Goal: Find contact information: Find contact information

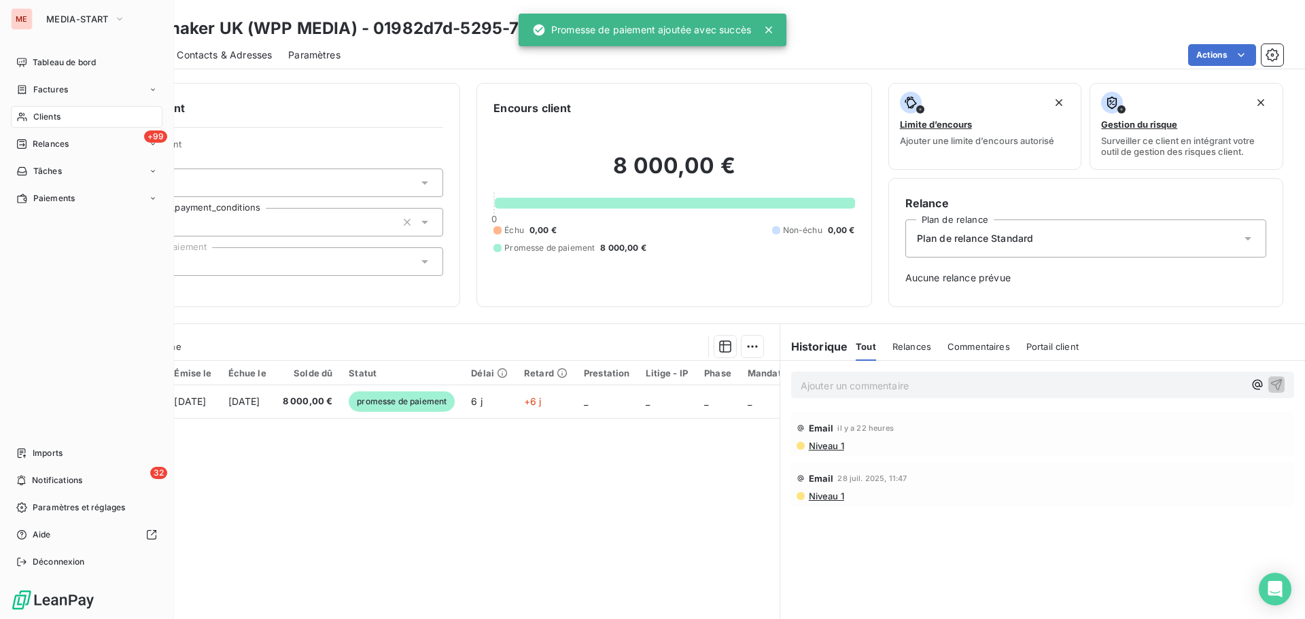
click at [27, 113] on icon at bounding box center [22, 116] width 12 height 11
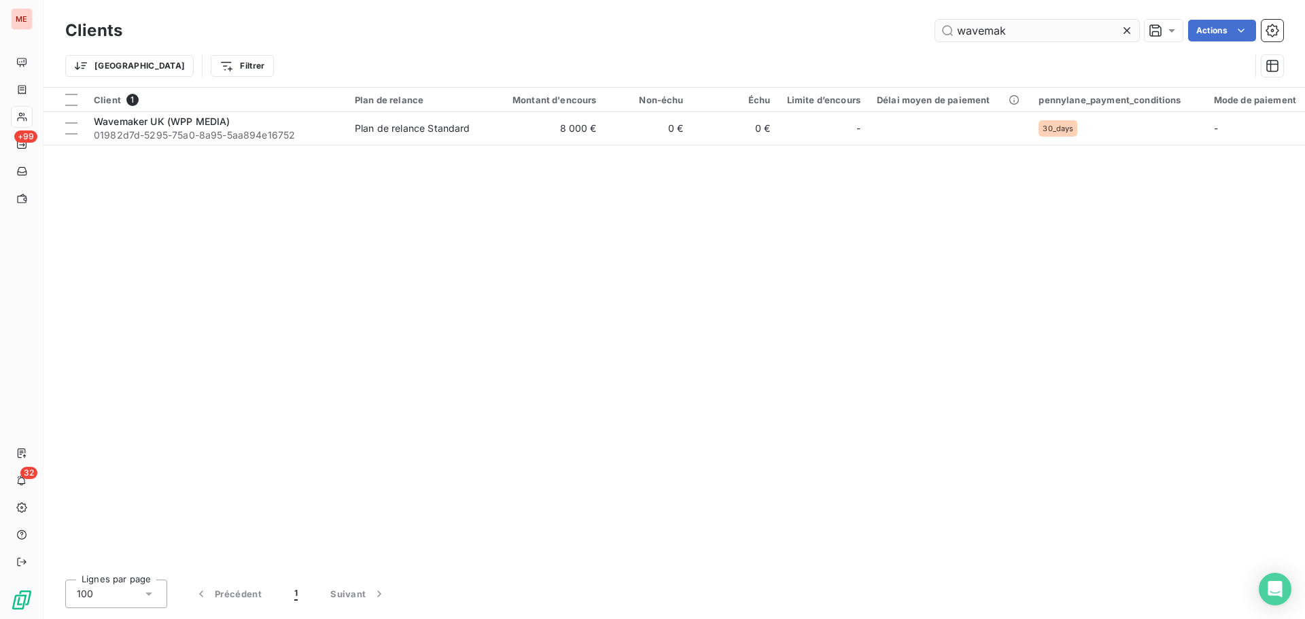
click at [1045, 31] on input "wavemak" at bounding box center [1037, 31] width 204 height 22
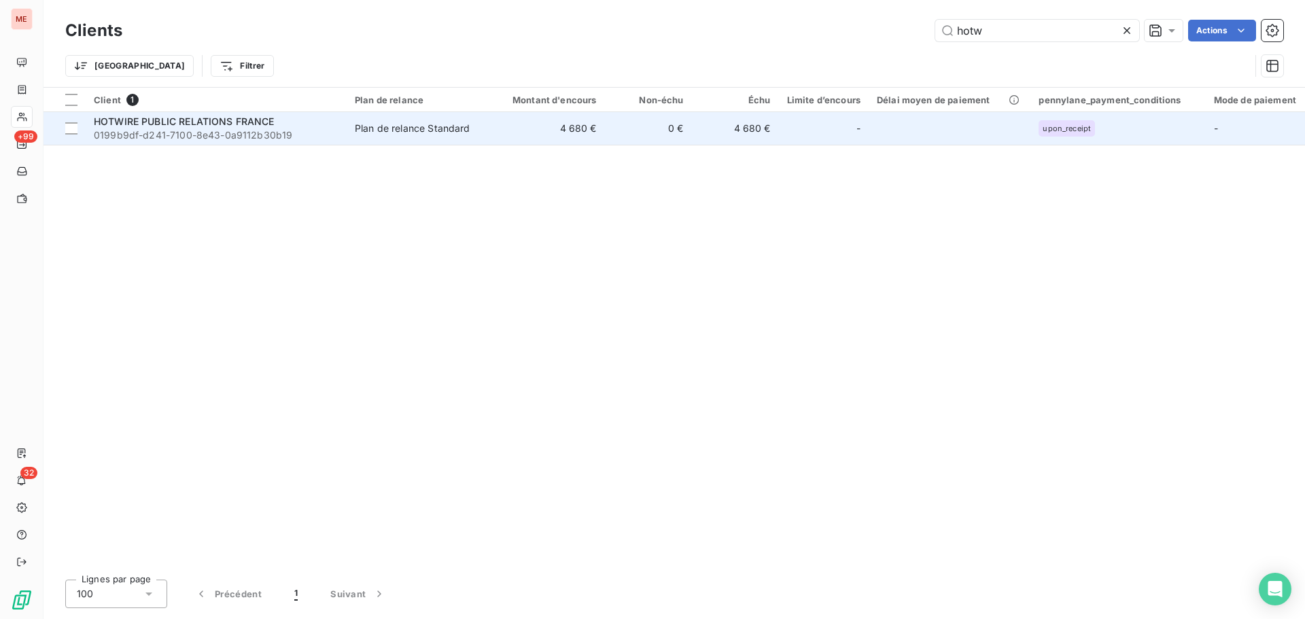
type input "hotw"
click at [241, 130] on span "0199b9df-d241-7100-8e43-0a9112b30b19" at bounding box center [216, 135] width 245 height 14
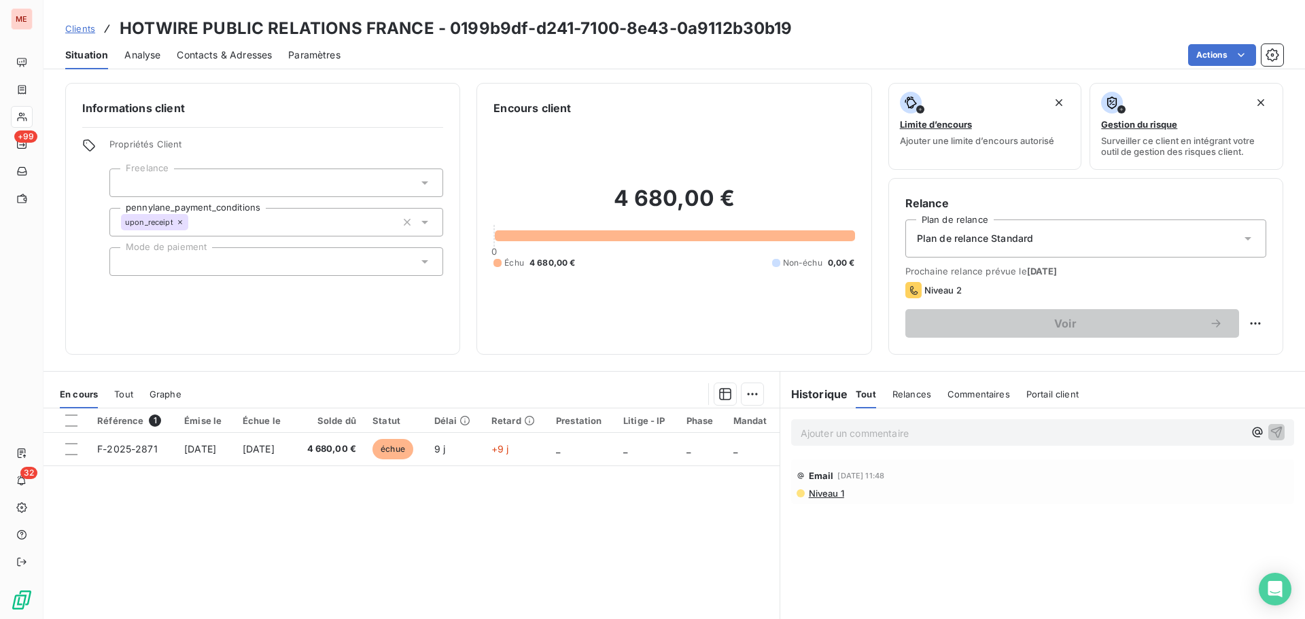
click at [218, 48] on span "Contacts & Adresses" at bounding box center [224, 55] width 95 height 14
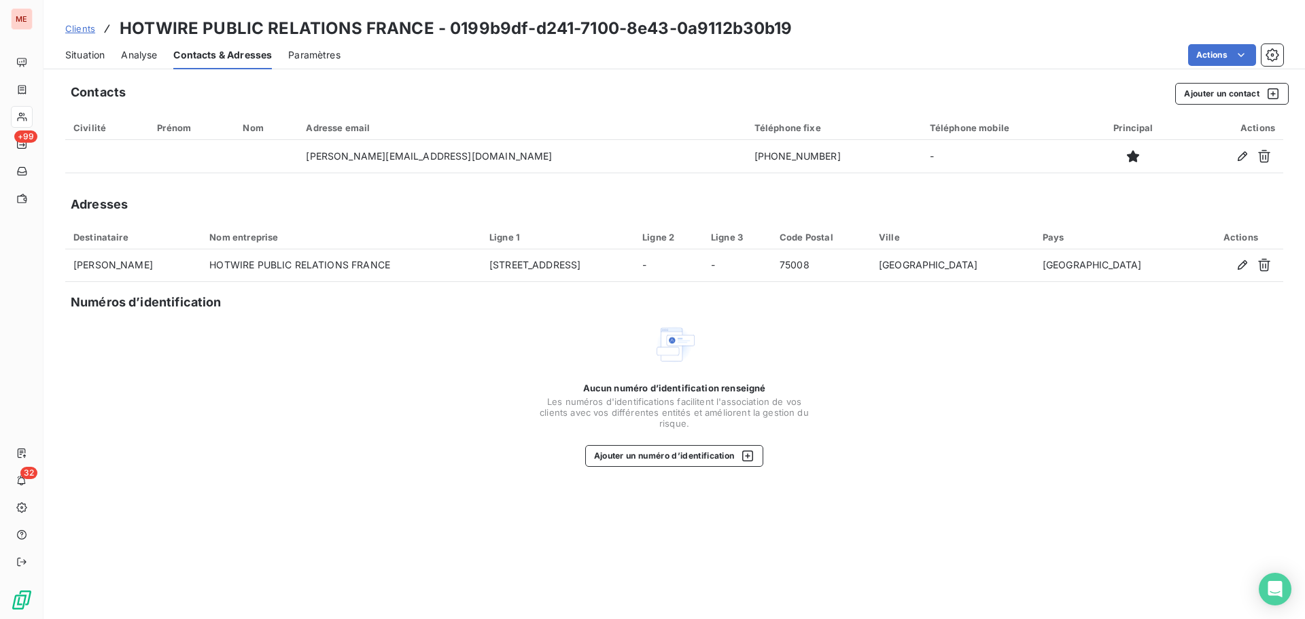
click at [86, 66] on div "Situation" at bounding box center [84, 55] width 39 height 29
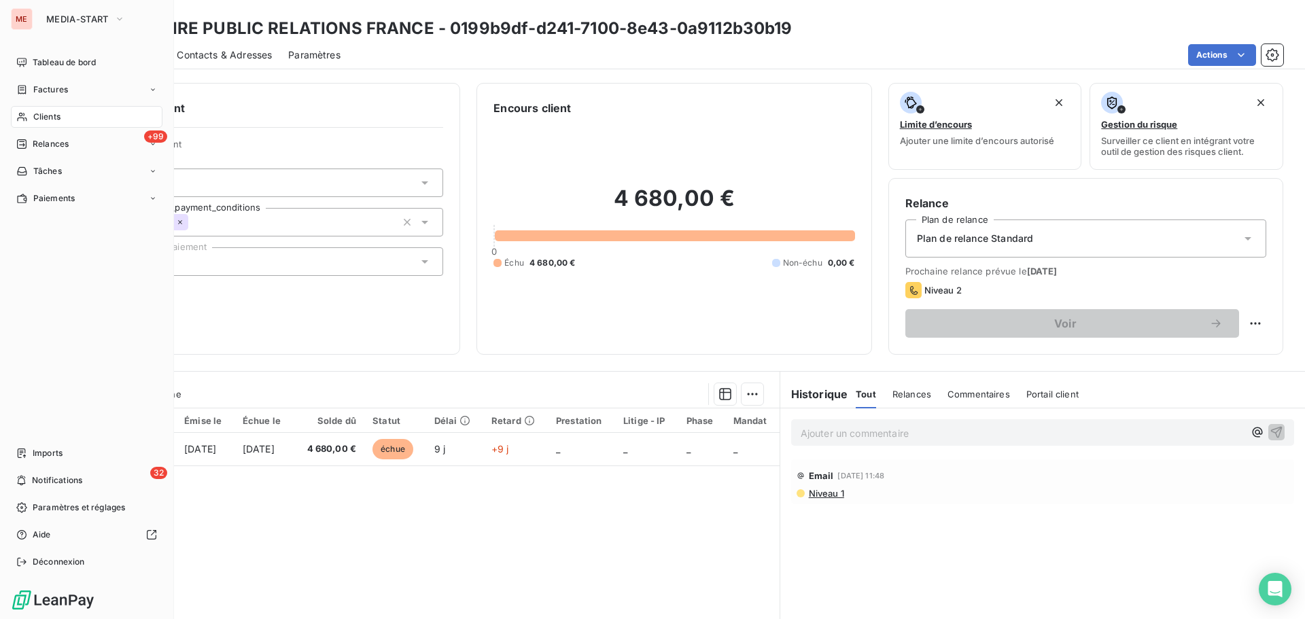
click at [22, 115] on icon at bounding box center [22, 116] width 12 height 11
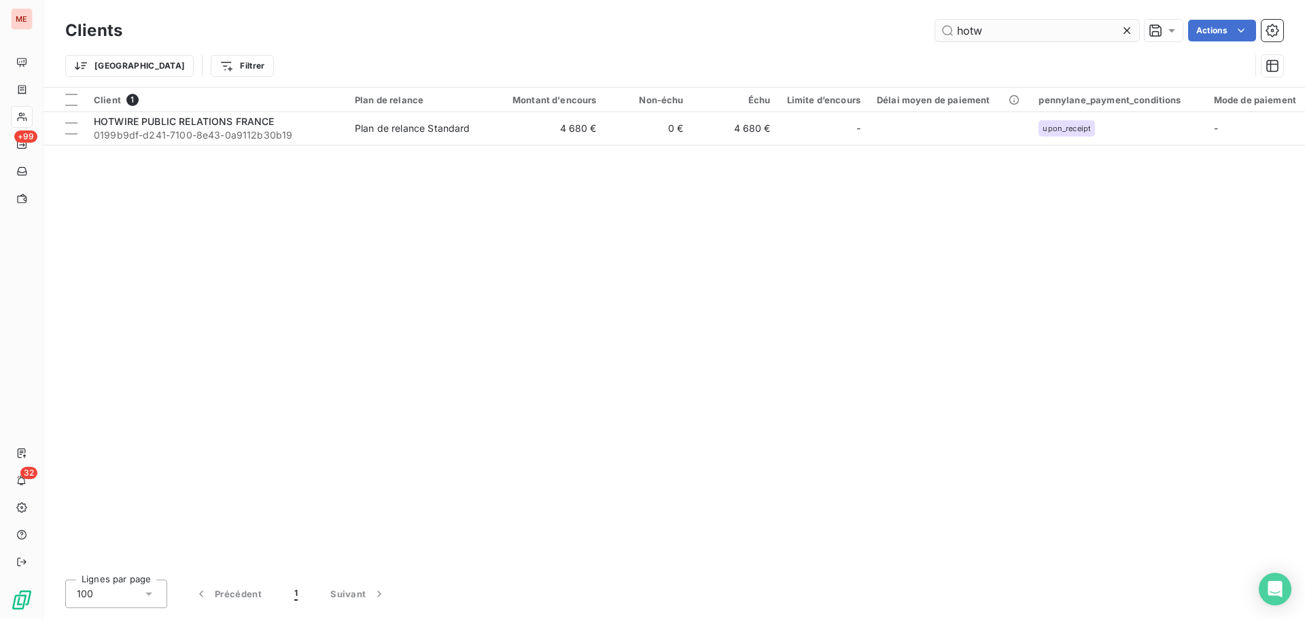
click at [1023, 25] on input "hotw" at bounding box center [1037, 31] width 204 height 22
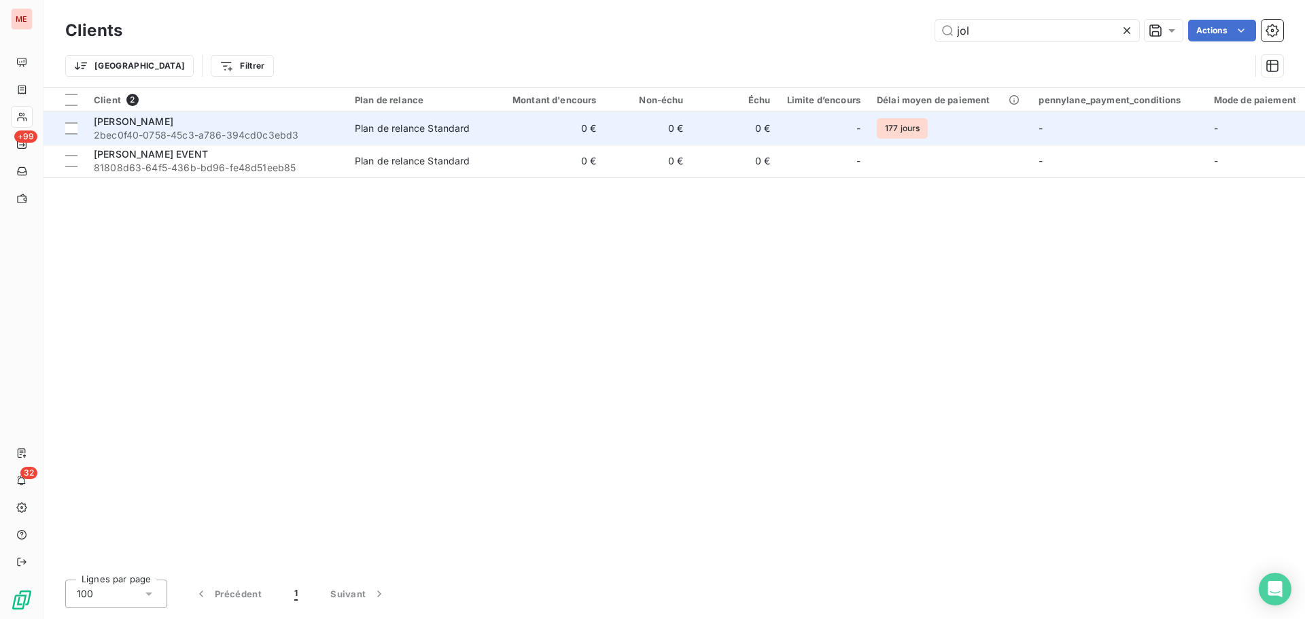
type input "jol"
click at [202, 116] on div "[PERSON_NAME]" at bounding box center [216, 122] width 245 height 14
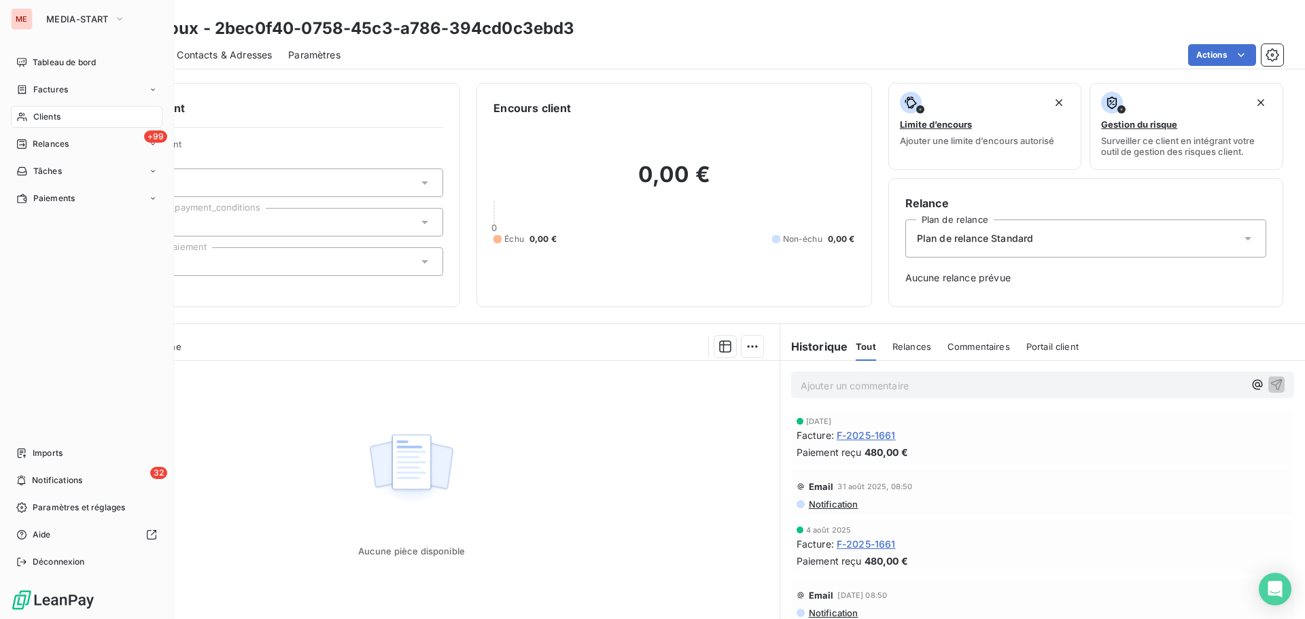
click at [47, 118] on span "Clients" at bounding box center [46, 117] width 27 height 12
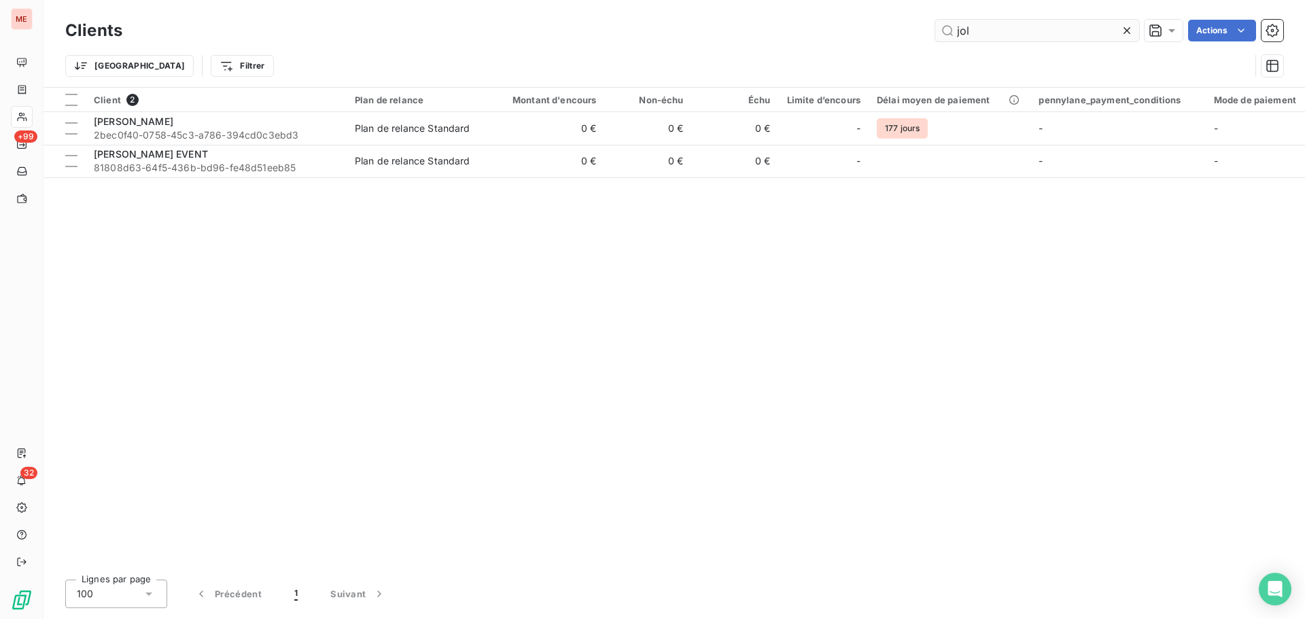
click at [997, 29] on input "jol" at bounding box center [1037, 31] width 204 height 22
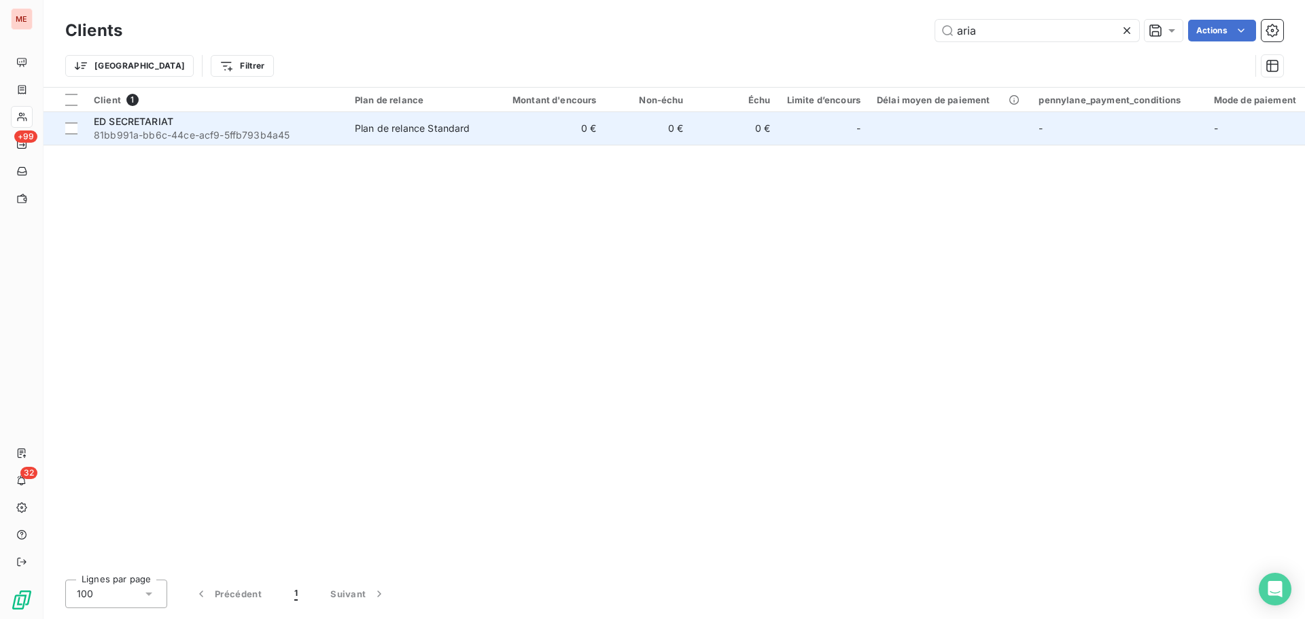
type input "aria"
click at [243, 130] on span "81bb991a-bb6c-44ce-acf9-5ffb793b4a45" at bounding box center [216, 135] width 245 height 14
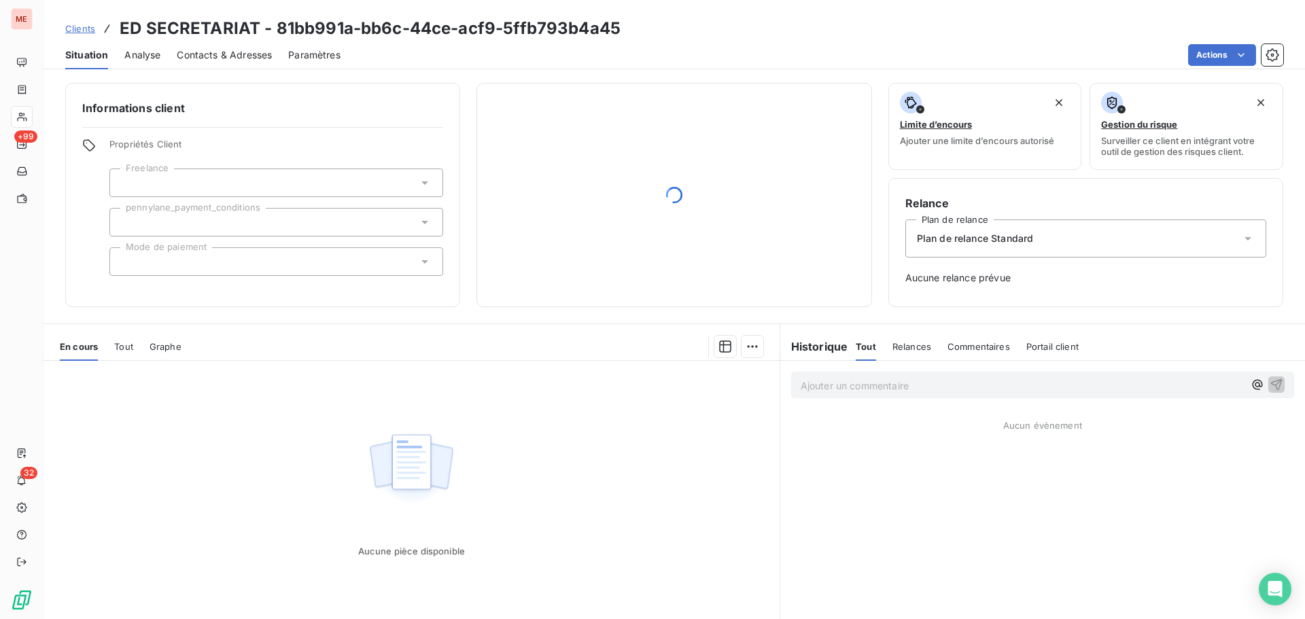
click at [203, 61] on span "Contacts & Adresses" at bounding box center [224, 55] width 95 height 14
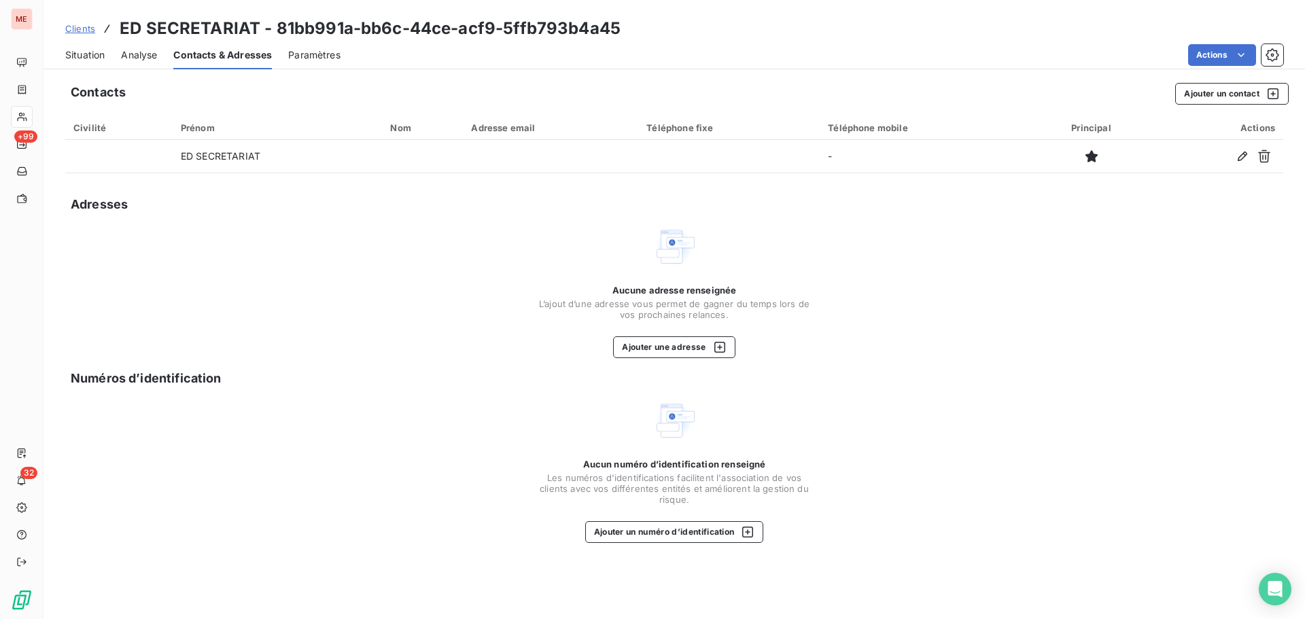
click at [82, 61] on span "Situation" at bounding box center [84, 55] width 39 height 14
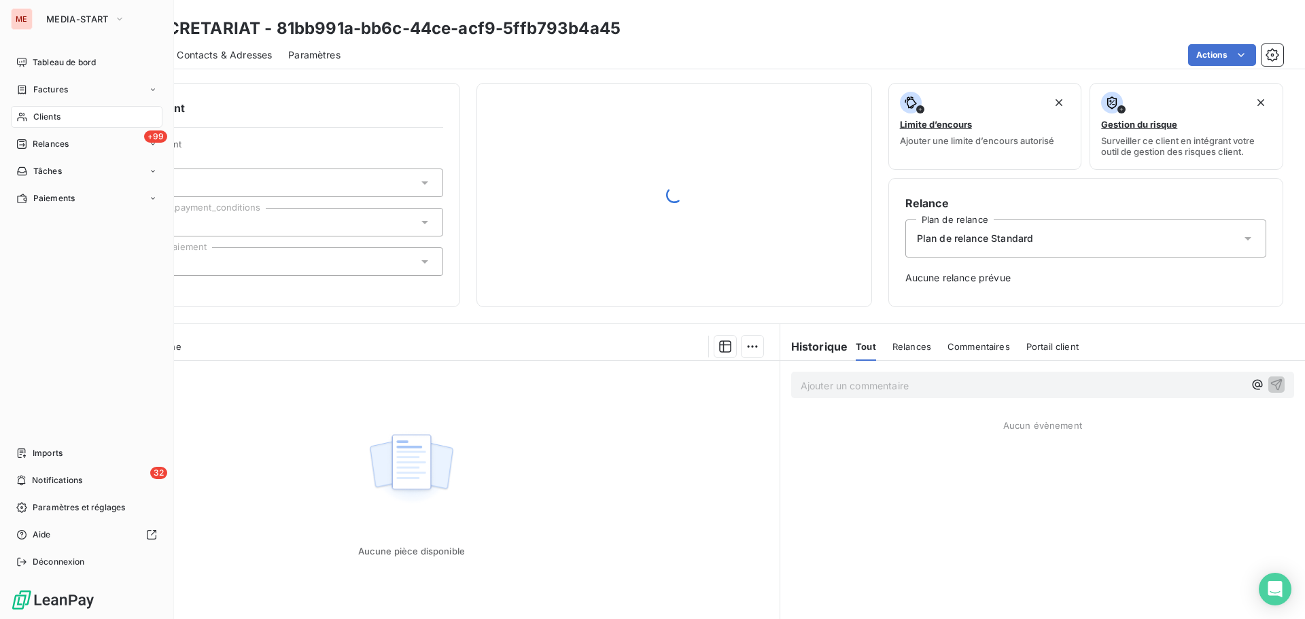
click at [20, 111] on div "Clients" at bounding box center [87, 117] width 152 height 22
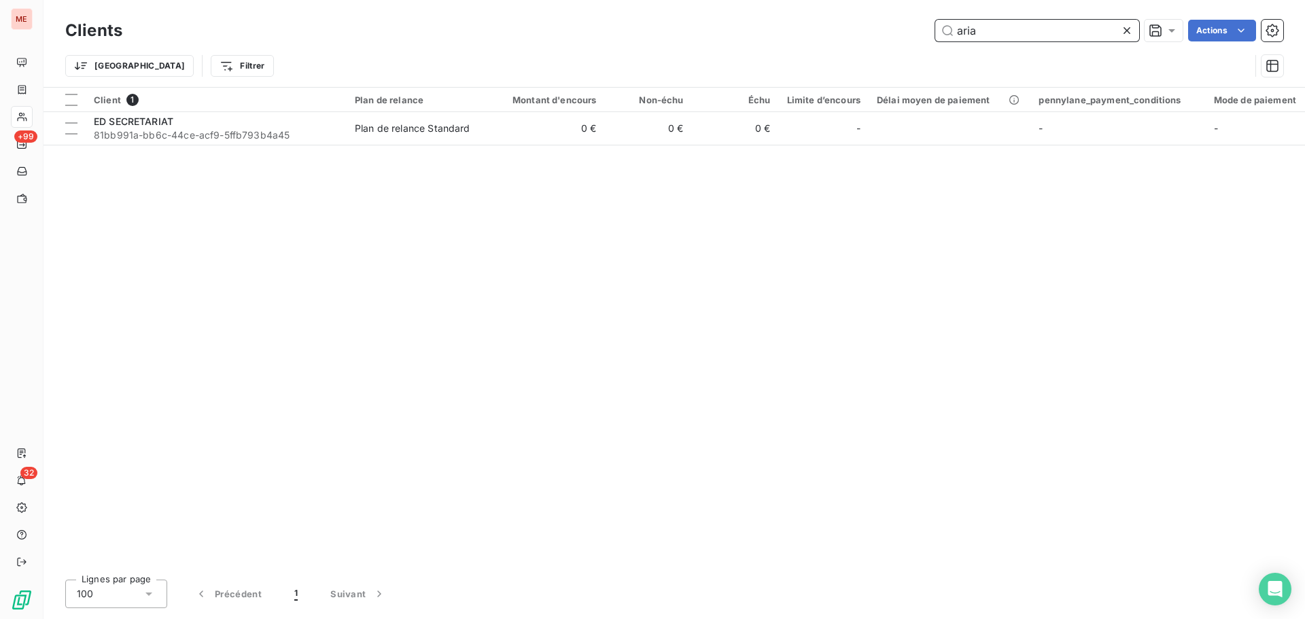
click at [986, 32] on input "aria" at bounding box center [1037, 31] width 204 height 22
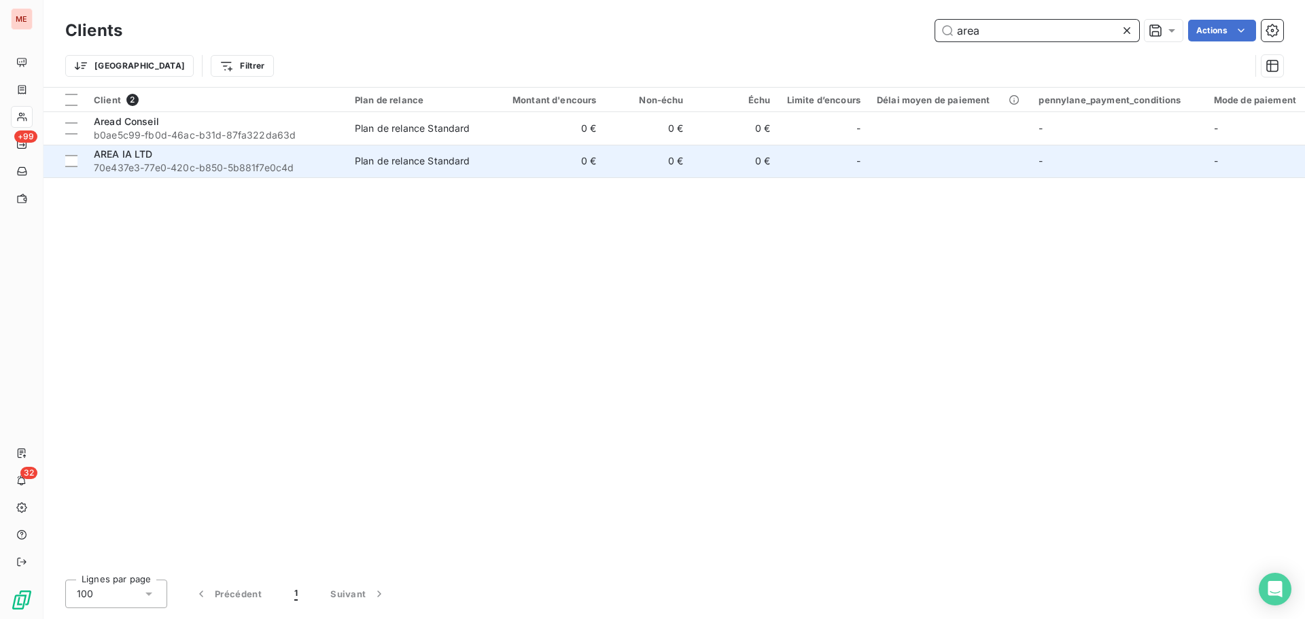
type input "area"
click at [267, 168] on span "70e437e3-77e0-420c-b850-5b881f7e0c4d" at bounding box center [216, 168] width 245 height 14
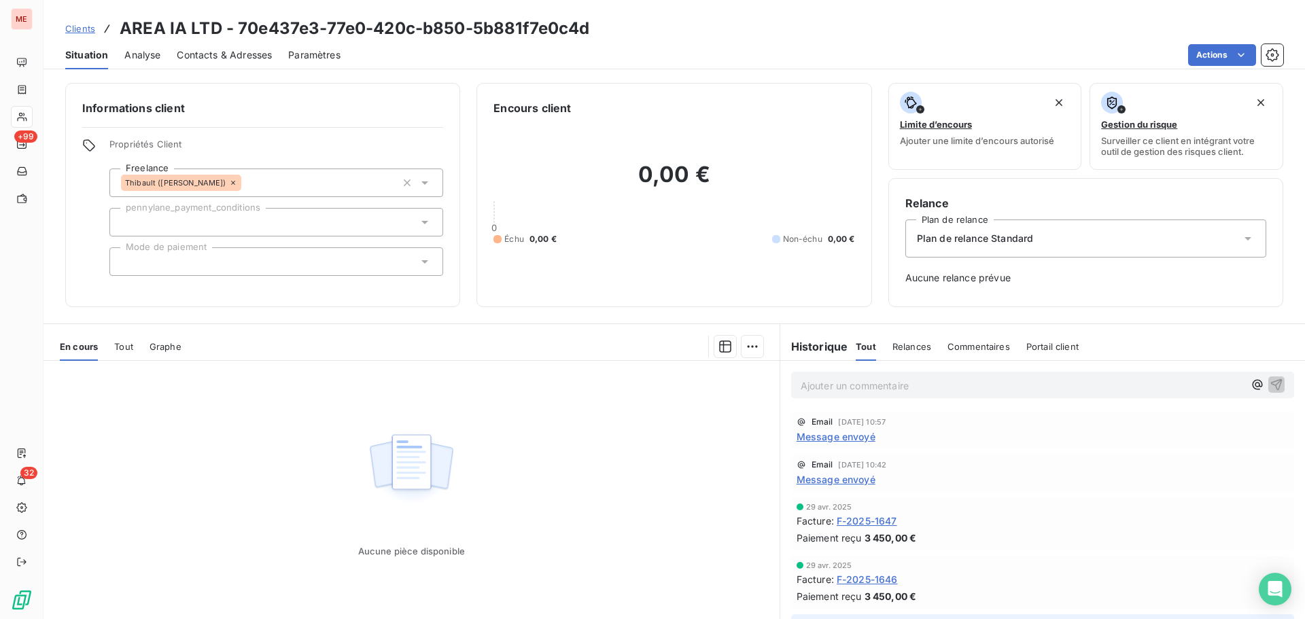
click at [195, 57] on span "Contacts & Adresses" at bounding box center [224, 55] width 95 height 14
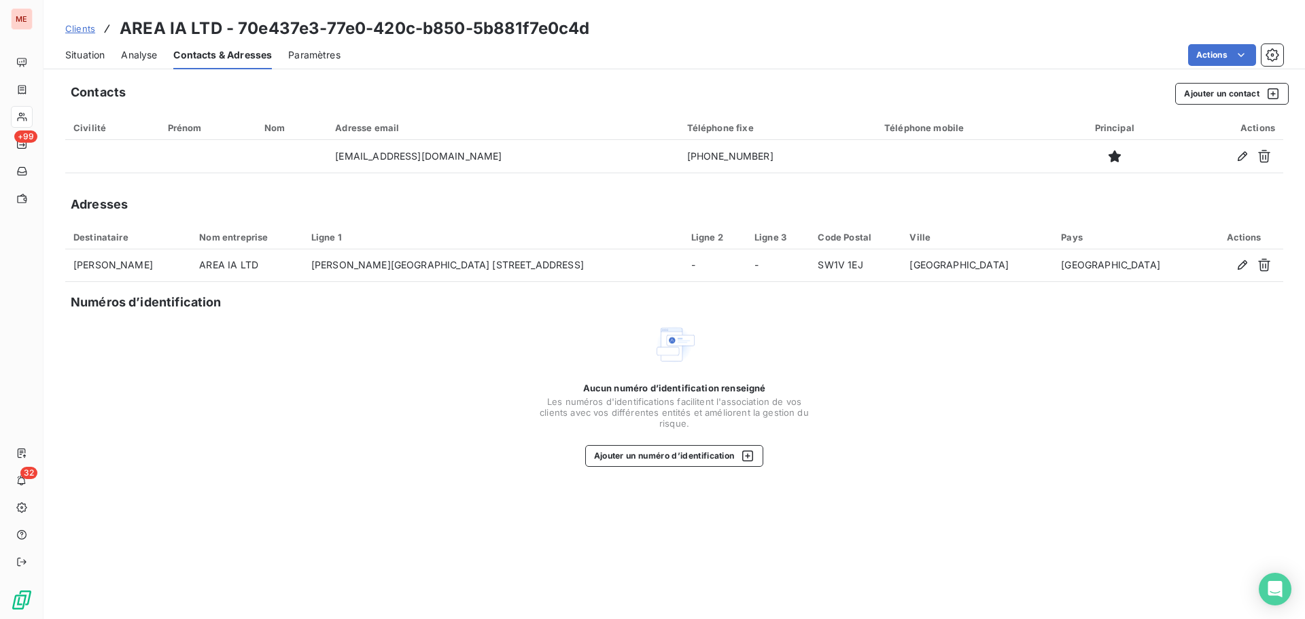
click at [80, 56] on span "Situation" at bounding box center [84, 55] width 39 height 14
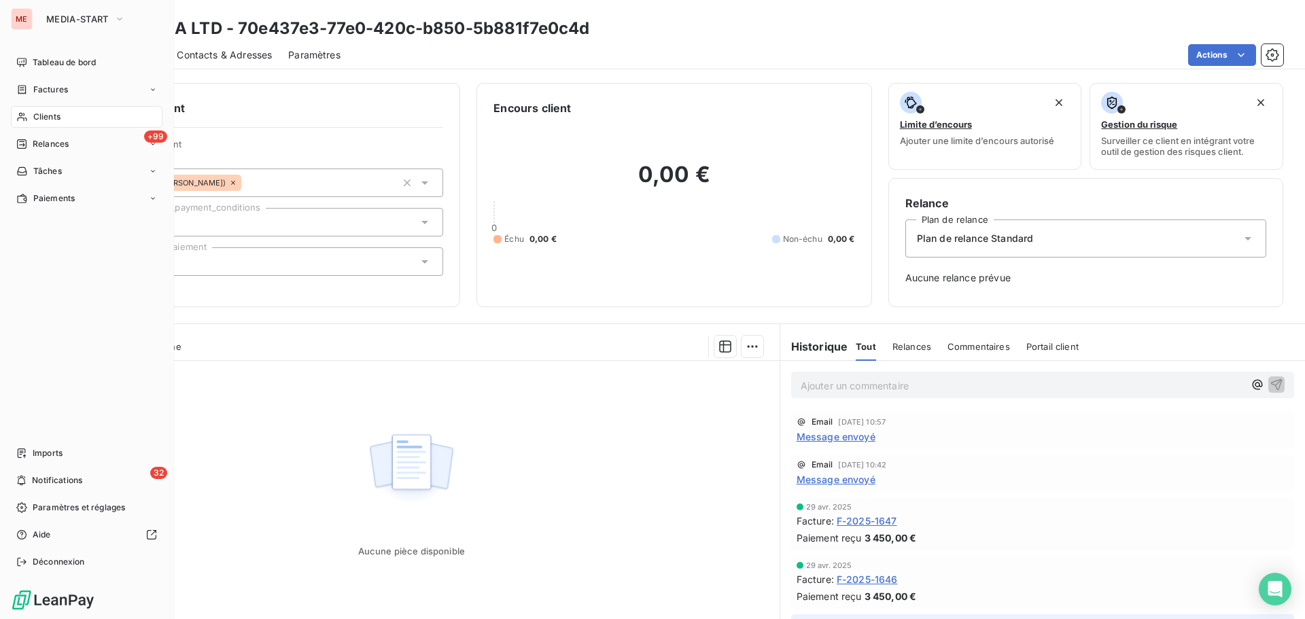
click at [35, 116] on span "Clients" at bounding box center [46, 117] width 27 height 12
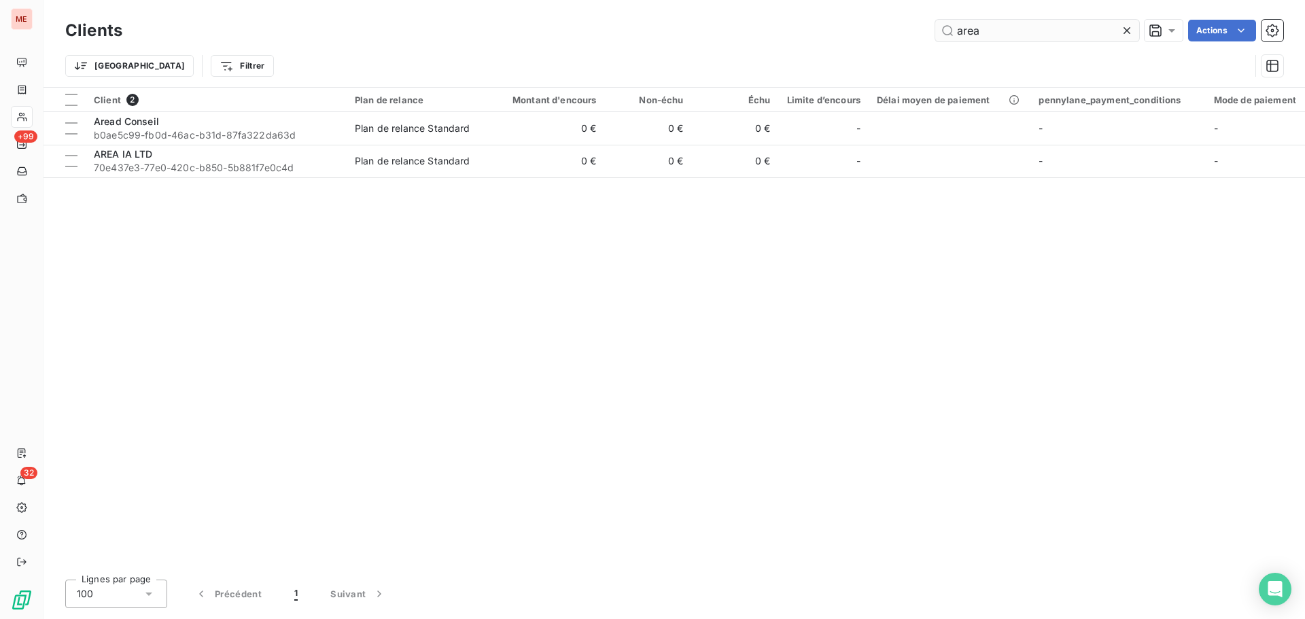
click at [993, 31] on input "area" at bounding box center [1037, 31] width 204 height 22
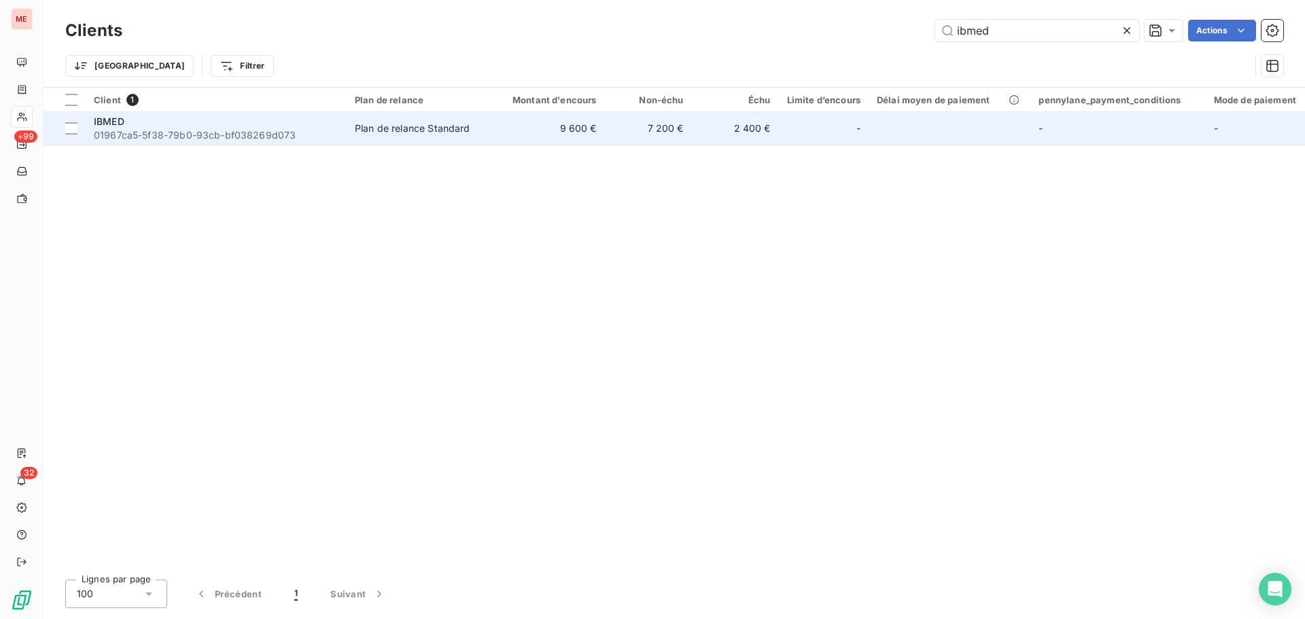
type input "ibmed"
click at [530, 126] on td "9 600 €" at bounding box center [546, 128] width 117 height 33
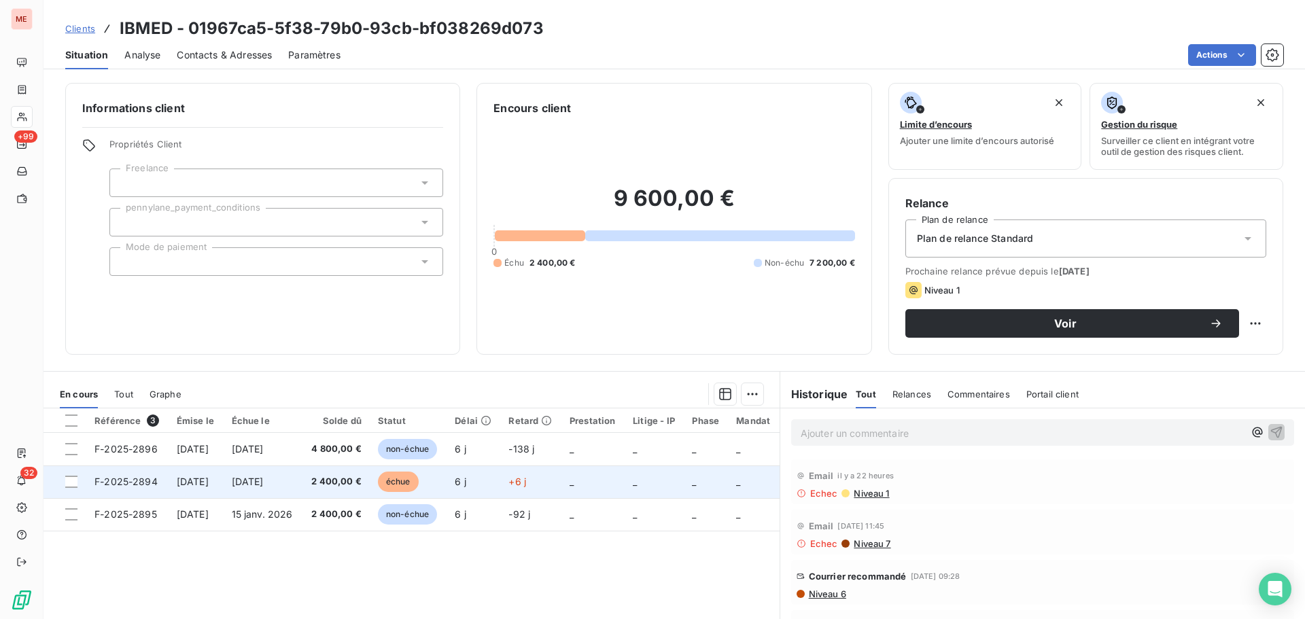
click at [264, 480] on span "[DATE]" at bounding box center [248, 482] width 32 height 12
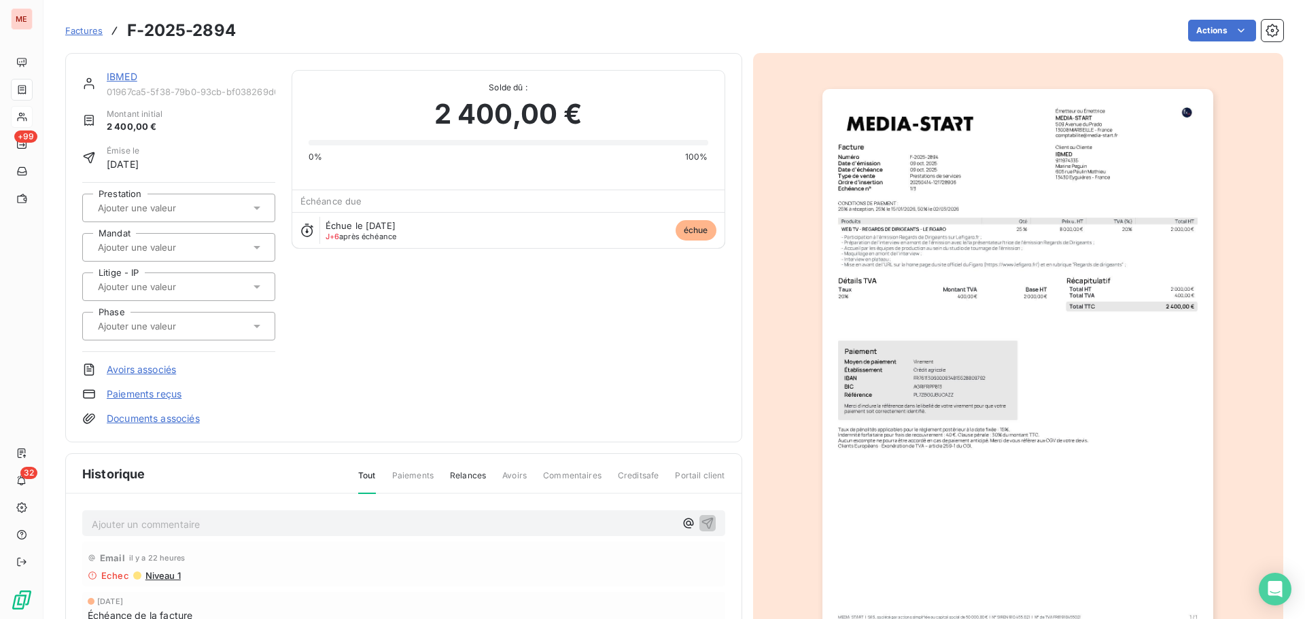
click at [116, 69] on div "IBMED 01967ca5-5f38-79b0-93cb-bf038269d073 Montant initial 2 400,00 € Émise le …" at bounding box center [403, 248] width 677 height 390
click at [120, 73] on link "IBMED" at bounding box center [122, 77] width 31 height 12
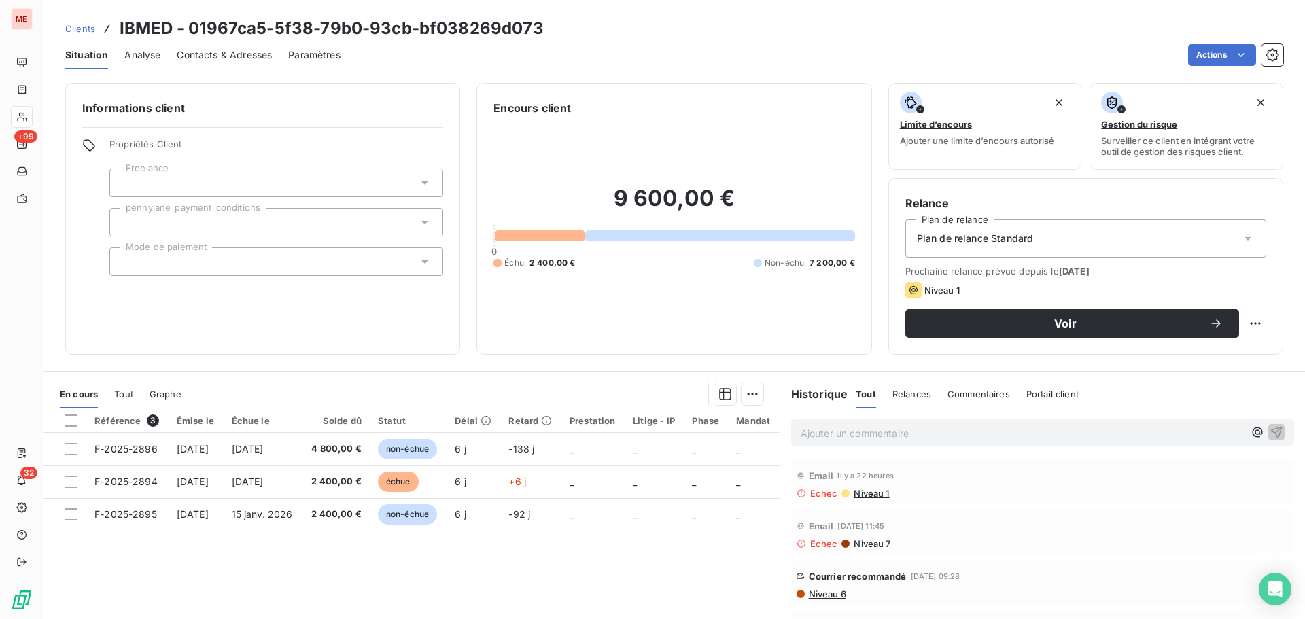
scroll to position [92, 0]
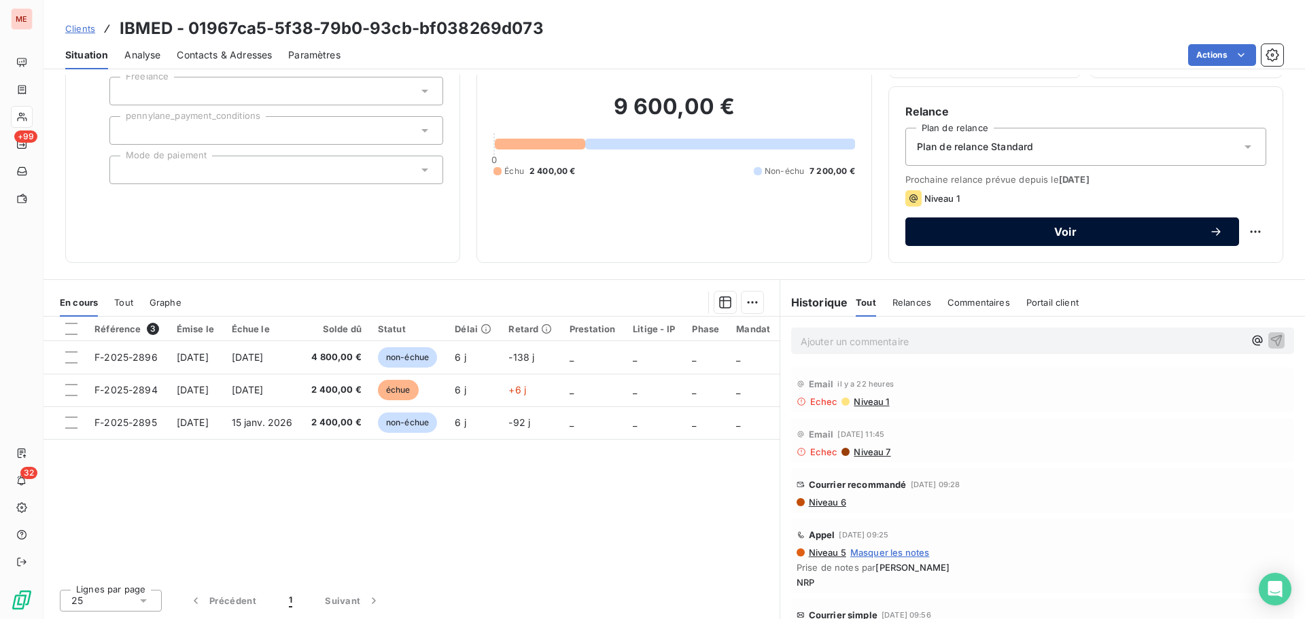
click at [1005, 232] on span "Voir" at bounding box center [1066, 231] width 288 height 11
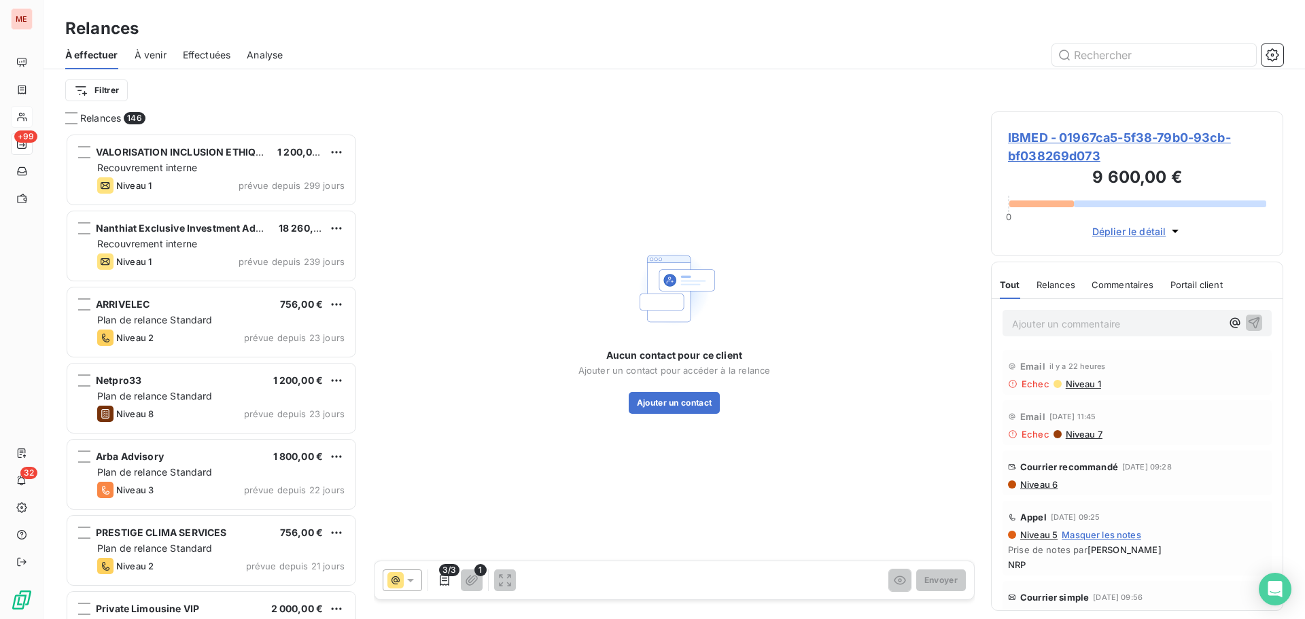
scroll to position [476, 282]
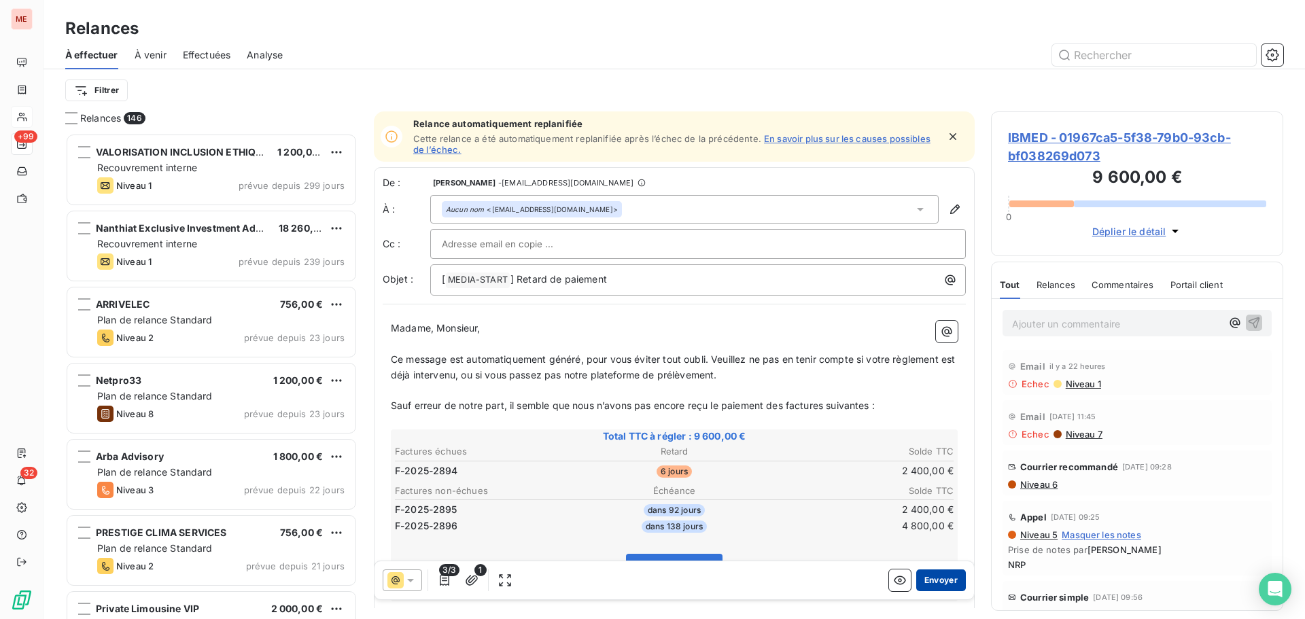
click at [933, 577] on button "Envoyer" at bounding box center [941, 581] width 50 height 22
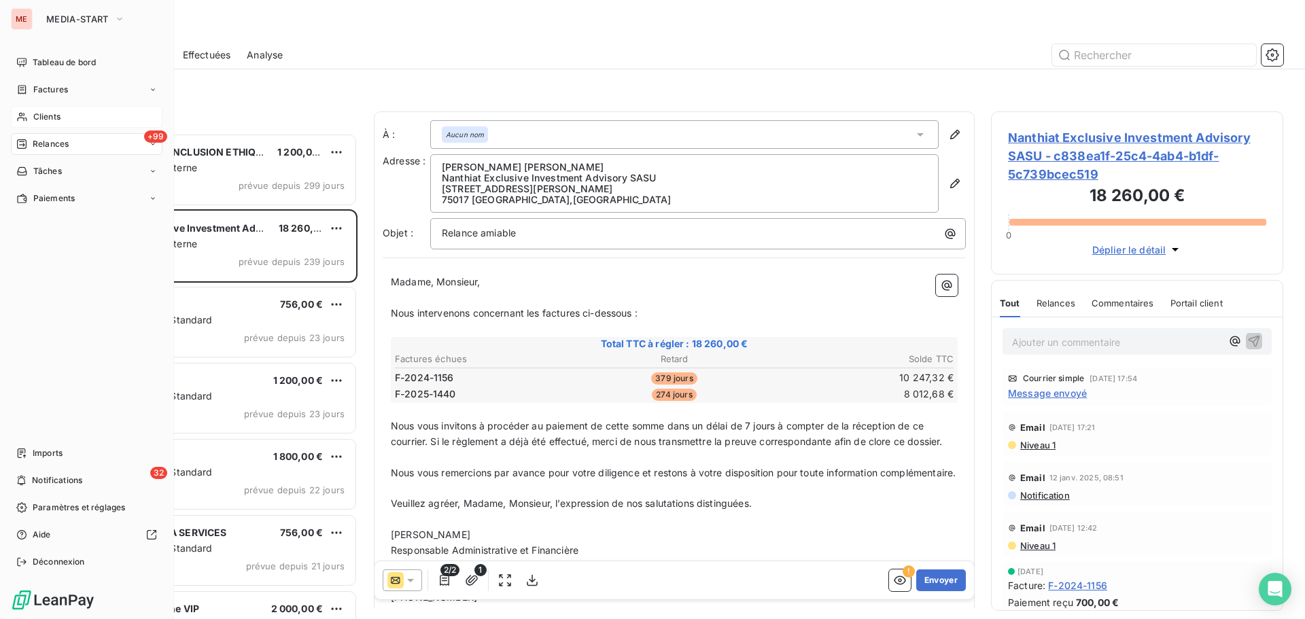
click at [31, 114] on div "Clients" at bounding box center [87, 117] width 152 height 22
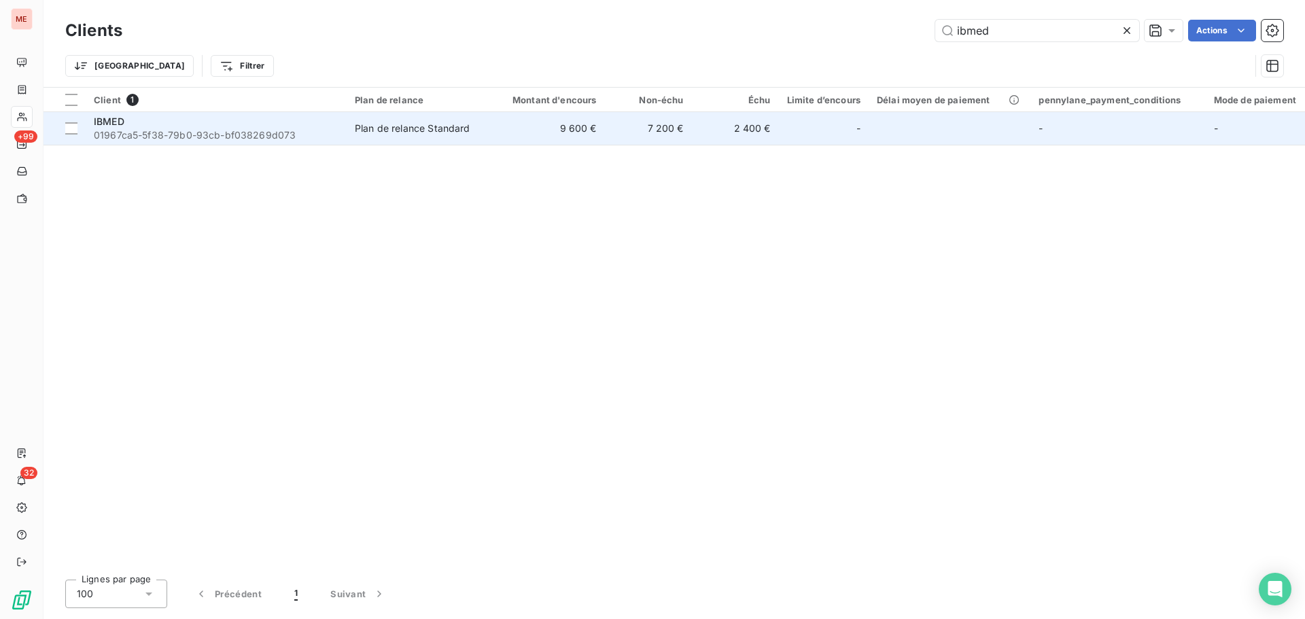
click at [451, 139] on td "Plan de relance Standard" at bounding box center [417, 128] width 141 height 33
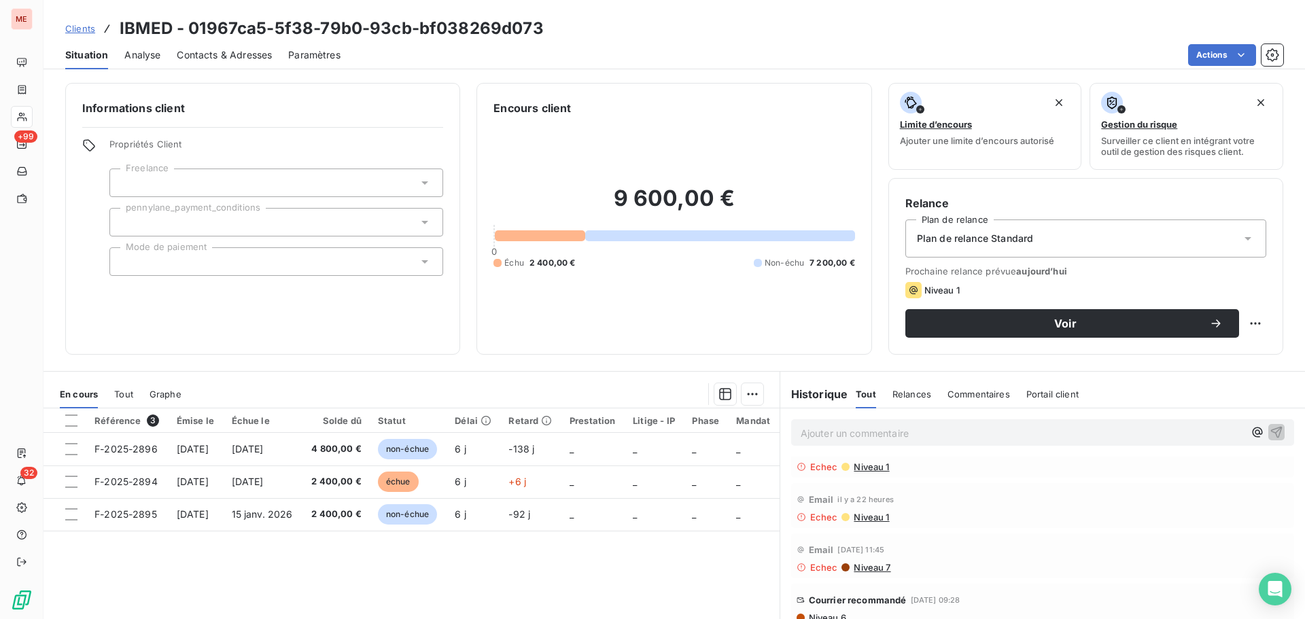
scroll to position [27, 0]
click at [859, 462] on span "Niveau 1" at bounding box center [870, 466] width 37 height 11
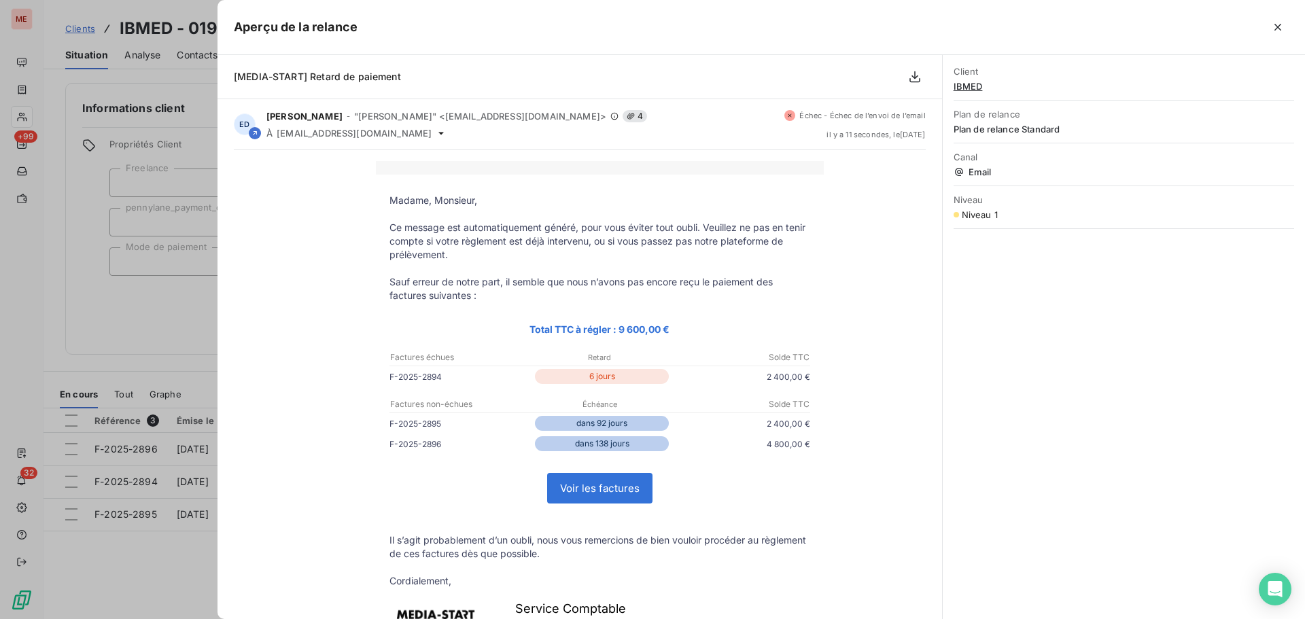
click at [147, 326] on div at bounding box center [652, 309] width 1305 height 619
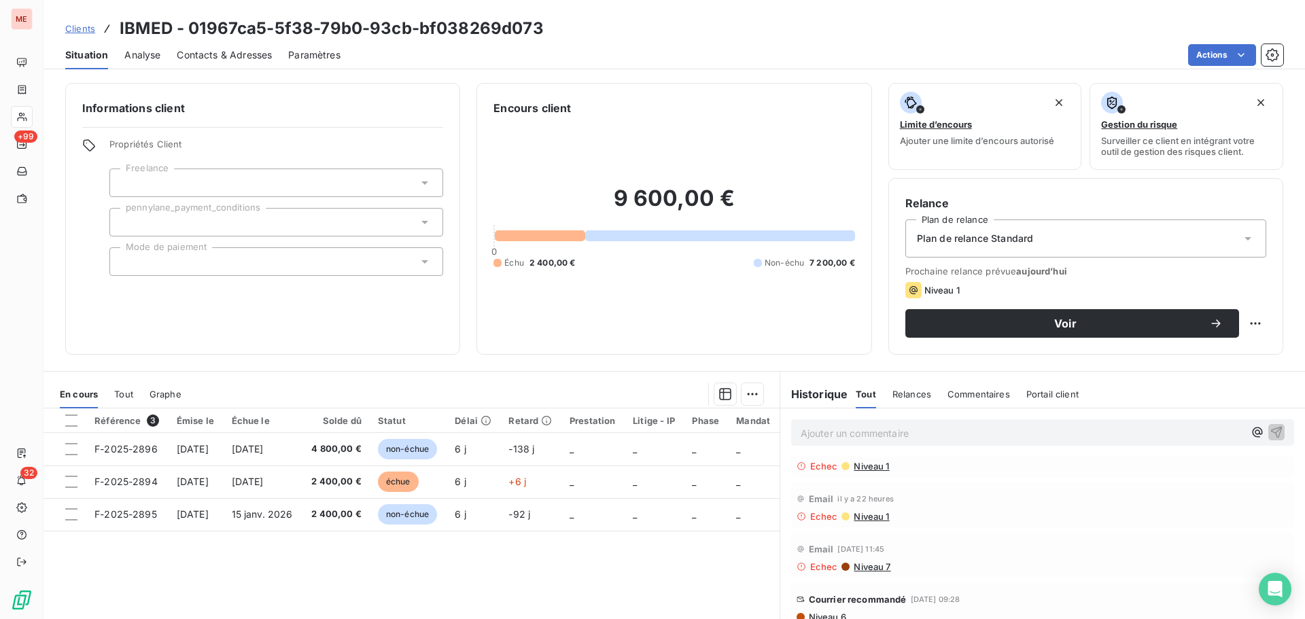
scroll to position [0, 0]
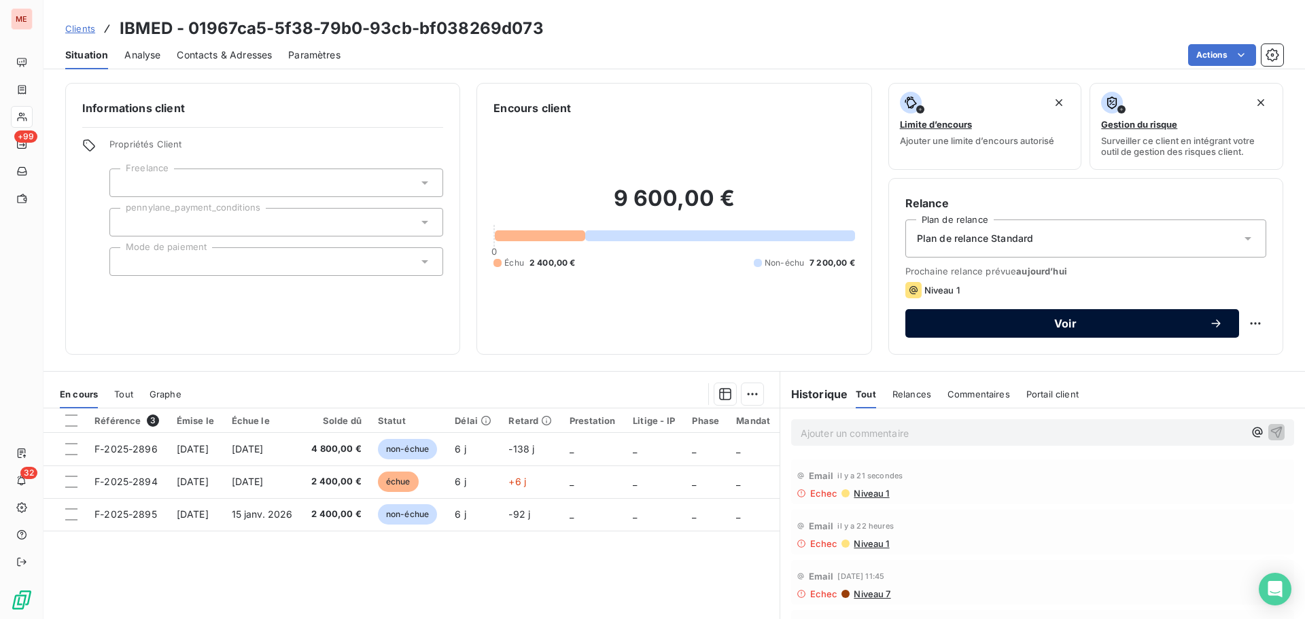
click at [986, 329] on div "Voir" at bounding box center [1072, 324] width 301 height 14
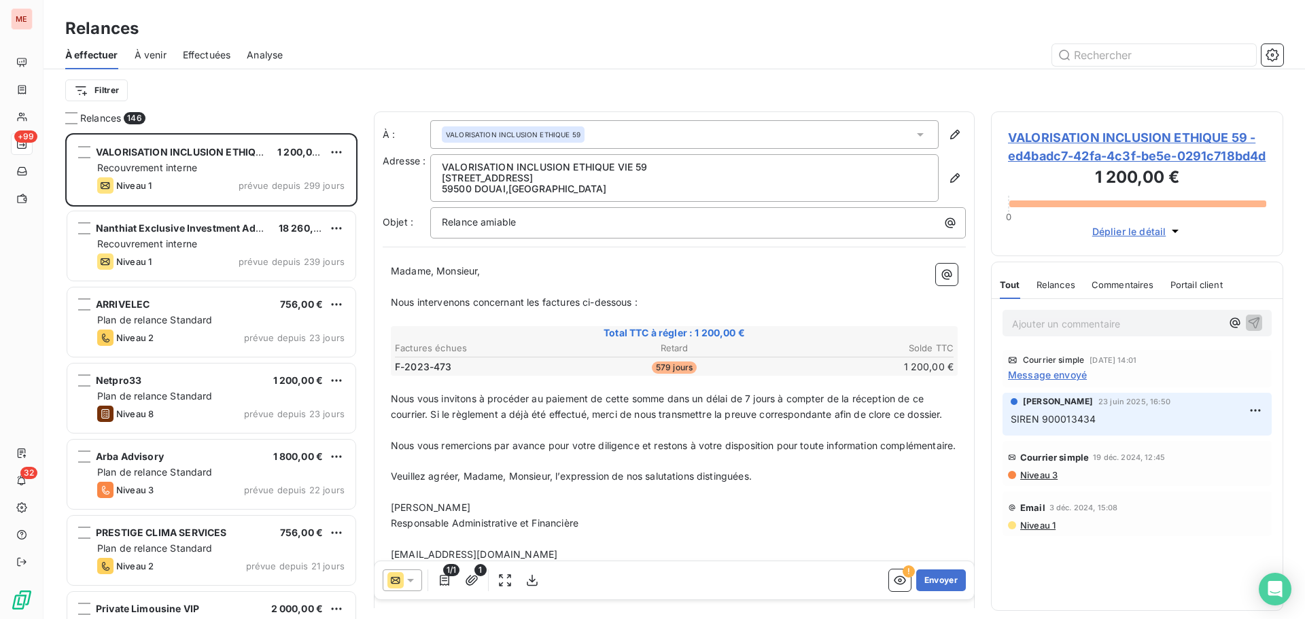
scroll to position [476, 282]
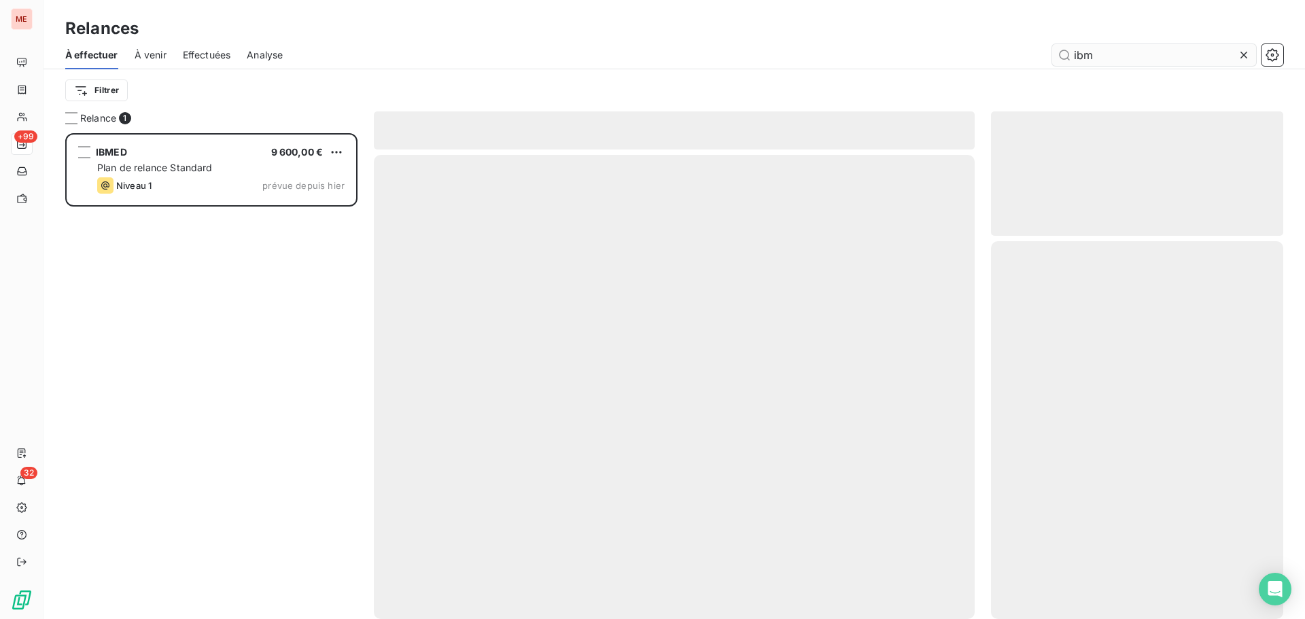
scroll to position [476, 282]
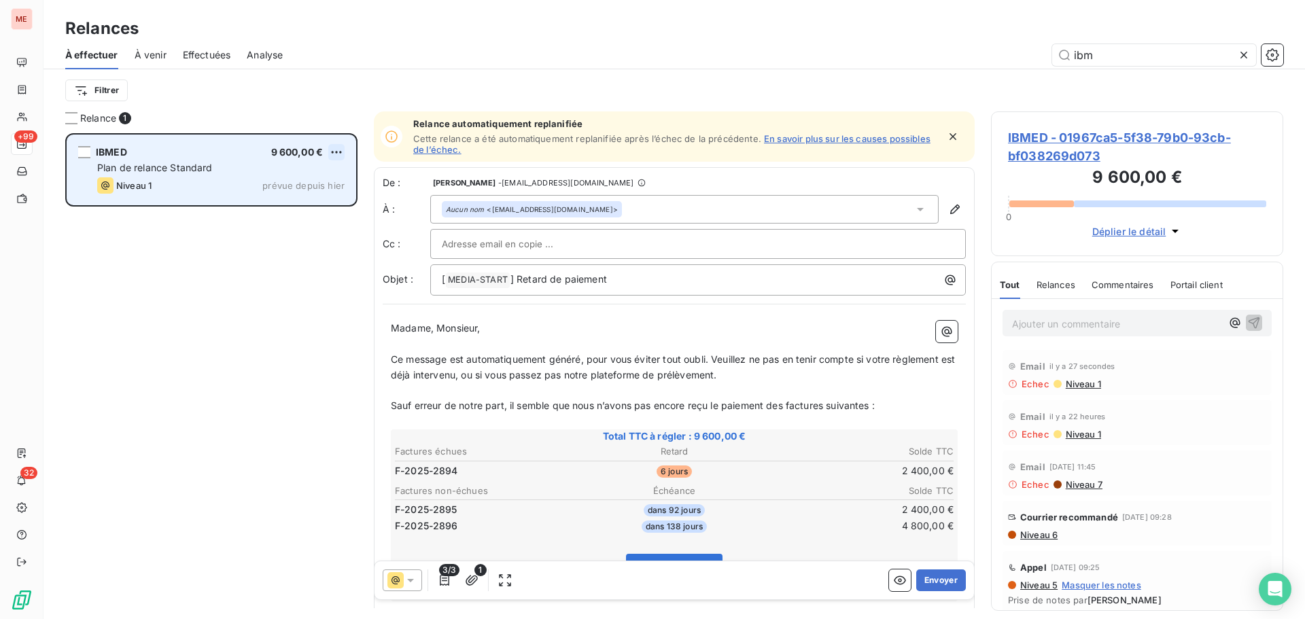
type input "ibm"
click at [337, 152] on html "ME +99 32 Relances À effectuer À venir Effectuées Analyse ibm Filtrer Relance 1…" at bounding box center [652, 309] width 1305 height 619
click at [299, 205] on div "Passer cette action" at bounding box center [278, 204] width 122 height 22
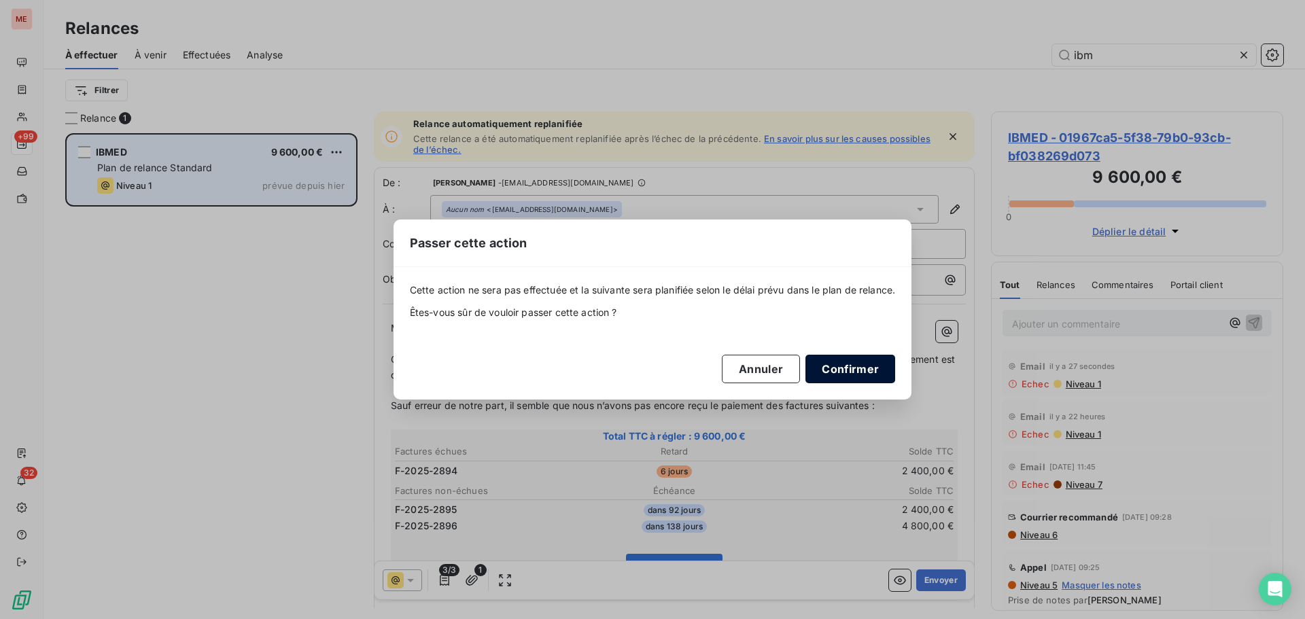
click at [870, 362] on button "Confirmer" at bounding box center [851, 369] width 90 height 29
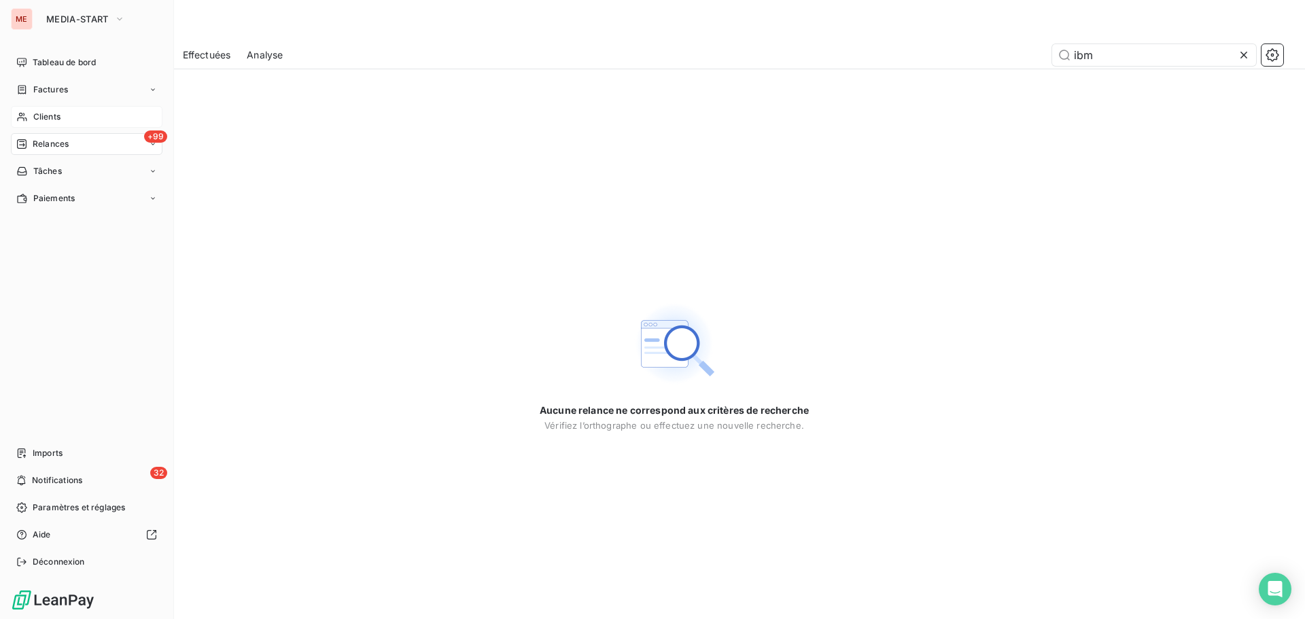
click at [34, 121] on span "Clients" at bounding box center [46, 117] width 27 height 12
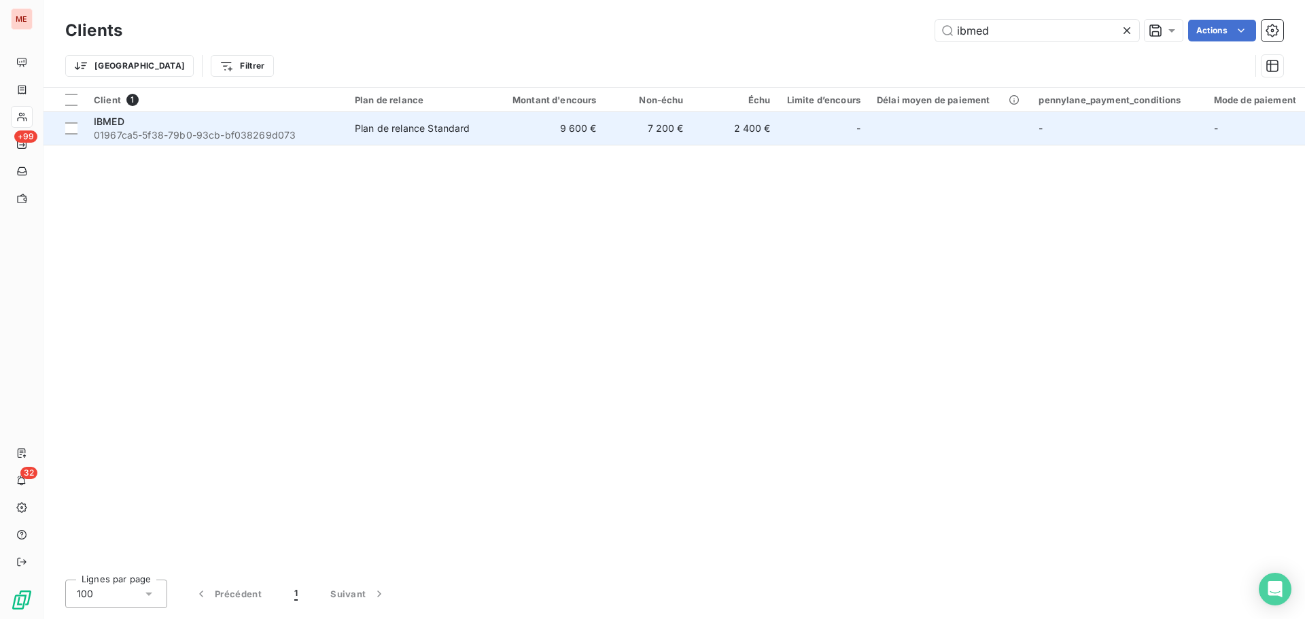
click at [259, 132] on span "01967ca5-5f38-79b0-93cb-bf038269d073" at bounding box center [216, 135] width 245 height 14
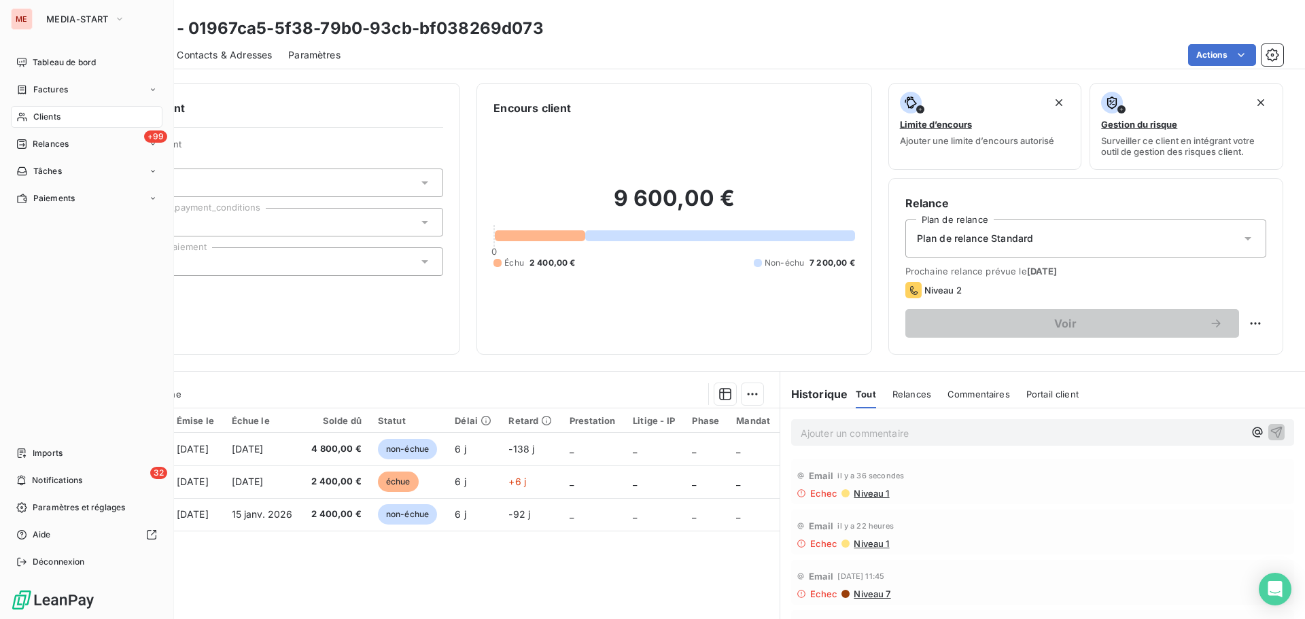
click at [25, 118] on icon at bounding box center [22, 117] width 10 height 9
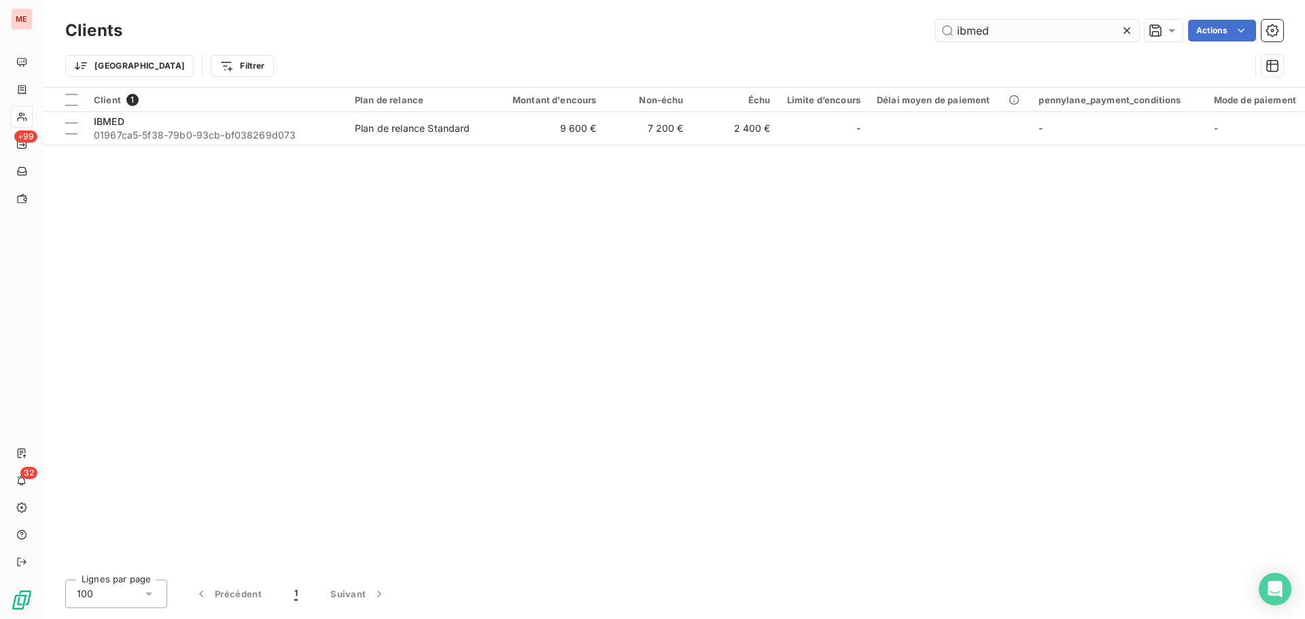
click at [994, 35] on input "ibmed" at bounding box center [1037, 31] width 204 height 22
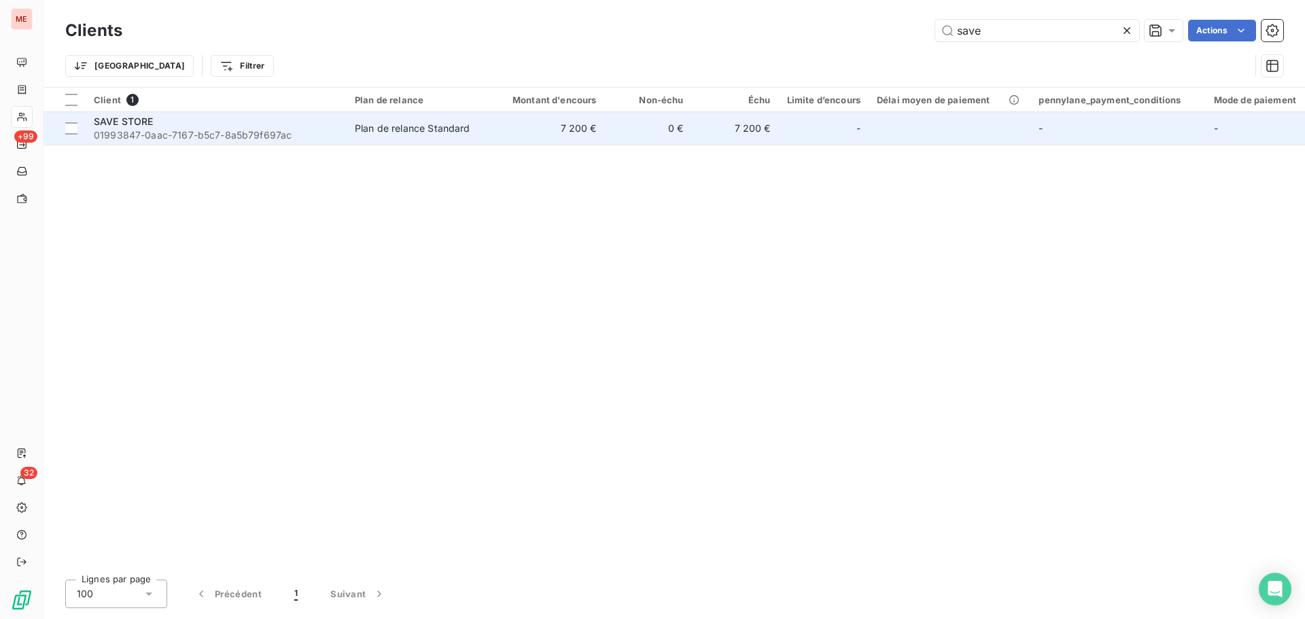
type input "save"
click at [487, 132] on td "Plan de relance Standard" at bounding box center [417, 128] width 141 height 33
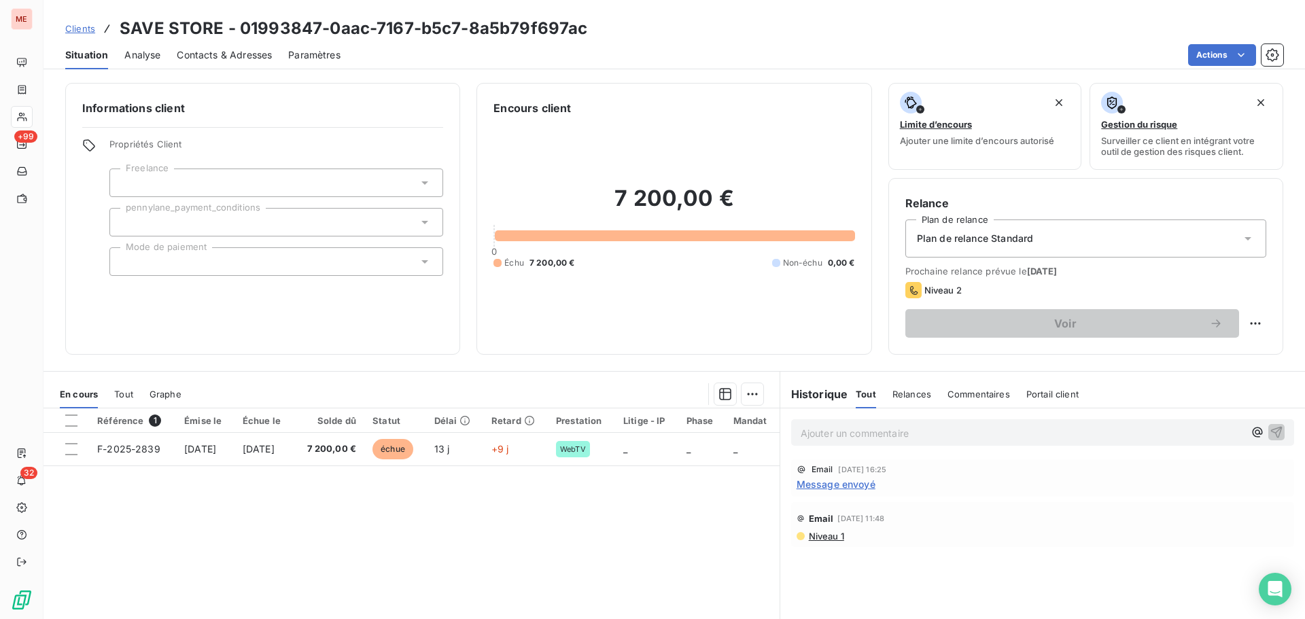
click at [220, 50] on span "Contacts & Adresses" at bounding box center [224, 55] width 95 height 14
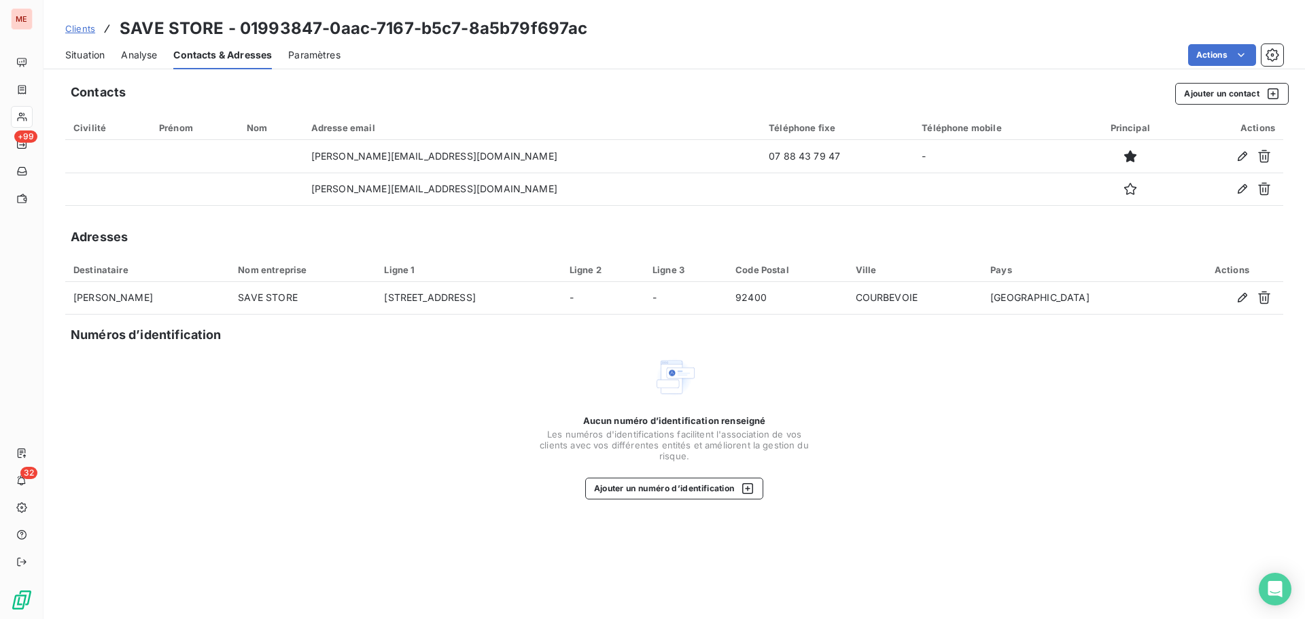
click at [93, 54] on span "Situation" at bounding box center [84, 55] width 39 height 14
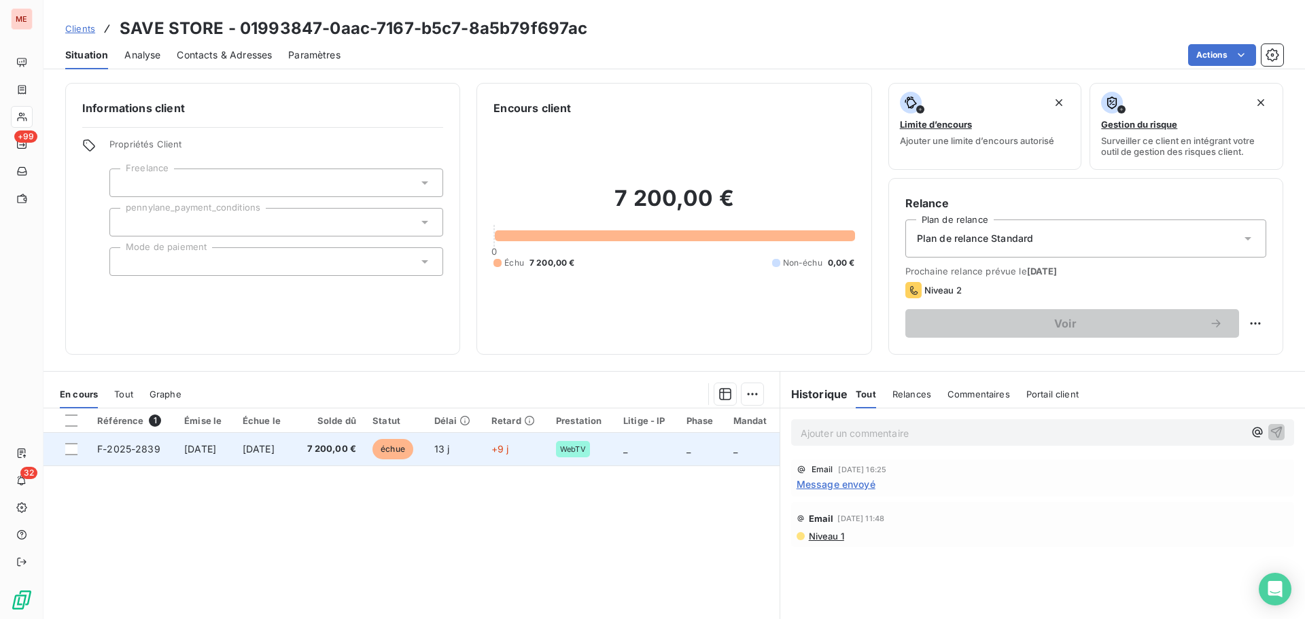
click at [258, 446] on span "[DATE]" at bounding box center [259, 449] width 32 height 12
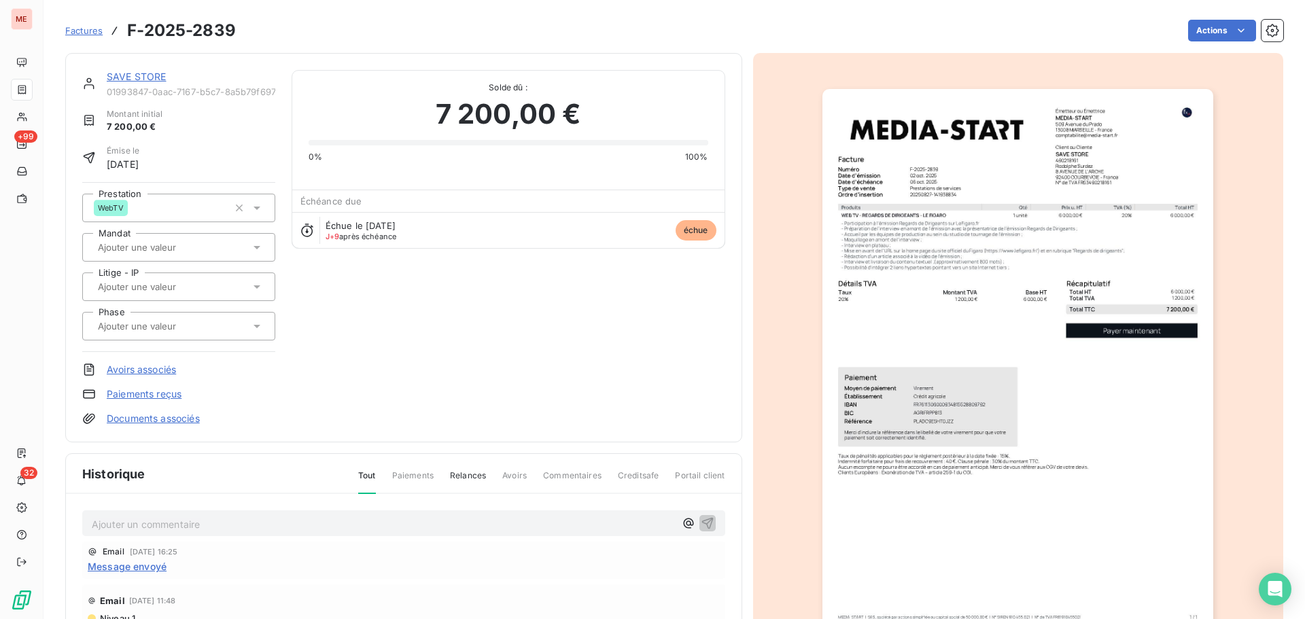
click at [133, 75] on link "SAVE STORE" at bounding box center [137, 77] width 60 height 12
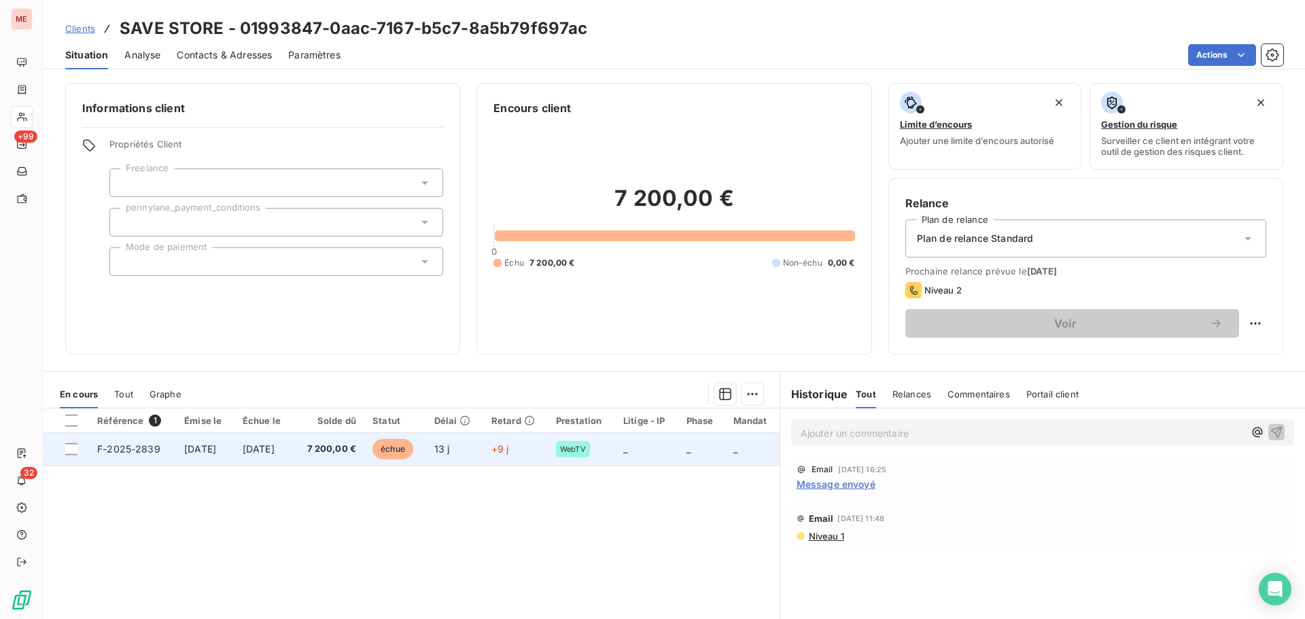
click at [267, 447] on span "[DATE]" at bounding box center [259, 449] width 32 height 12
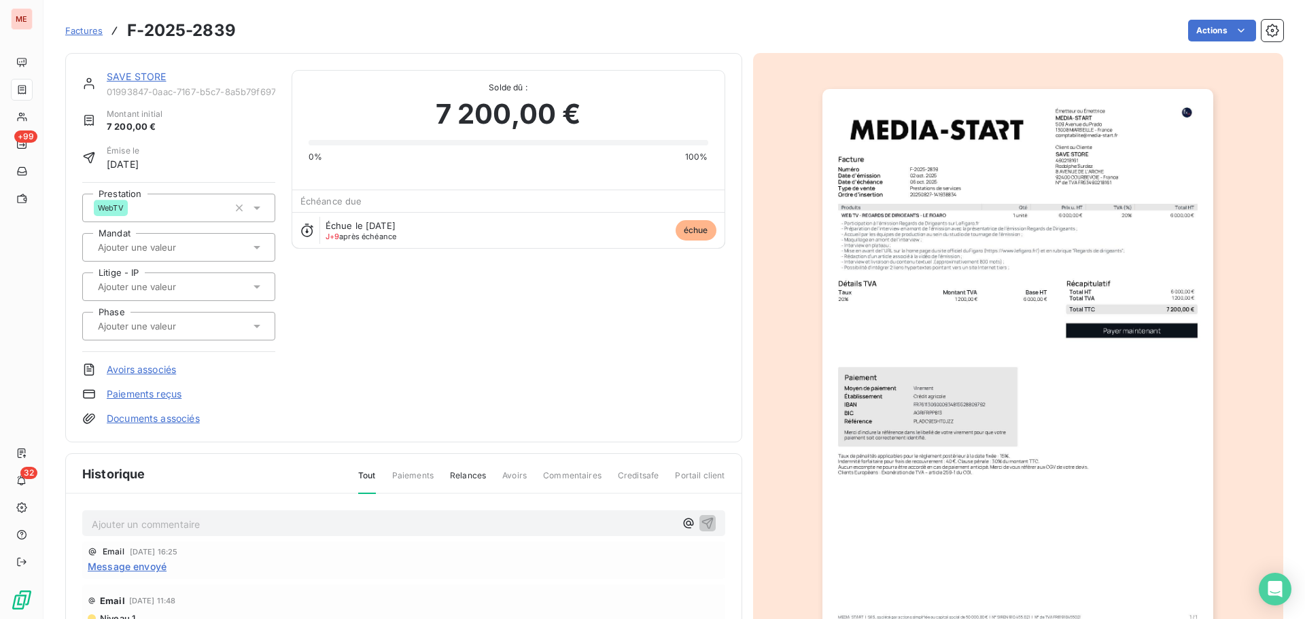
click at [893, 353] on img "button" at bounding box center [1018, 365] width 391 height 553
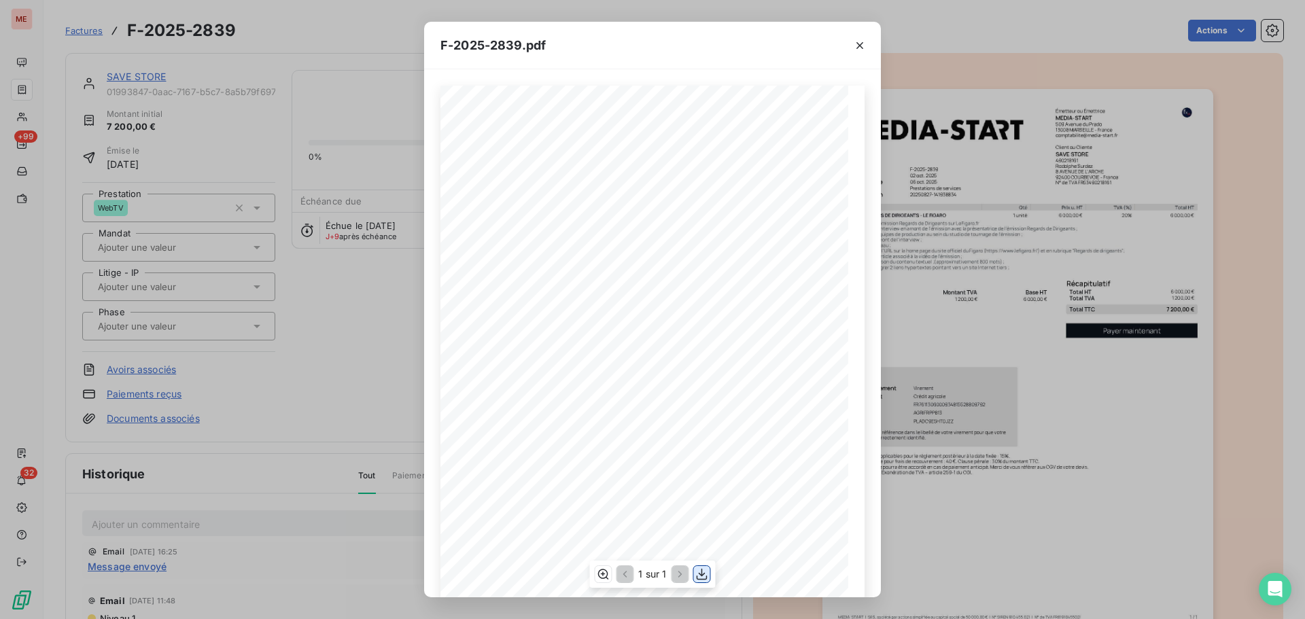
click at [702, 578] on icon "button" at bounding box center [702, 575] width 14 height 14
click at [351, 334] on div "F-2025-2839.pdf 6 000,00 € 1 200,00 € 7 200,00 € 0199a3ea- 24a2- 7f9a- b563- b3…" at bounding box center [652, 309] width 1305 height 619
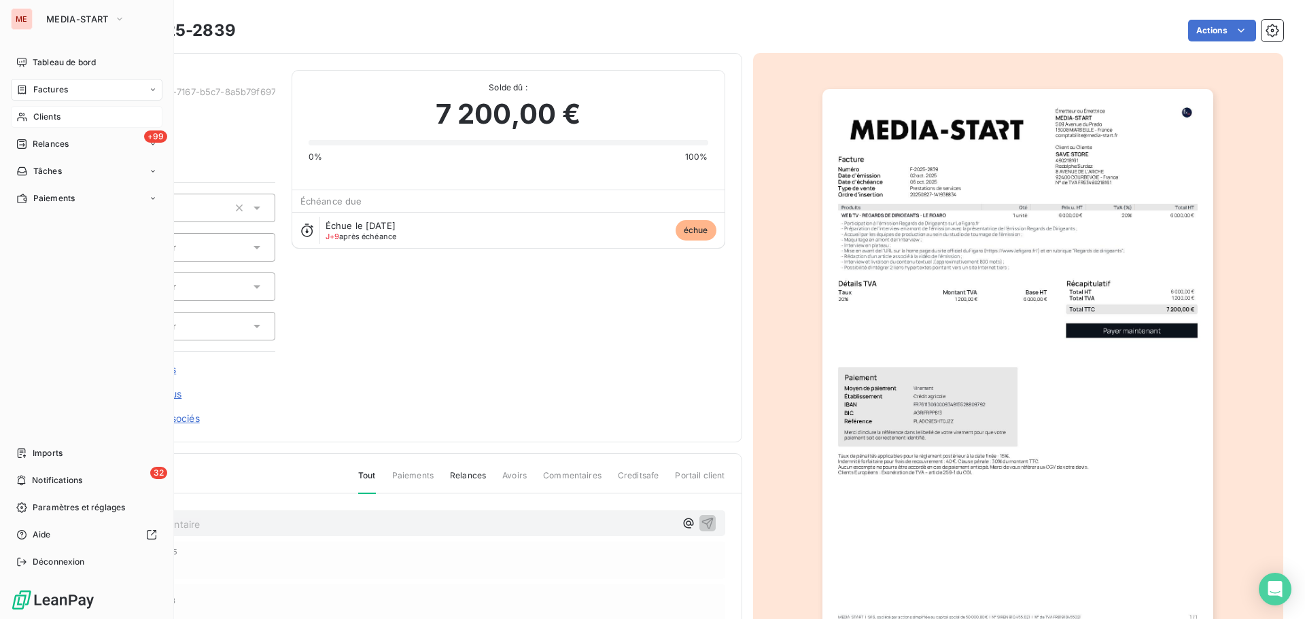
click at [29, 120] on div "Clients" at bounding box center [87, 117] width 152 height 22
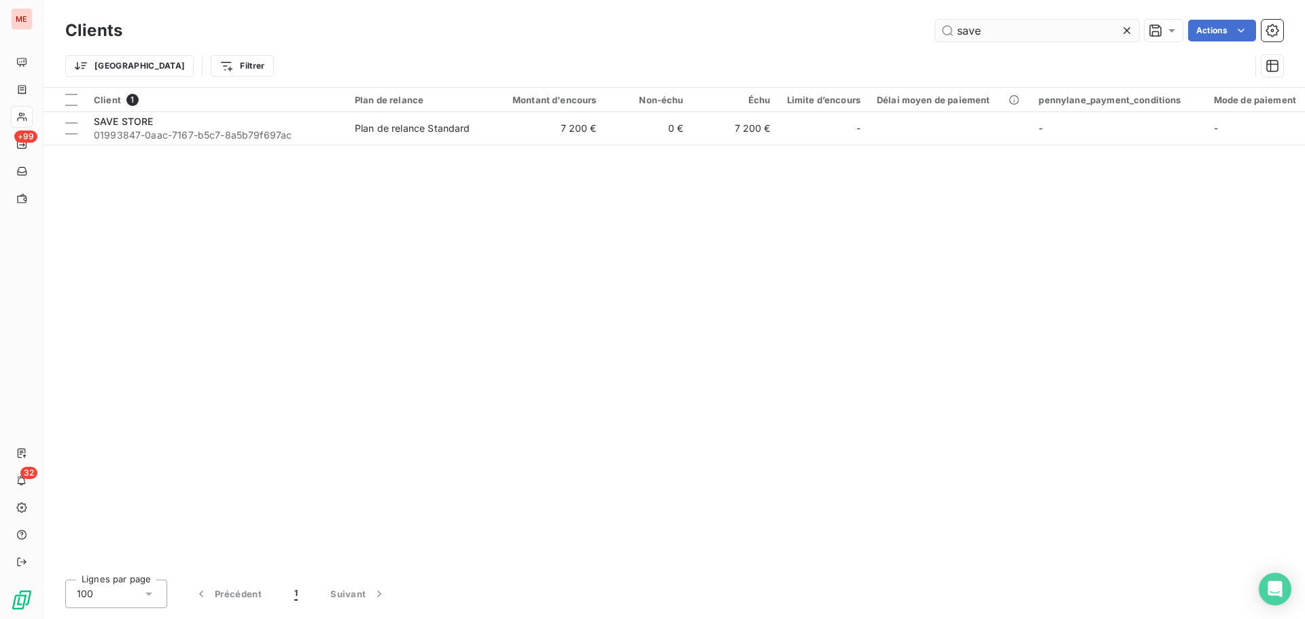
click at [1006, 28] on input "save" at bounding box center [1037, 31] width 204 height 22
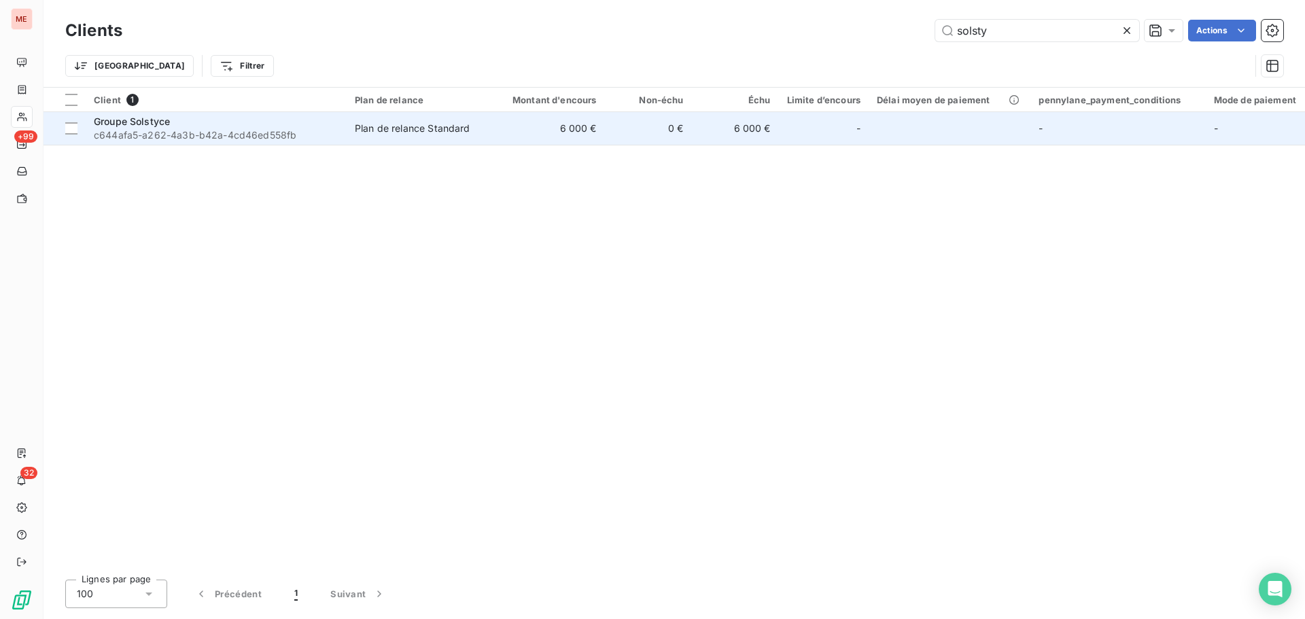
type input "solsty"
click at [203, 126] on div "Groupe Solstyce" at bounding box center [216, 122] width 245 height 14
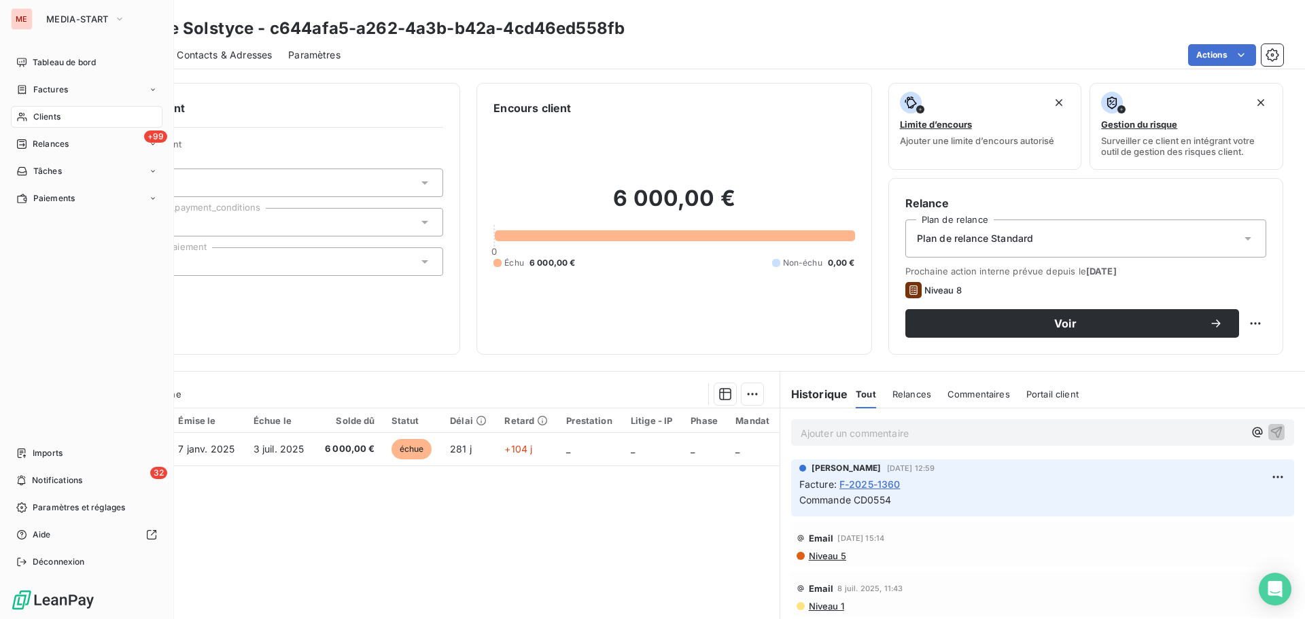
click at [44, 114] on span "Clients" at bounding box center [46, 117] width 27 height 12
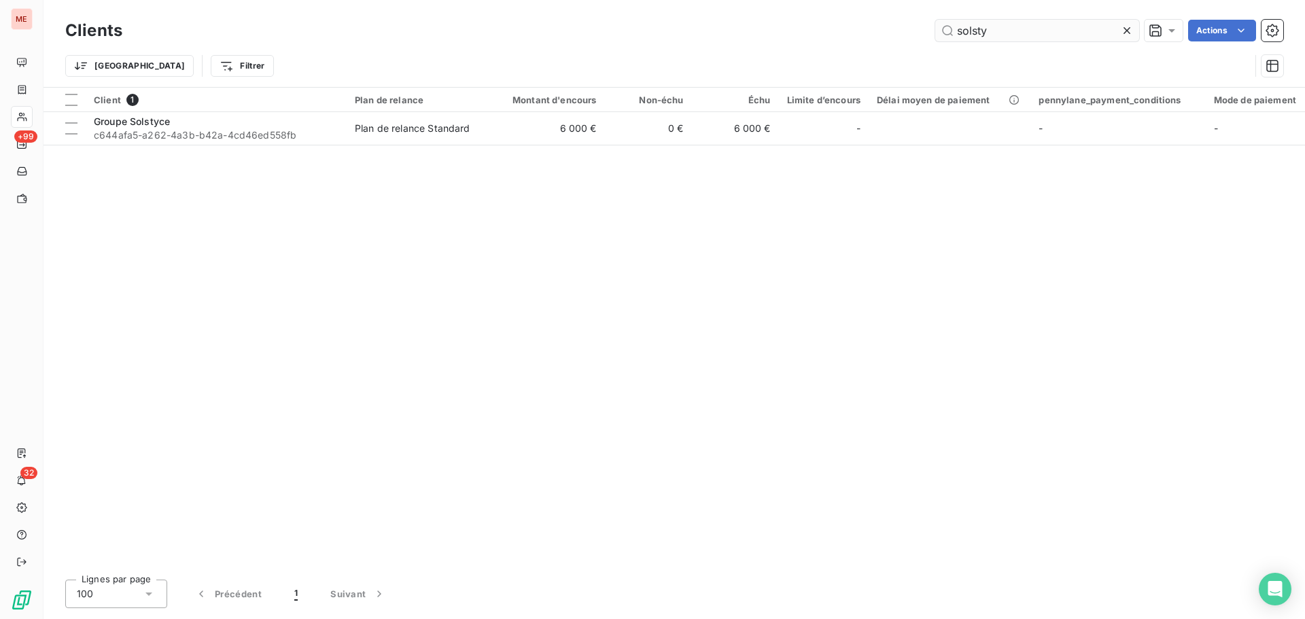
click at [985, 39] on input "solsty" at bounding box center [1037, 31] width 204 height 22
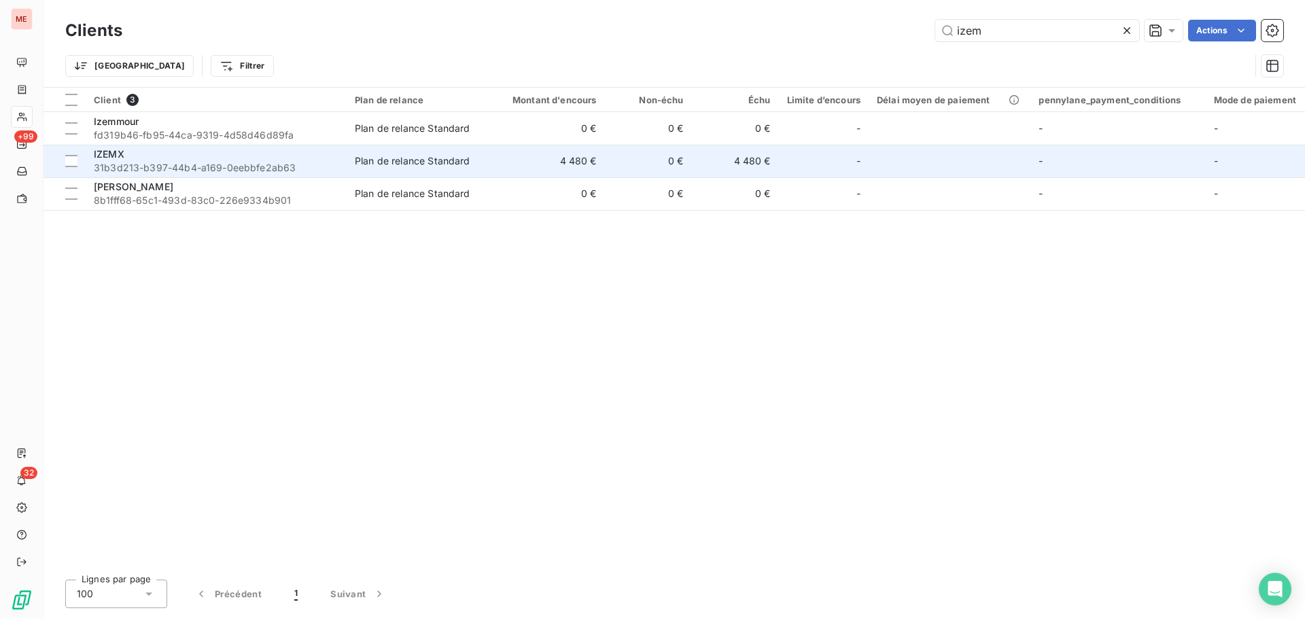
type input "izem"
click at [177, 165] on span "31b3d213-b397-44b4-a169-0eebbfe2ab63" at bounding box center [216, 168] width 245 height 14
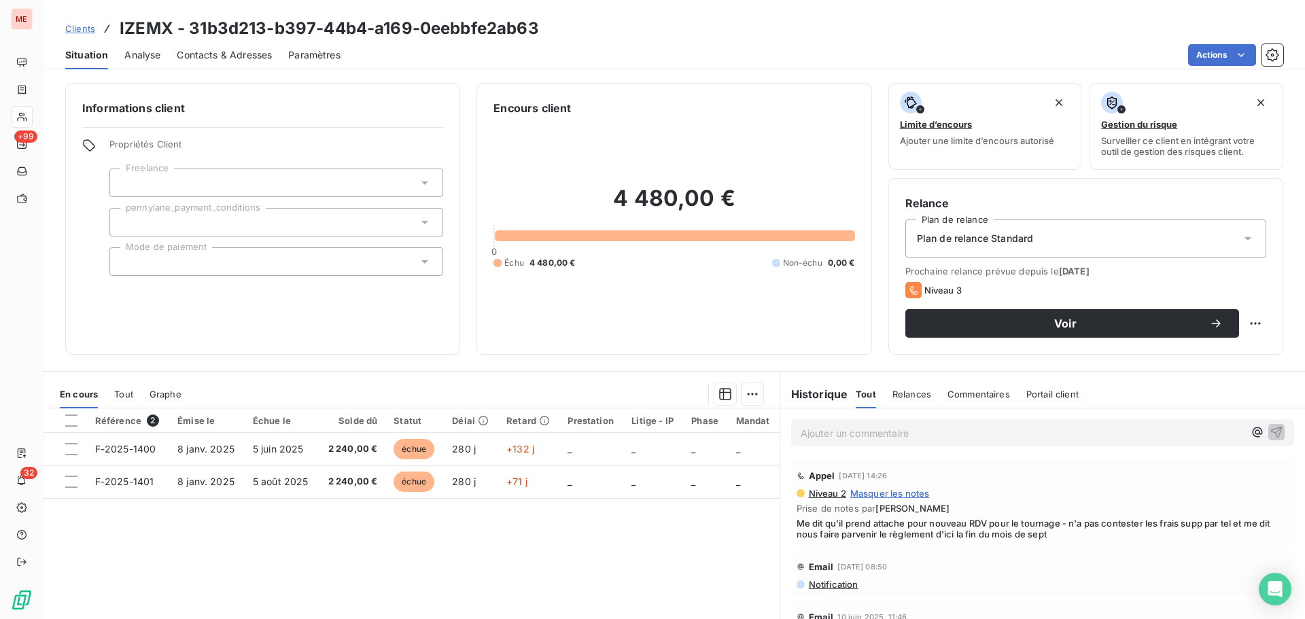
click at [216, 65] on div "Contacts & Adresses" at bounding box center [224, 55] width 95 height 29
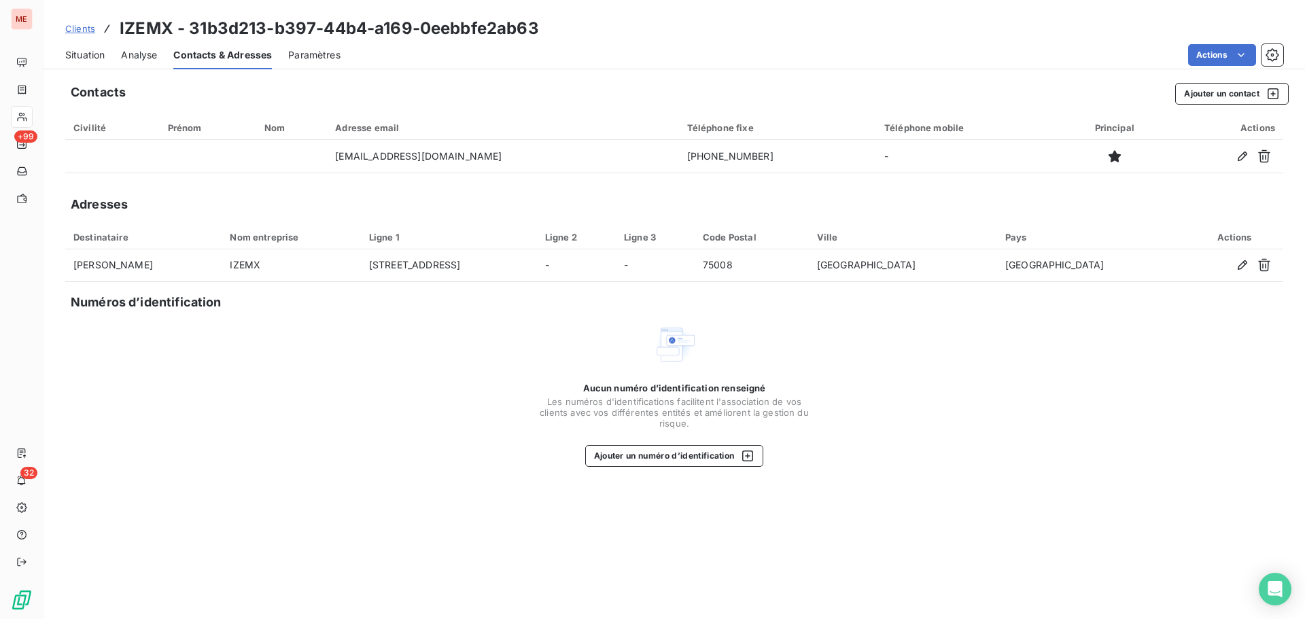
click at [88, 59] on span "Situation" at bounding box center [84, 55] width 39 height 14
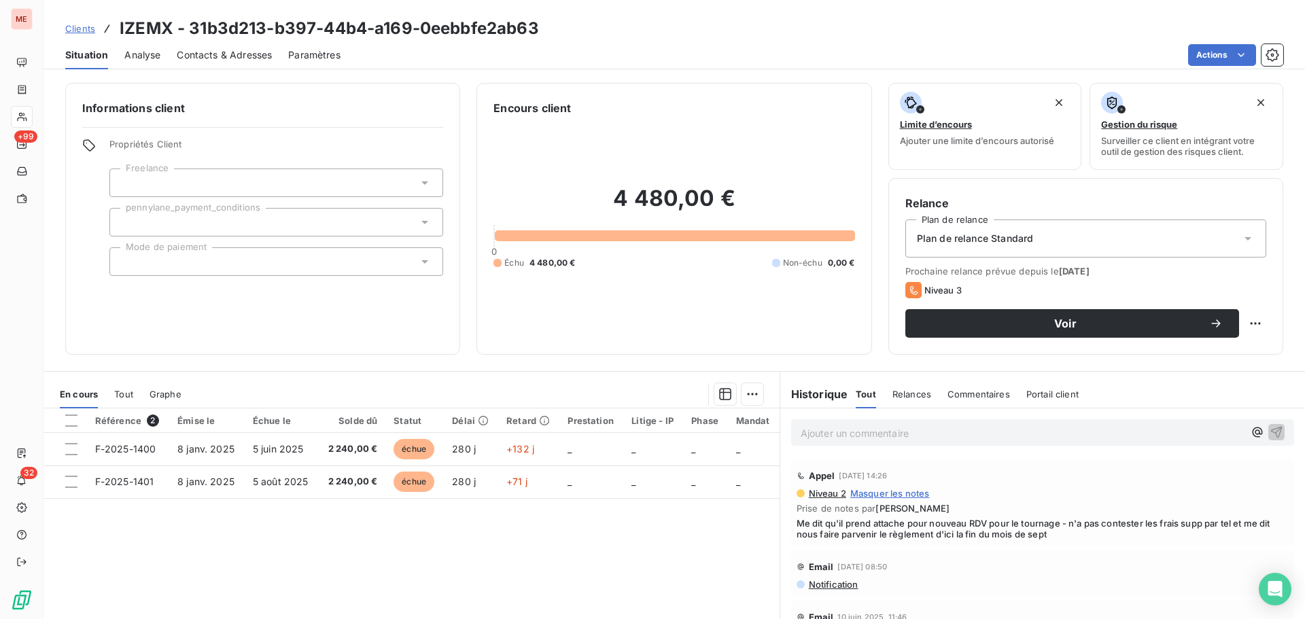
scroll to position [306, 0]
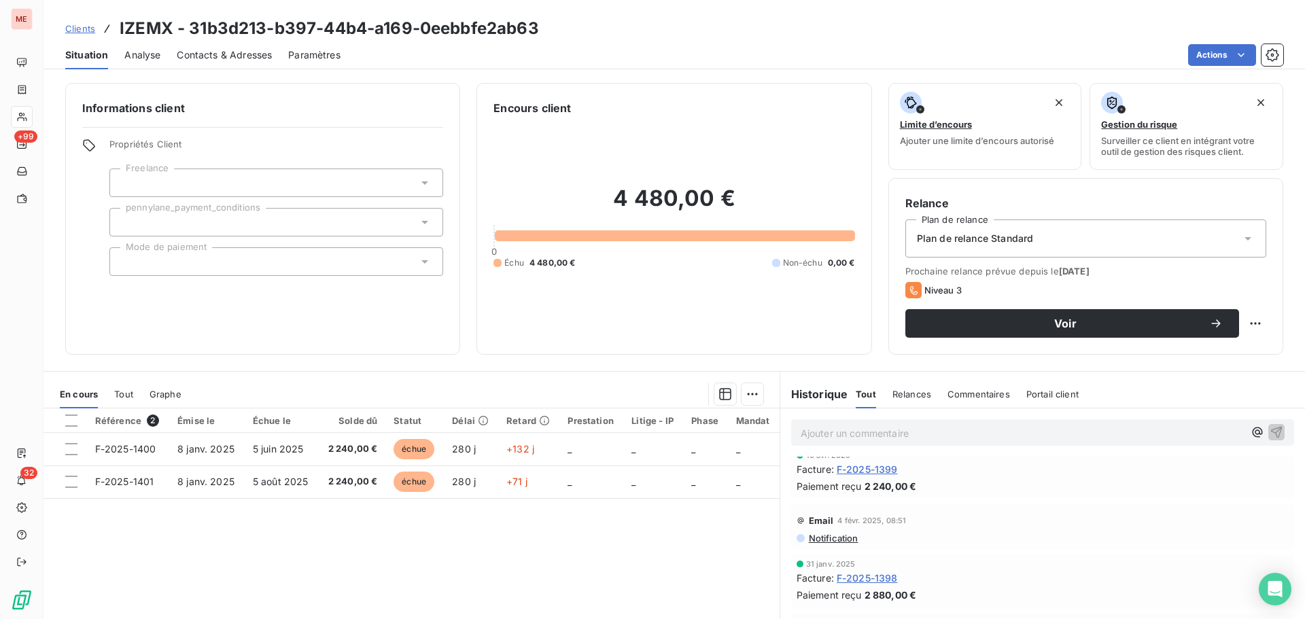
click at [851, 578] on span "F-2025-1398" at bounding box center [867, 578] width 61 height 14
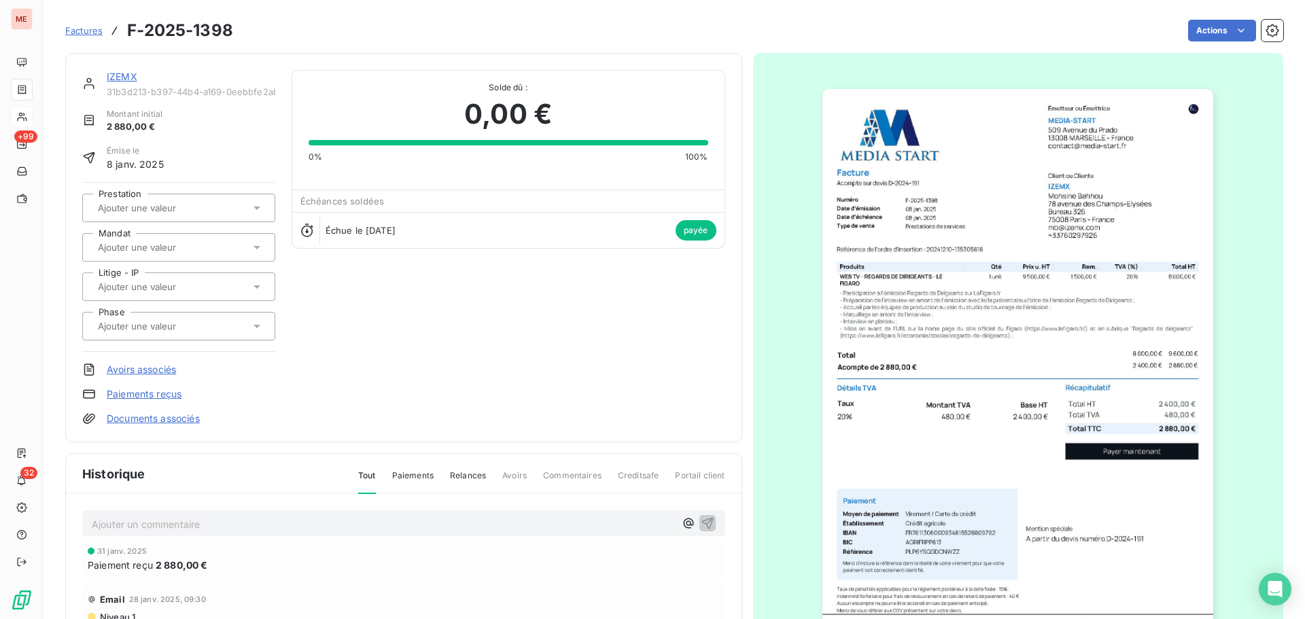
click at [118, 65] on div "IZEMX 31b3d213-b397-44b4-a169-0eebbfe2ab63 Montant initial 2 880,00 € Émise le …" at bounding box center [403, 248] width 677 height 390
click at [116, 77] on link "IZEMX" at bounding box center [122, 77] width 31 height 12
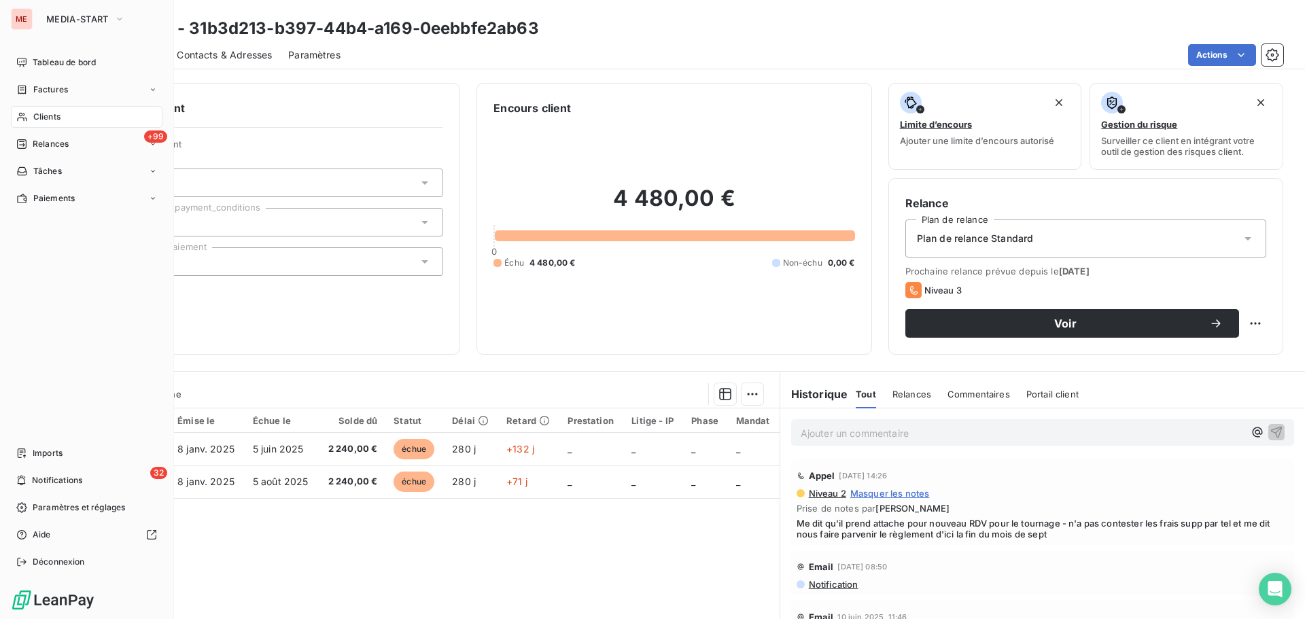
click at [33, 120] on span "Clients" at bounding box center [46, 117] width 27 height 12
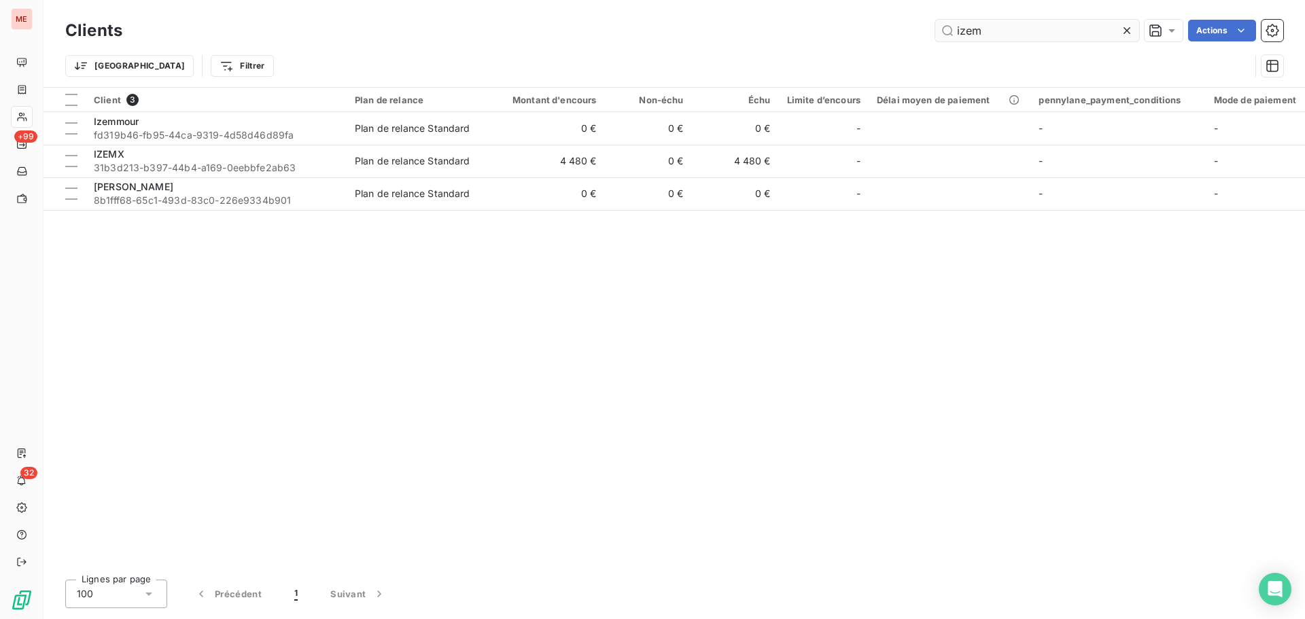
click at [1051, 31] on input "izem" at bounding box center [1037, 31] width 204 height 22
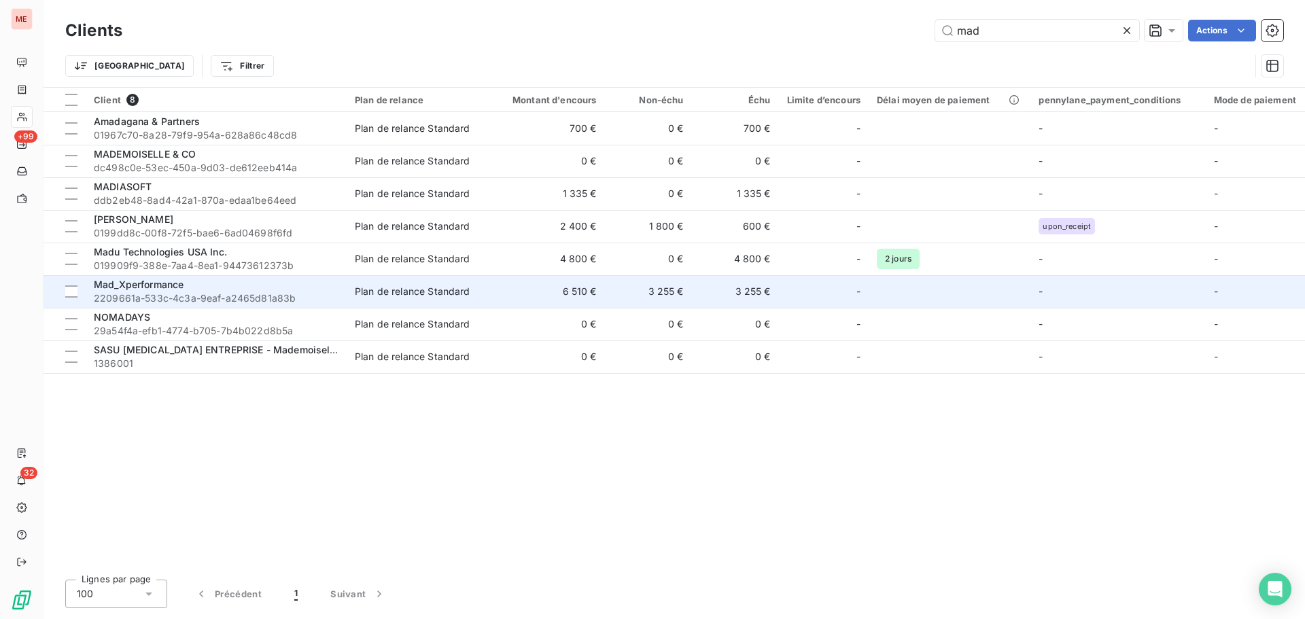
type input "mad"
click at [232, 290] on div "Mad_Xperformance" at bounding box center [216, 285] width 245 height 14
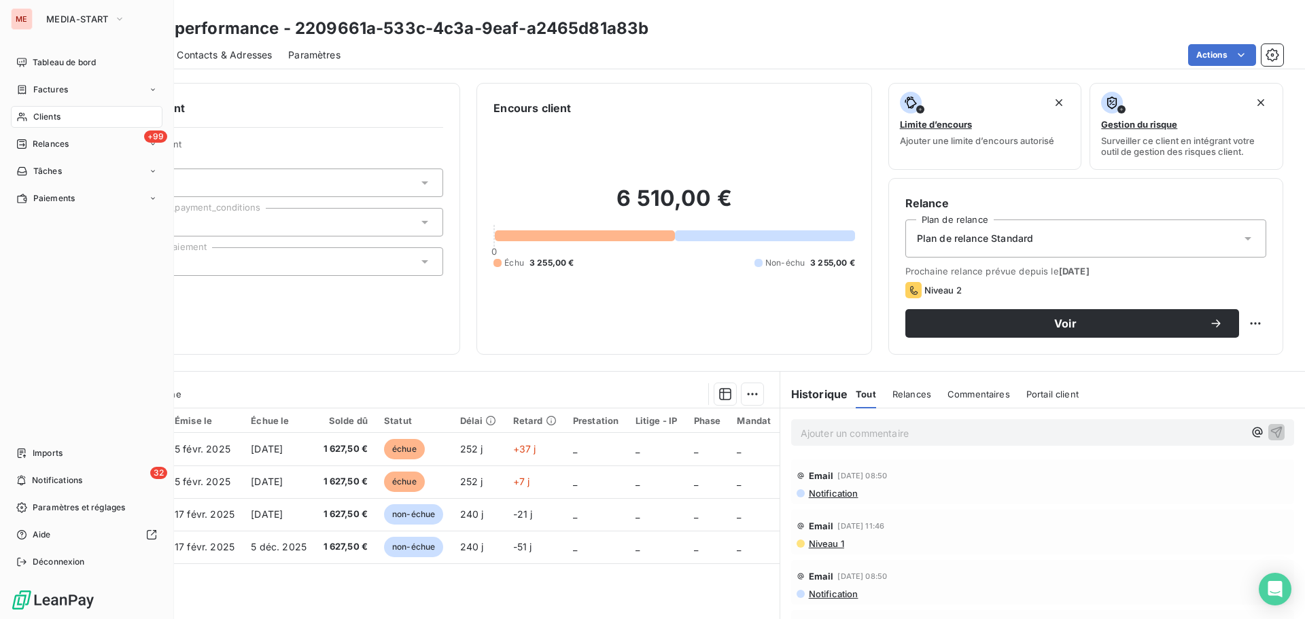
click at [29, 108] on div "Clients" at bounding box center [87, 117] width 152 height 22
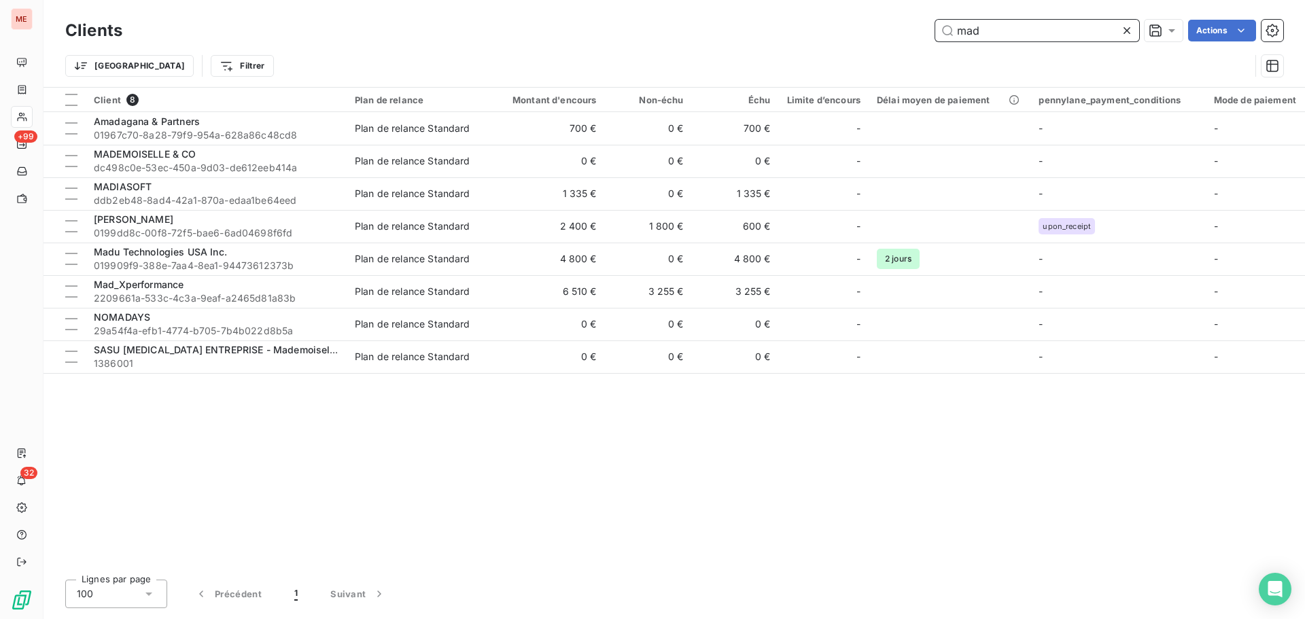
click at [988, 40] on input "mad" at bounding box center [1037, 31] width 204 height 22
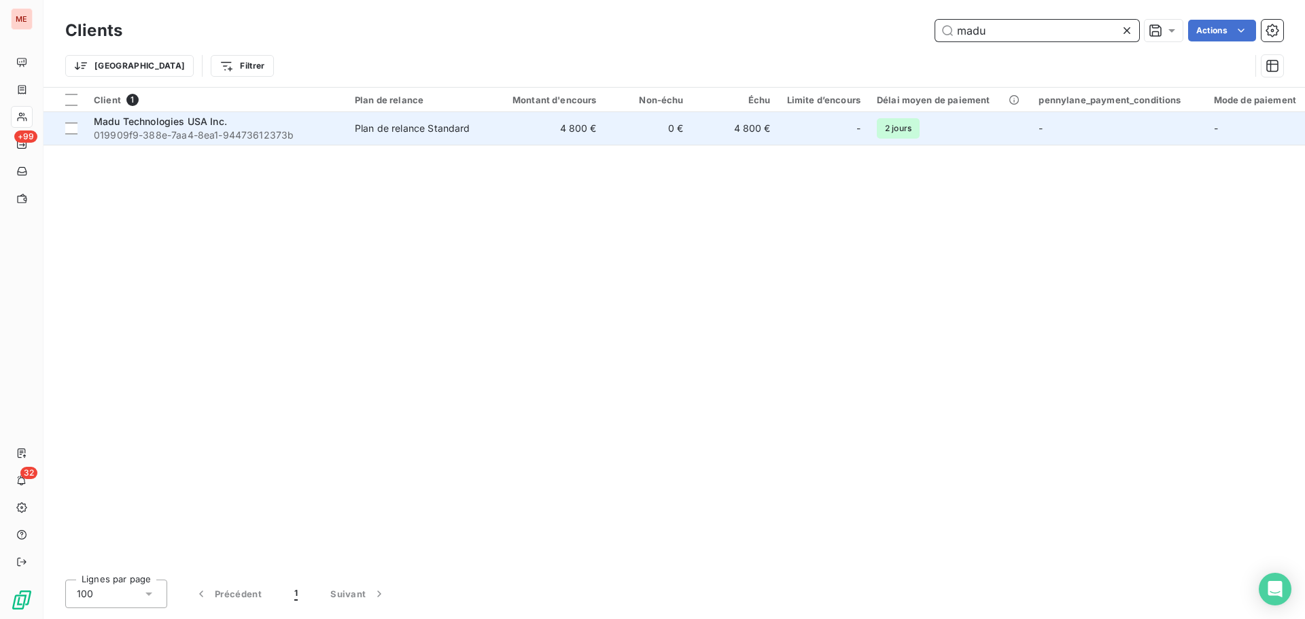
type input "madu"
click at [243, 123] on div "Madu Technologies USA Inc." at bounding box center [216, 122] width 245 height 14
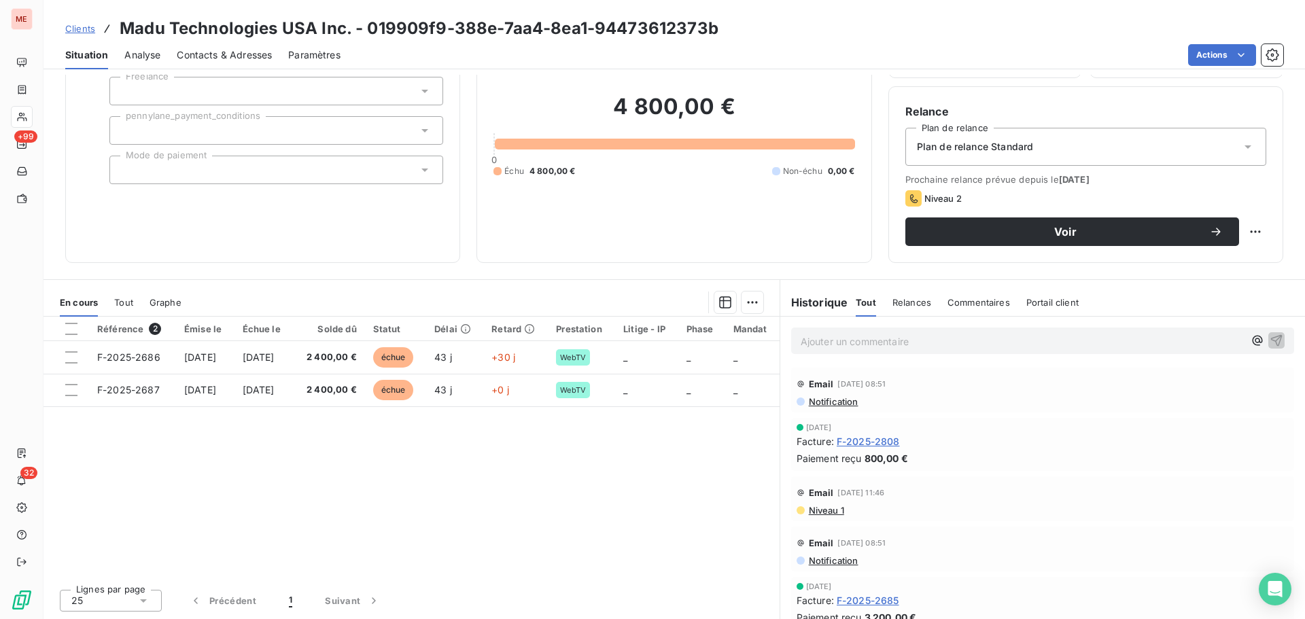
click at [202, 52] on span "Contacts & Adresses" at bounding box center [224, 55] width 95 height 14
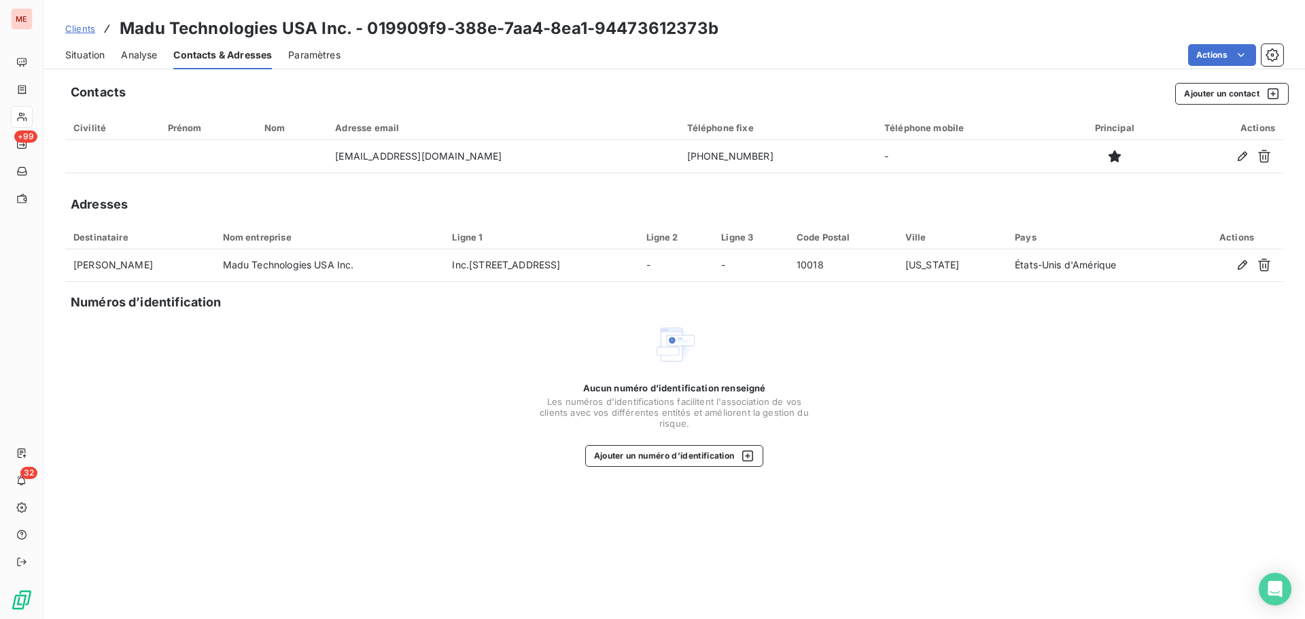
click at [92, 55] on span "Situation" at bounding box center [84, 55] width 39 height 14
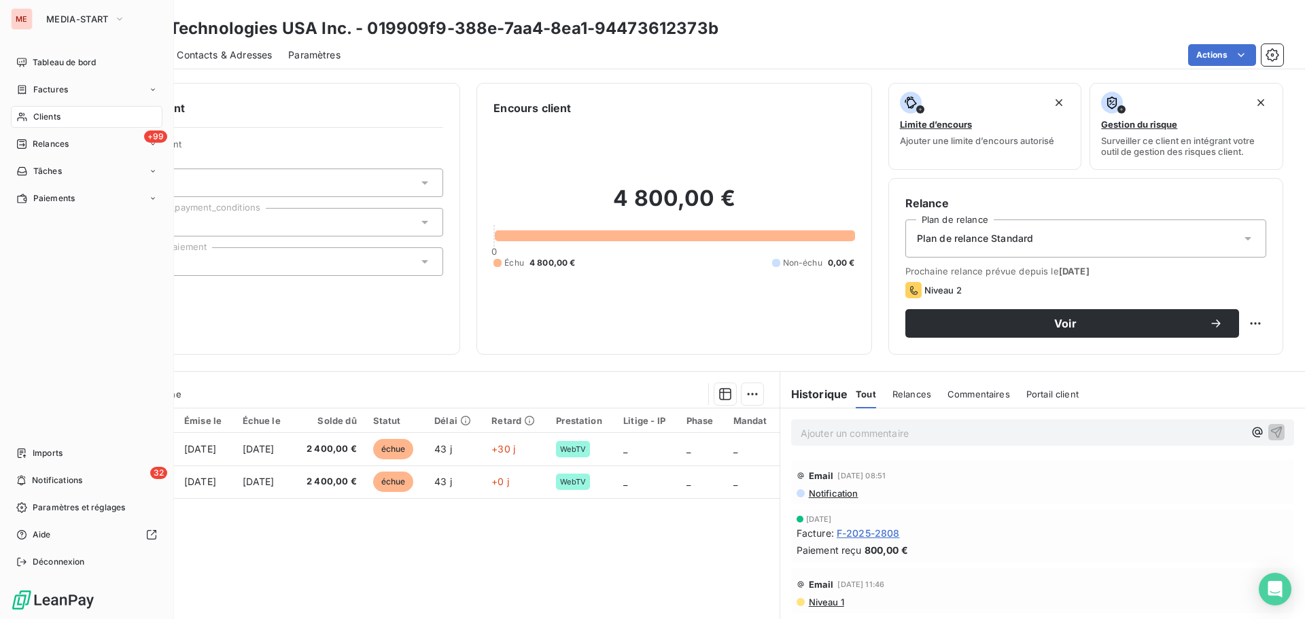
click at [23, 118] on icon at bounding box center [22, 116] width 12 height 11
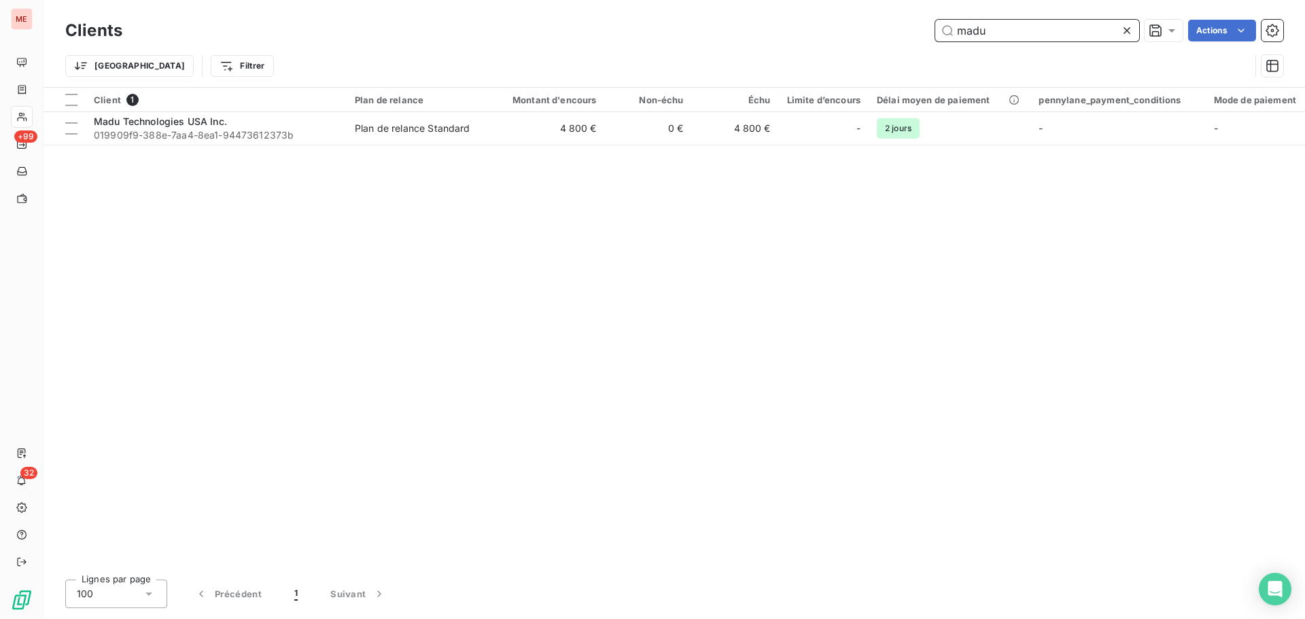
click at [1018, 25] on input "madu" at bounding box center [1037, 31] width 204 height 22
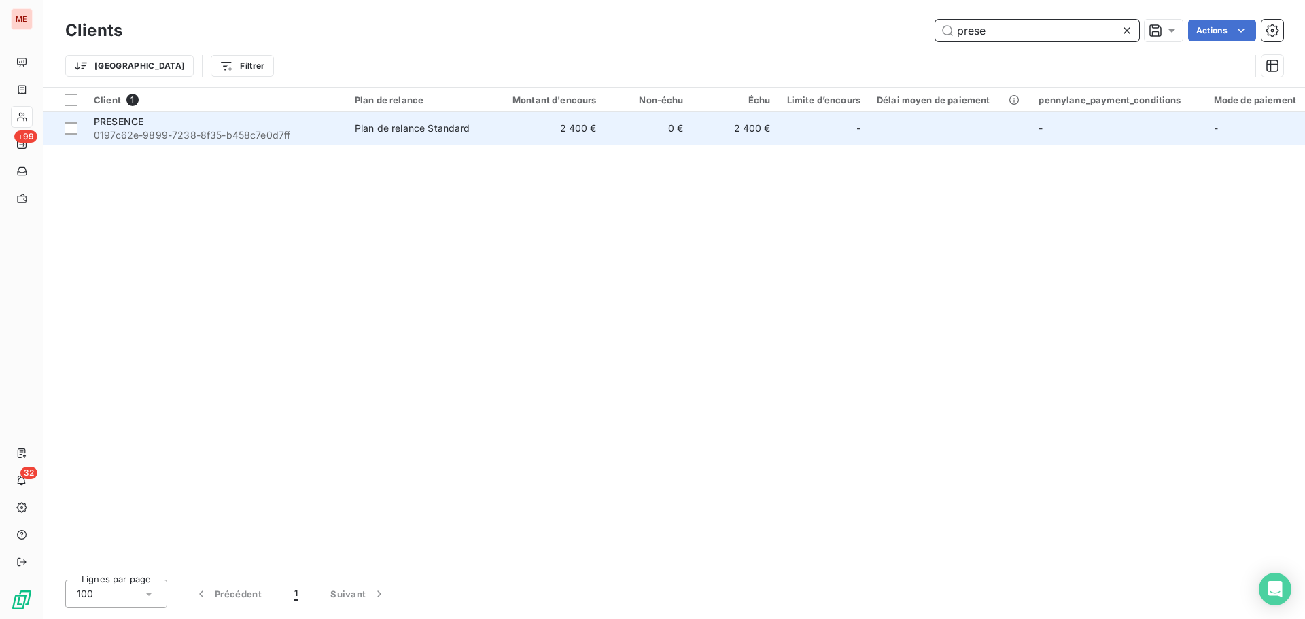
type input "prese"
click at [269, 121] on div "PRESENCE" at bounding box center [216, 122] width 245 height 14
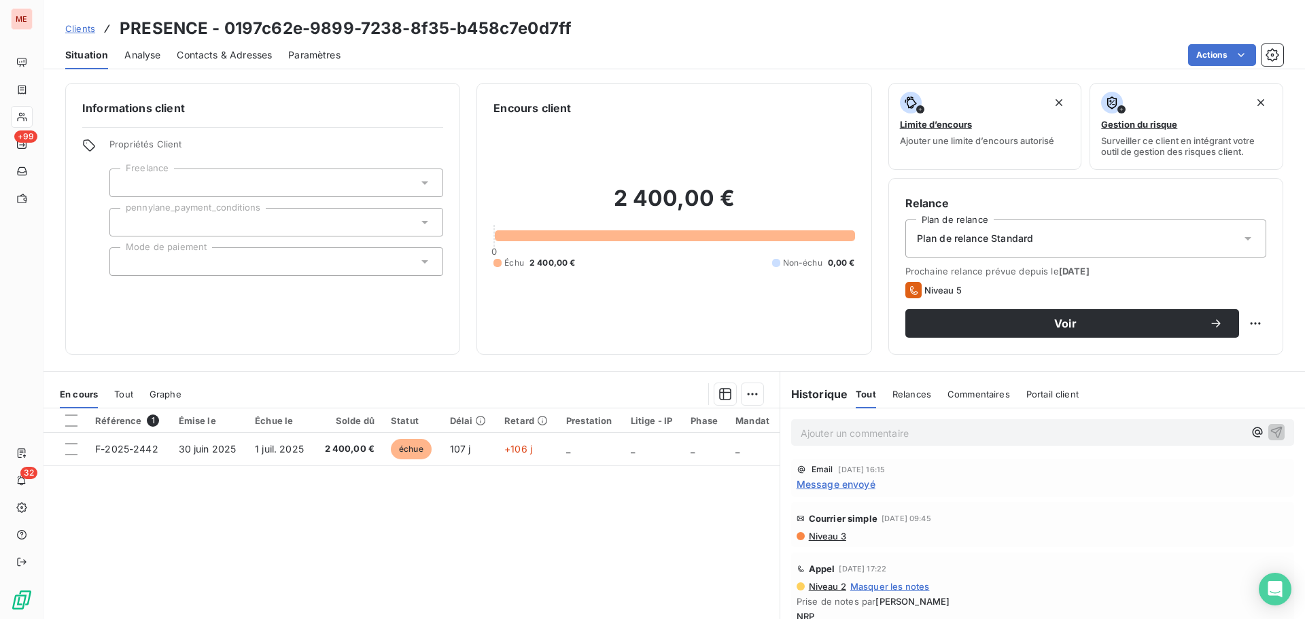
click at [259, 63] on div "Contacts & Adresses" at bounding box center [224, 55] width 95 height 29
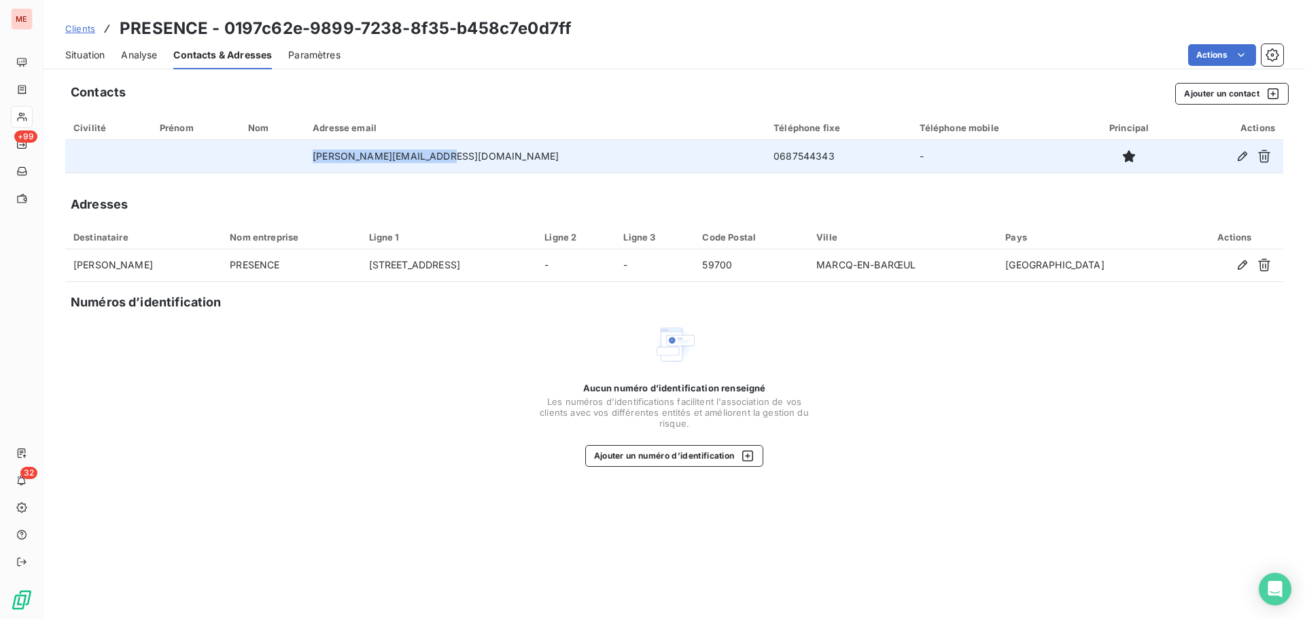
drag, startPoint x: 500, startPoint y: 160, endPoint x: 365, endPoint y: 158, distance: 134.6
click at [365, 158] on td "[PERSON_NAME][EMAIL_ADDRESS][DOMAIN_NAME]" at bounding box center [535, 156] width 461 height 33
copy td "[PERSON_NAME][EMAIL_ADDRESS][DOMAIN_NAME]"
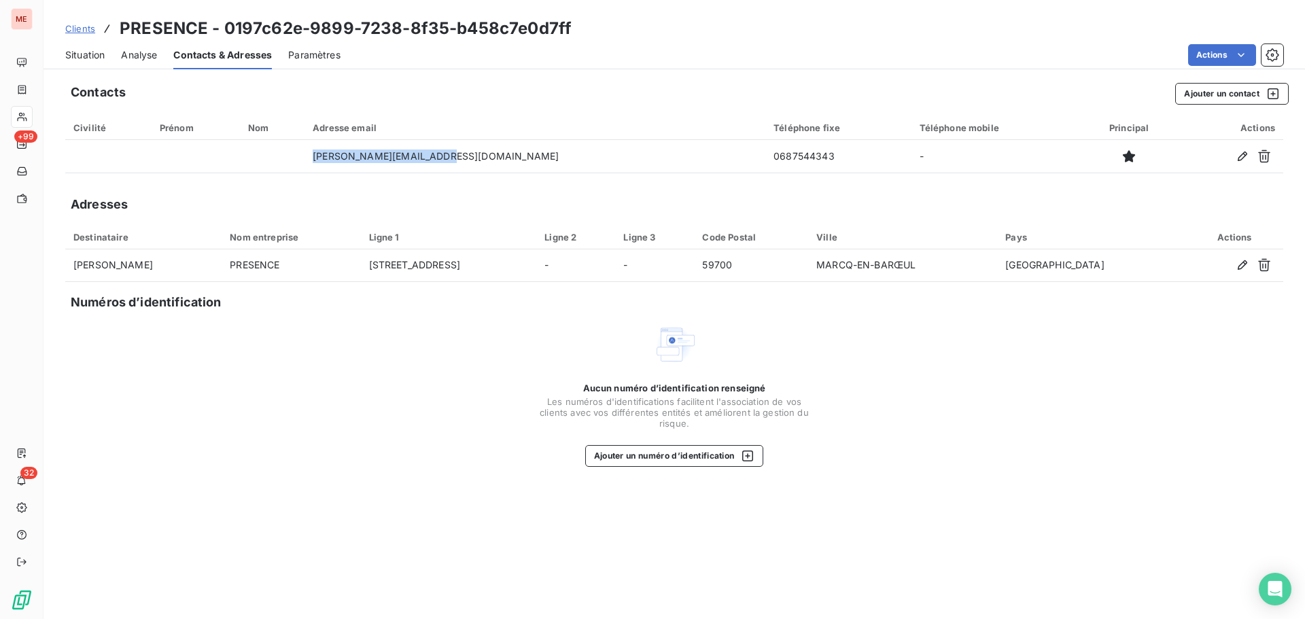
click at [88, 65] on div "Situation" at bounding box center [84, 55] width 39 height 29
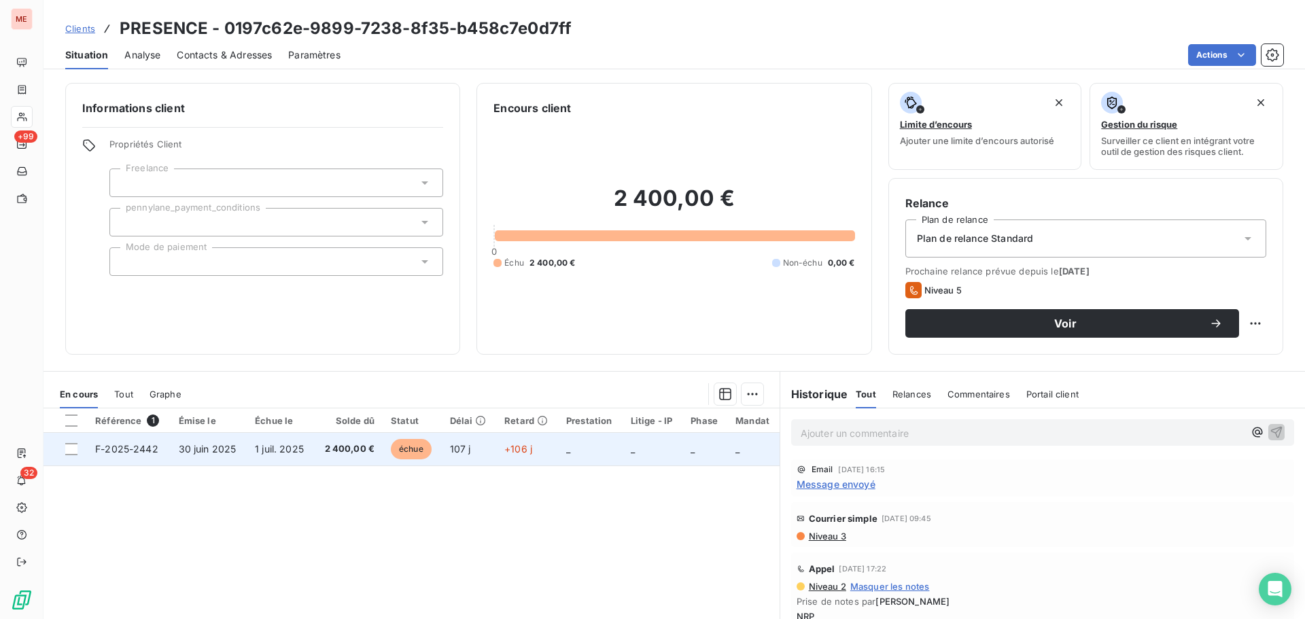
click at [273, 458] on td "1 juil. 2025" at bounding box center [280, 449] width 67 height 33
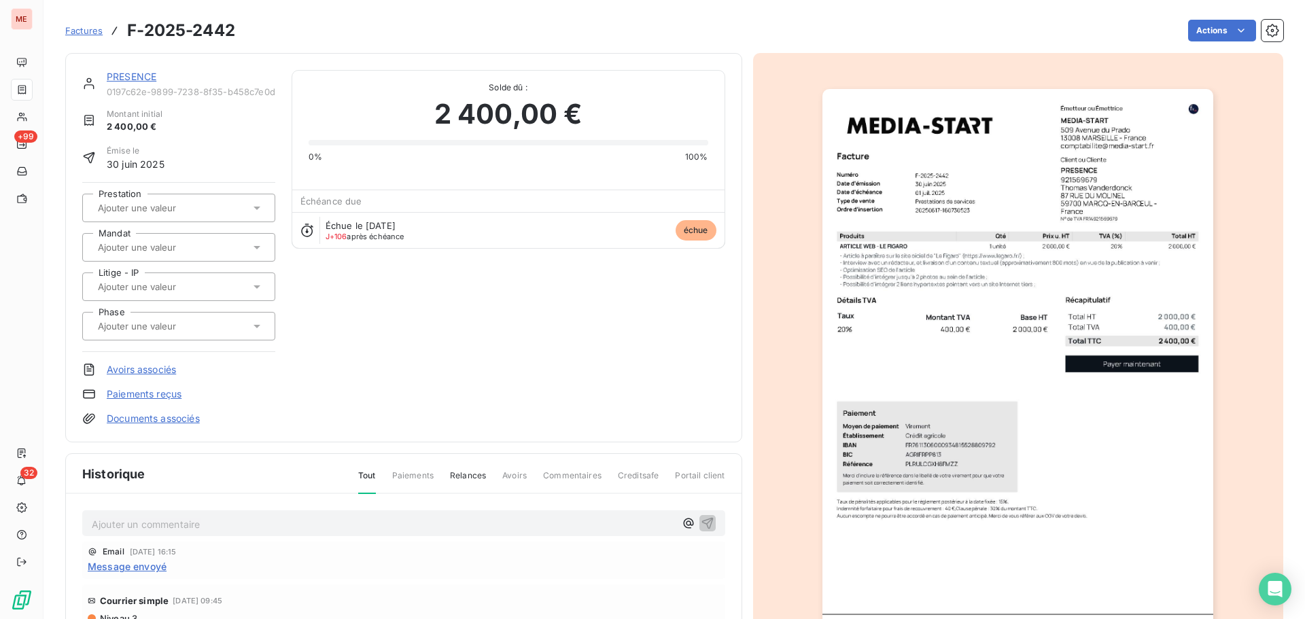
click at [154, 80] on link "PRESENCE" at bounding box center [132, 77] width 50 height 12
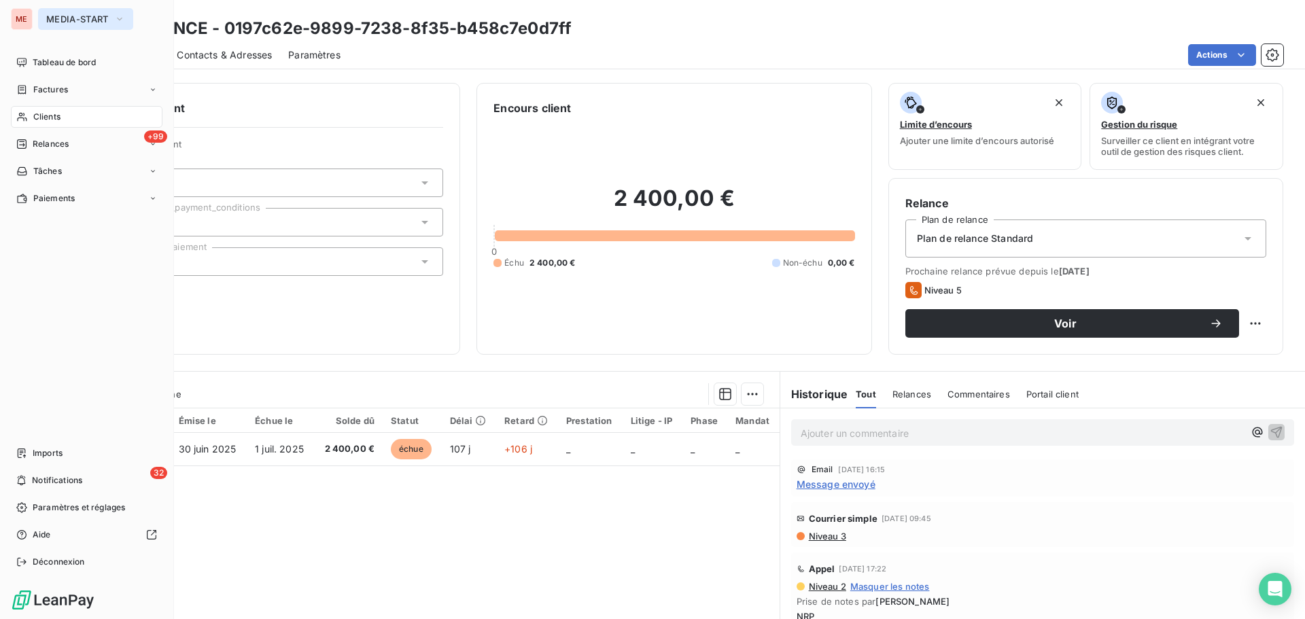
click at [56, 22] on span "MEDIA-START" at bounding box center [77, 19] width 63 height 11
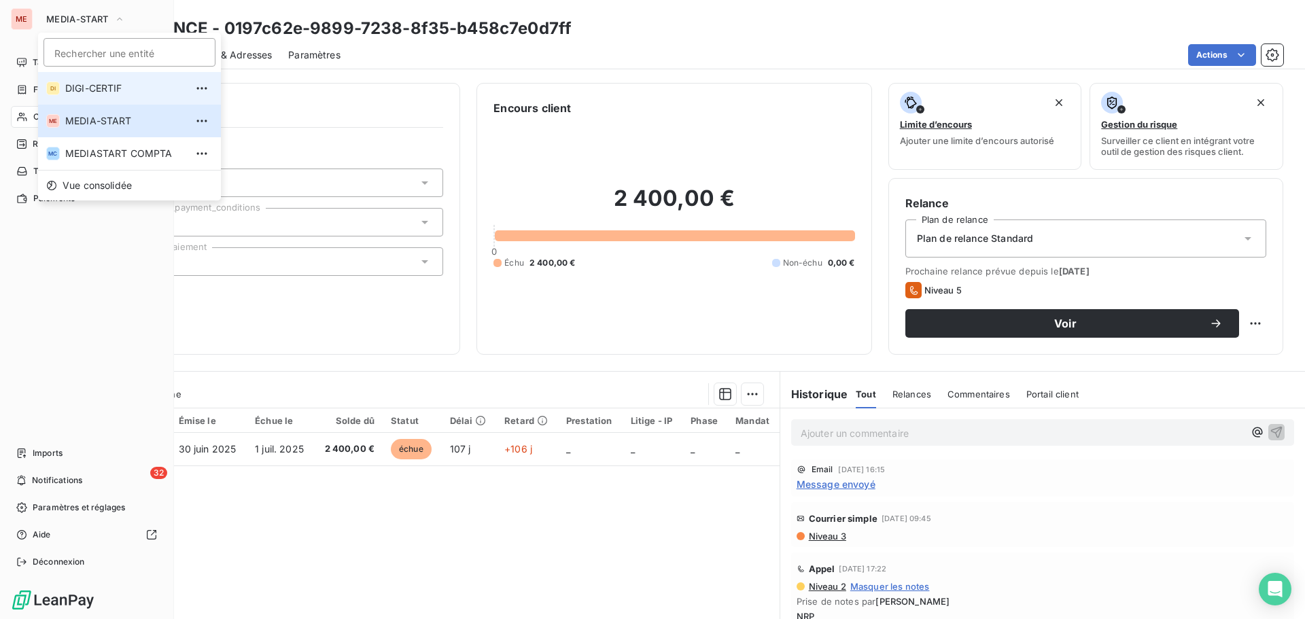
click at [71, 92] on span "DIGI-CERTIF" at bounding box center [125, 89] width 120 height 14
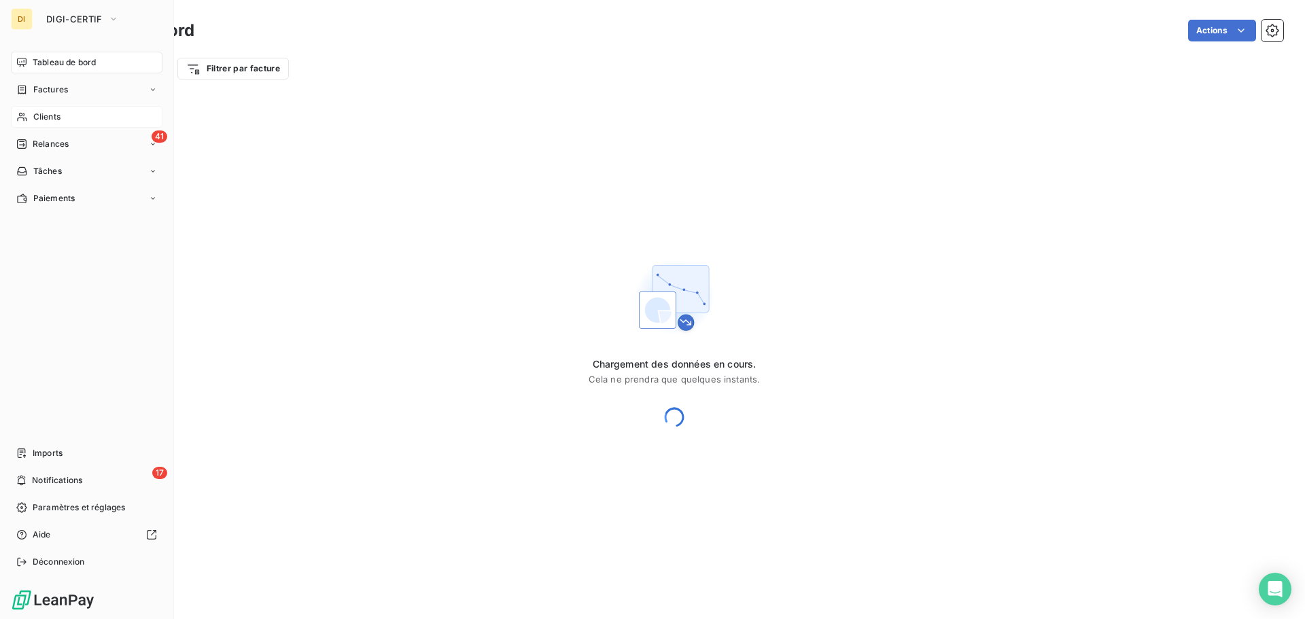
click at [44, 111] on span "Clients" at bounding box center [46, 117] width 27 height 12
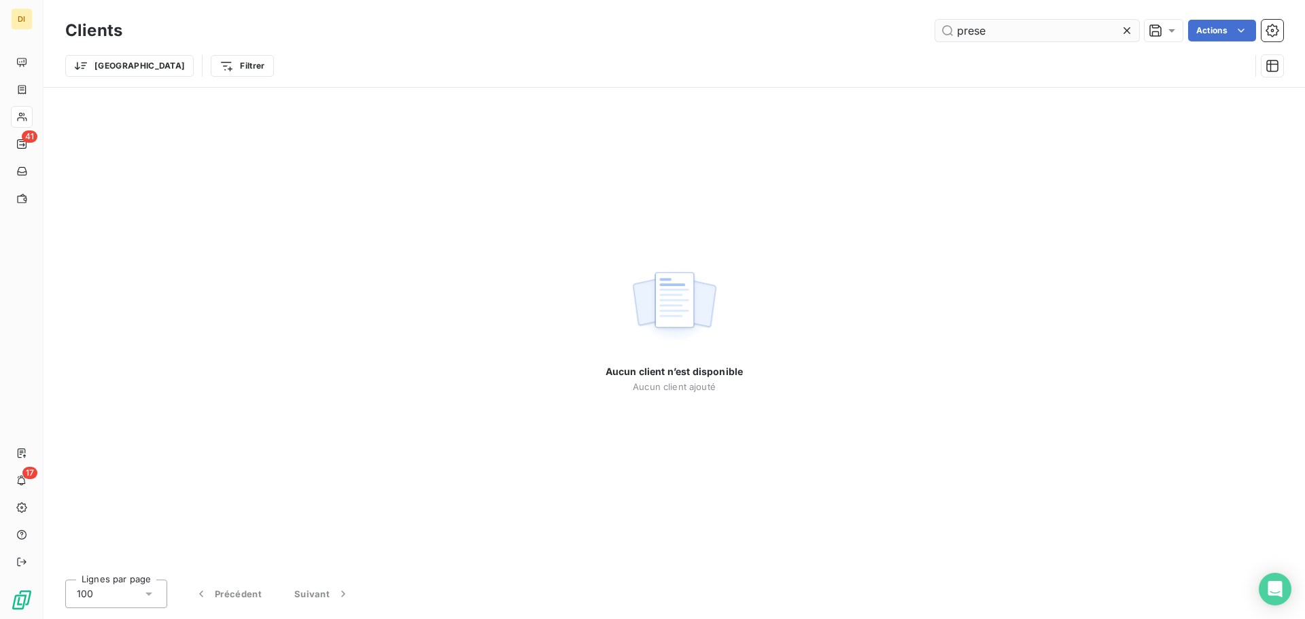
click at [988, 33] on input "prese" at bounding box center [1037, 31] width 204 height 22
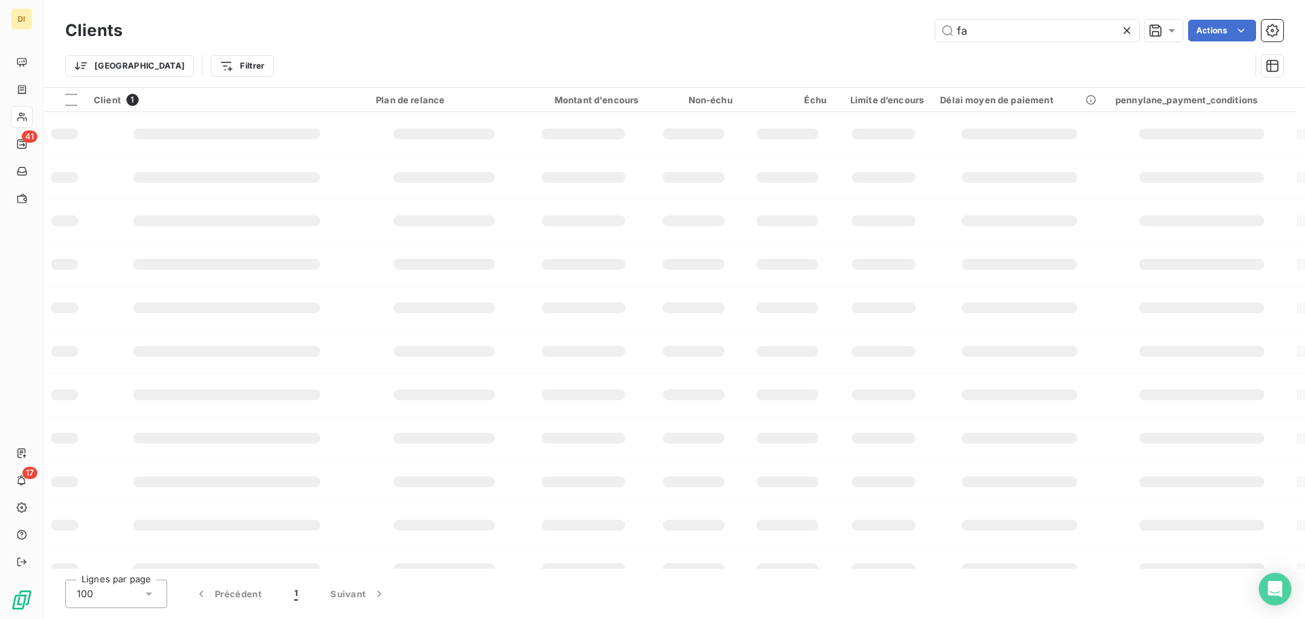
type input "f"
type input "abr"
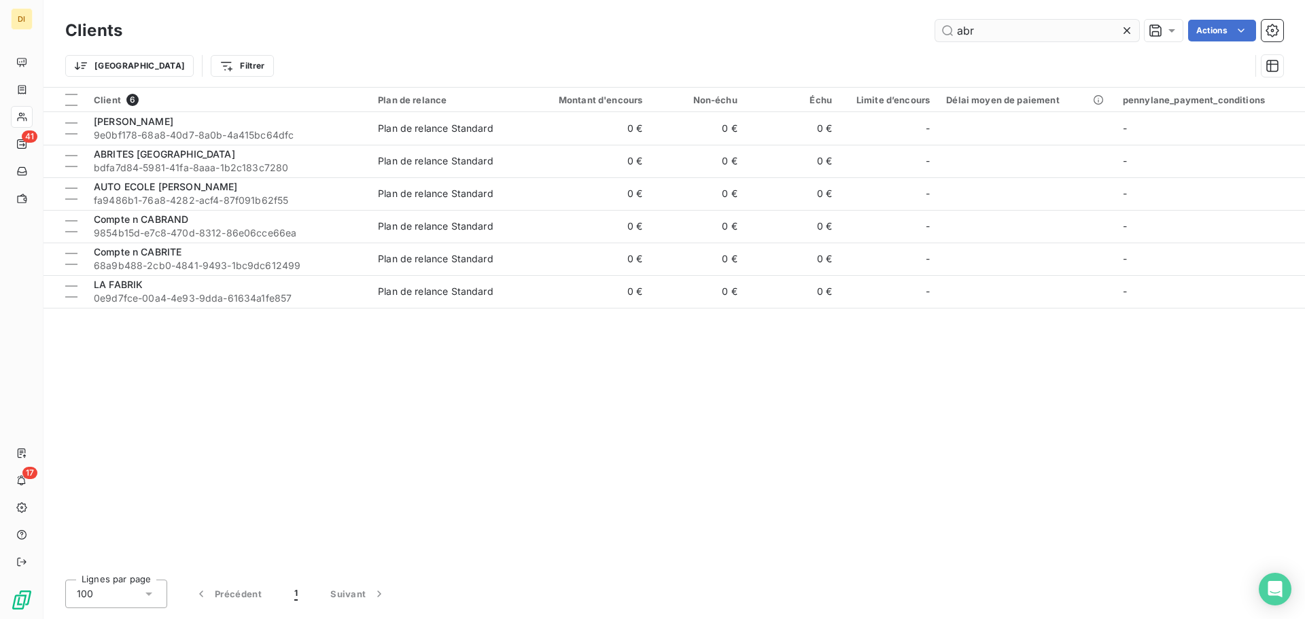
click at [957, 32] on input "abr" at bounding box center [1037, 31] width 204 height 22
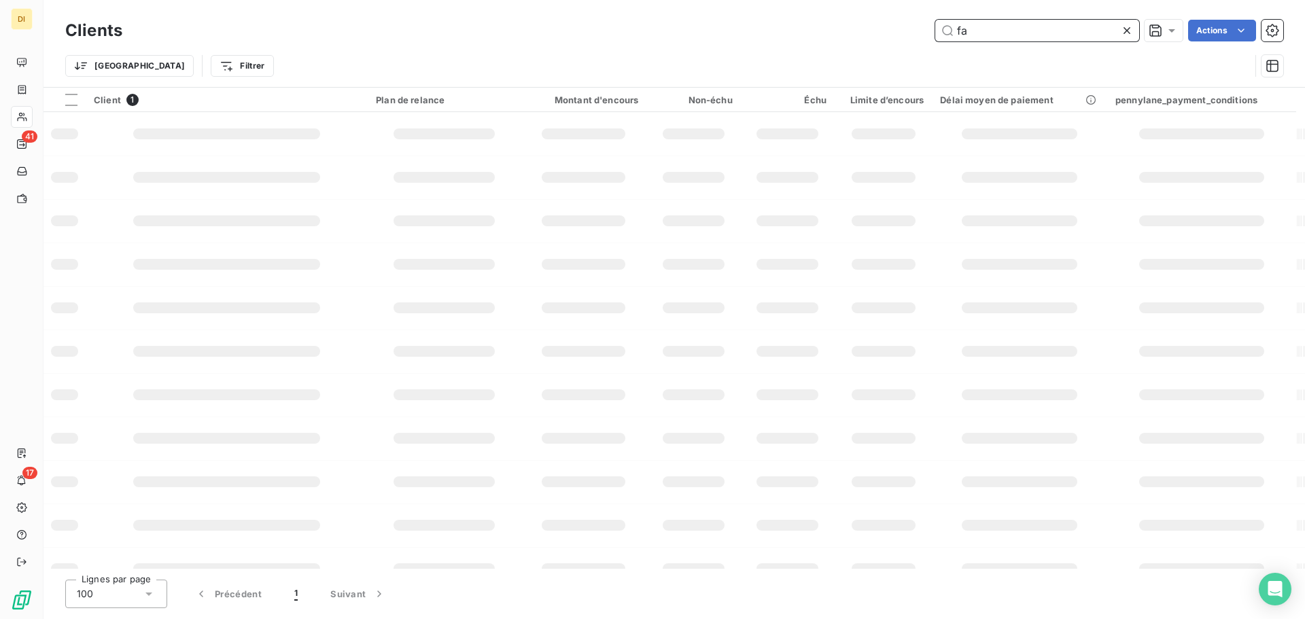
type input "f"
type input "a"
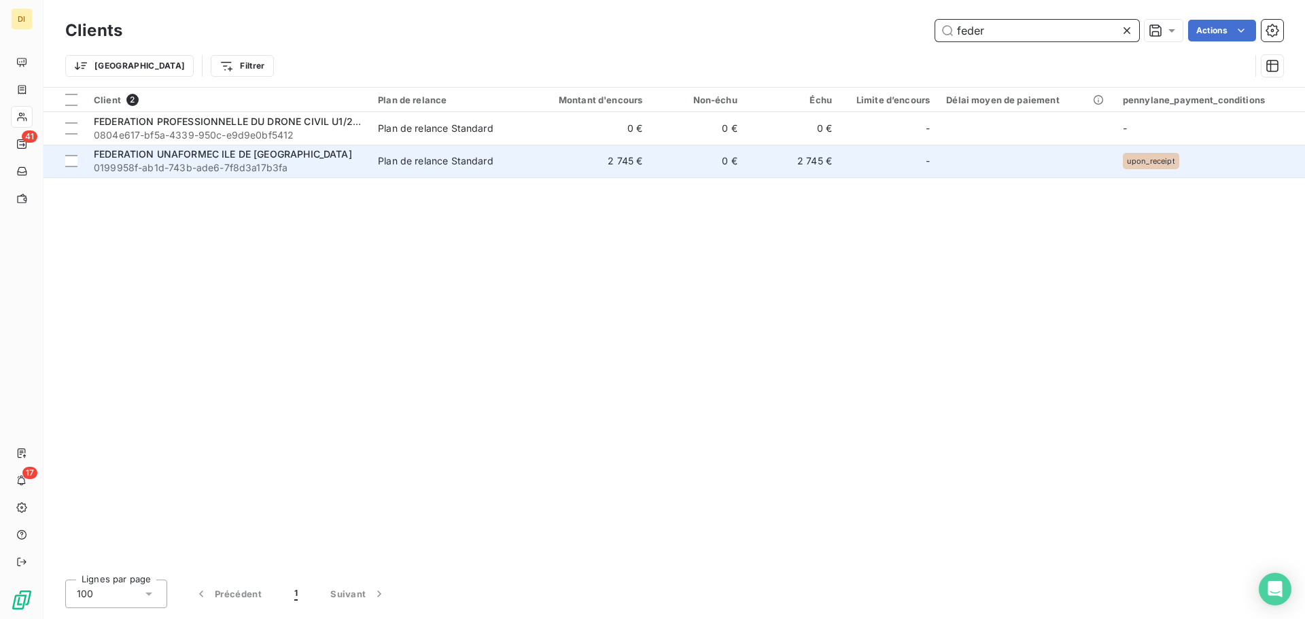
type input "feder"
click at [245, 167] on span "0199958f-ab1d-743b-ade6-7f8d3a17b3fa" at bounding box center [228, 168] width 268 height 14
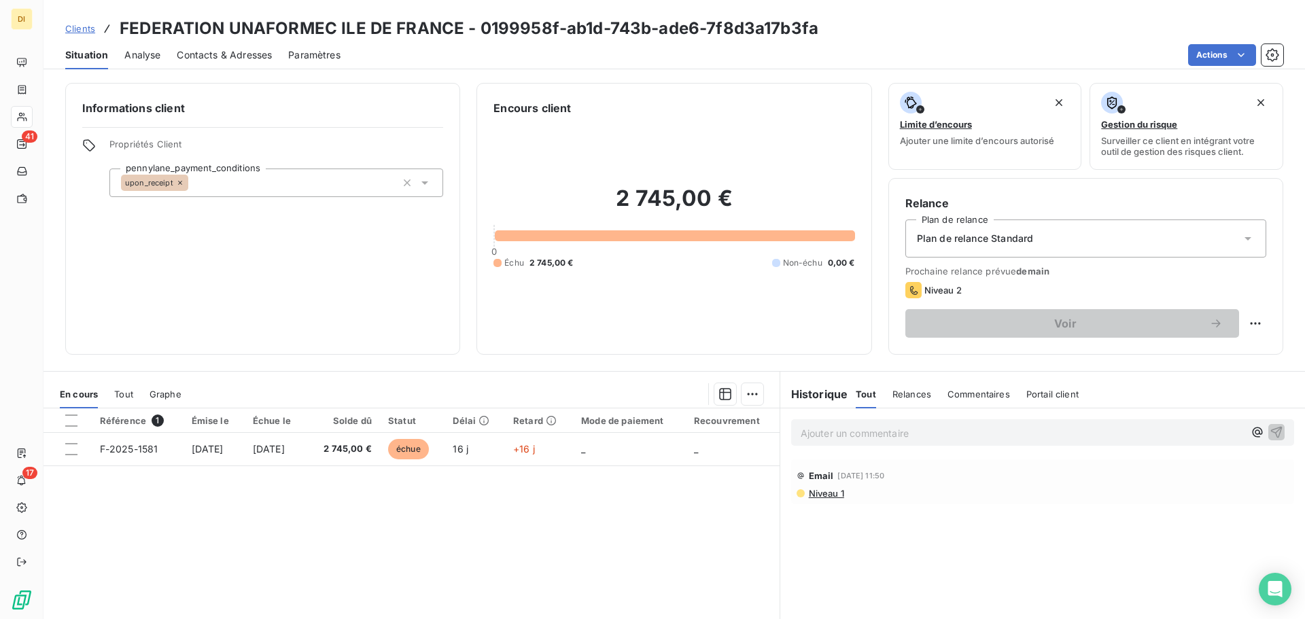
click at [212, 59] on span "Contacts & Adresses" at bounding box center [224, 55] width 95 height 14
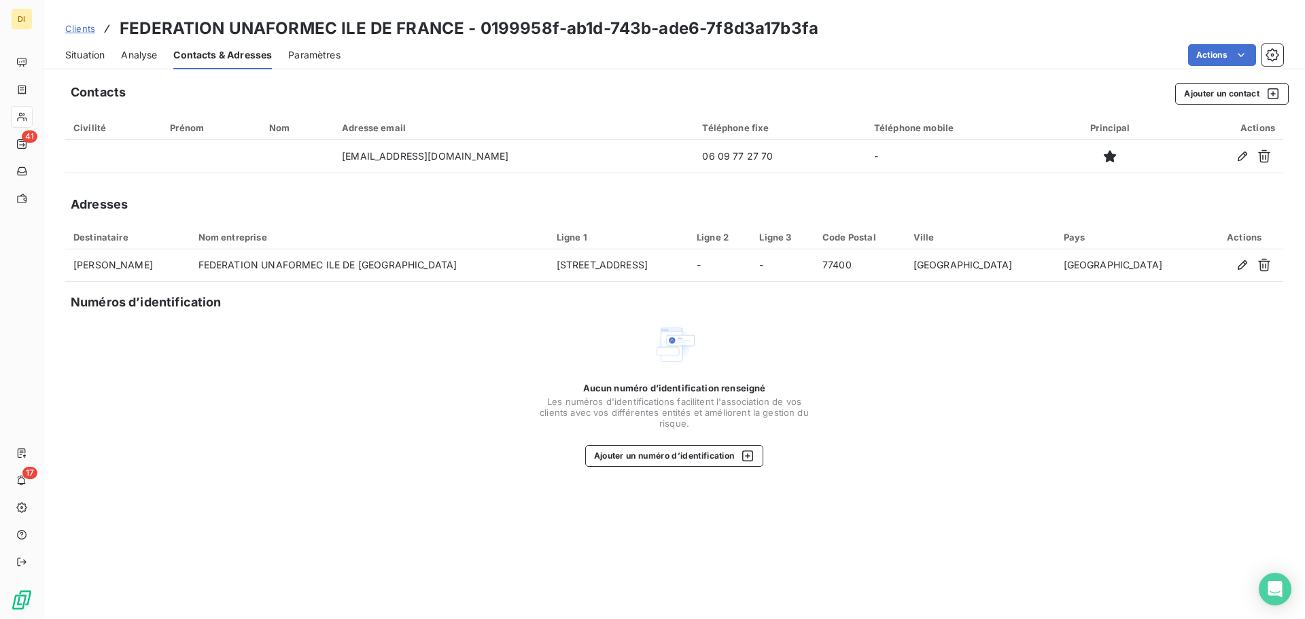
click at [85, 52] on span "Situation" at bounding box center [84, 55] width 39 height 14
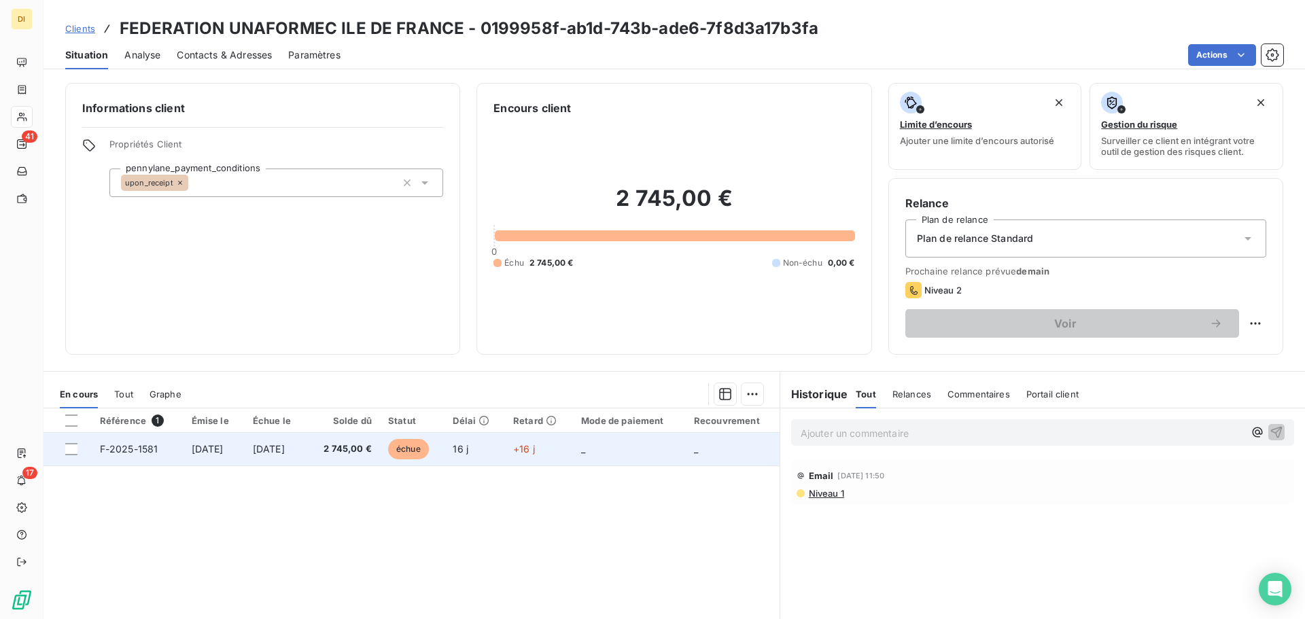
click at [162, 447] on td "F-2025-1581" at bounding box center [138, 449] width 92 height 33
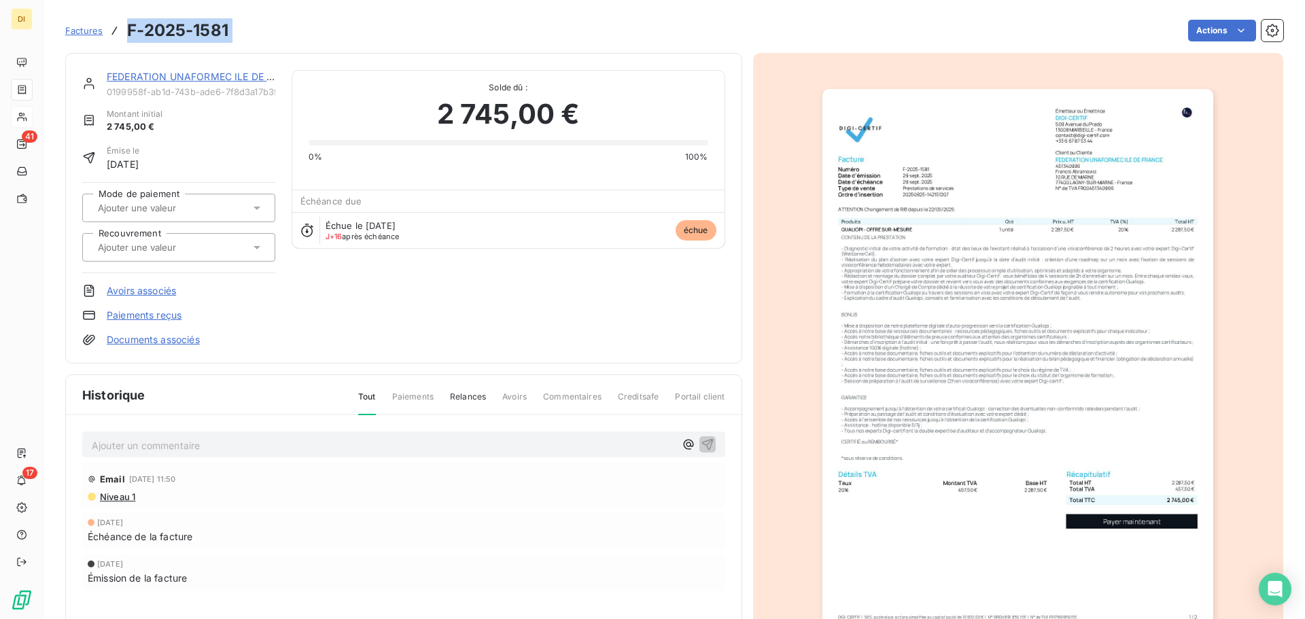
drag, startPoint x: 243, startPoint y: 35, endPoint x: 131, endPoint y: 32, distance: 112.9
click at [131, 32] on div "Factures F-2025-1581 Actions" at bounding box center [674, 30] width 1218 height 29
copy section "F-2025-1581 Actions"
click at [138, 72] on link "FEDERATION UNAFORMEC ILE DE [GEOGRAPHIC_DATA]" at bounding box center [236, 77] width 259 height 12
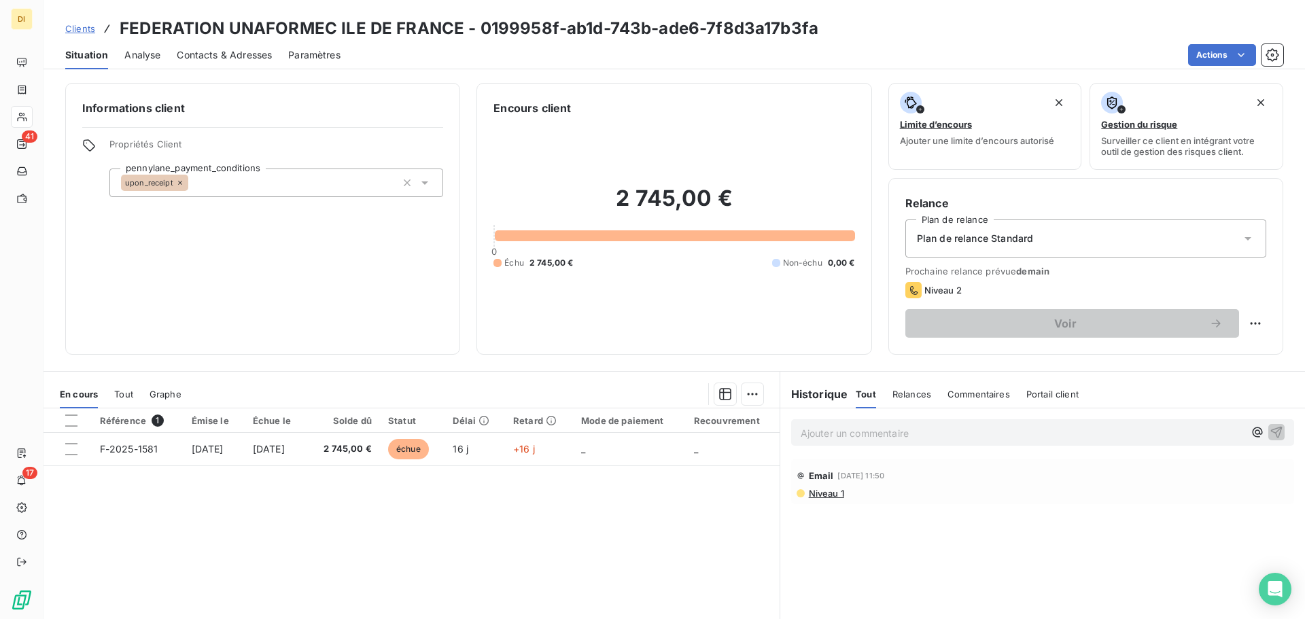
click at [234, 61] on span "Contacts & Adresses" at bounding box center [224, 55] width 95 height 14
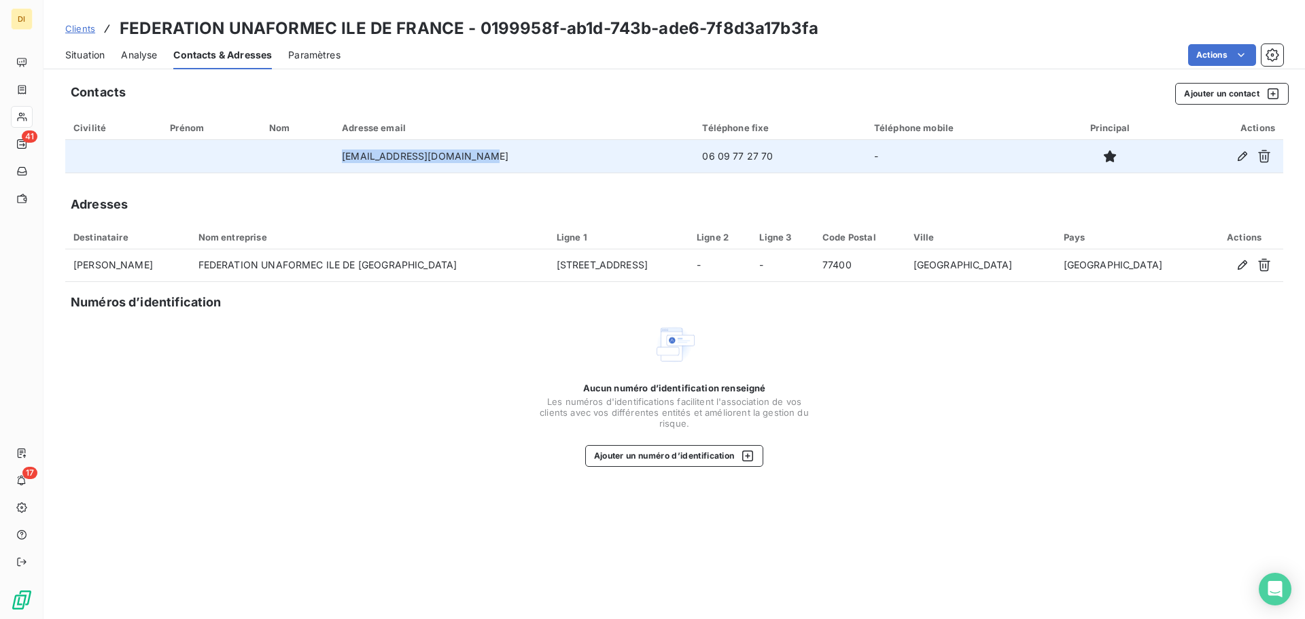
drag, startPoint x: 508, startPoint y: 159, endPoint x: 348, endPoint y: 154, distance: 159.8
click at [348, 154] on td "[EMAIL_ADDRESS][DOMAIN_NAME]" at bounding box center [514, 156] width 360 height 33
copy td "[EMAIL_ADDRESS][DOMAIN_NAME]"
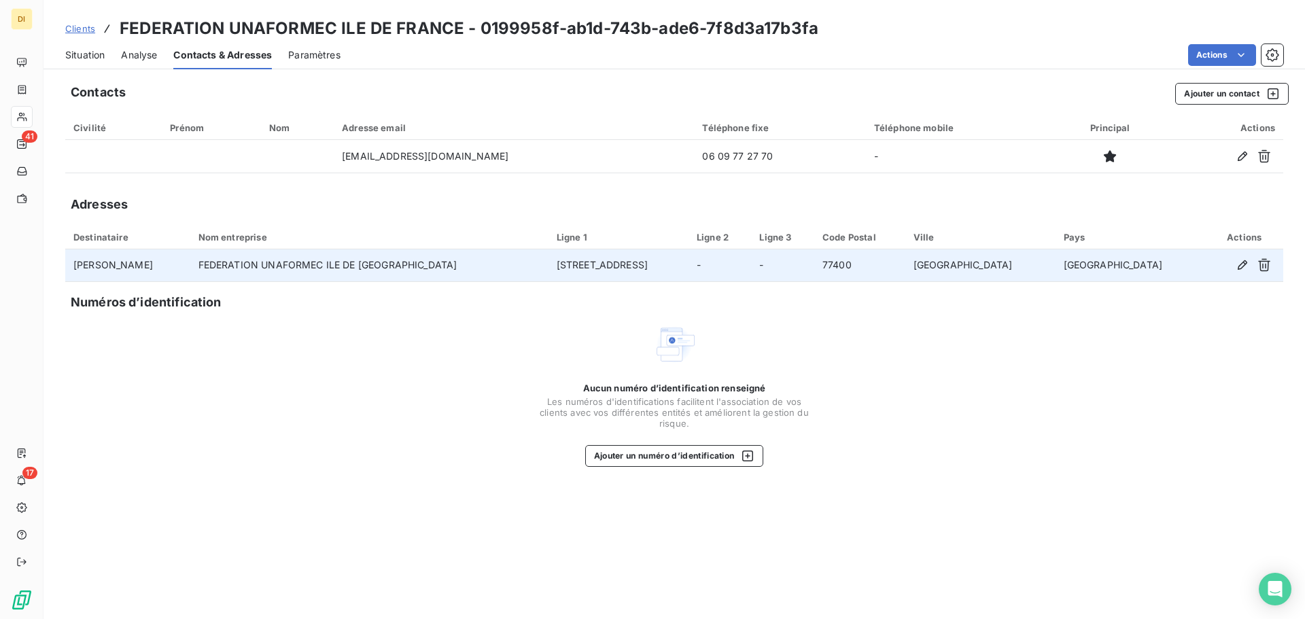
click at [645, 260] on td "[STREET_ADDRESS]" at bounding box center [619, 265] width 140 height 33
drag, startPoint x: 645, startPoint y: 260, endPoint x: 555, endPoint y: 266, distance: 89.9
click at [555, 266] on td "[STREET_ADDRESS]" at bounding box center [619, 265] width 140 height 33
copy td "[STREET_ADDRESS]"
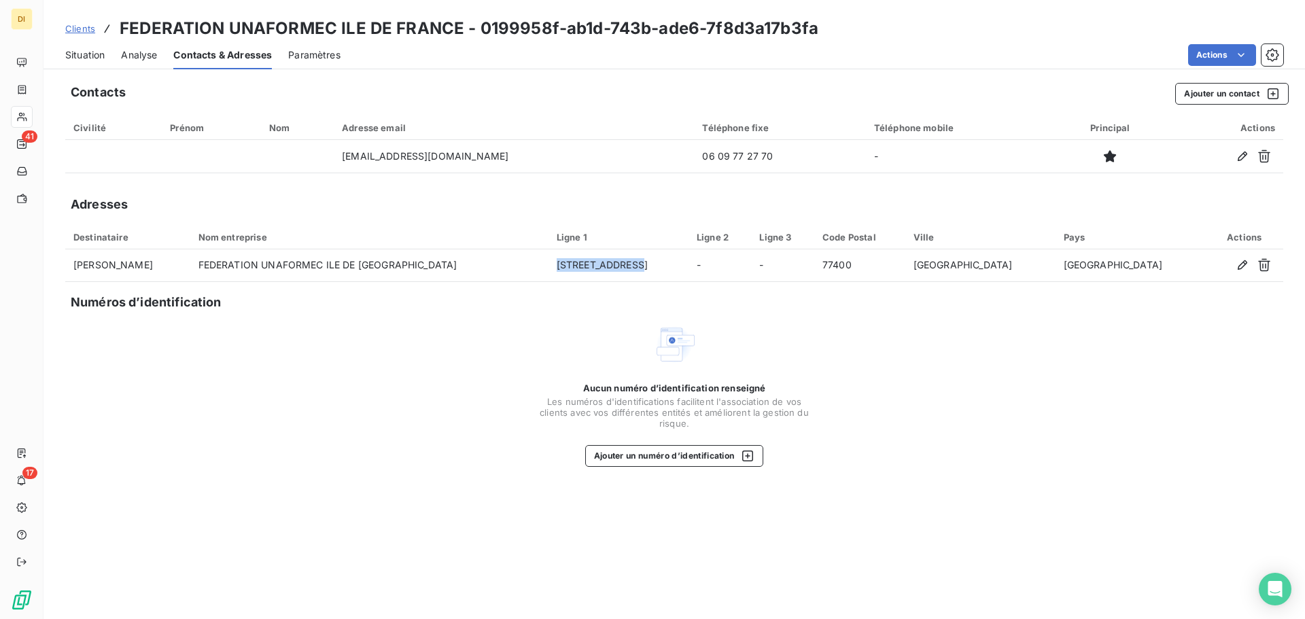
click at [97, 54] on span "Situation" at bounding box center [84, 55] width 39 height 14
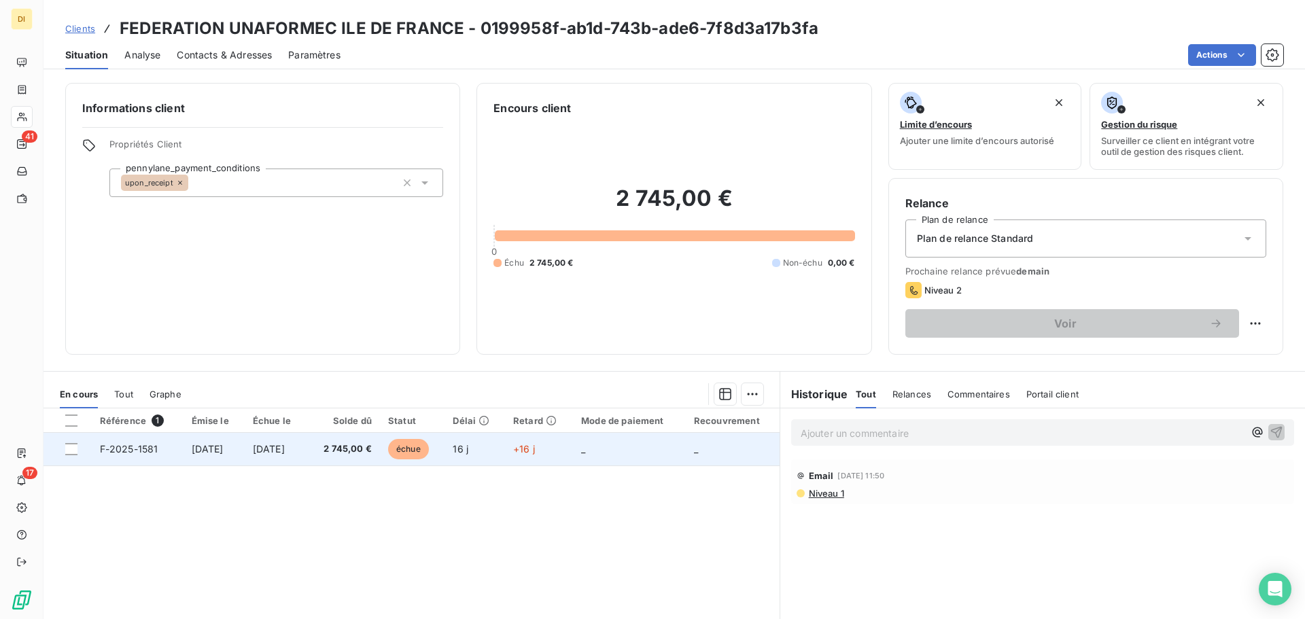
click at [281, 456] on td "[DATE]" at bounding box center [276, 449] width 62 height 33
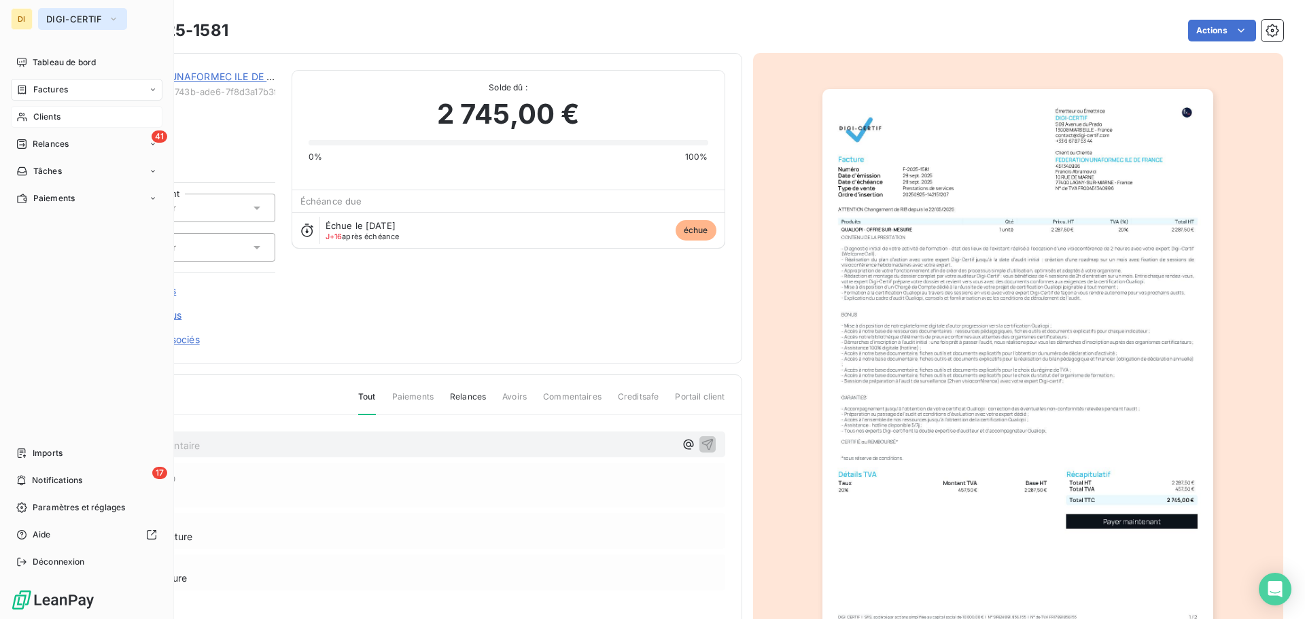
click at [79, 18] on span "DIGI-CERTIF" at bounding box center [74, 19] width 56 height 11
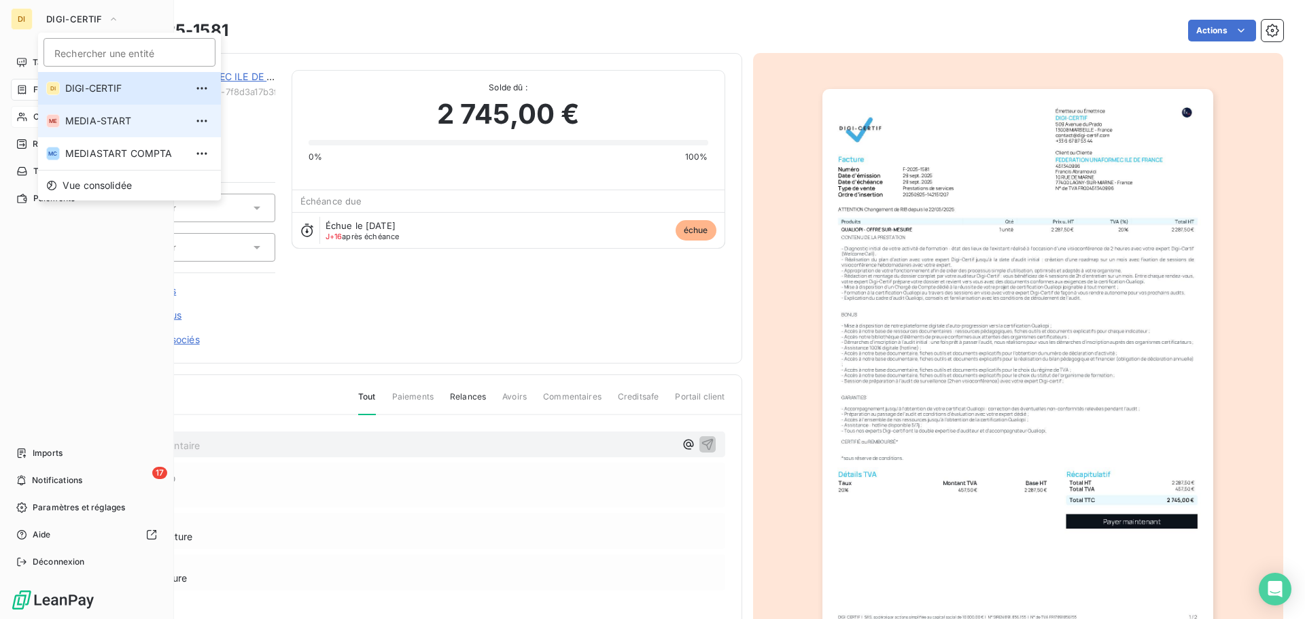
click at [69, 118] on span "MEDIA-START" at bounding box center [125, 121] width 120 height 14
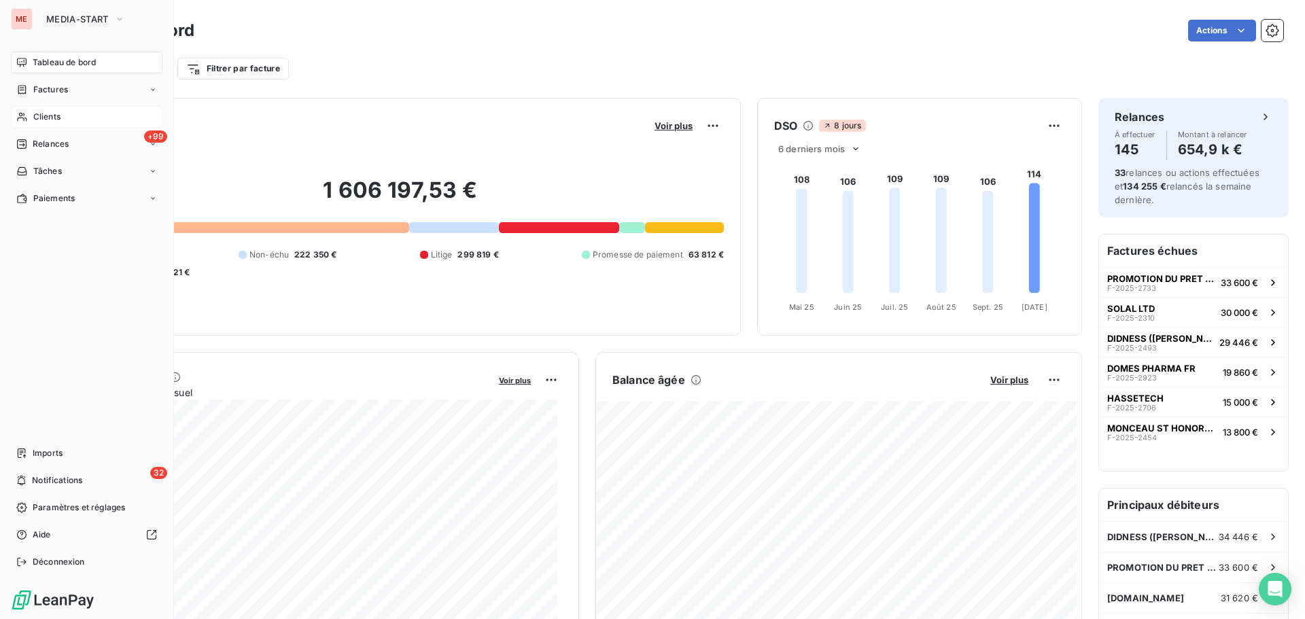
click at [29, 116] on div "Clients" at bounding box center [87, 117] width 152 height 22
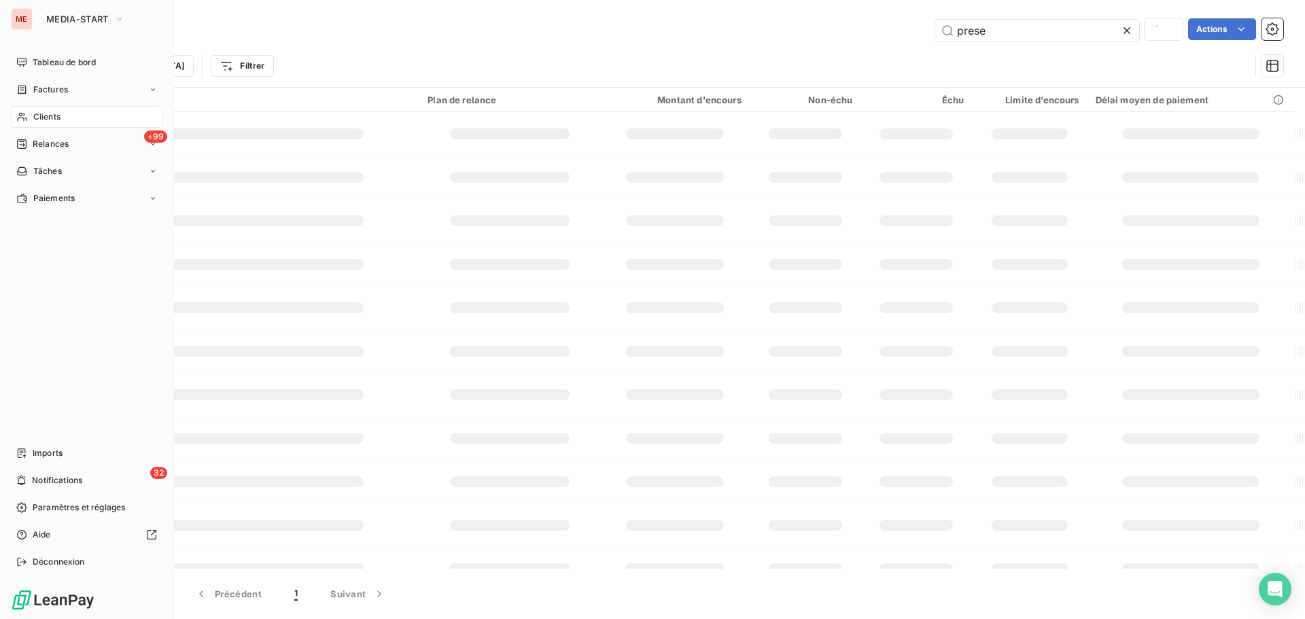
type input "feder"
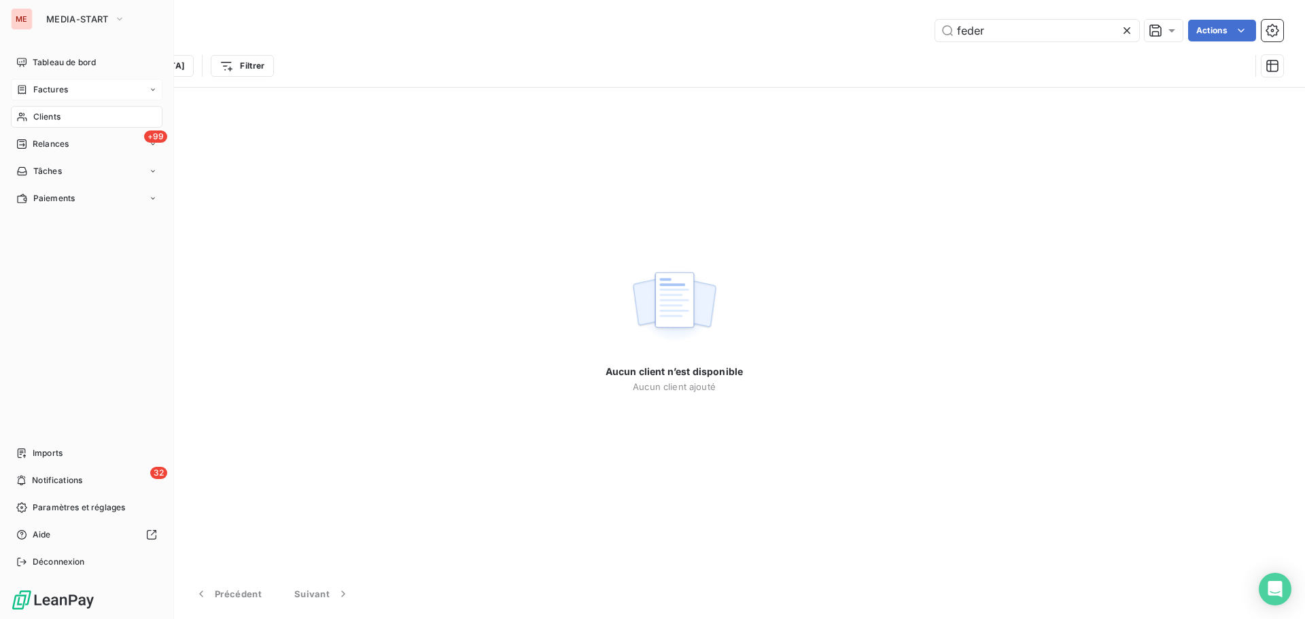
click at [21, 85] on icon at bounding box center [22, 89] width 12 height 11
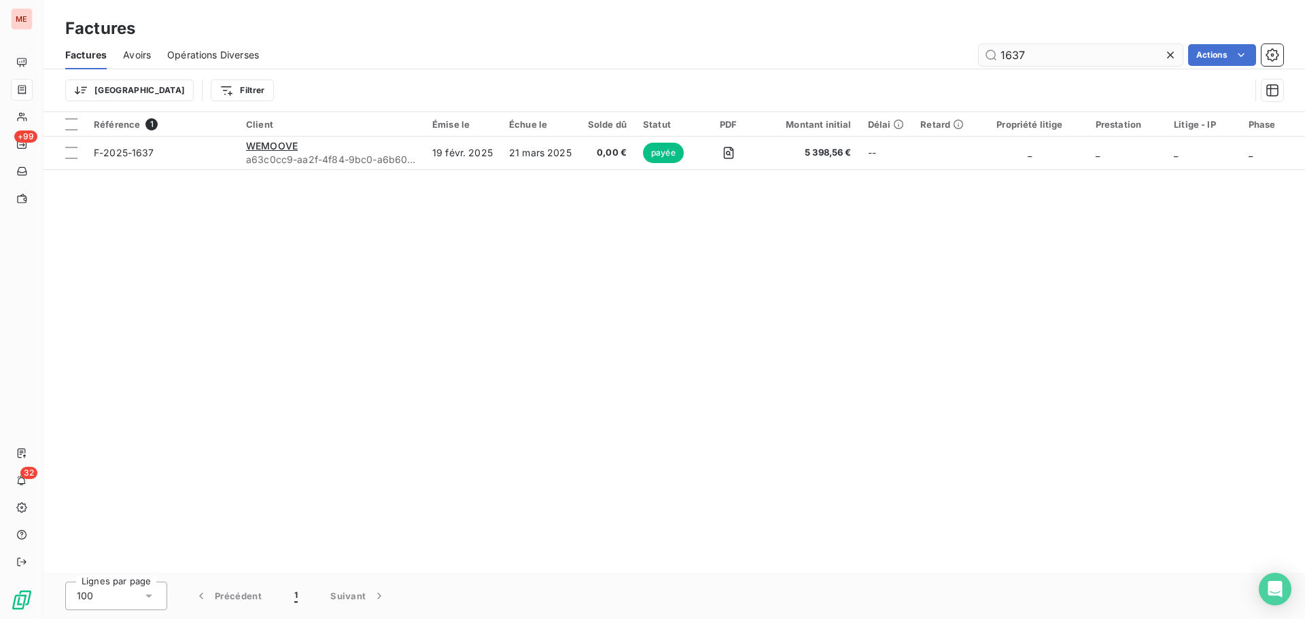
click at [1043, 62] on input "1637" at bounding box center [1081, 55] width 204 height 22
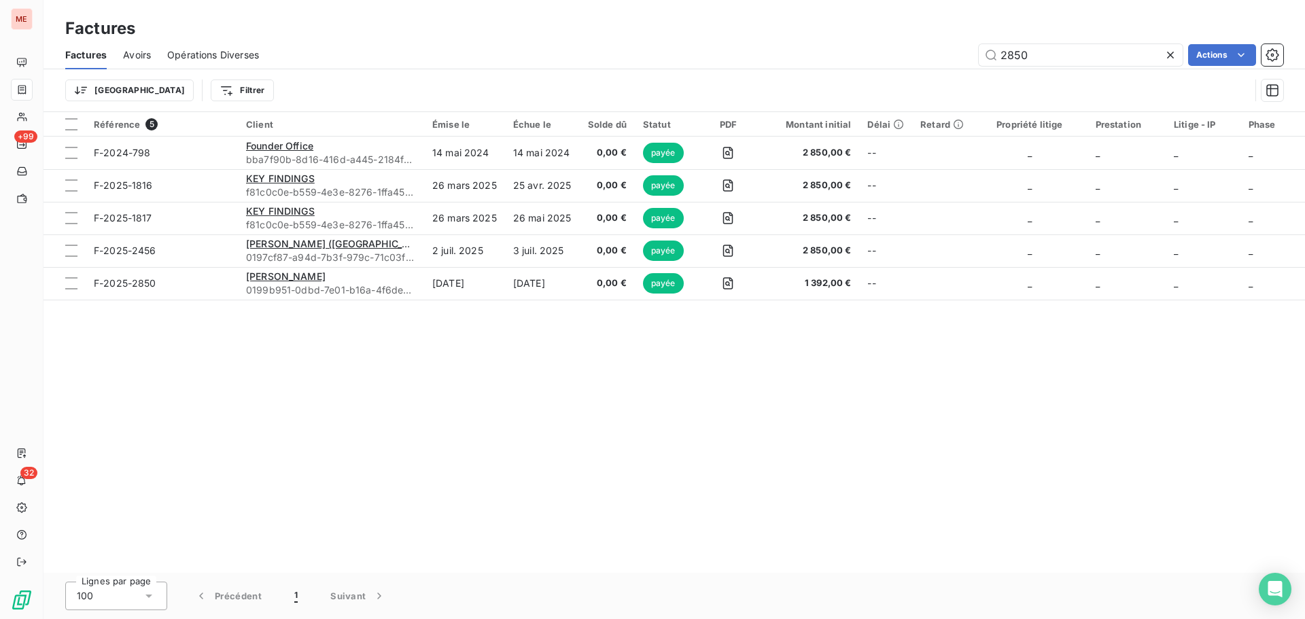
type input "2850"
click at [288, 436] on div "Référence 5 Client Émise le Échue le Solde dû Statut PDF Montant initial Délai …" at bounding box center [675, 342] width 1262 height 461
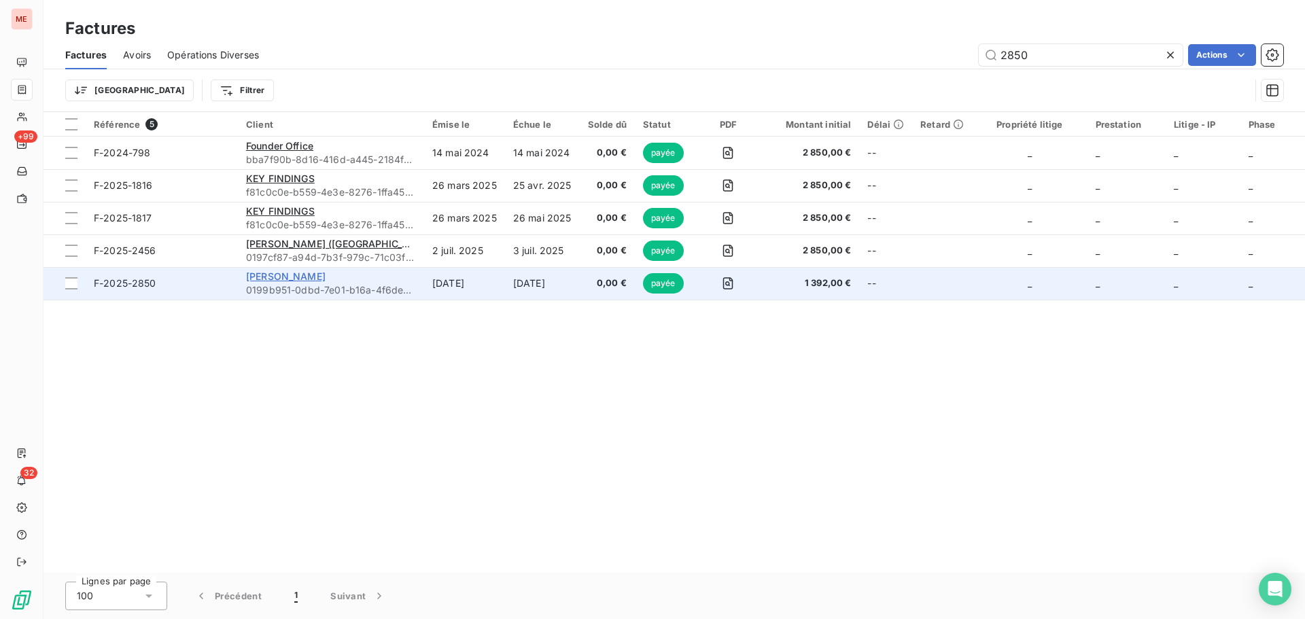
click at [320, 279] on span "[PERSON_NAME]" at bounding box center [286, 277] width 80 height 12
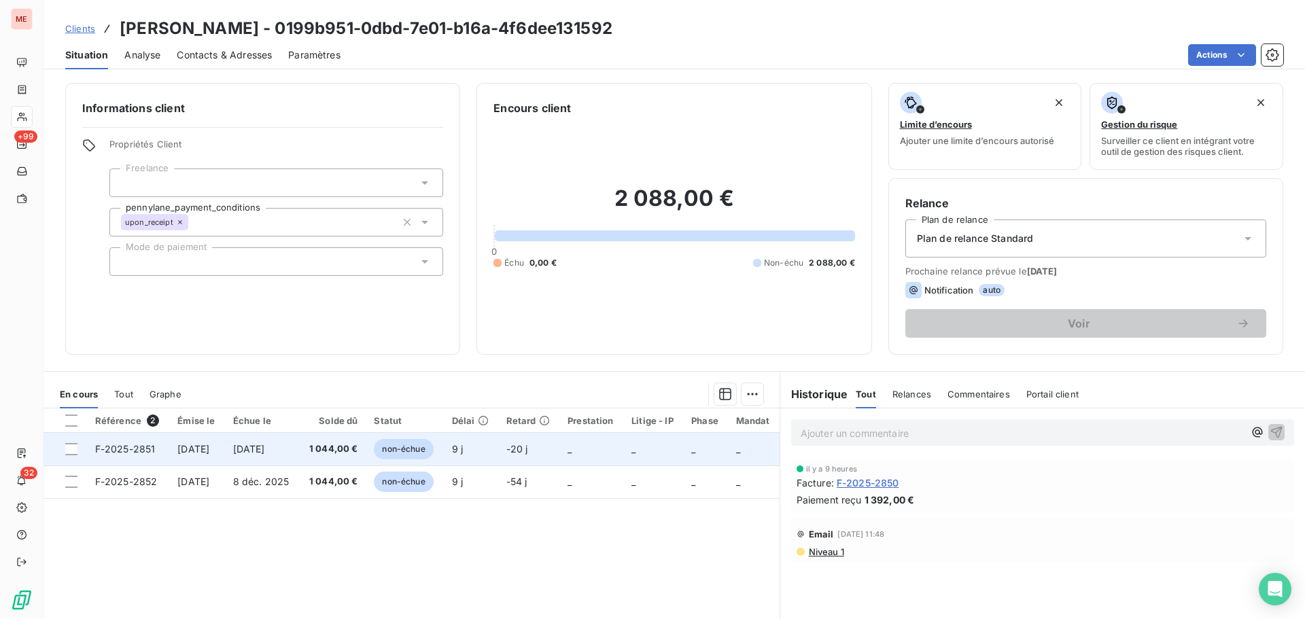
click at [265, 453] on span "[DATE]" at bounding box center [249, 449] width 32 height 12
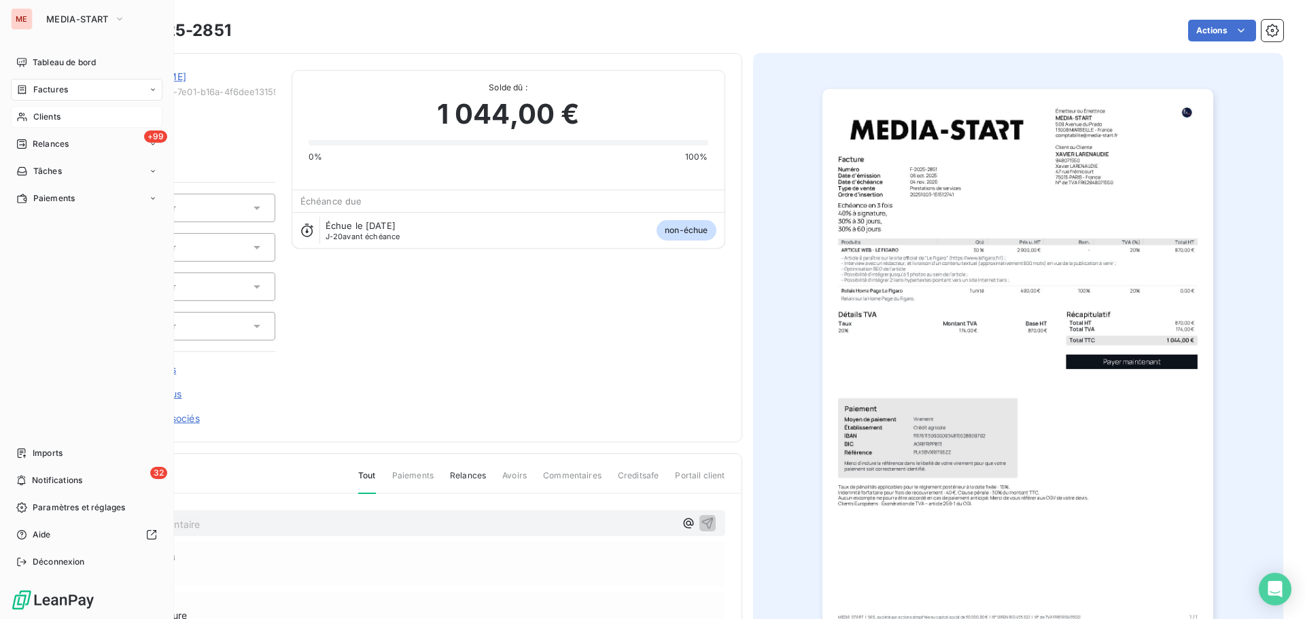
click at [35, 114] on span "Clients" at bounding box center [46, 117] width 27 height 12
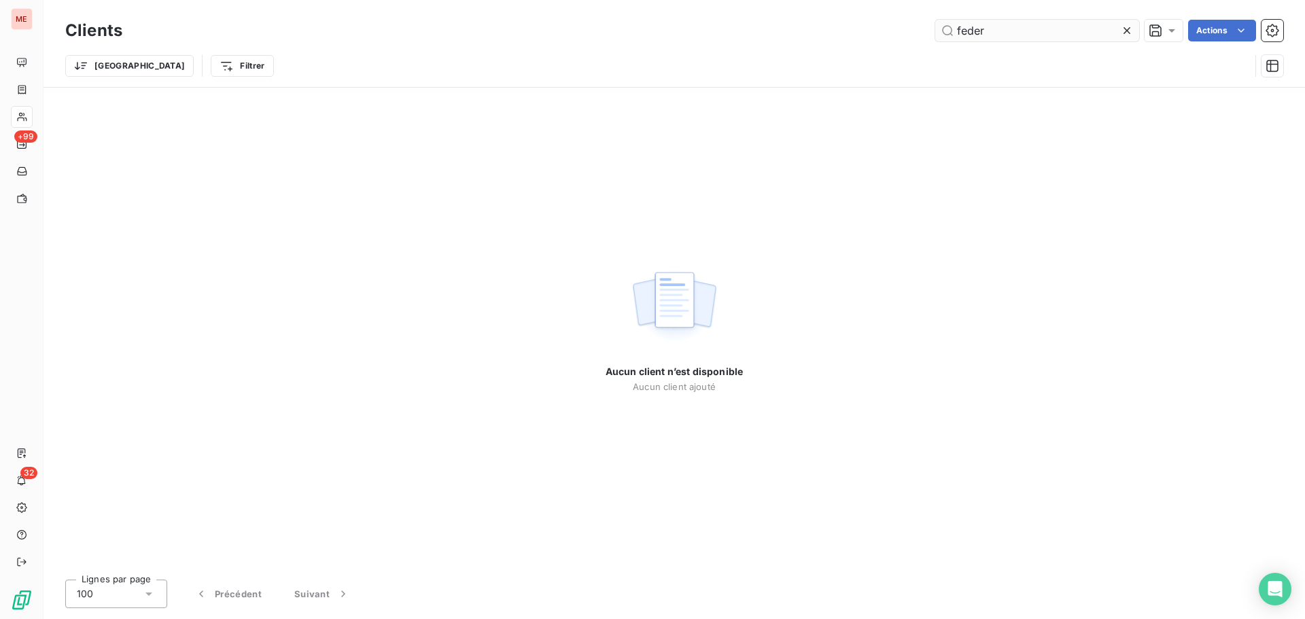
click at [990, 27] on input "feder" at bounding box center [1037, 31] width 204 height 22
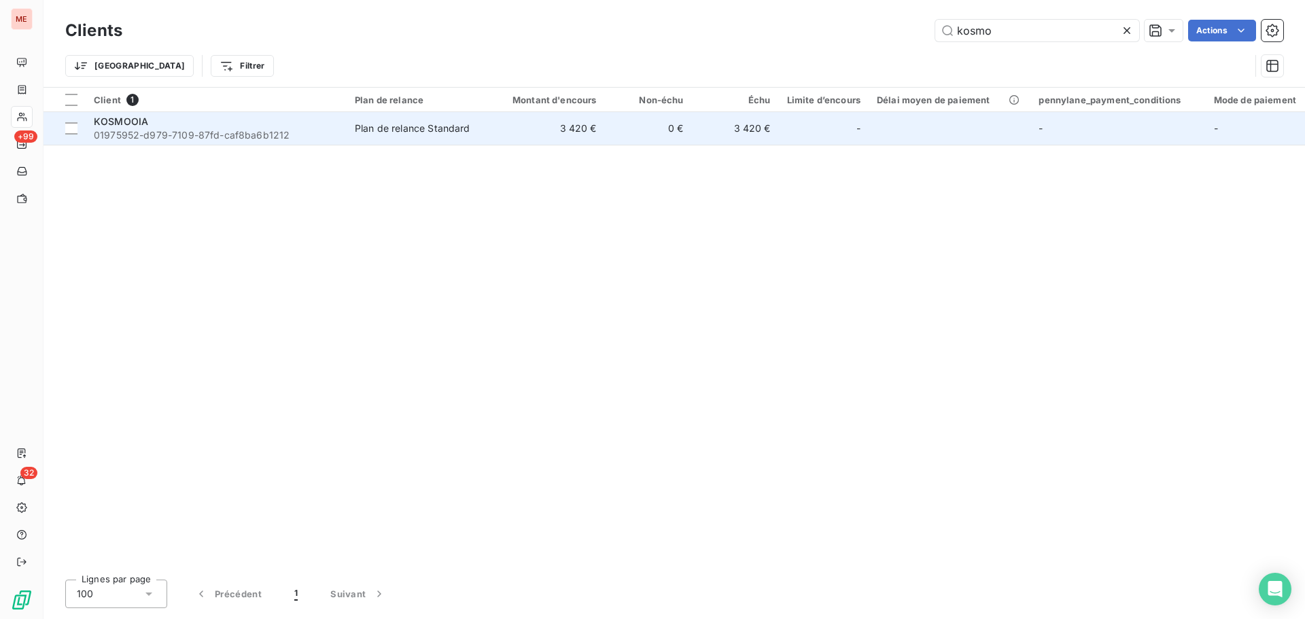
type input "kosmo"
click at [260, 141] on span "01975952-d979-7109-87fd-caf8ba6b1212" at bounding box center [216, 135] width 245 height 14
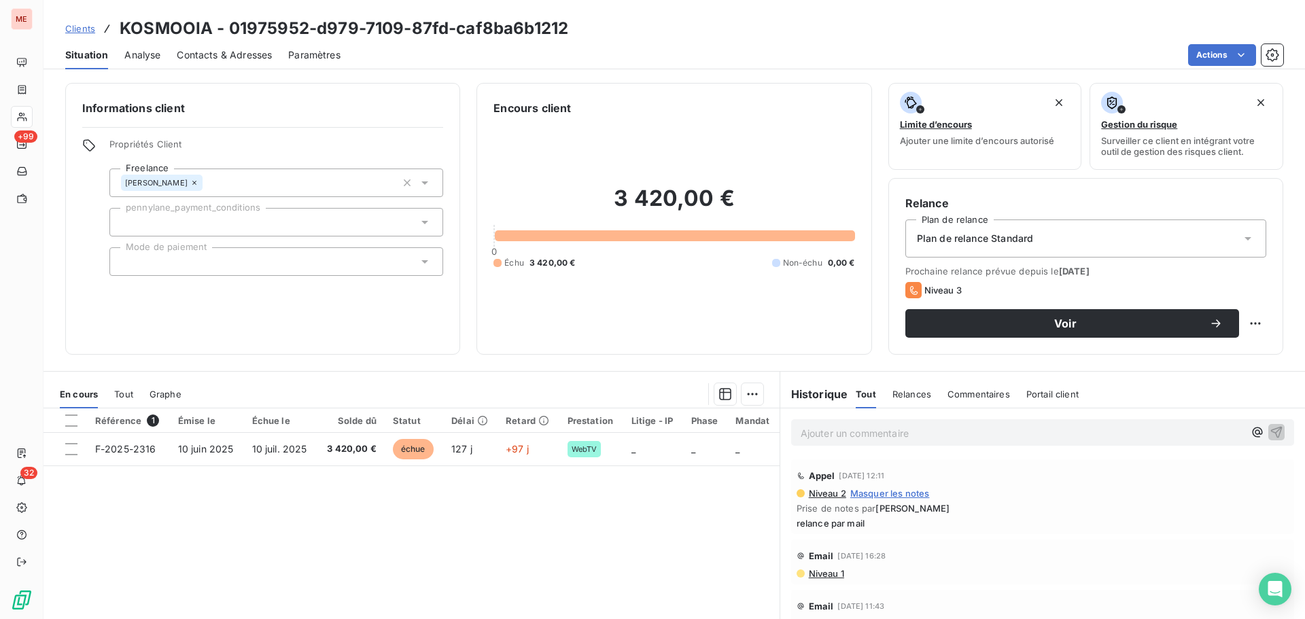
click at [221, 56] on span "Contacts & Adresses" at bounding box center [224, 55] width 95 height 14
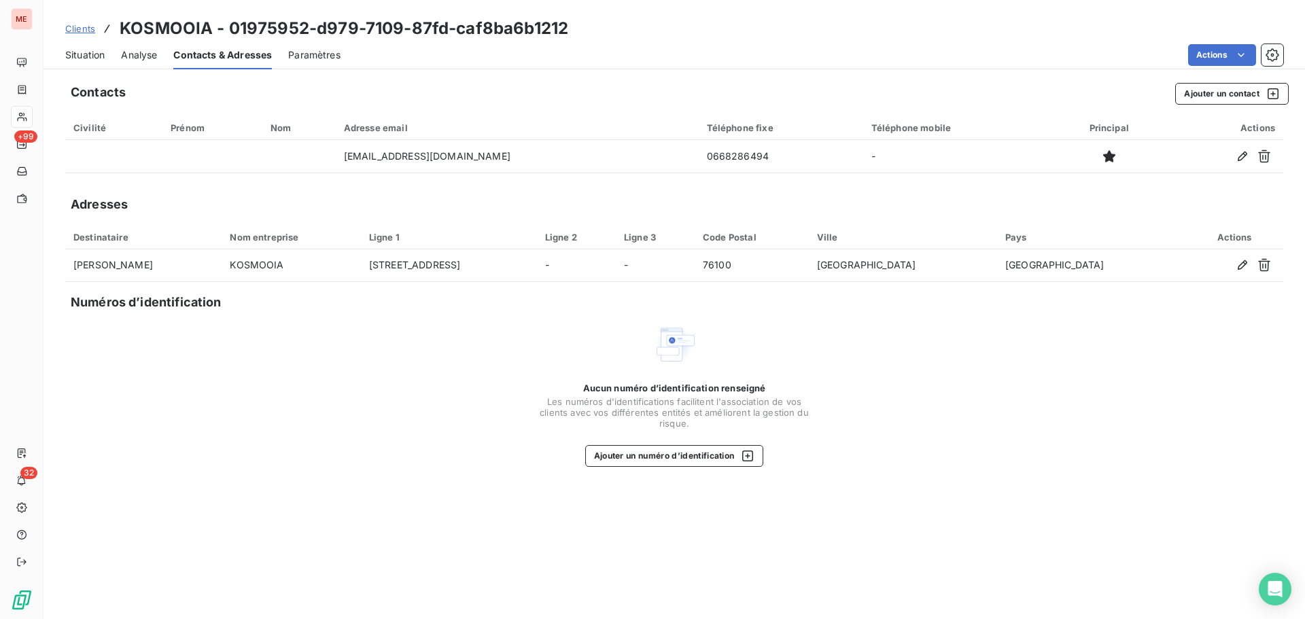
click at [81, 59] on span "Situation" at bounding box center [84, 55] width 39 height 14
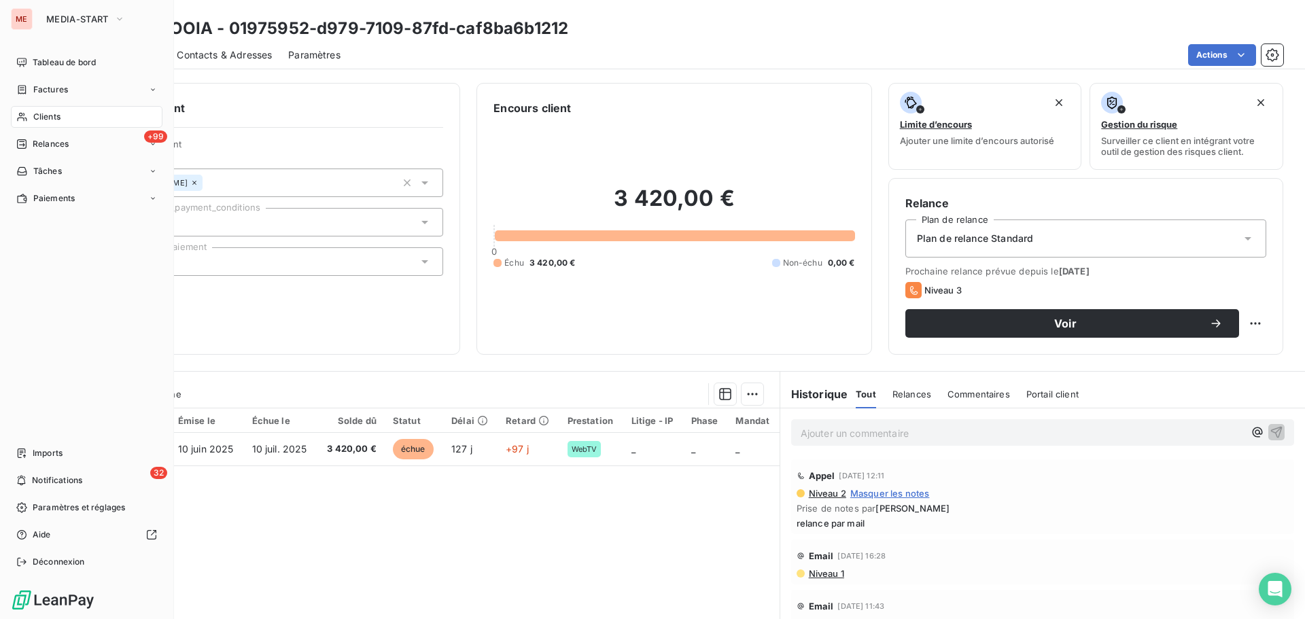
click at [28, 122] on div "Clients" at bounding box center [87, 117] width 152 height 22
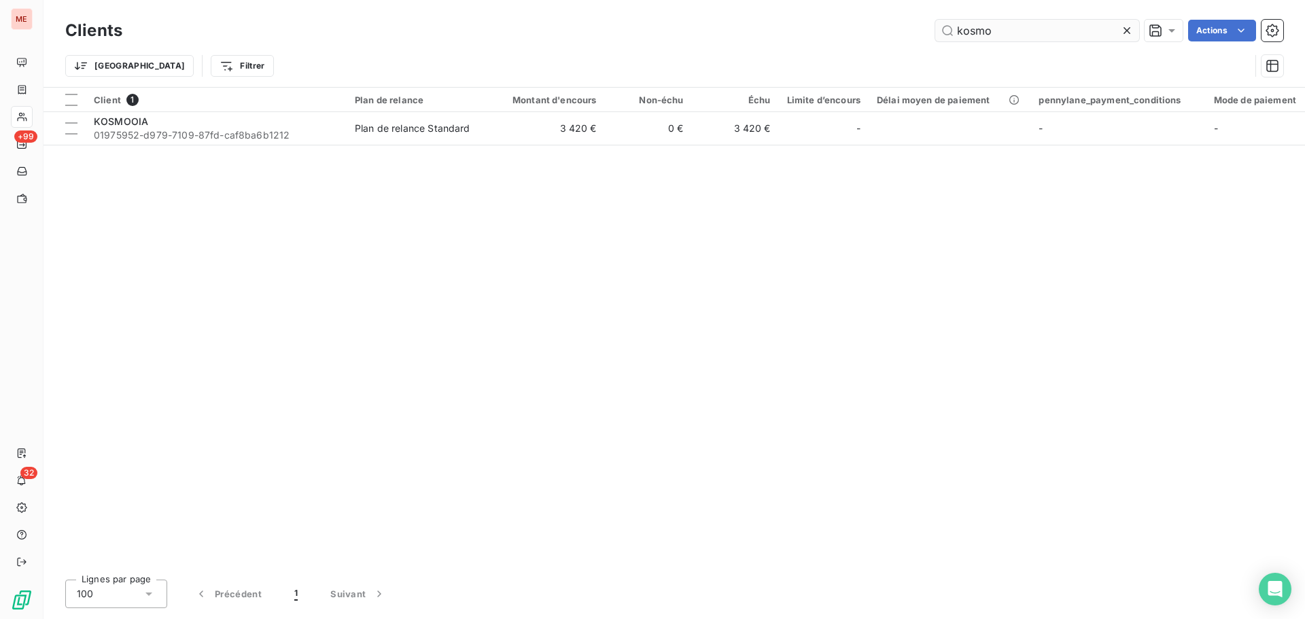
click at [1028, 23] on input "kosmo" at bounding box center [1037, 31] width 204 height 22
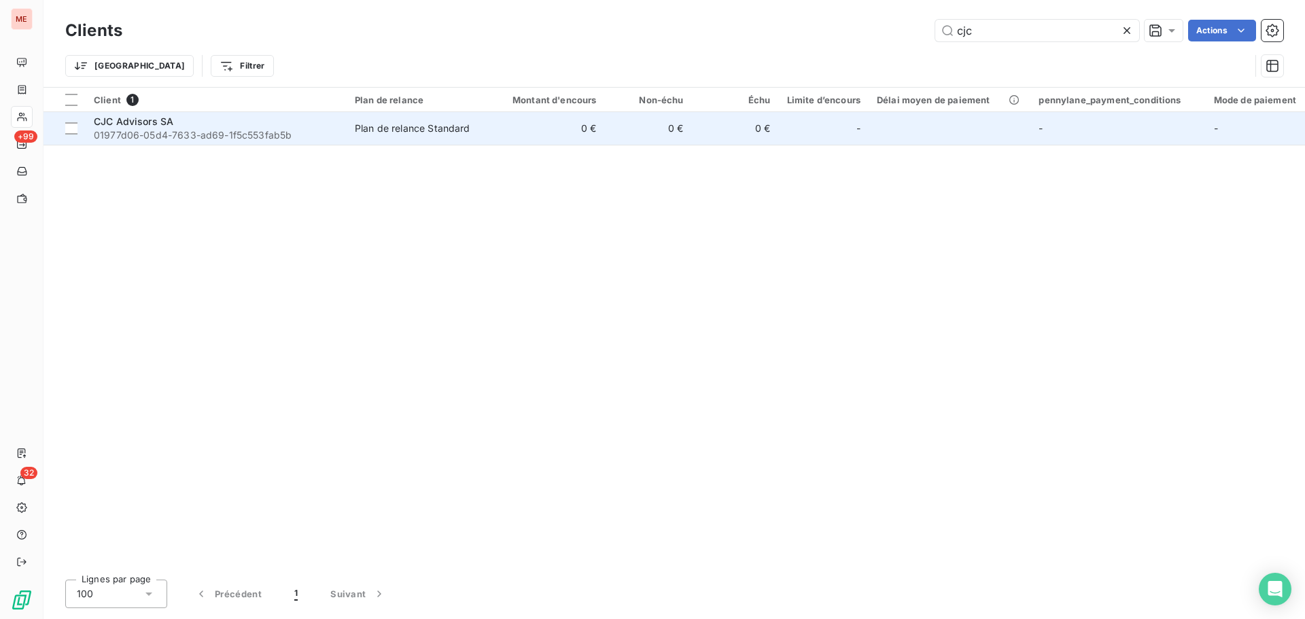
type input "cjc"
click at [523, 124] on td "0 €" at bounding box center [546, 128] width 117 height 33
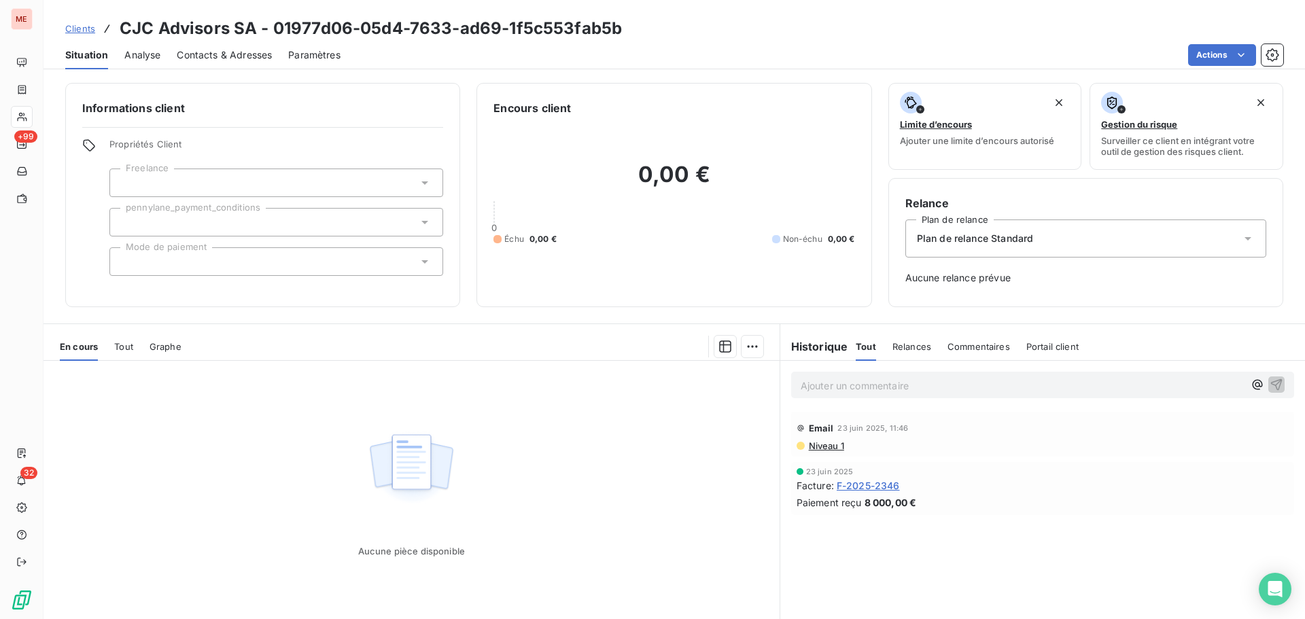
click at [882, 493] on div "[DATE] Facture : F-2025-2346 Paiement reçu 8 000,00 €" at bounding box center [1043, 489] width 492 height 42
click at [885, 489] on span "F-2025-2346" at bounding box center [868, 486] width 63 height 14
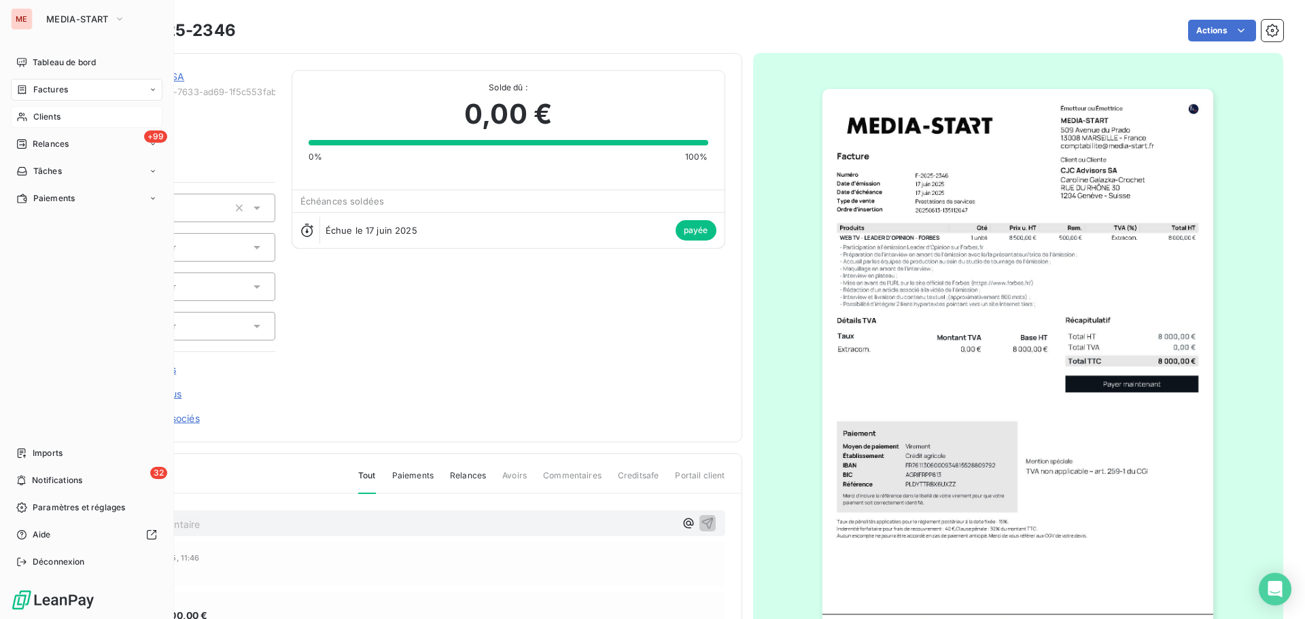
click at [33, 113] on span "Clients" at bounding box center [46, 117] width 27 height 12
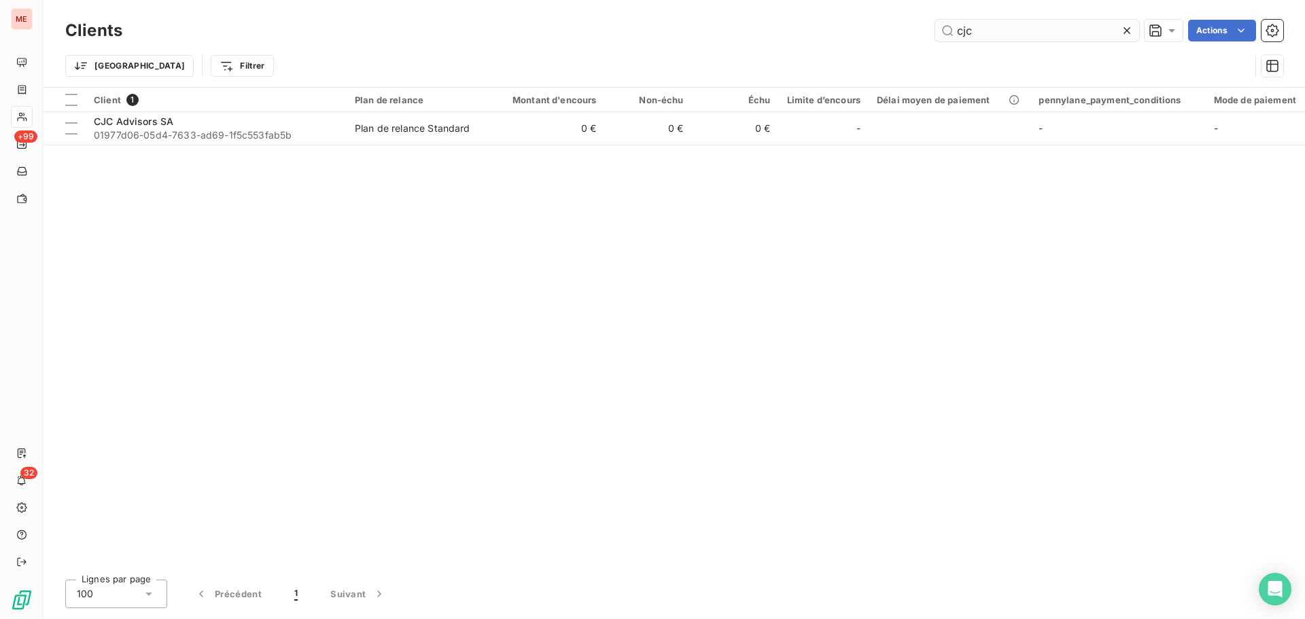
click at [1044, 27] on input "cjc" at bounding box center [1037, 31] width 204 height 22
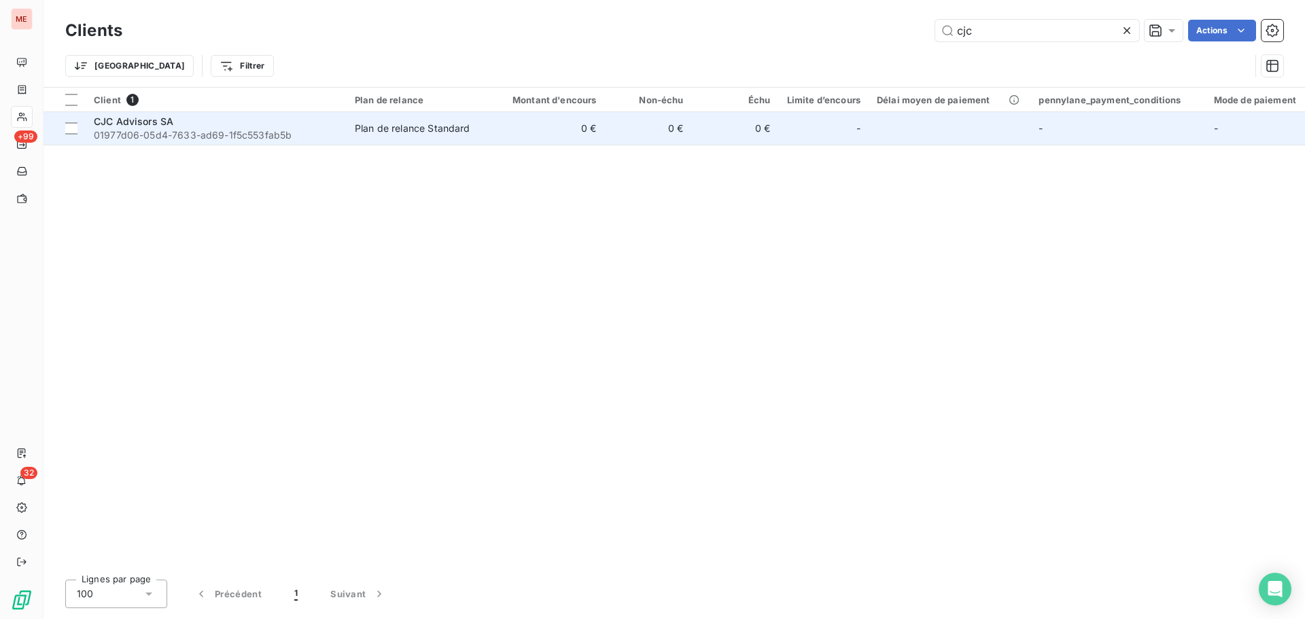
click at [556, 131] on td "0 €" at bounding box center [546, 128] width 117 height 33
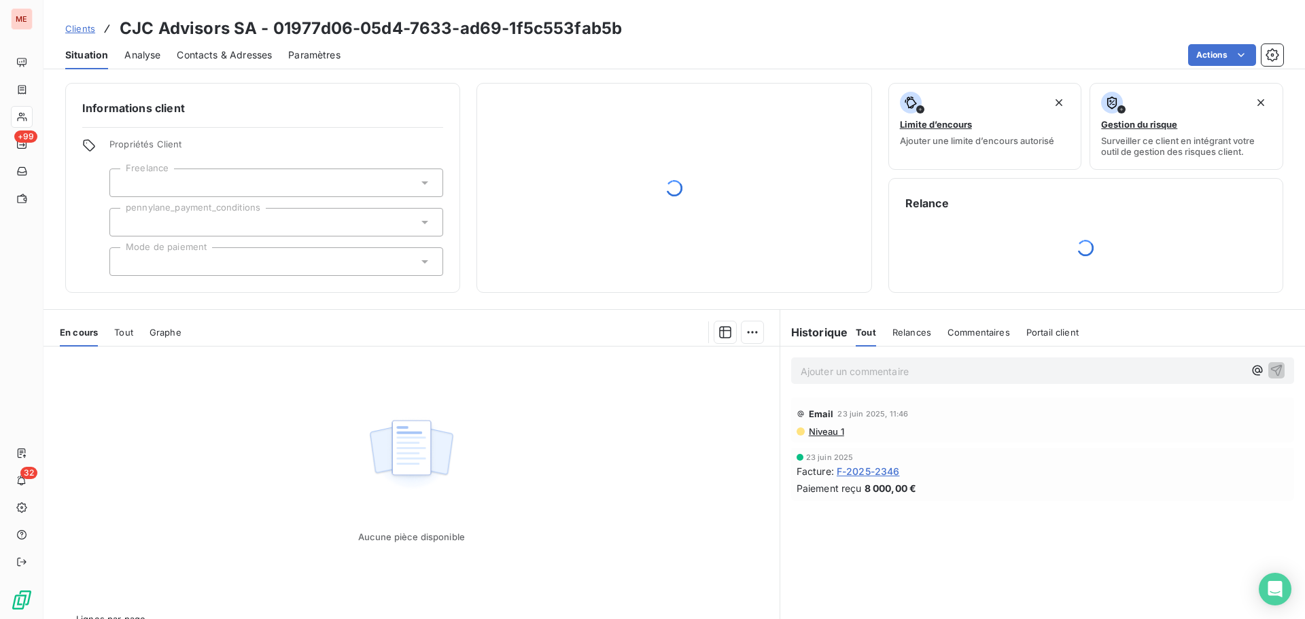
click at [844, 377] on p "Ajouter un commentaire ﻿" at bounding box center [1022, 371] width 443 height 17
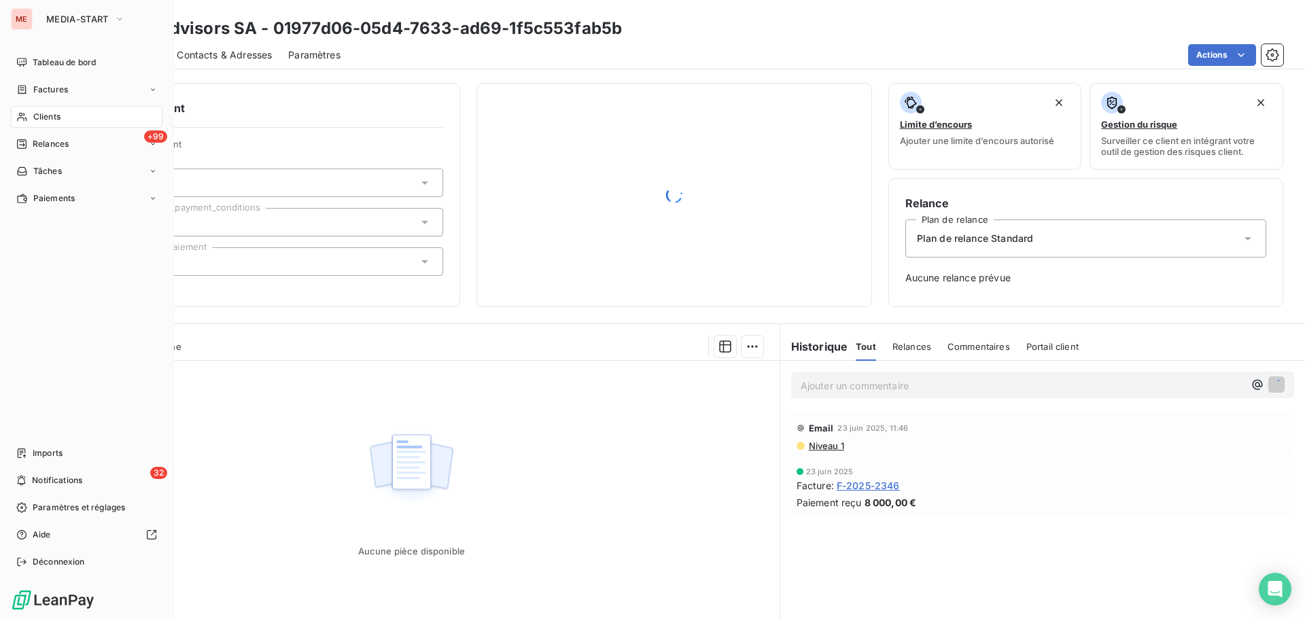
click at [32, 112] on div "Clients" at bounding box center [87, 117] width 152 height 22
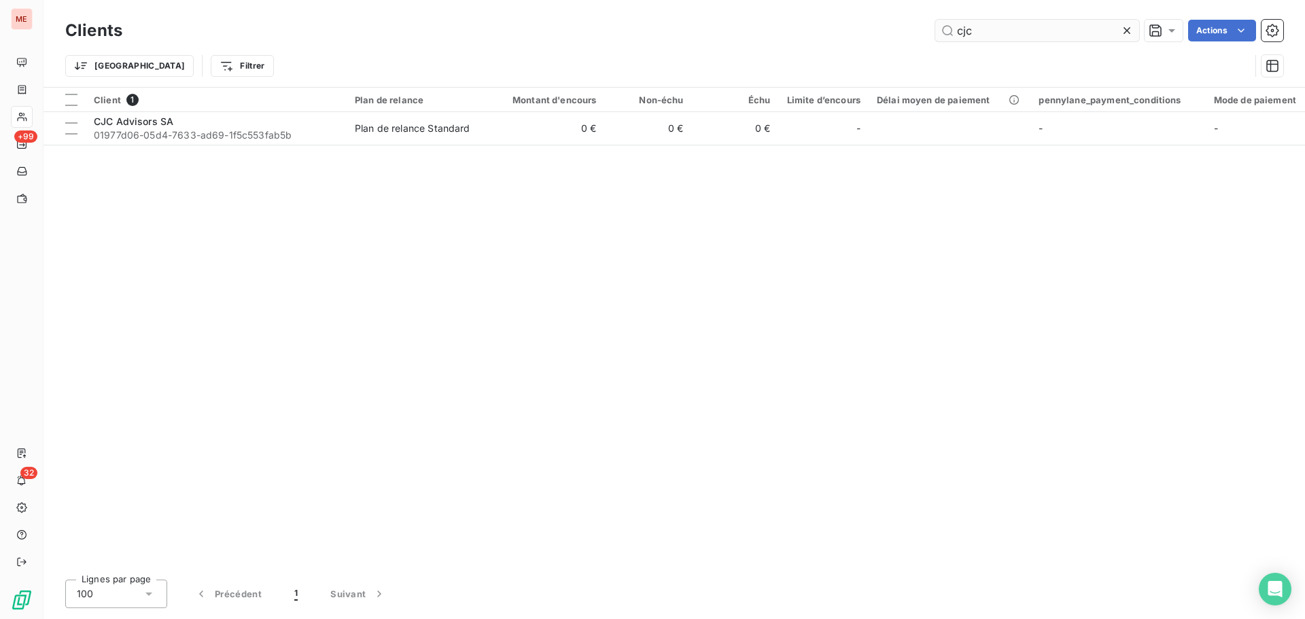
click at [977, 22] on input "cjc" at bounding box center [1037, 31] width 204 height 22
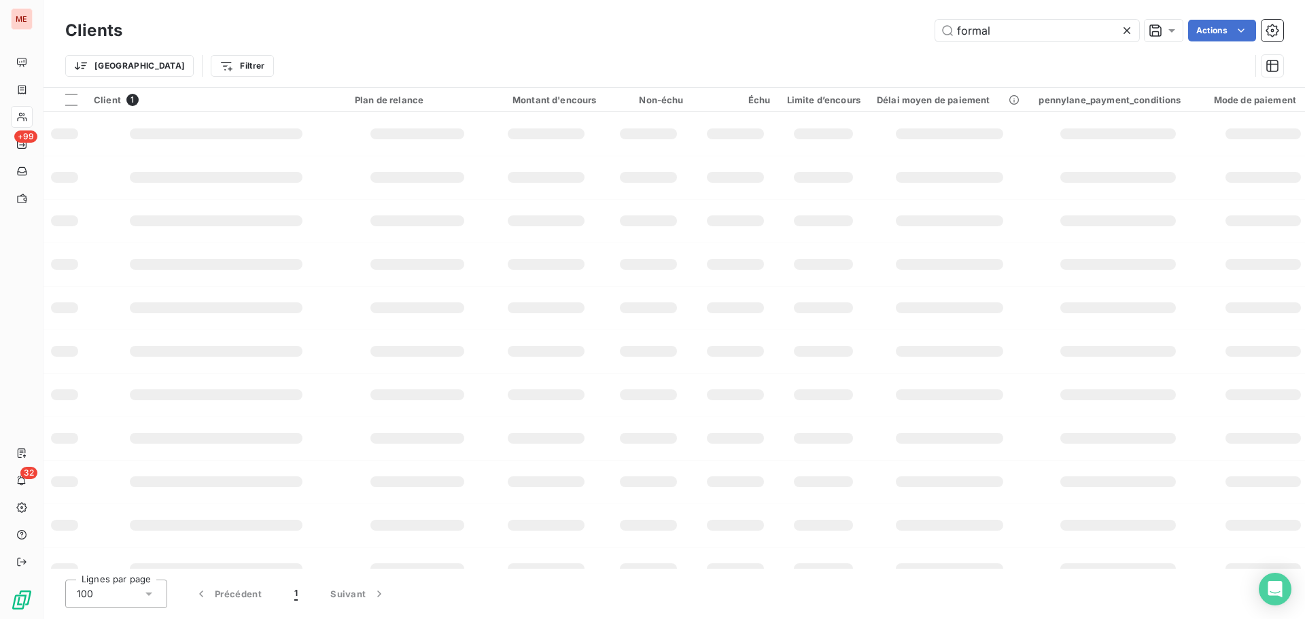
click at [1004, 18] on div "Clients formal Actions" at bounding box center [674, 30] width 1218 height 29
click at [1005, 33] on input "formal" at bounding box center [1037, 31] width 204 height 22
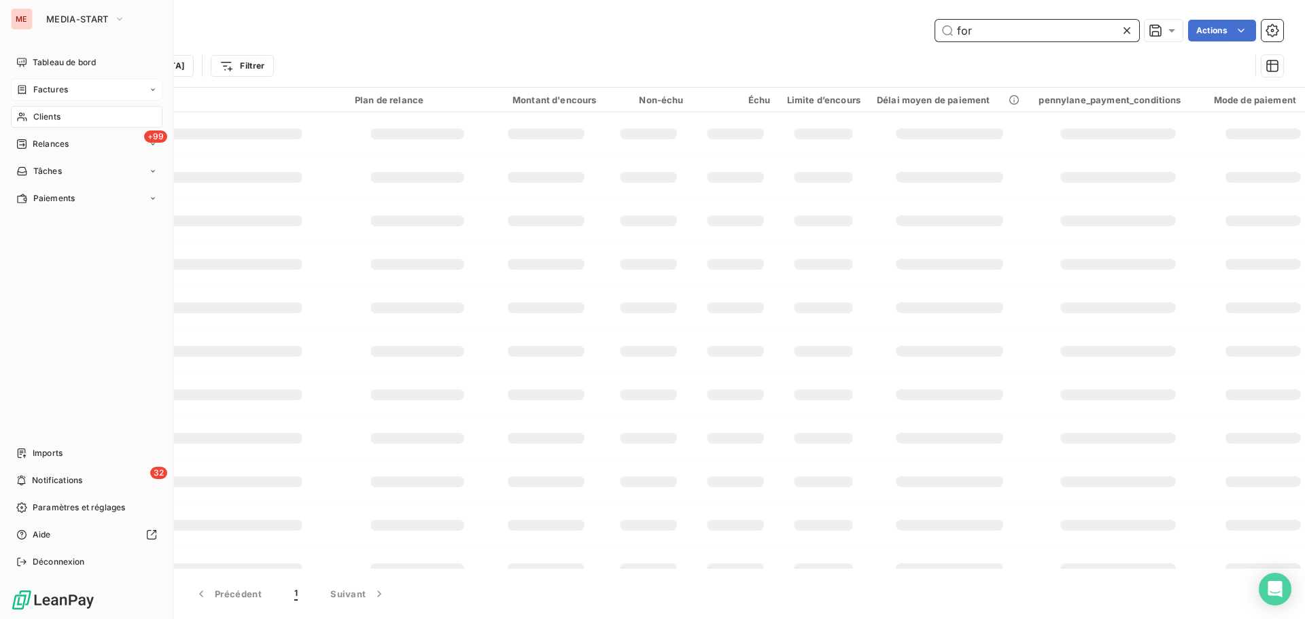
type input "for"
click at [42, 90] on span "Factures" at bounding box center [50, 90] width 35 height 12
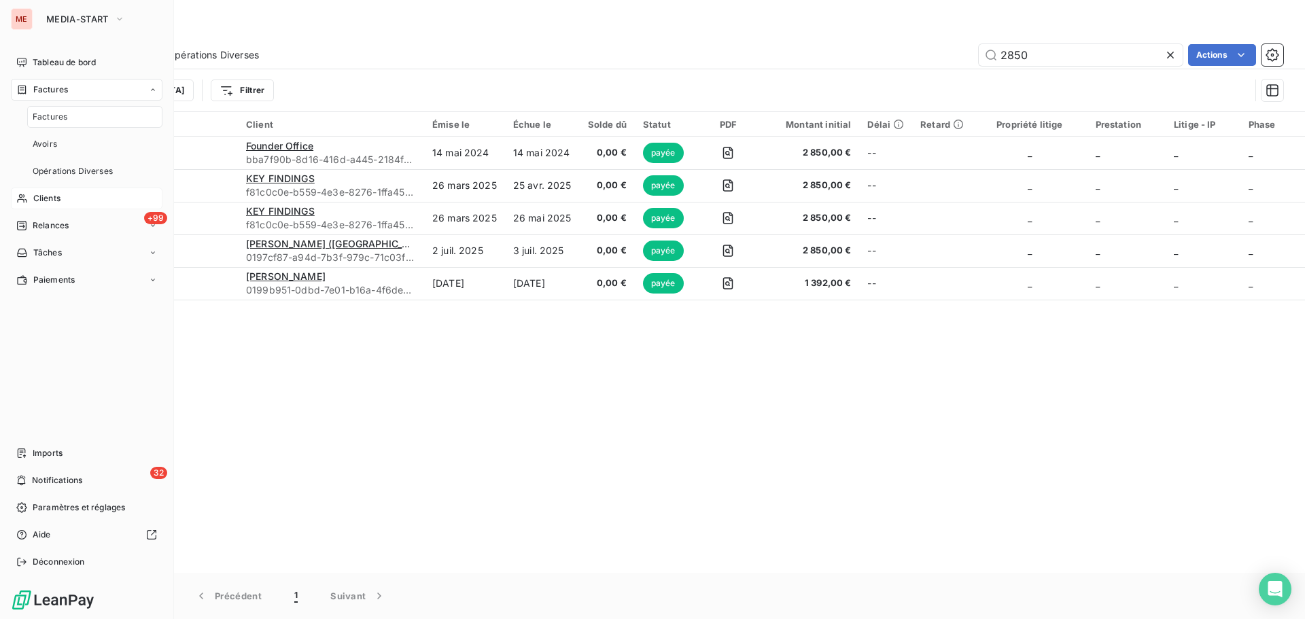
click at [51, 201] on span "Clients" at bounding box center [46, 198] width 27 height 12
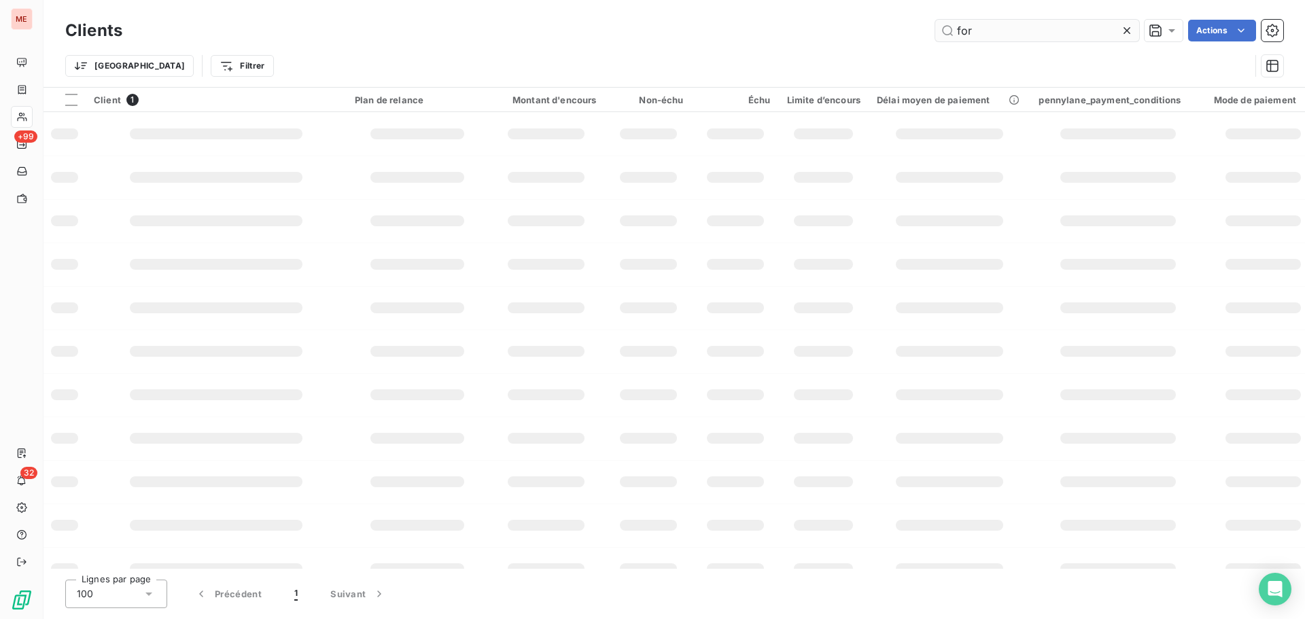
click at [988, 31] on input "for" at bounding box center [1037, 31] width 204 height 22
type input "f"
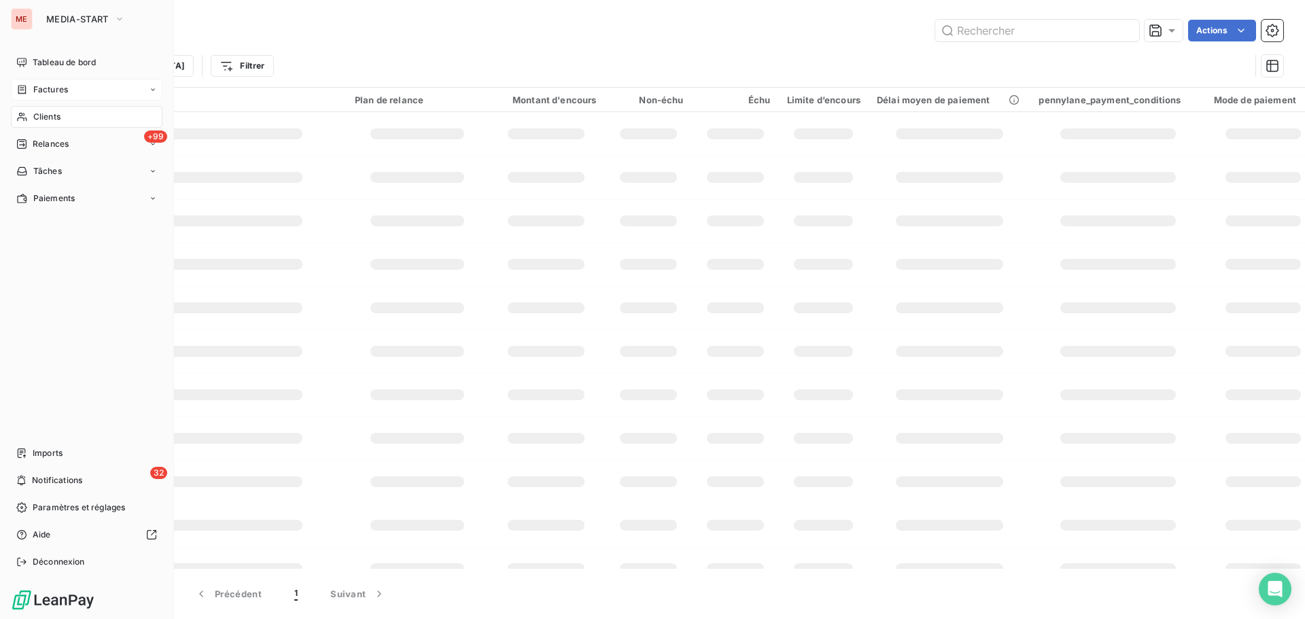
click at [31, 89] on div "Factures" at bounding box center [42, 90] width 52 height 12
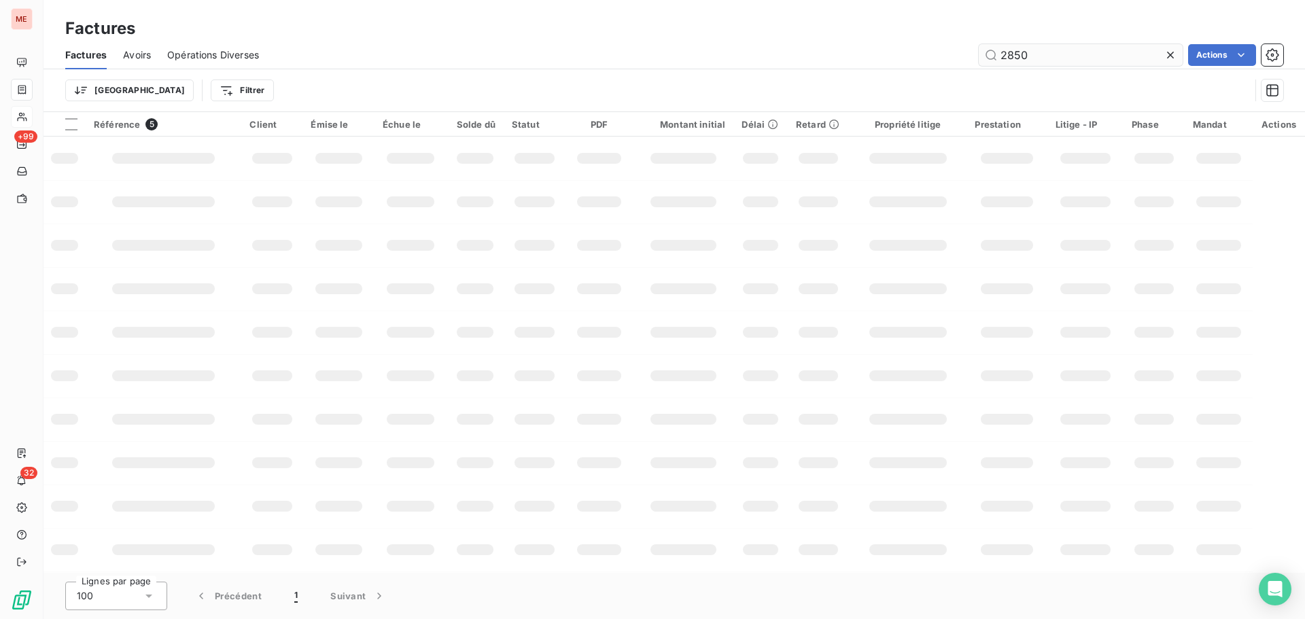
click at [1039, 59] on input "2850" at bounding box center [1081, 55] width 204 height 22
type input "f"
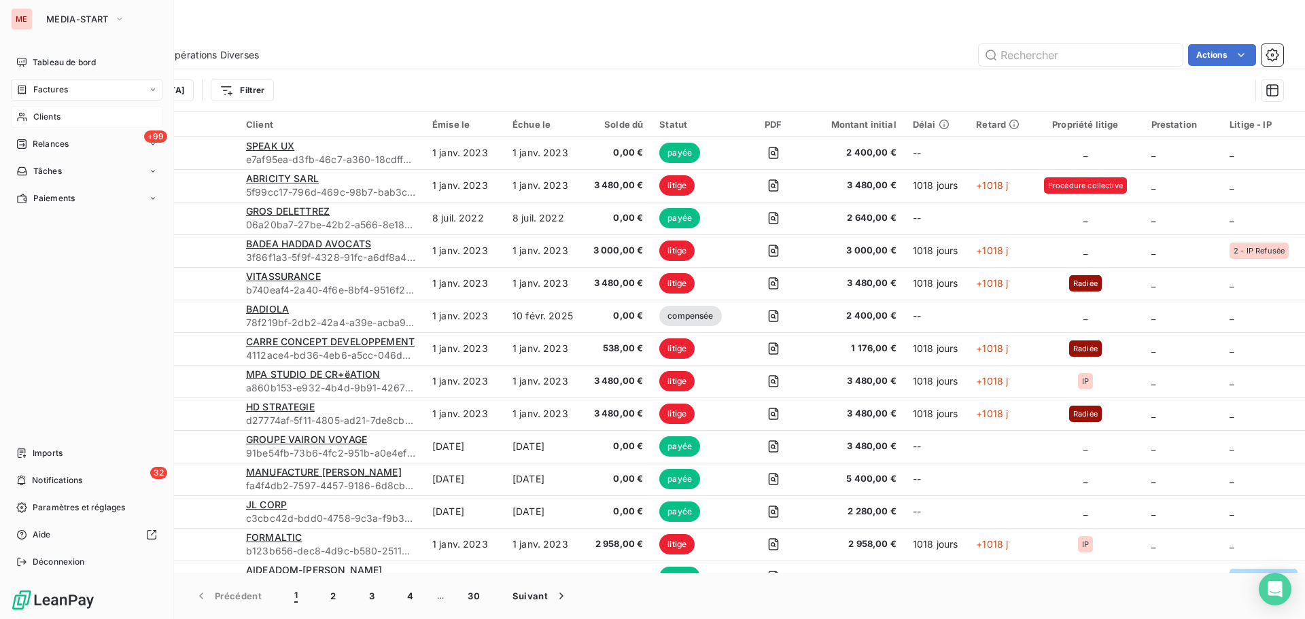
click at [28, 116] on div "Clients" at bounding box center [87, 117] width 152 height 22
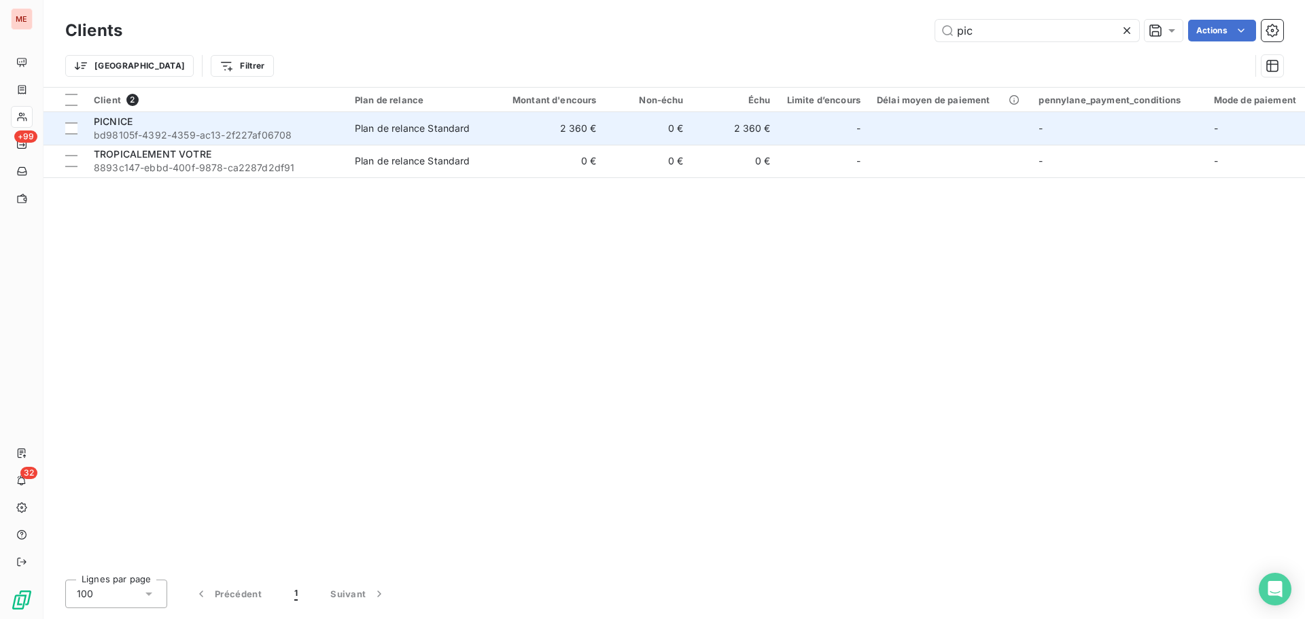
type input "pic"
click at [365, 130] on div "Plan de relance Standard" at bounding box center [413, 129] width 116 height 14
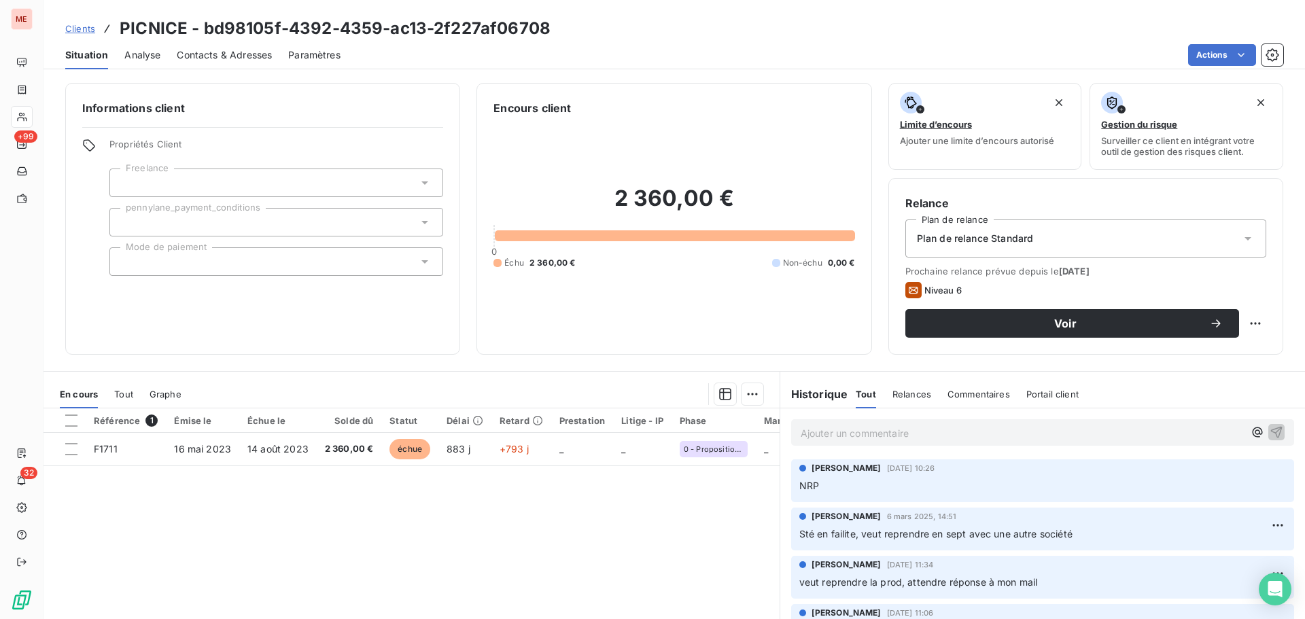
click at [201, 51] on span "Contacts & Adresses" at bounding box center [224, 55] width 95 height 14
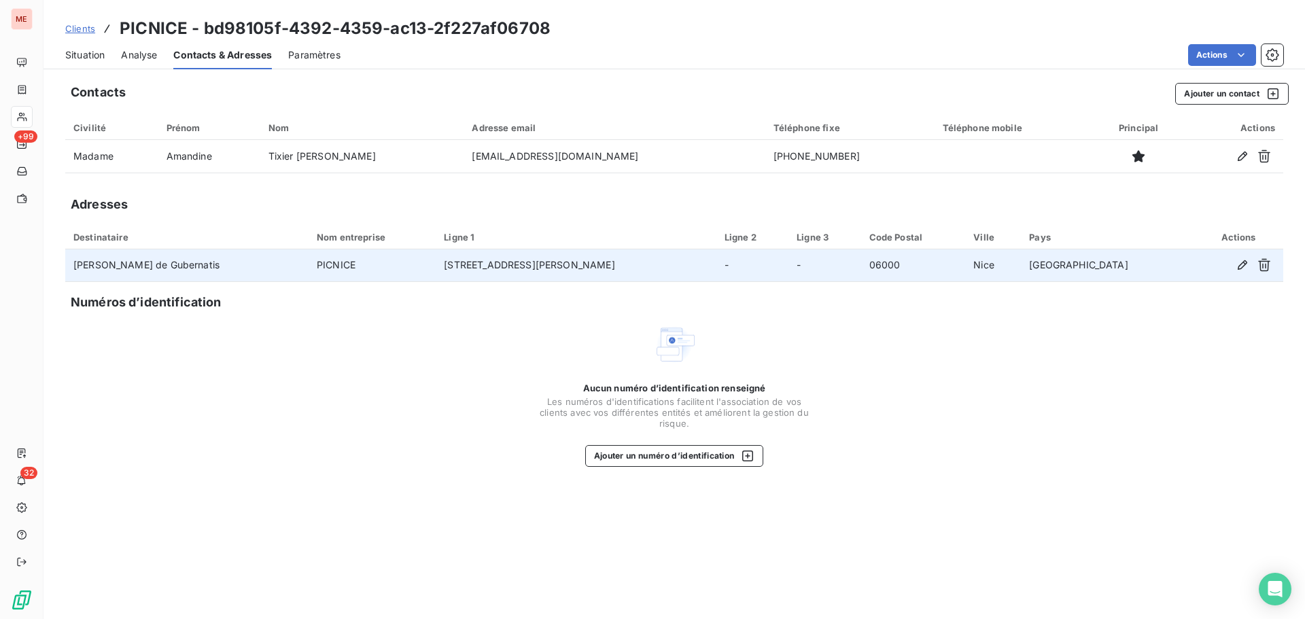
drag, startPoint x: 241, startPoint y: 265, endPoint x: 66, endPoint y: 260, distance: 175.5
click at [66, 260] on td "[PERSON_NAME] de Gubernatis" at bounding box center [186, 265] width 243 height 33
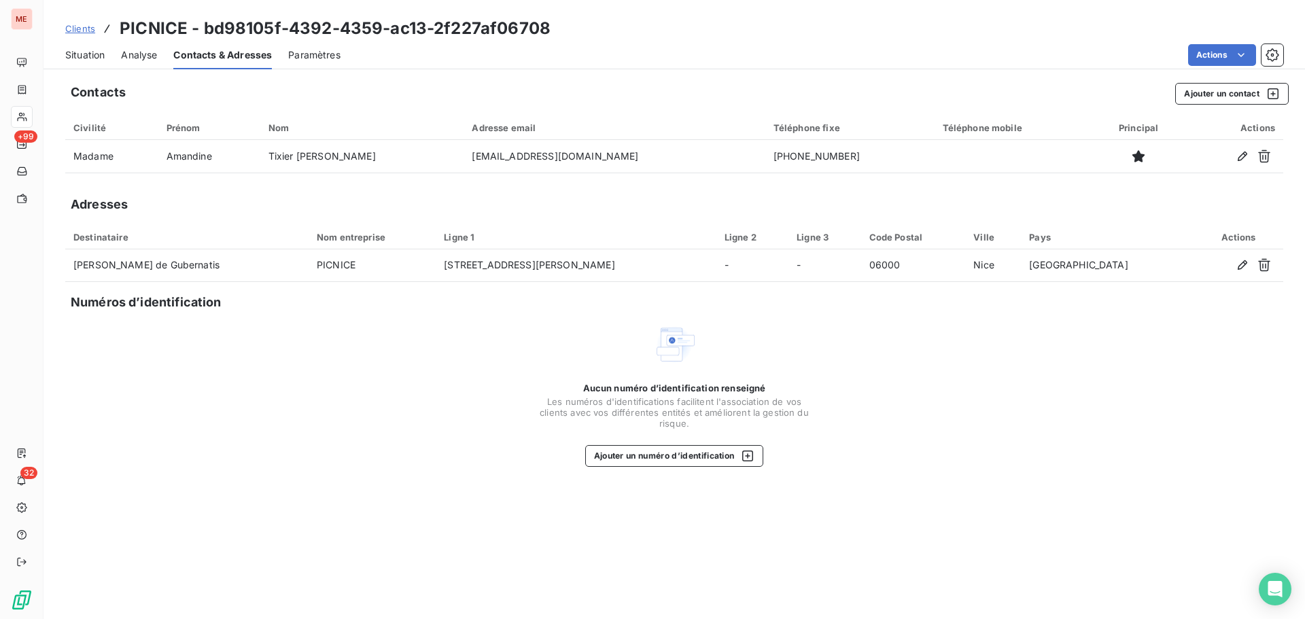
click at [94, 61] on span "Situation" at bounding box center [84, 55] width 39 height 14
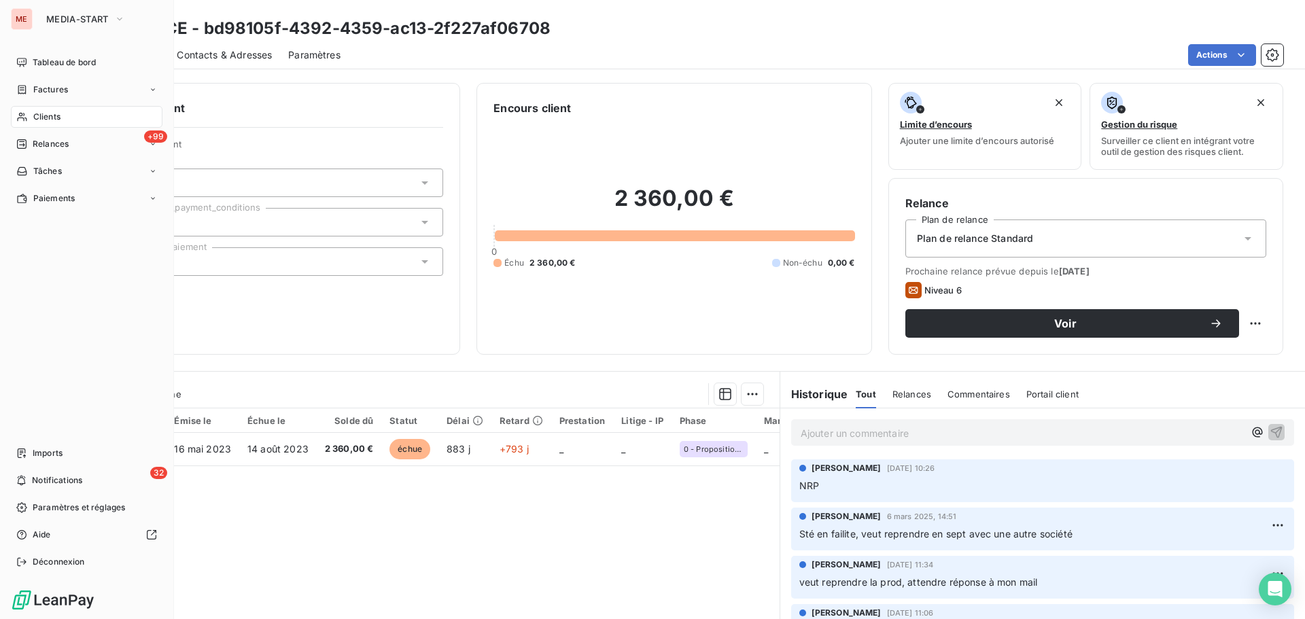
click at [29, 114] on div "Clients" at bounding box center [87, 117] width 152 height 22
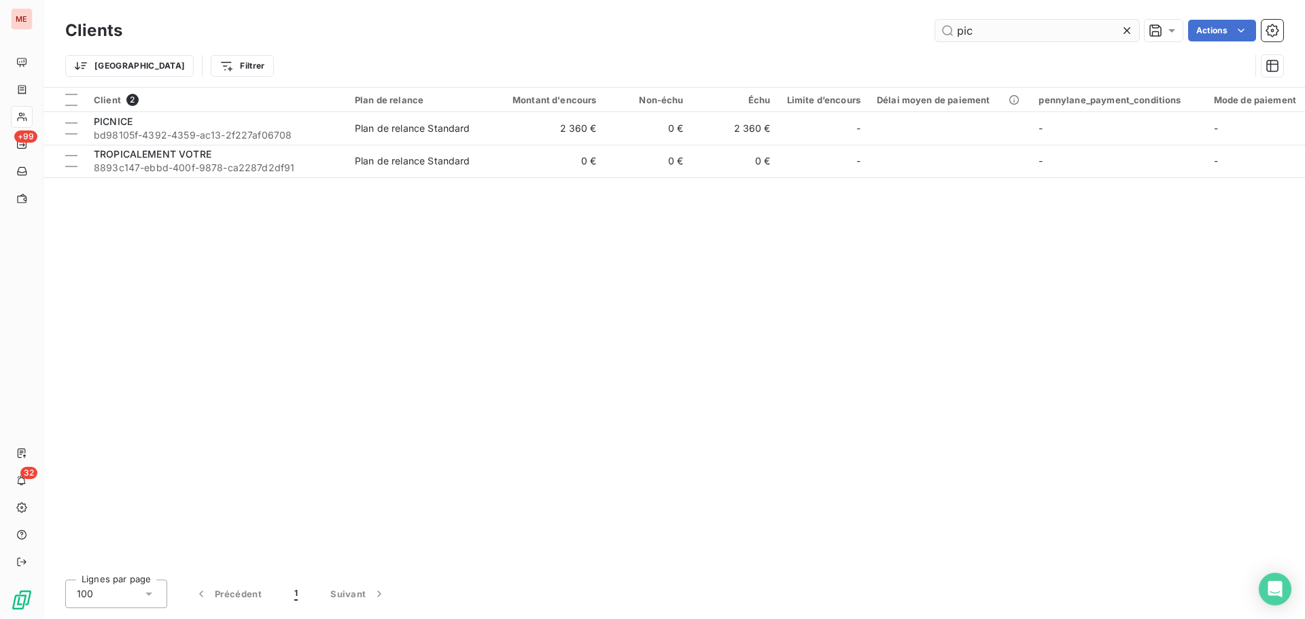
click at [1026, 22] on input "pic" at bounding box center [1037, 31] width 204 height 22
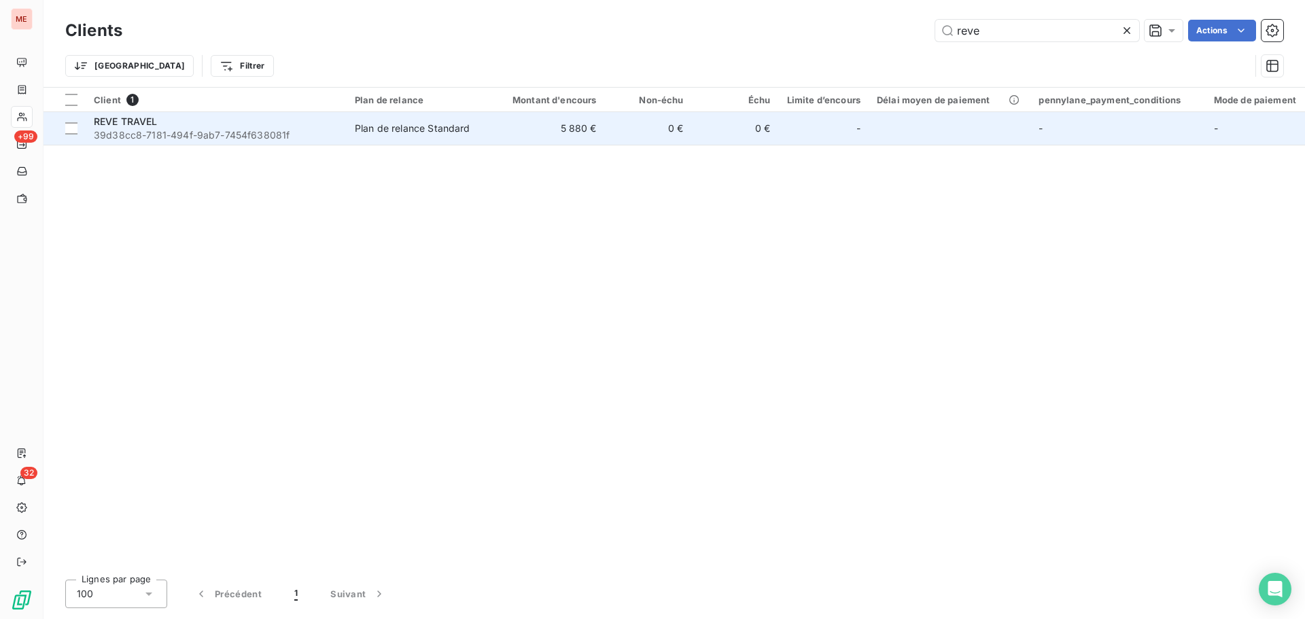
type input "reve"
click at [537, 135] on td "5 880 €" at bounding box center [546, 128] width 117 height 33
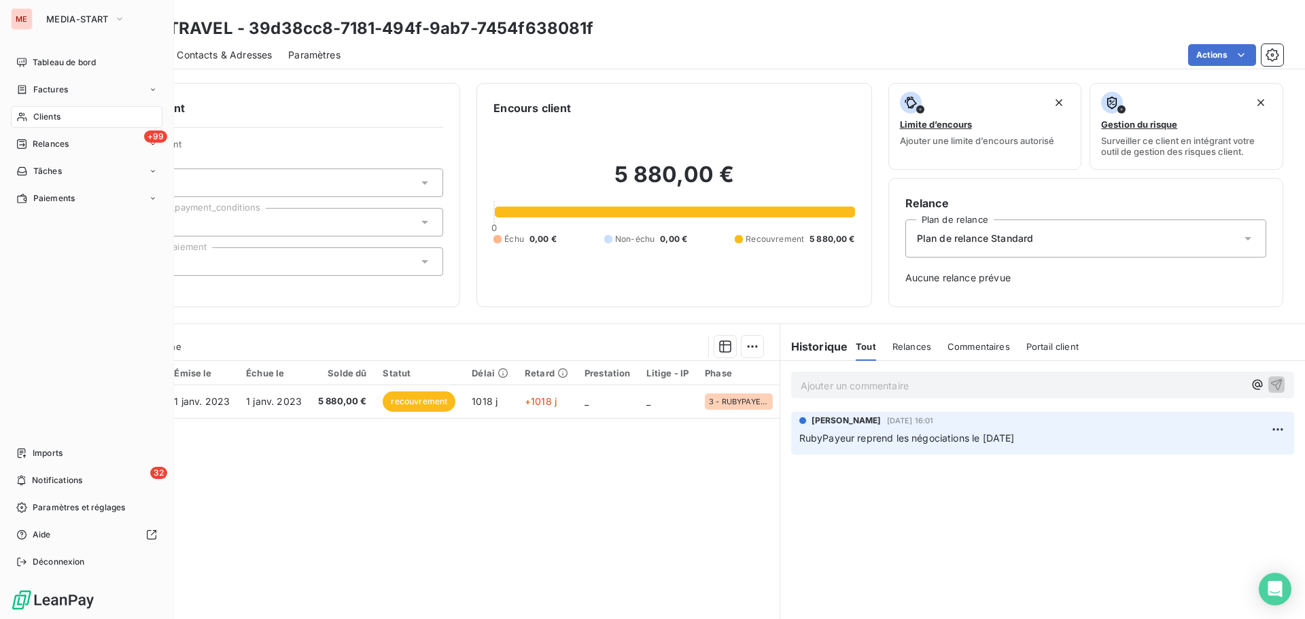
click at [30, 114] on div "Clients" at bounding box center [87, 117] width 152 height 22
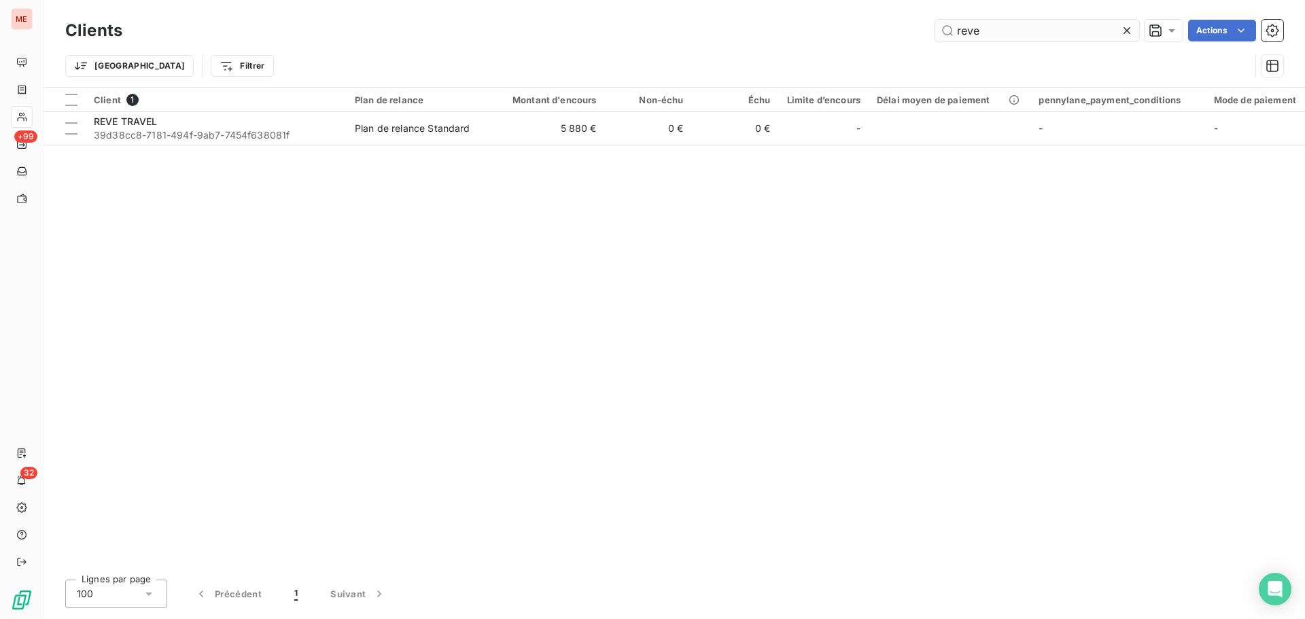
click at [990, 33] on input "reve" at bounding box center [1037, 31] width 204 height 22
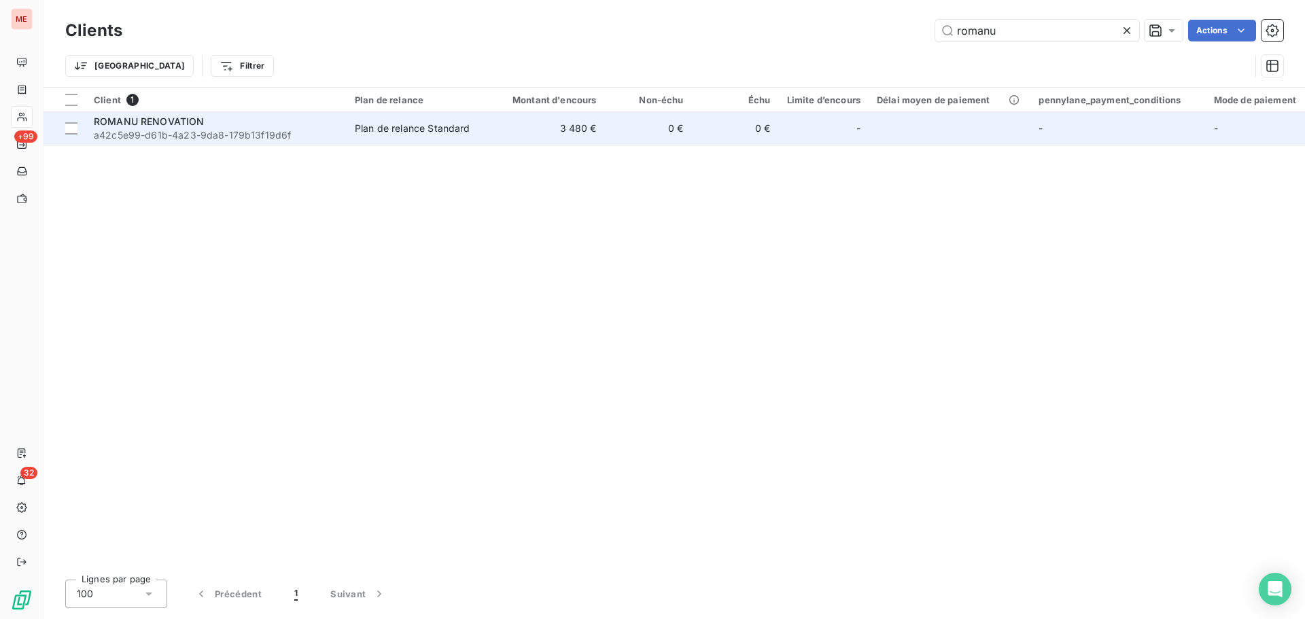
type input "romanu"
click at [318, 139] on span "a42c5e99-d61b-4a23-9da8-179b13f19d6f" at bounding box center [216, 135] width 245 height 14
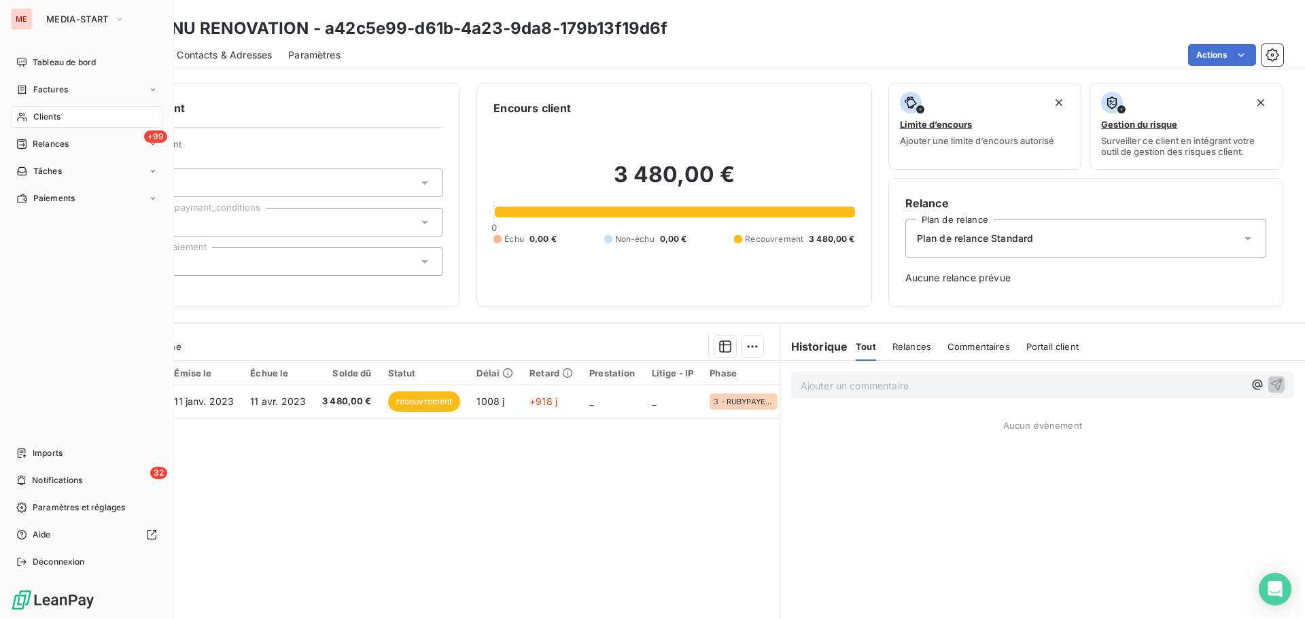
click at [39, 118] on span "Clients" at bounding box center [46, 117] width 27 height 12
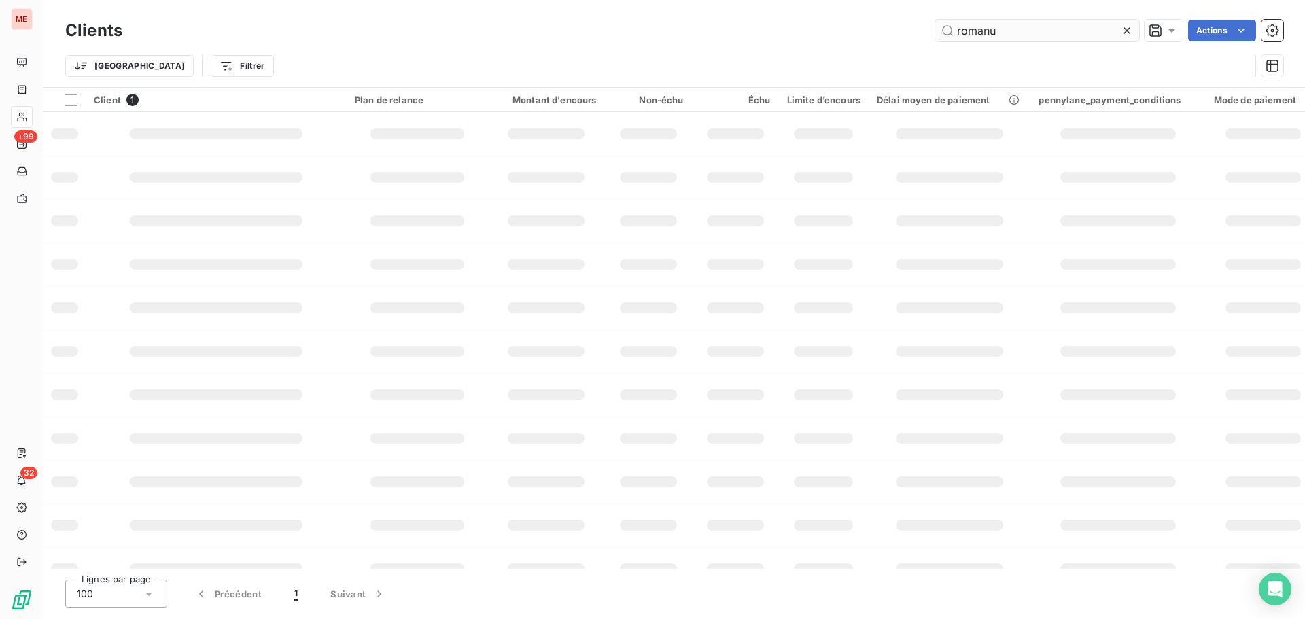
click at [1060, 20] on input "romanu" at bounding box center [1037, 31] width 204 height 22
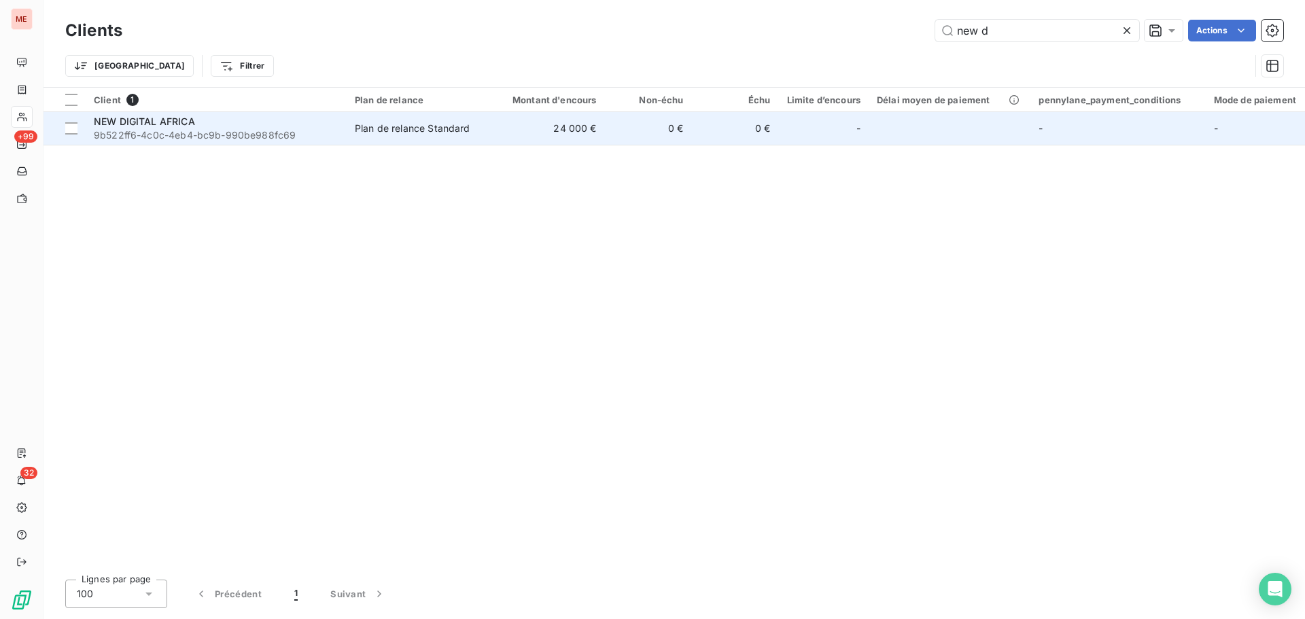
type input "new d"
click at [499, 127] on td "24 000 €" at bounding box center [546, 128] width 117 height 33
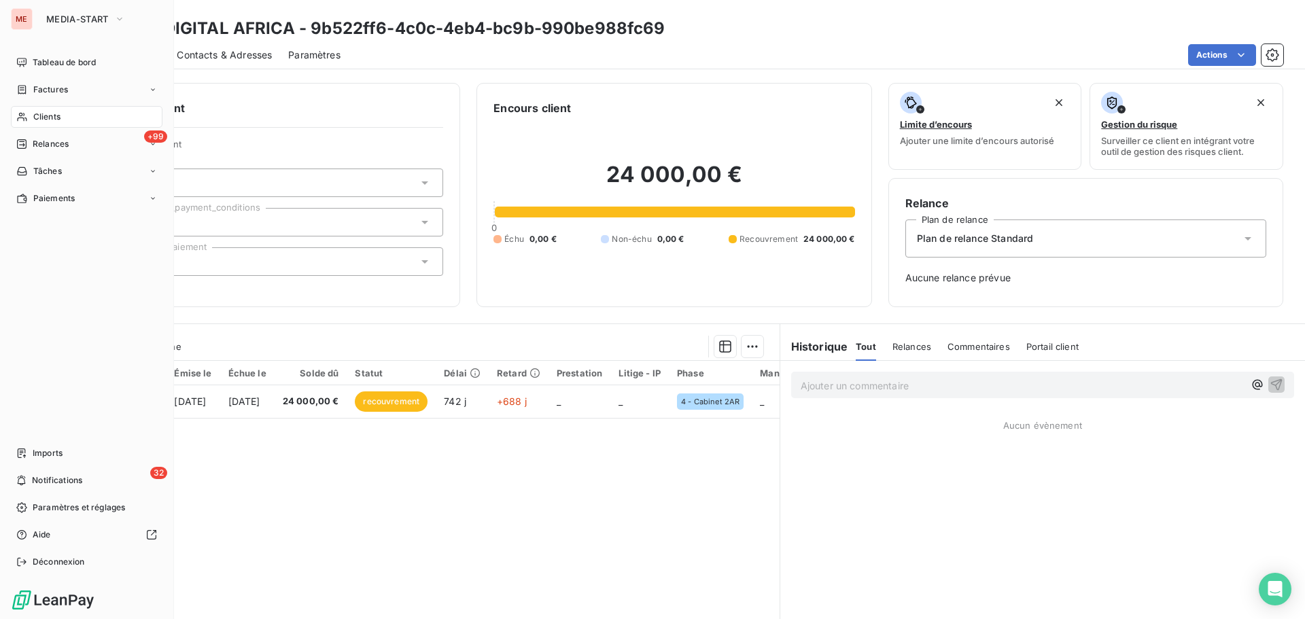
click at [23, 118] on icon at bounding box center [22, 117] width 10 height 9
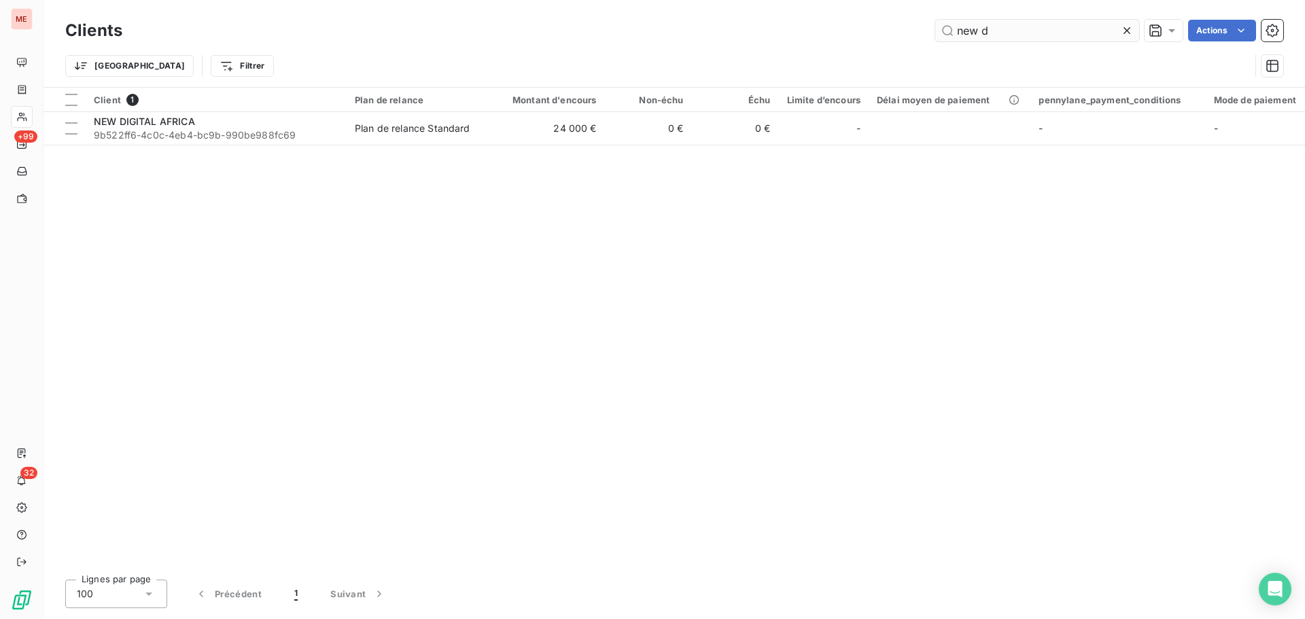
click at [1024, 28] on input "new d" at bounding box center [1037, 31] width 204 height 22
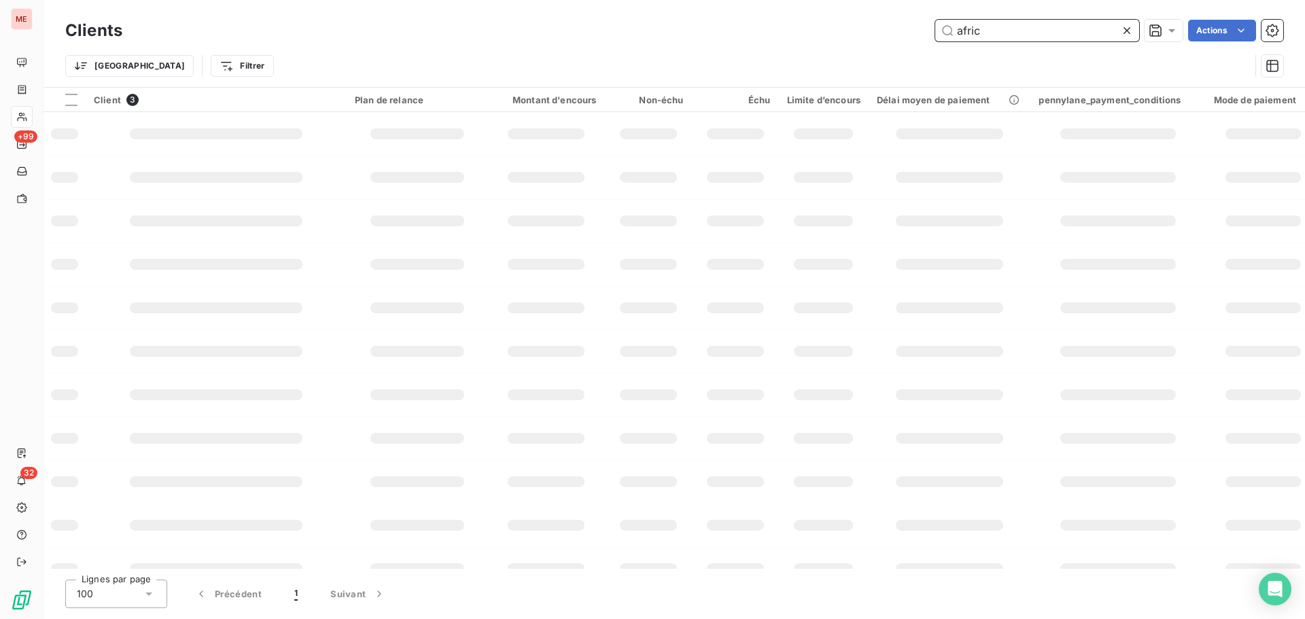
click at [1022, 30] on input "afric" at bounding box center [1037, 31] width 204 height 22
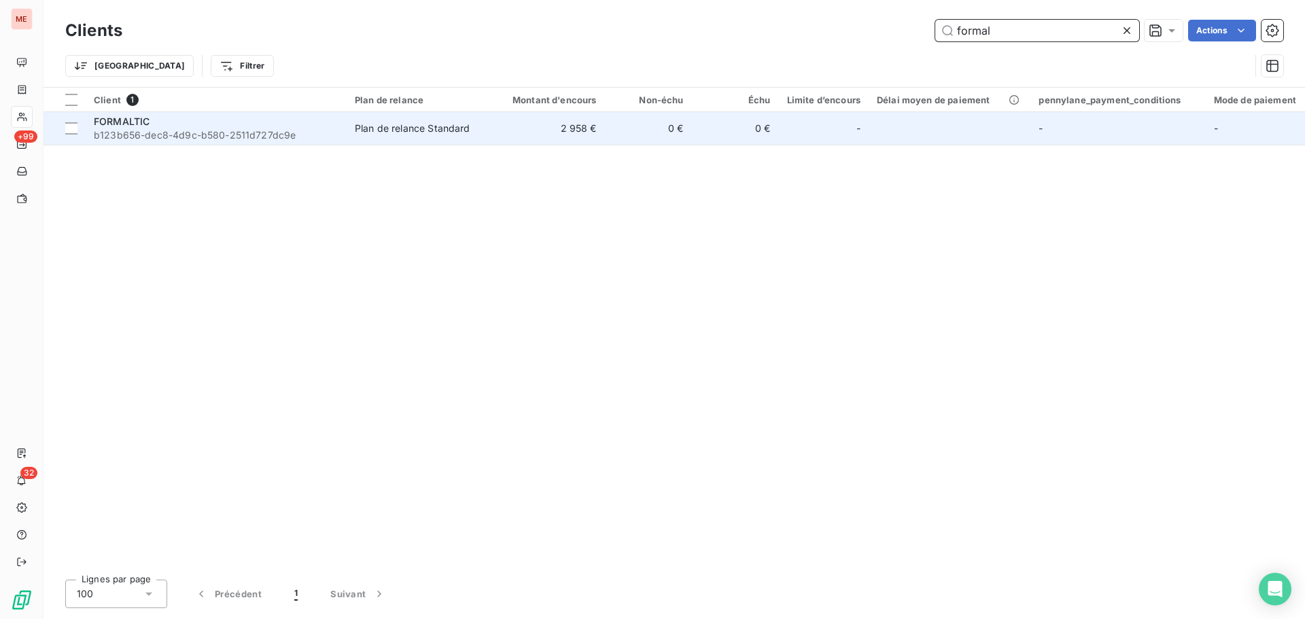
type input "formal"
click at [194, 126] on div "FORMALTIC" at bounding box center [216, 122] width 245 height 14
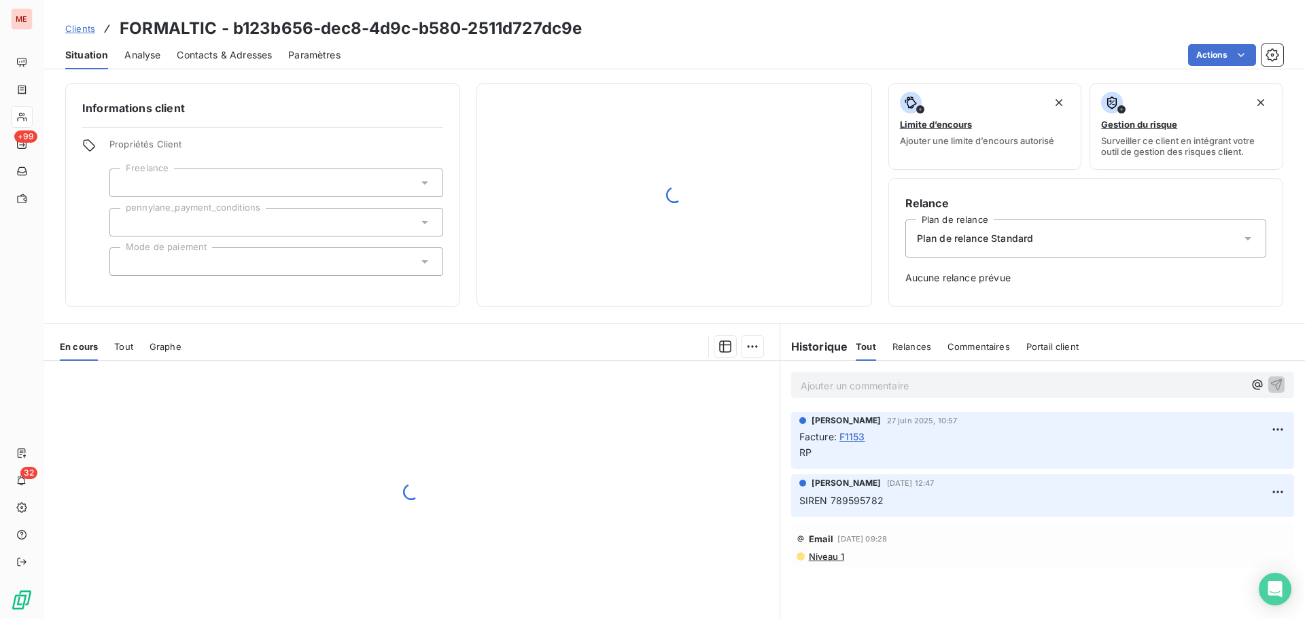
scroll to position [44, 0]
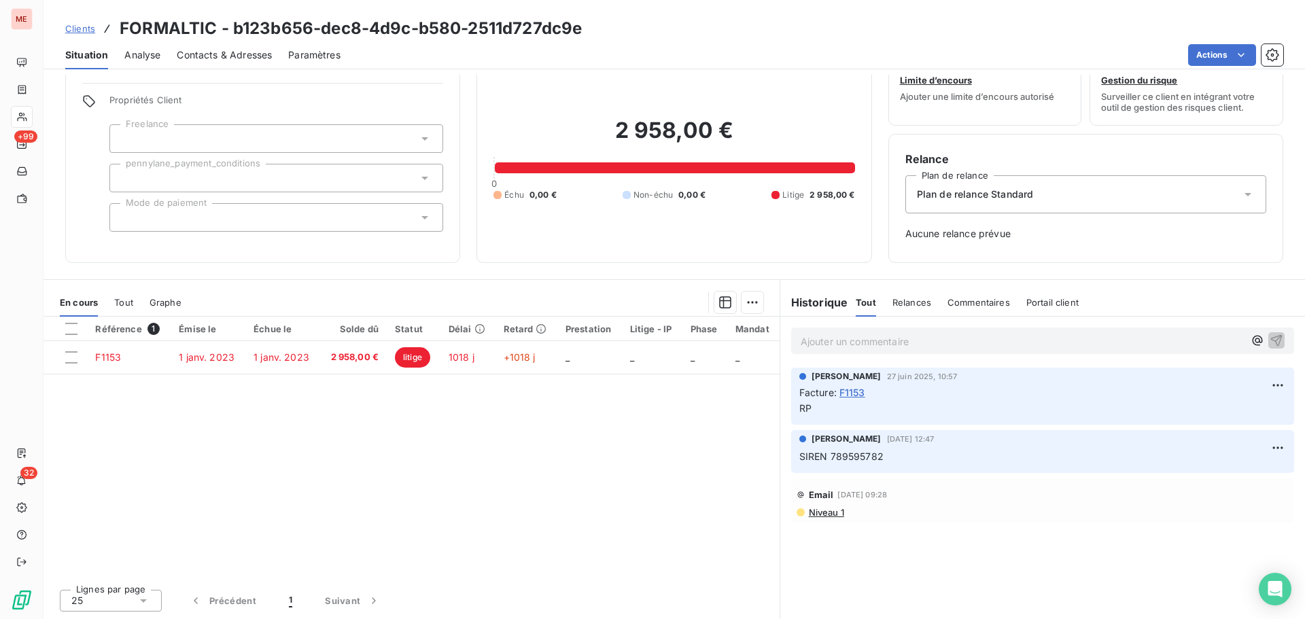
click at [588, 415] on div "Référence 1 Émise le Échue le Solde dû Statut Délai Retard Prestation Litige - …" at bounding box center [412, 448] width 736 height 262
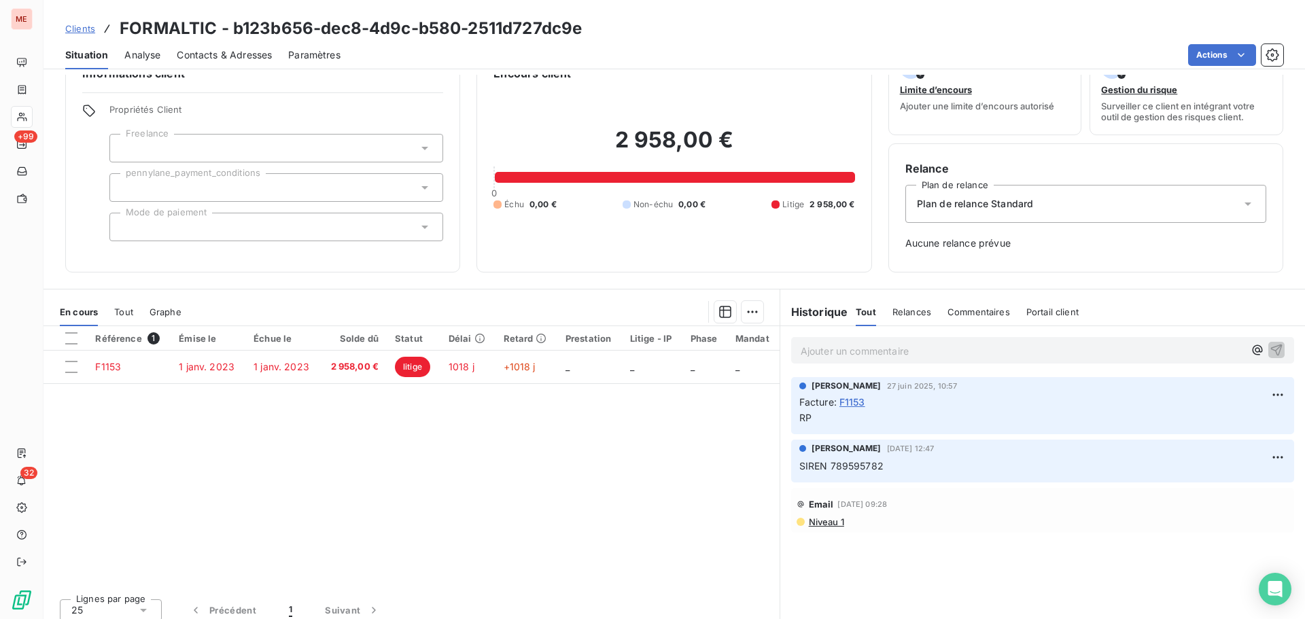
scroll to position [0, 0]
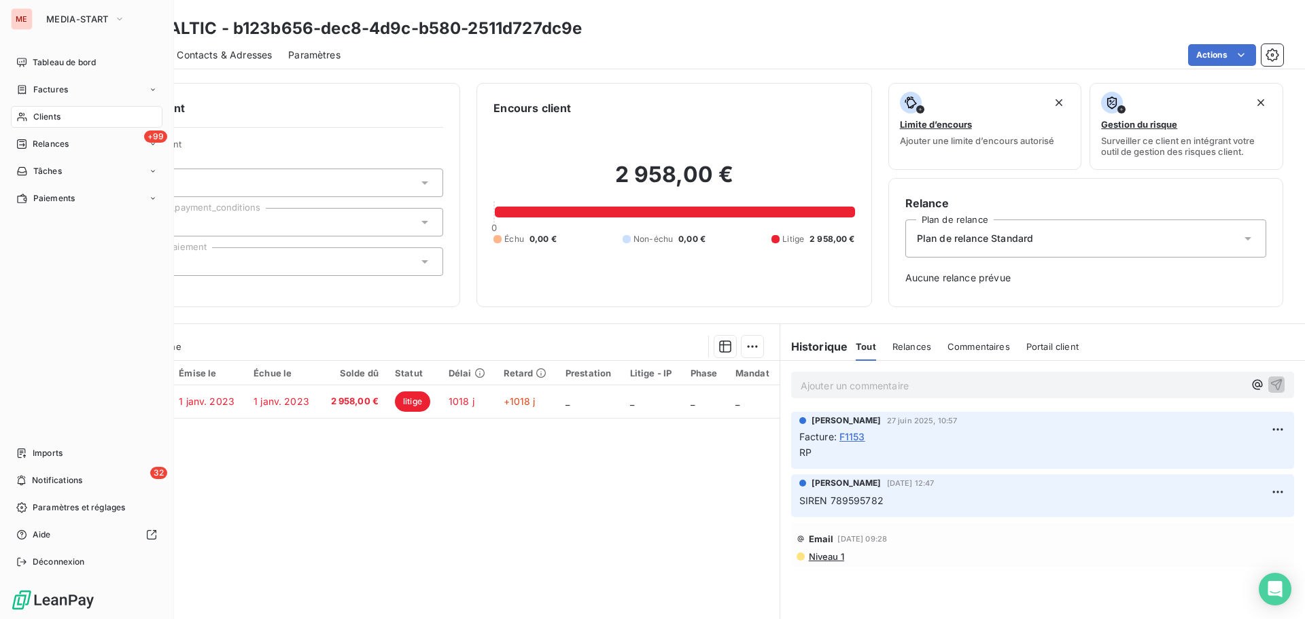
click at [41, 115] on span "Clients" at bounding box center [46, 117] width 27 height 12
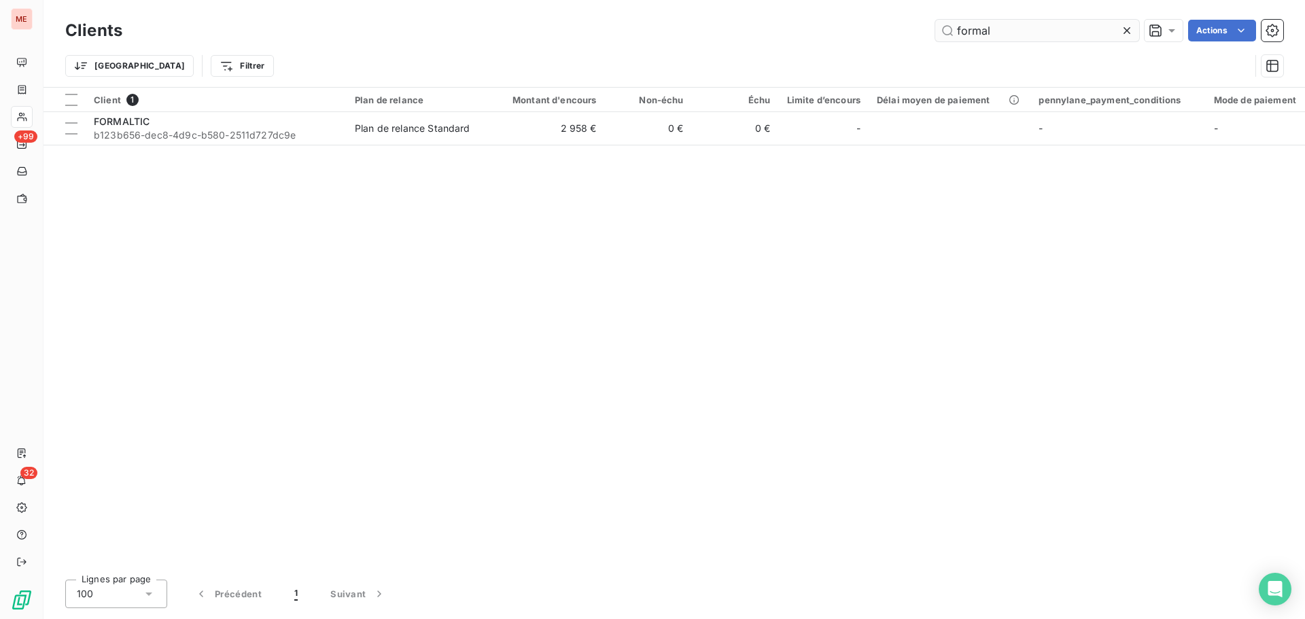
click at [1027, 28] on input "formal" at bounding box center [1037, 31] width 204 height 22
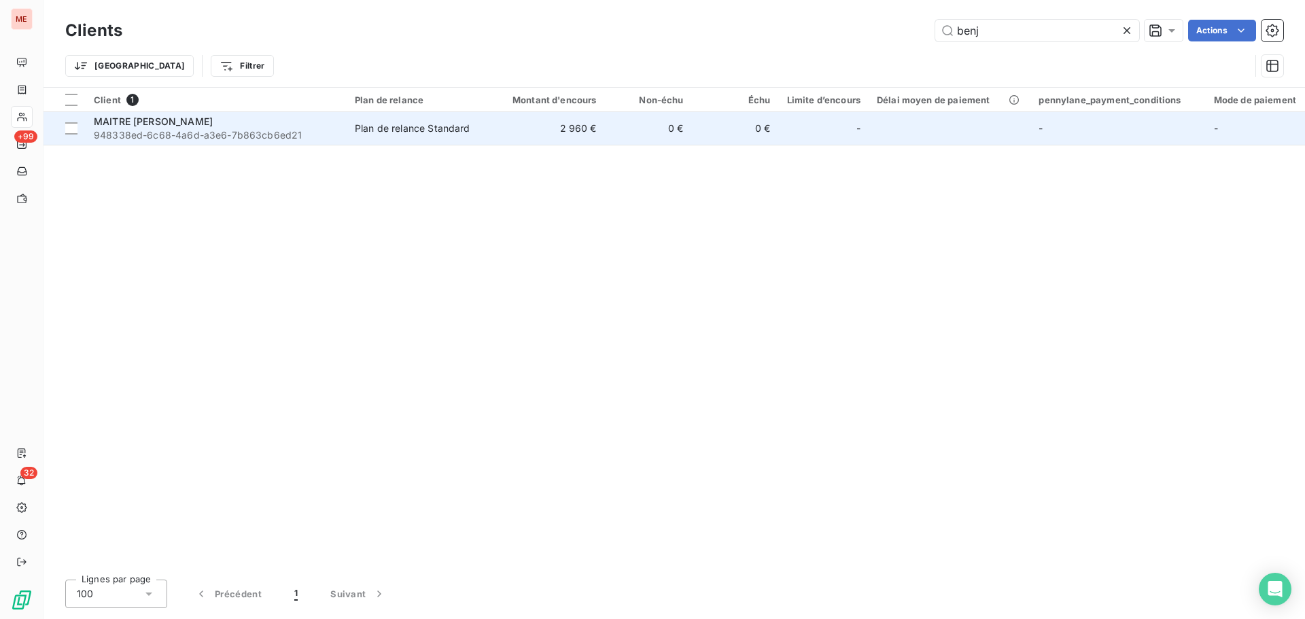
type input "benj"
click at [443, 120] on td "Plan de relance Standard" at bounding box center [417, 128] width 141 height 33
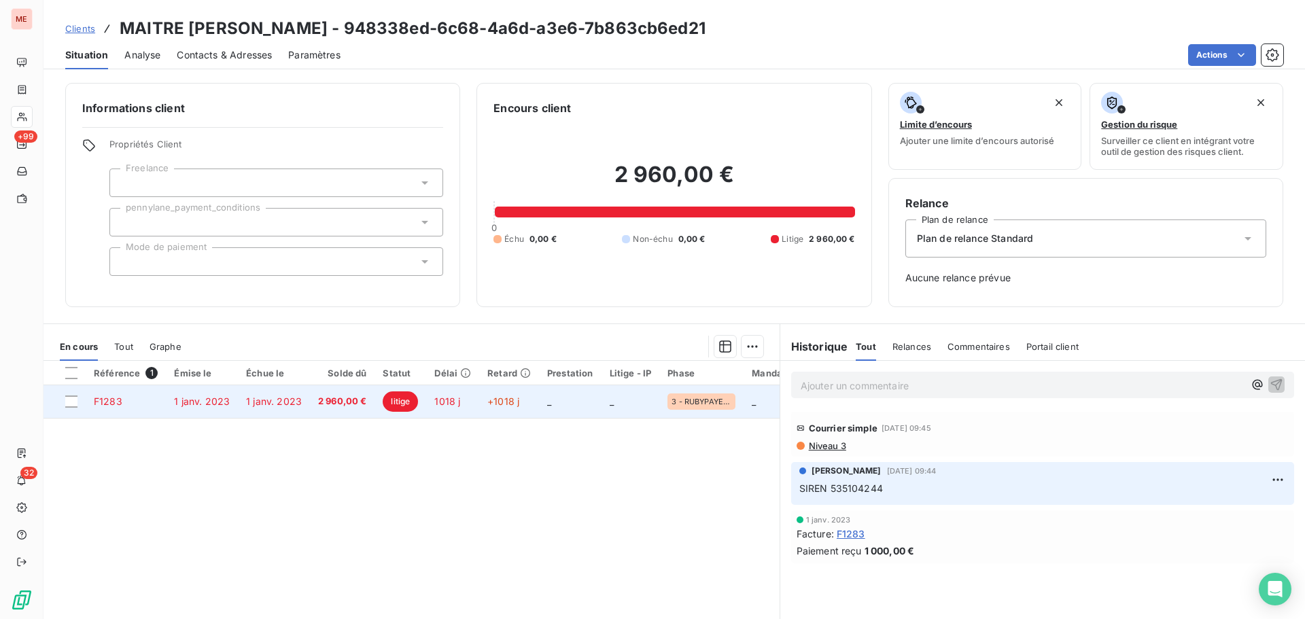
click at [189, 401] on span "1 janv. 2023" at bounding box center [202, 402] width 56 height 12
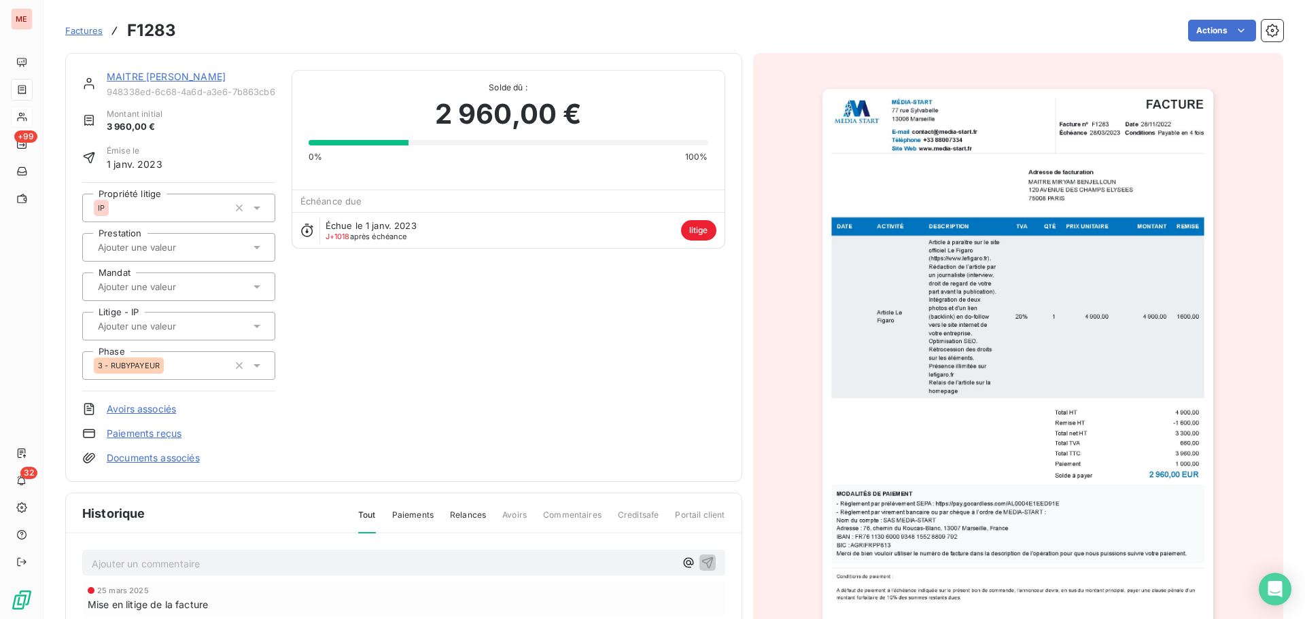
click at [209, 331] on div at bounding box center [172, 326] width 156 height 18
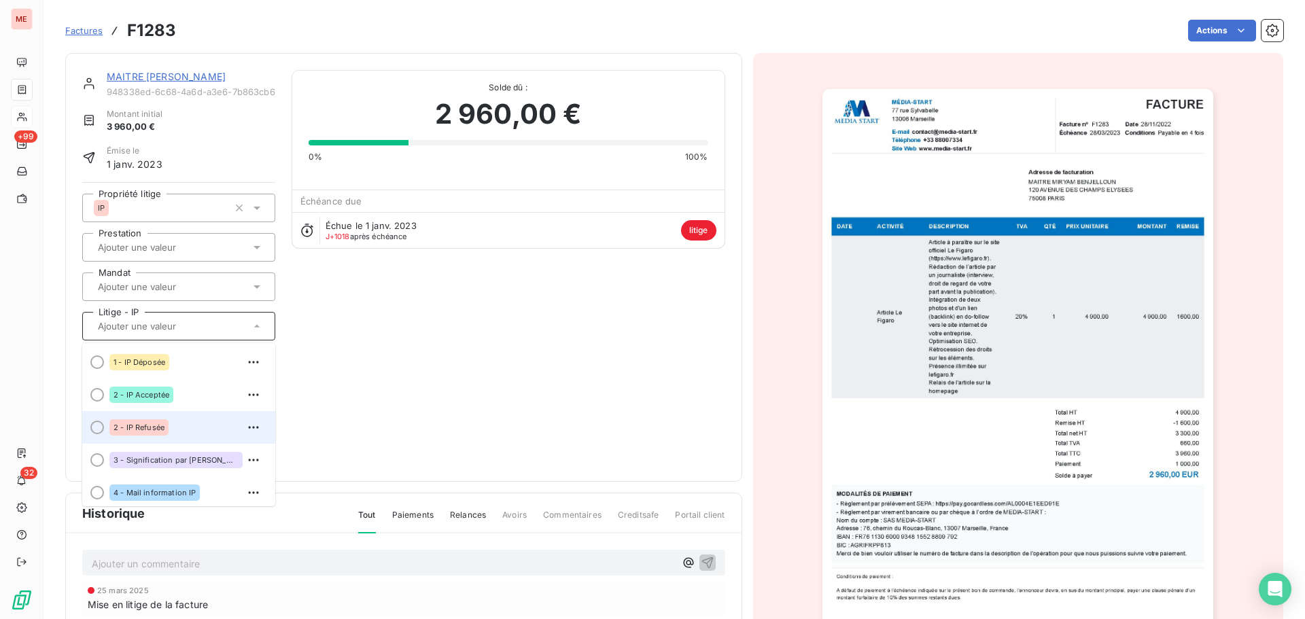
click at [182, 421] on div "2 - IP Refusée" at bounding box center [186, 428] width 155 height 22
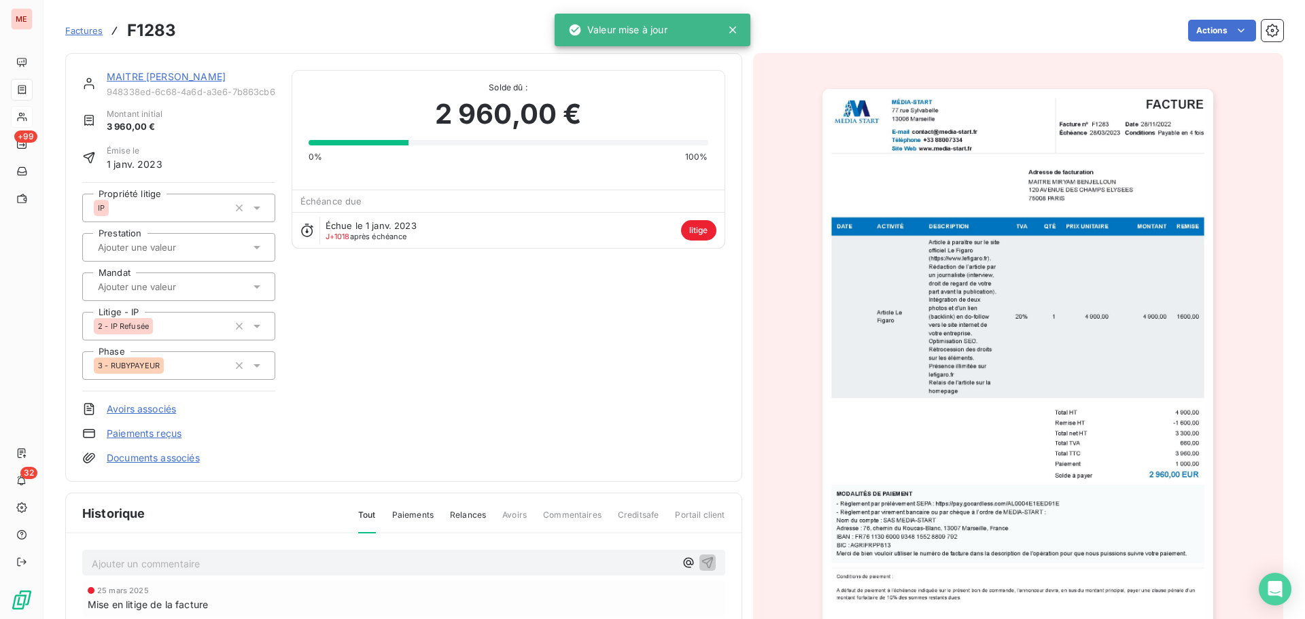
click at [173, 464] on link "Documents associés" at bounding box center [153, 458] width 93 height 14
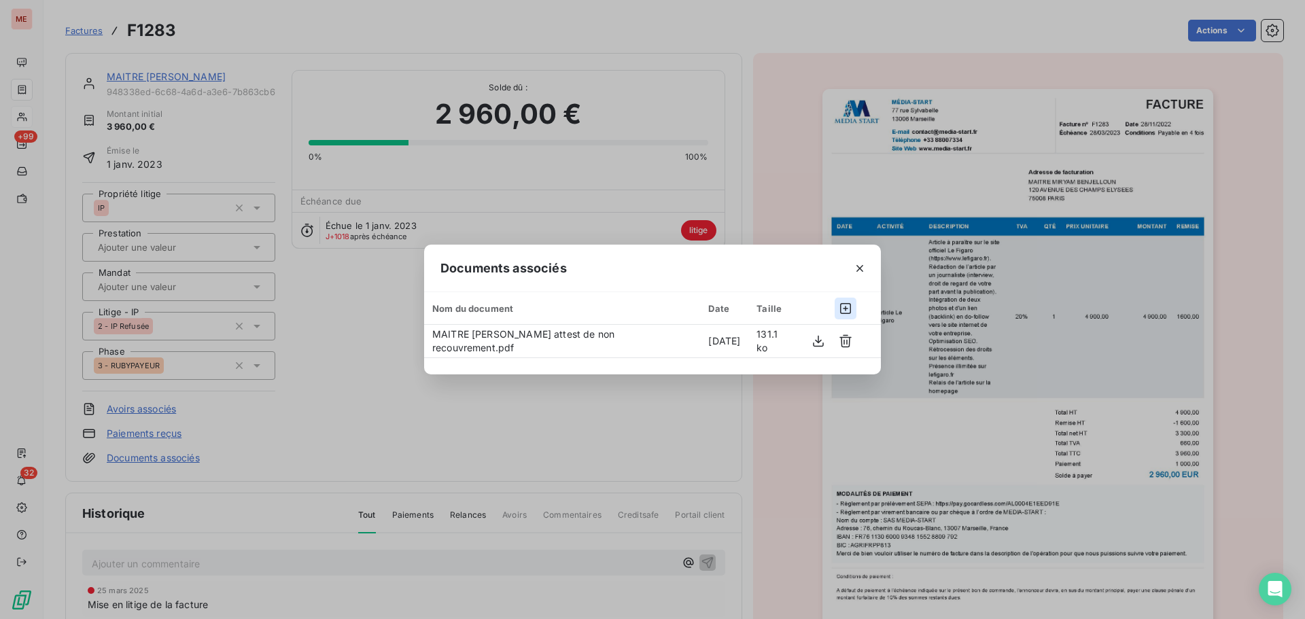
click at [847, 311] on icon "button" at bounding box center [846, 309] width 14 height 14
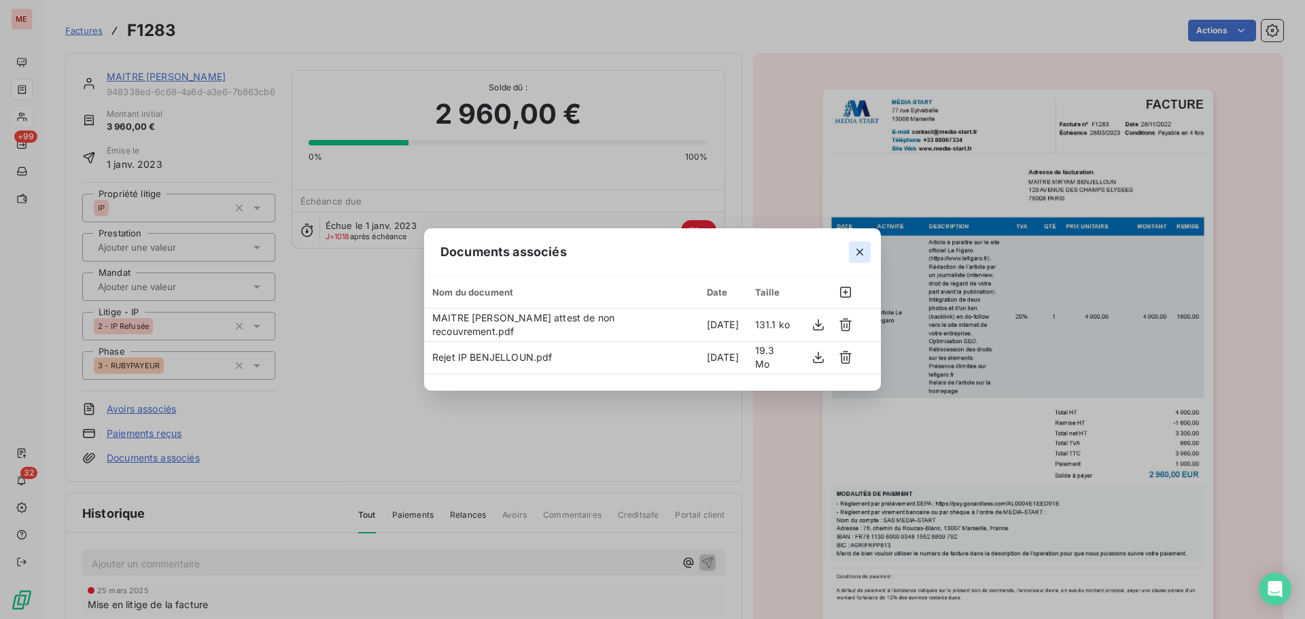
click at [859, 247] on icon "button" at bounding box center [860, 252] width 14 height 14
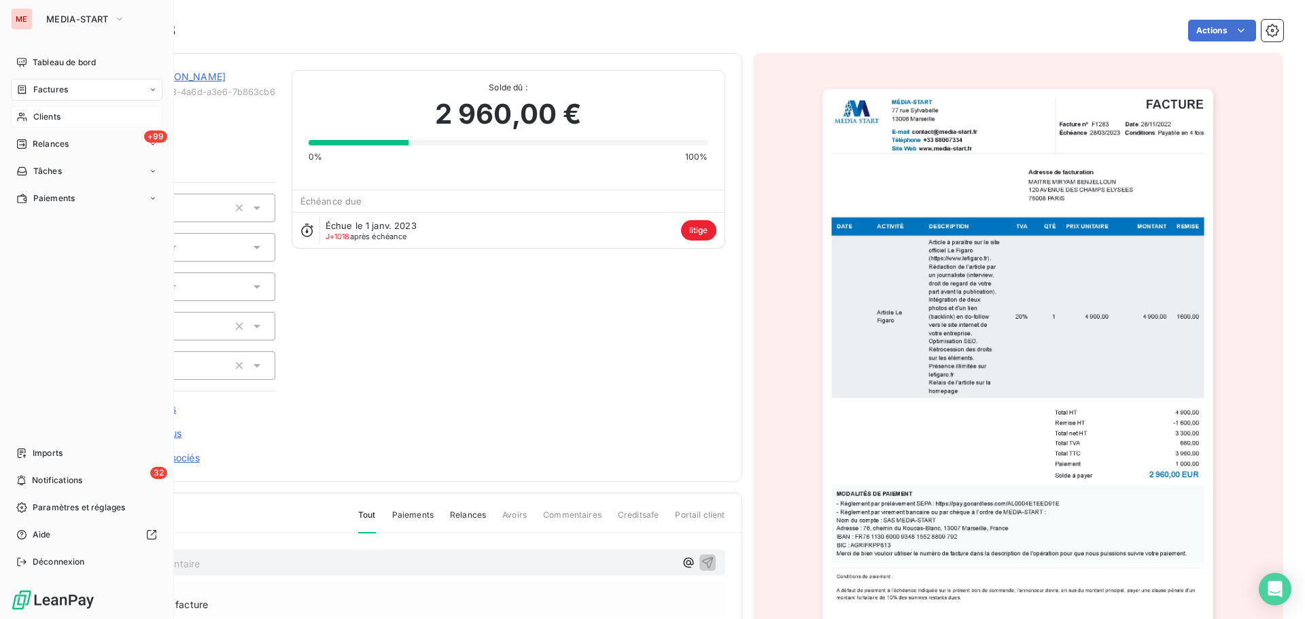
click at [39, 115] on span "Clients" at bounding box center [46, 117] width 27 height 12
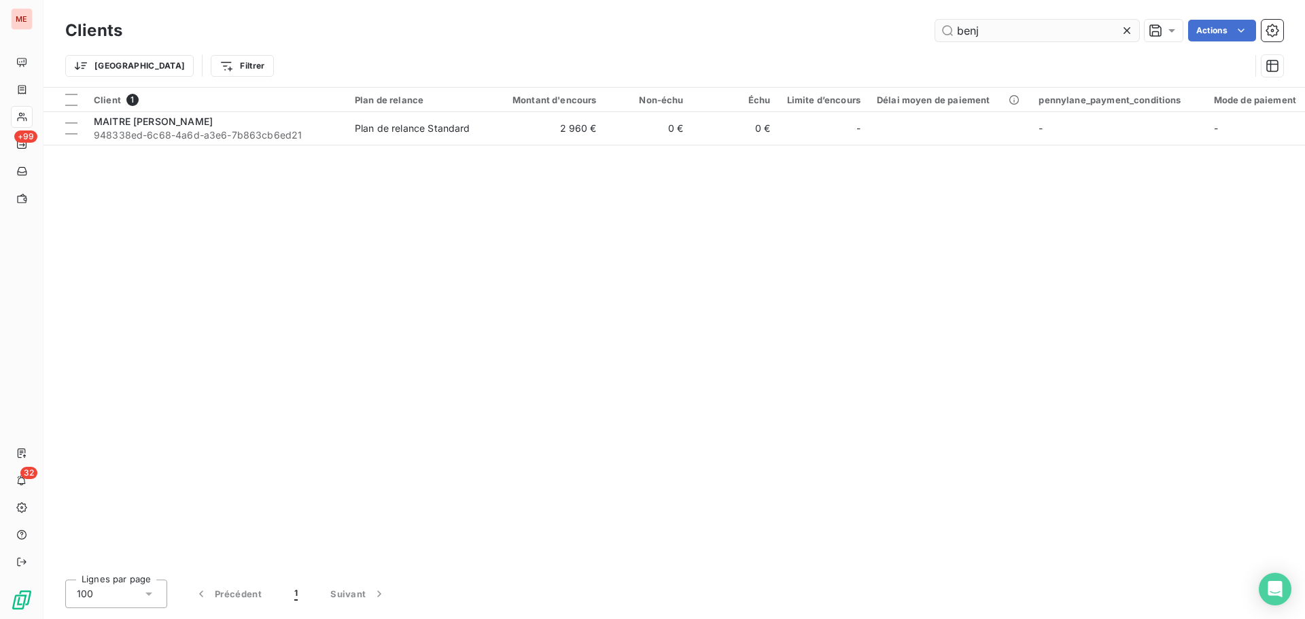
click at [1040, 37] on input "benj" at bounding box center [1037, 31] width 204 height 22
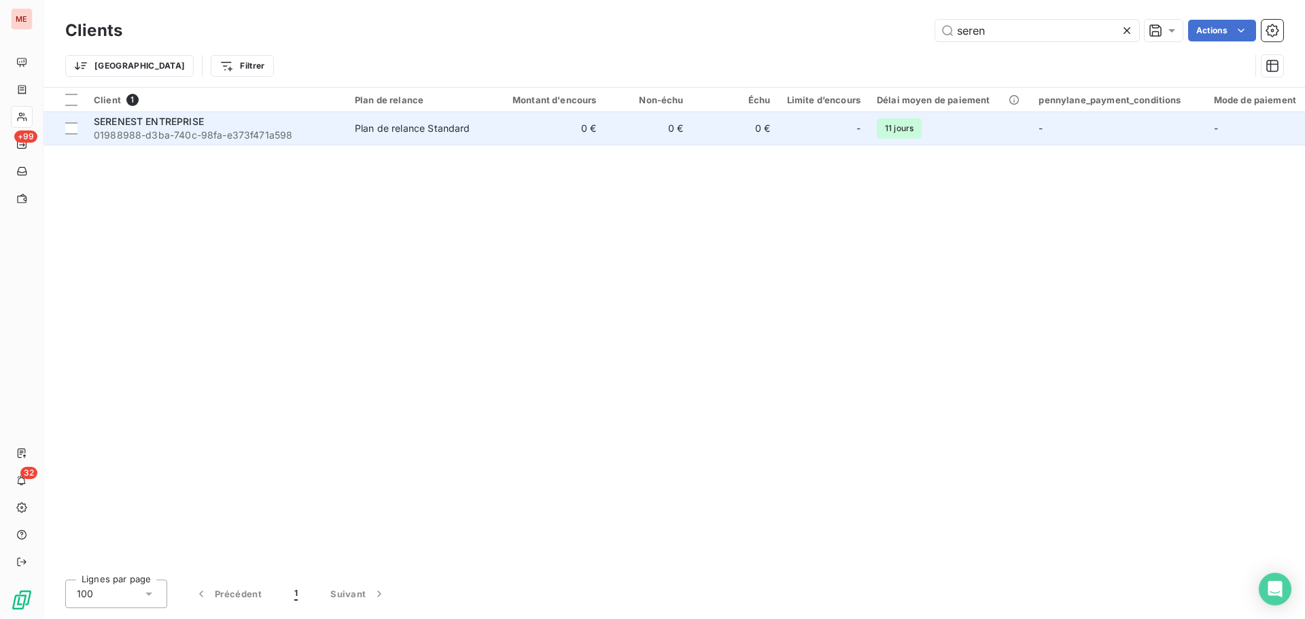
type input "seren"
click at [277, 118] on div "SERENEST ENTREPRISE" at bounding box center [216, 122] width 245 height 14
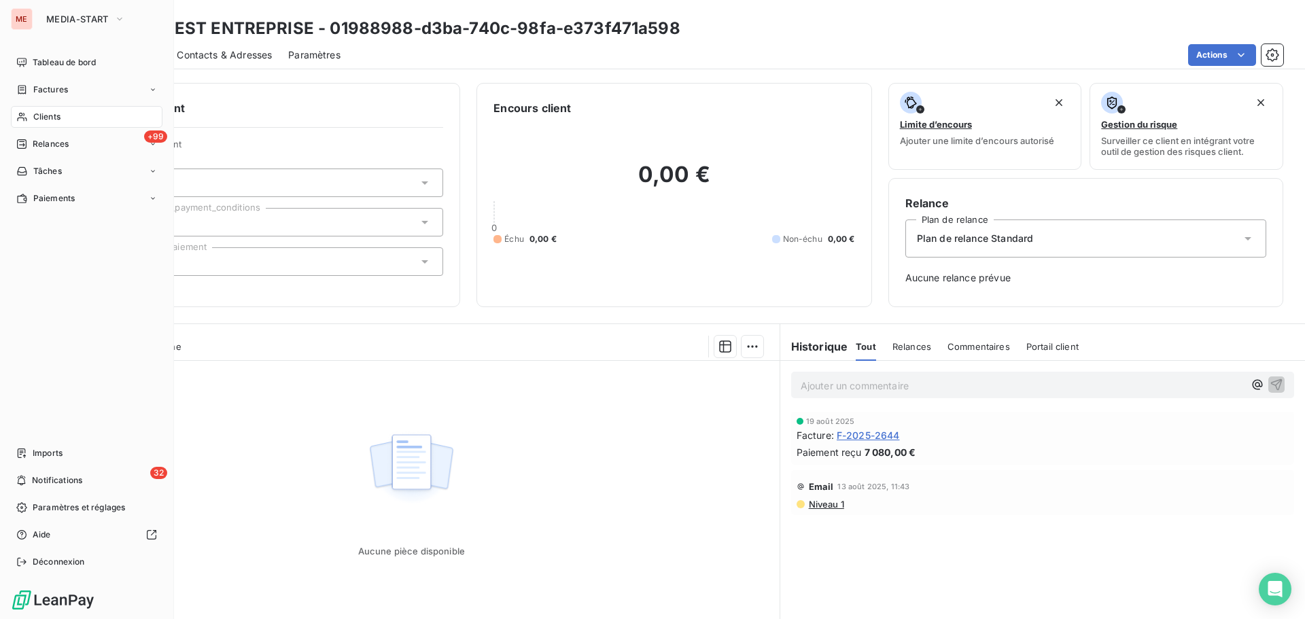
click at [22, 122] on div "Clients" at bounding box center [87, 117] width 152 height 22
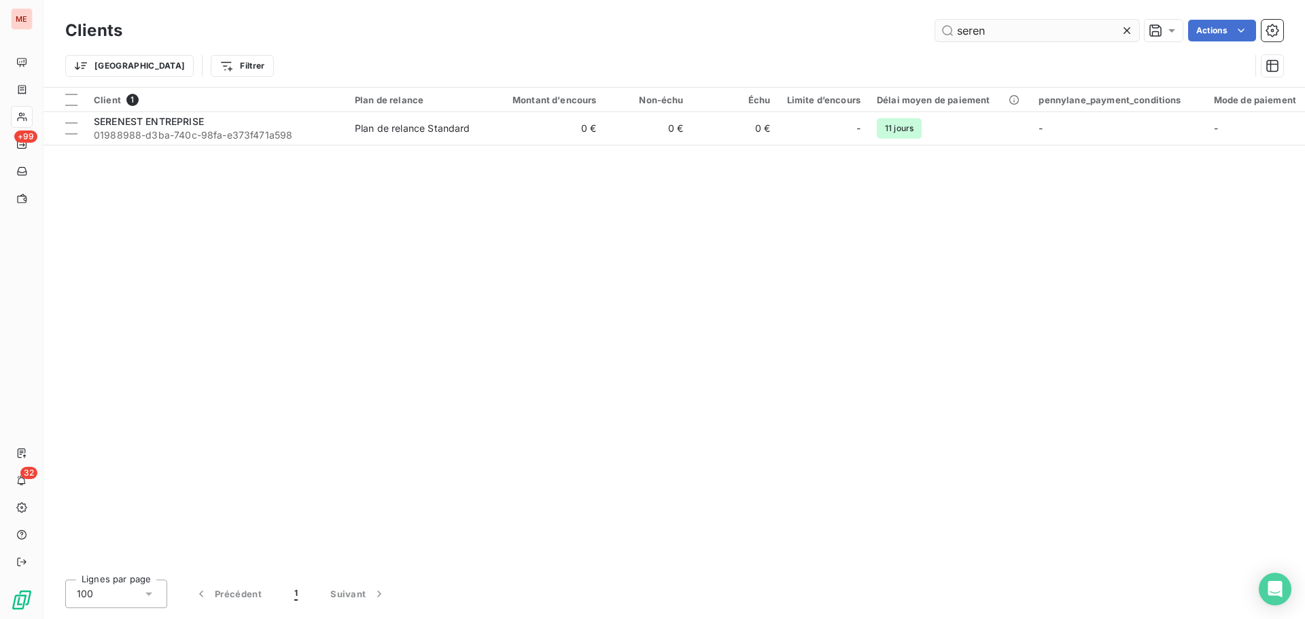
click at [1012, 28] on input "seren" at bounding box center [1037, 31] width 204 height 22
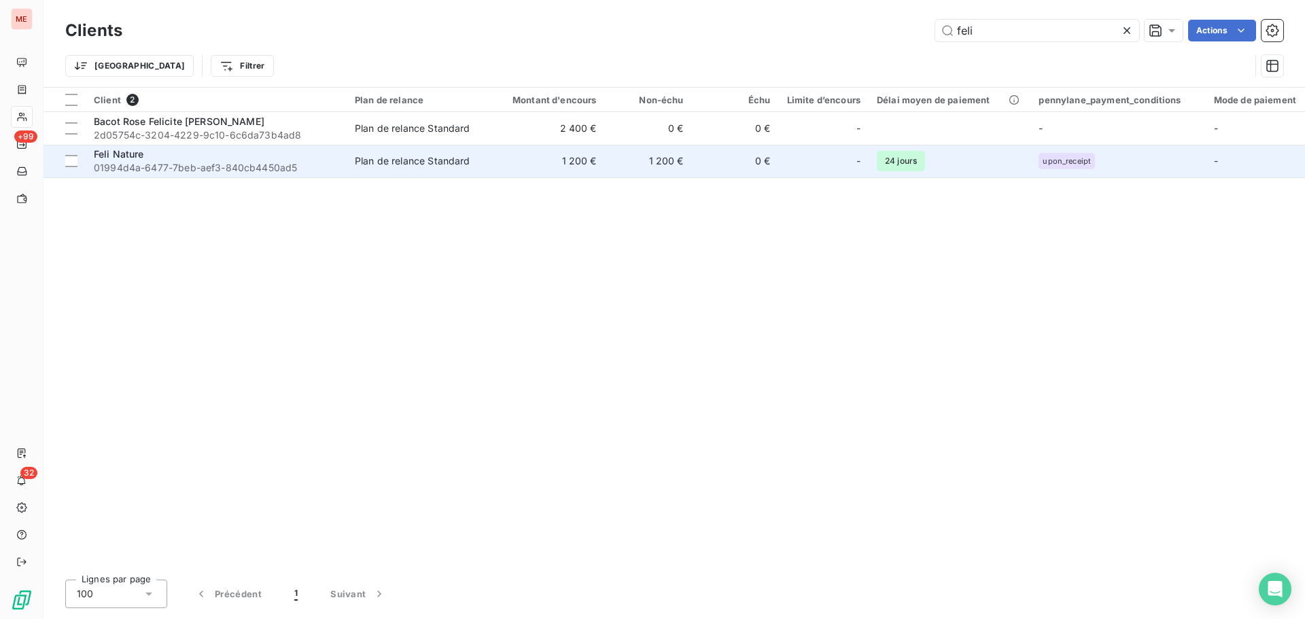
type input "feli"
click at [305, 169] on span "01994d4a-6477-7beb-aef3-840cb4450ad5" at bounding box center [216, 168] width 245 height 14
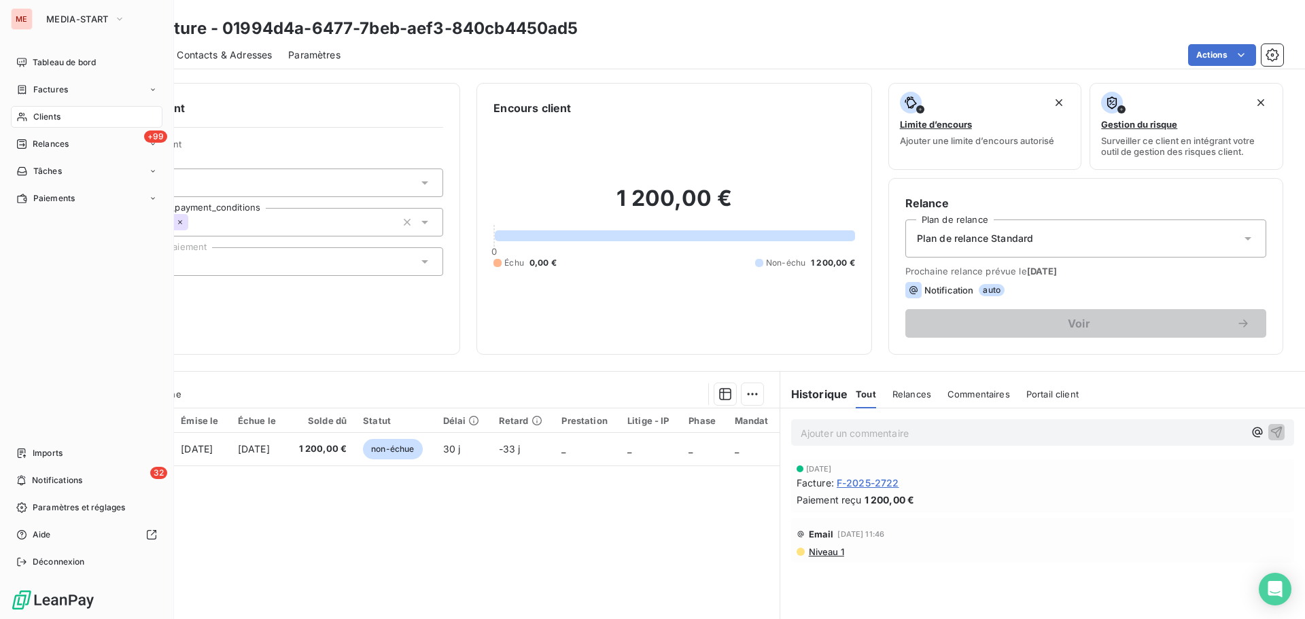
click at [20, 118] on icon at bounding box center [22, 117] width 10 height 9
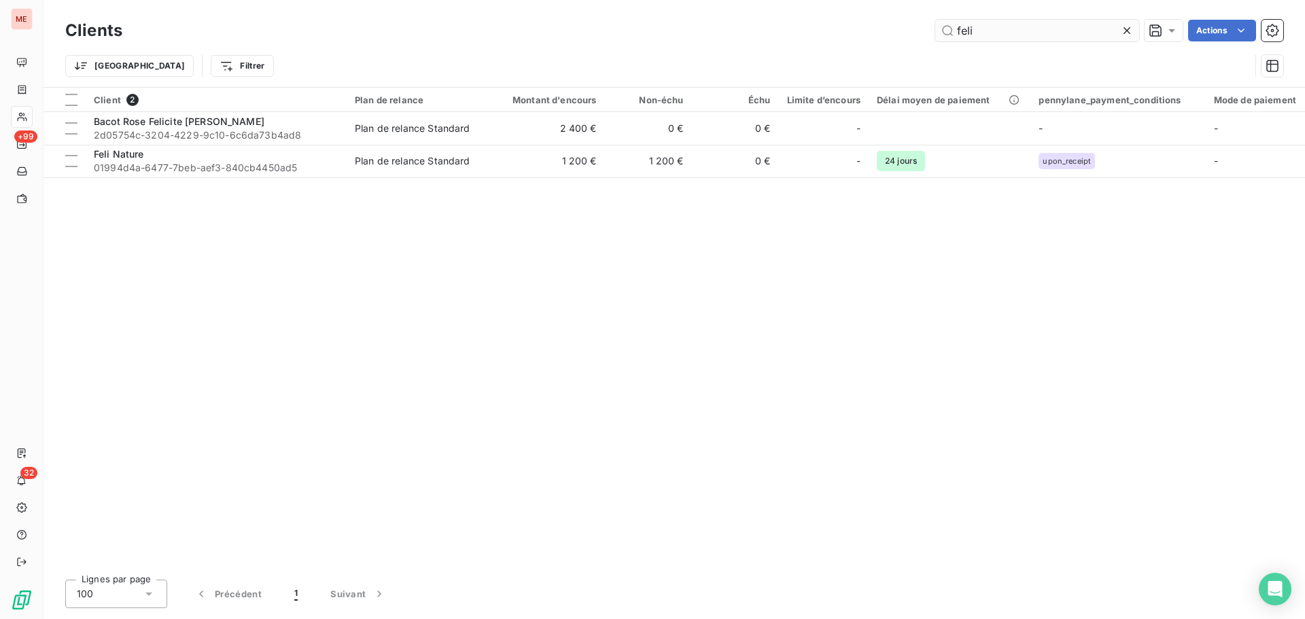
click at [1028, 28] on input "feli" at bounding box center [1037, 31] width 204 height 22
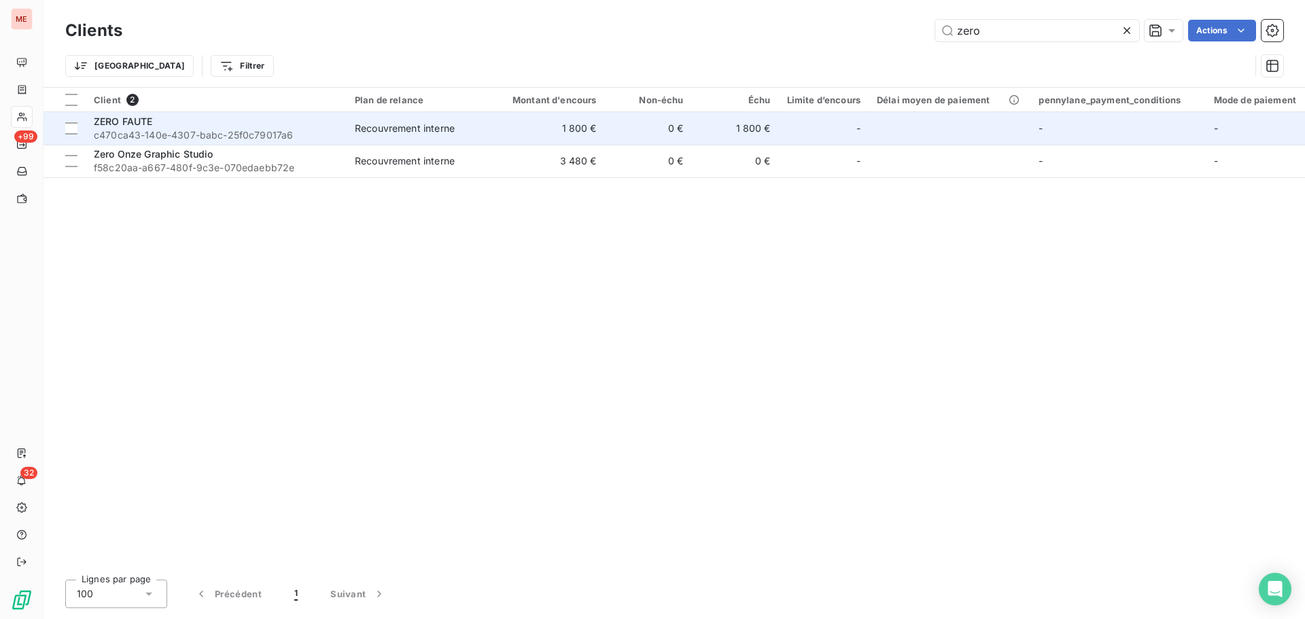
type input "zero"
click at [312, 122] on div "ZERO FAUTE" at bounding box center [216, 122] width 245 height 14
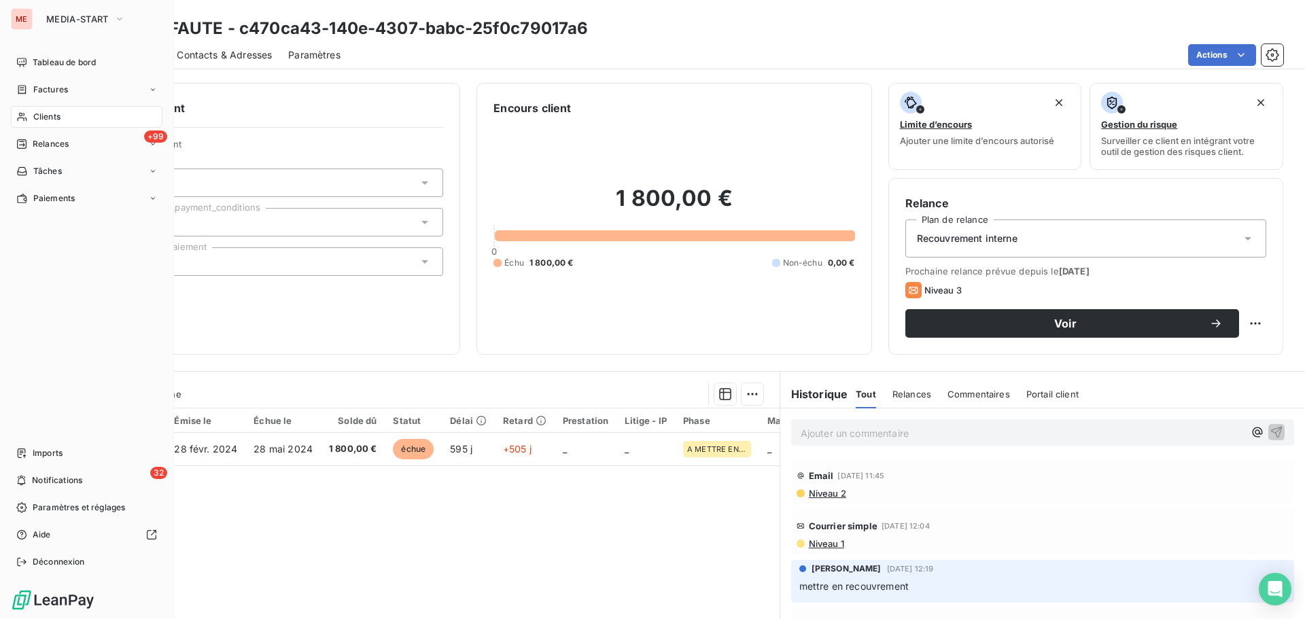
click at [62, 116] on div "Clients" at bounding box center [87, 117] width 152 height 22
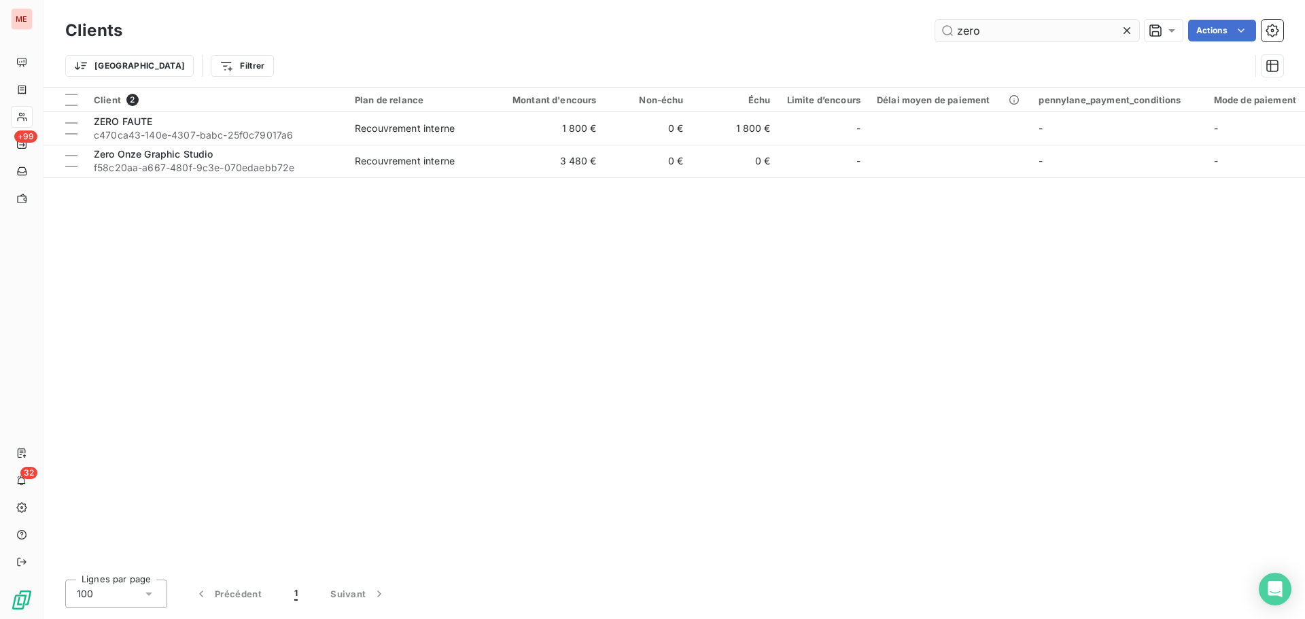
click at [983, 28] on input "zero" at bounding box center [1037, 31] width 204 height 22
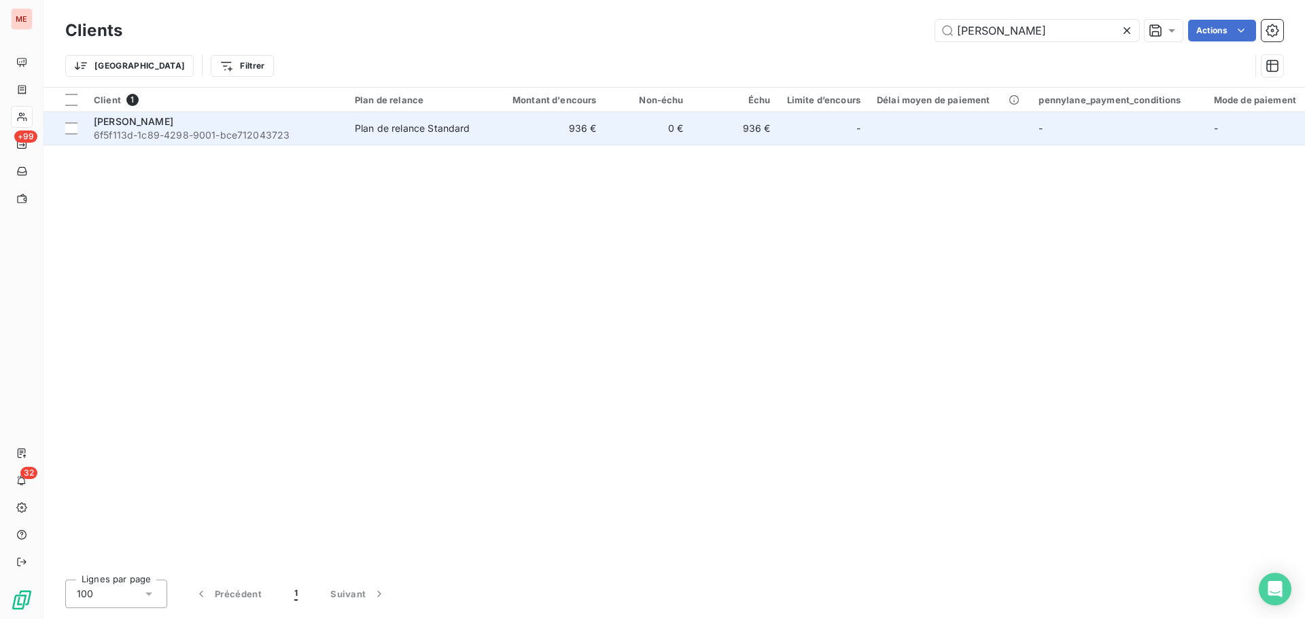
type input "[PERSON_NAME]"
click at [543, 119] on td "936 €" at bounding box center [546, 128] width 117 height 33
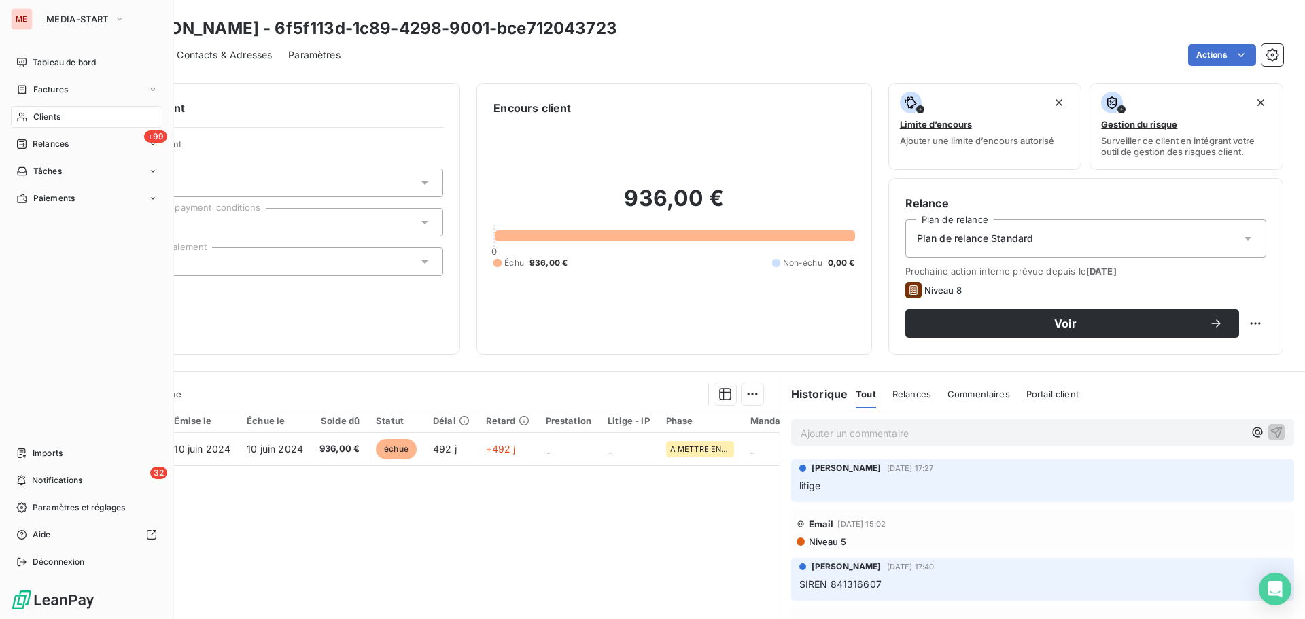
click at [47, 123] on div "Clients" at bounding box center [87, 117] width 152 height 22
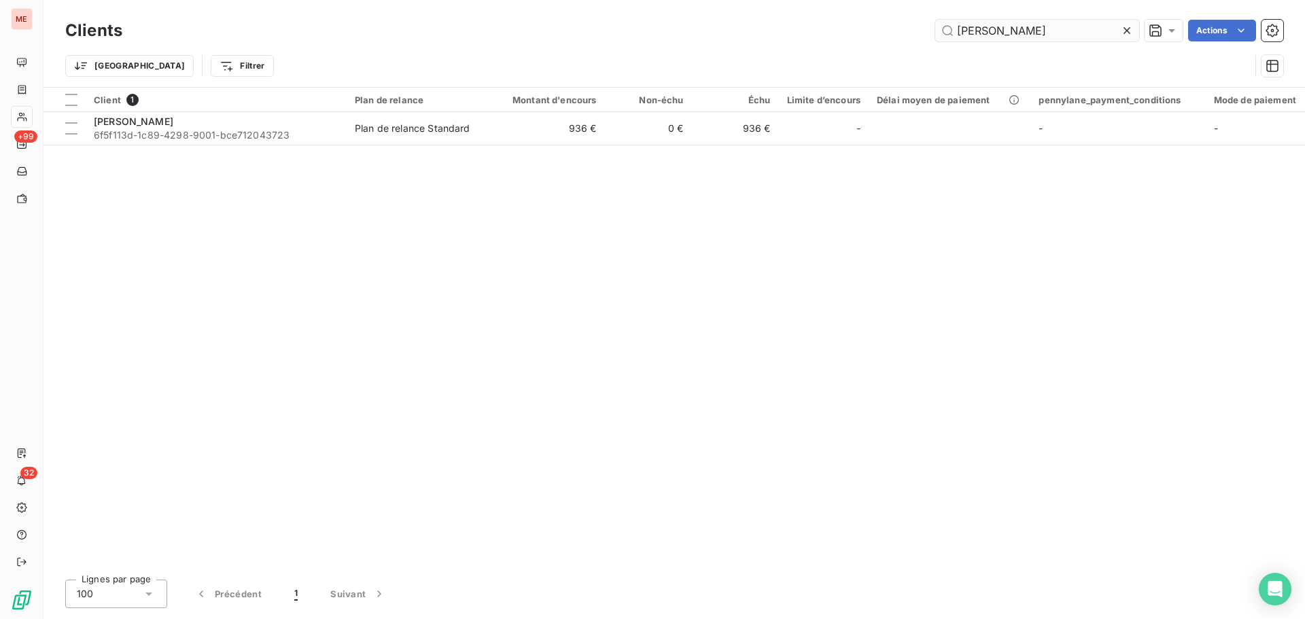
click at [1045, 27] on input "[PERSON_NAME]" at bounding box center [1037, 31] width 204 height 22
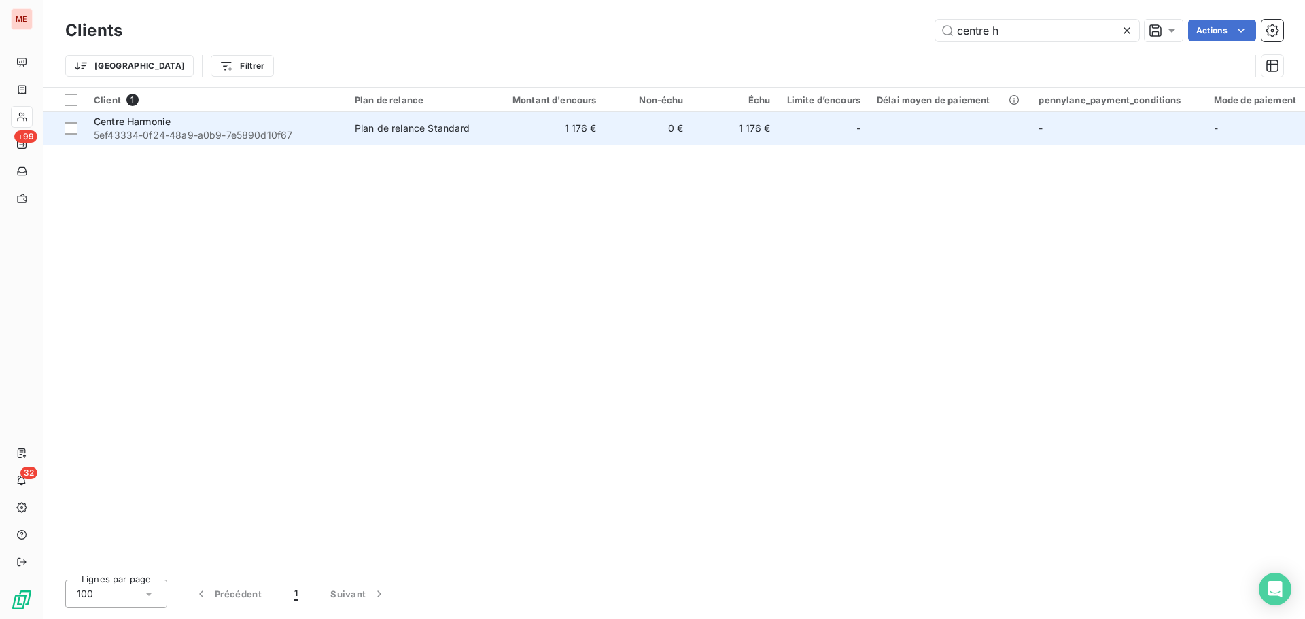
type input "centre h"
click at [557, 131] on td "1 176 €" at bounding box center [546, 128] width 117 height 33
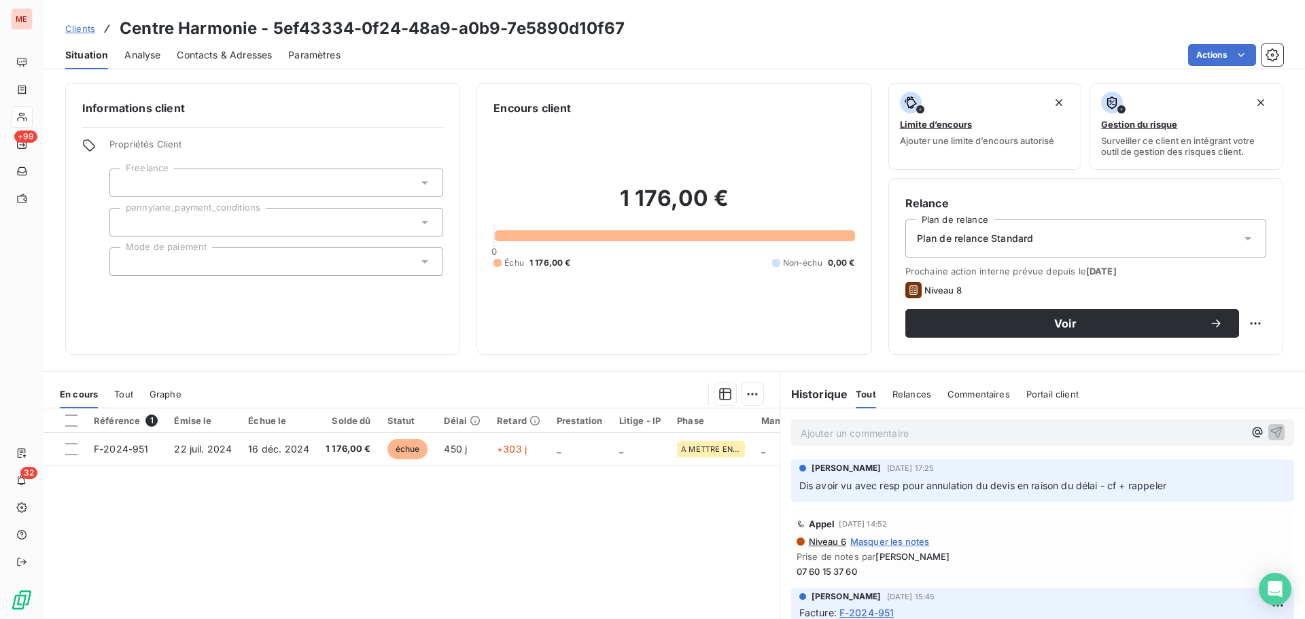
click at [225, 54] on span "Contacts & Adresses" at bounding box center [224, 55] width 95 height 14
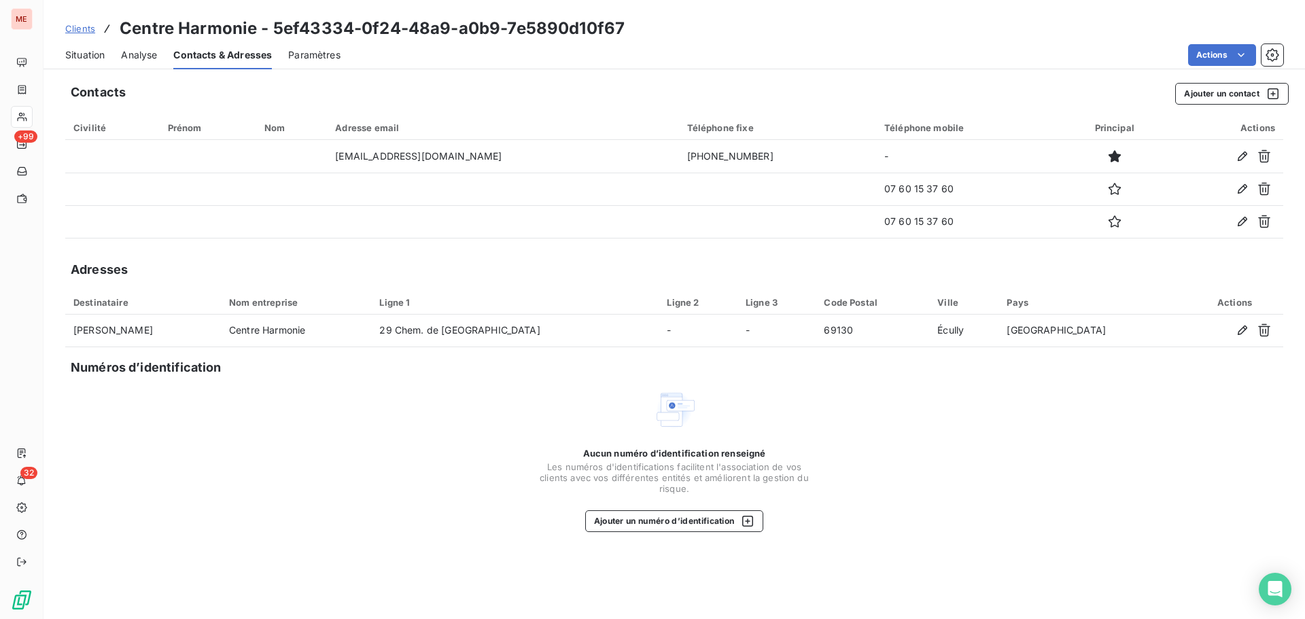
click at [87, 57] on span "Situation" at bounding box center [84, 55] width 39 height 14
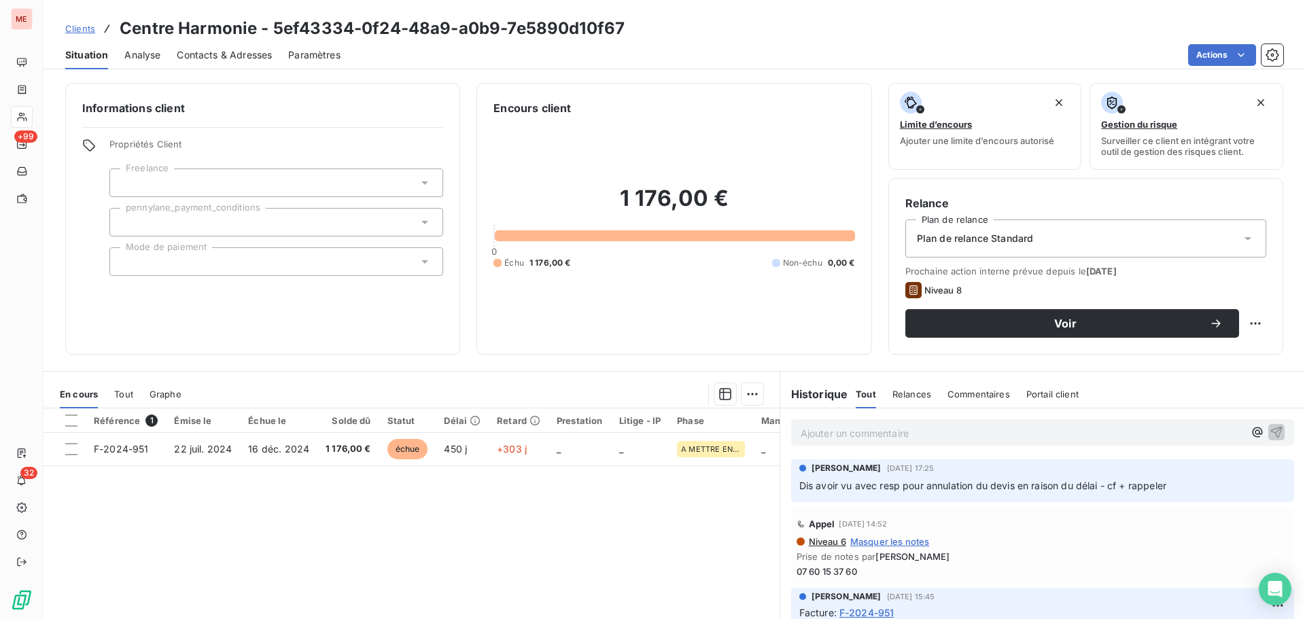
click at [980, 232] on span "Plan de relance Standard" at bounding box center [975, 239] width 117 height 14
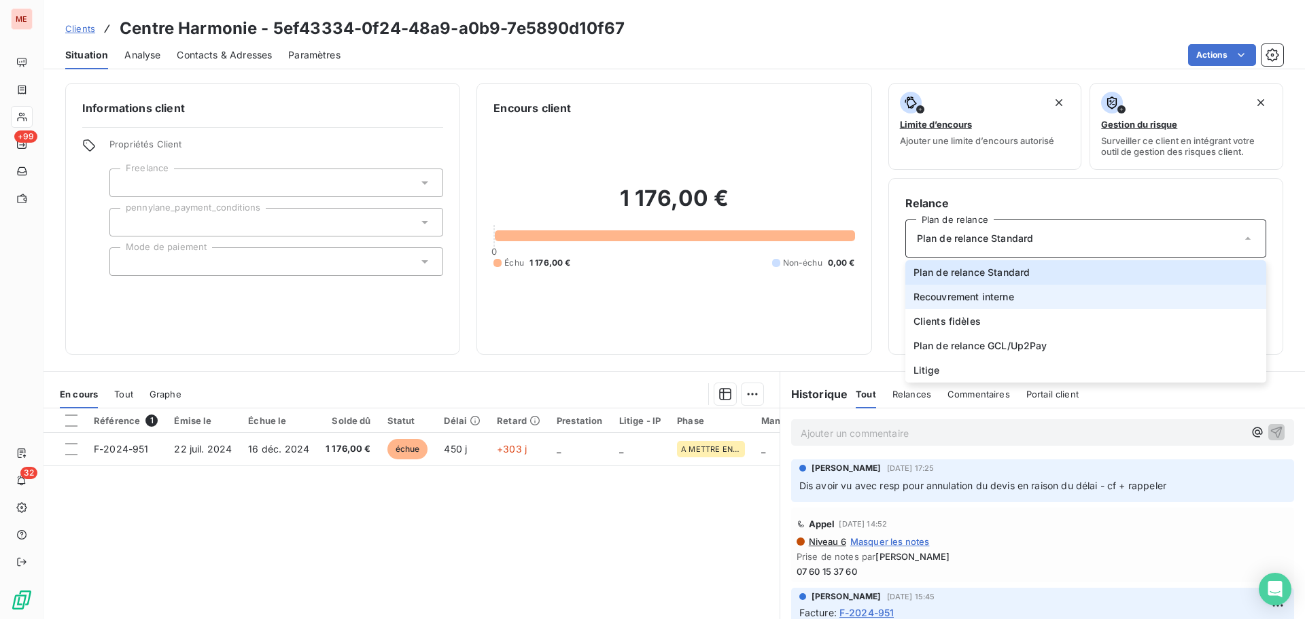
click at [965, 303] on span "Recouvrement interne" at bounding box center [964, 297] width 101 height 14
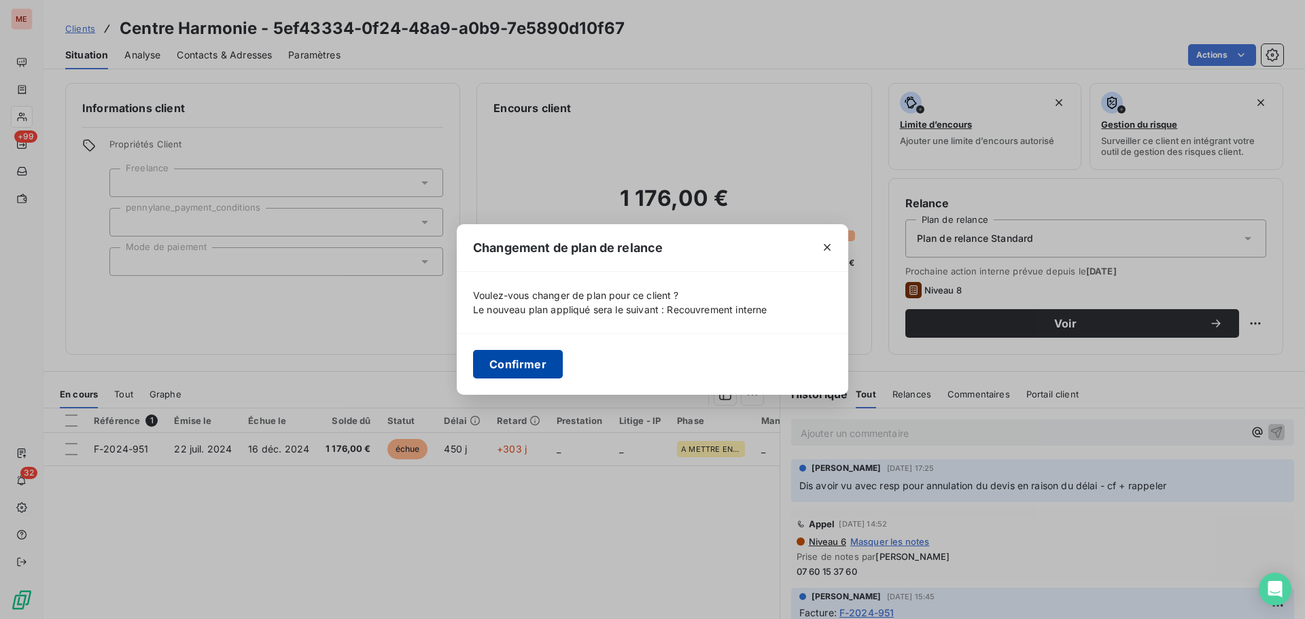
click at [513, 377] on button "Confirmer" at bounding box center [518, 364] width 90 height 29
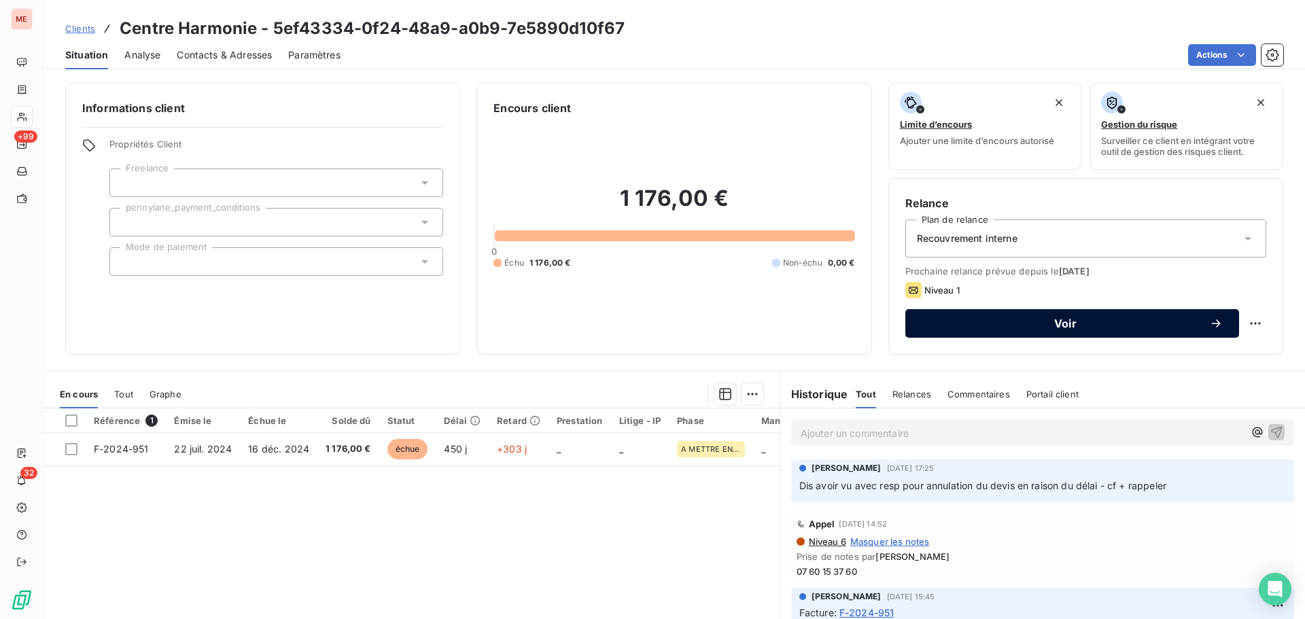
click at [973, 319] on span "Voir" at bounding box center [1066, 323] width 288 height 11
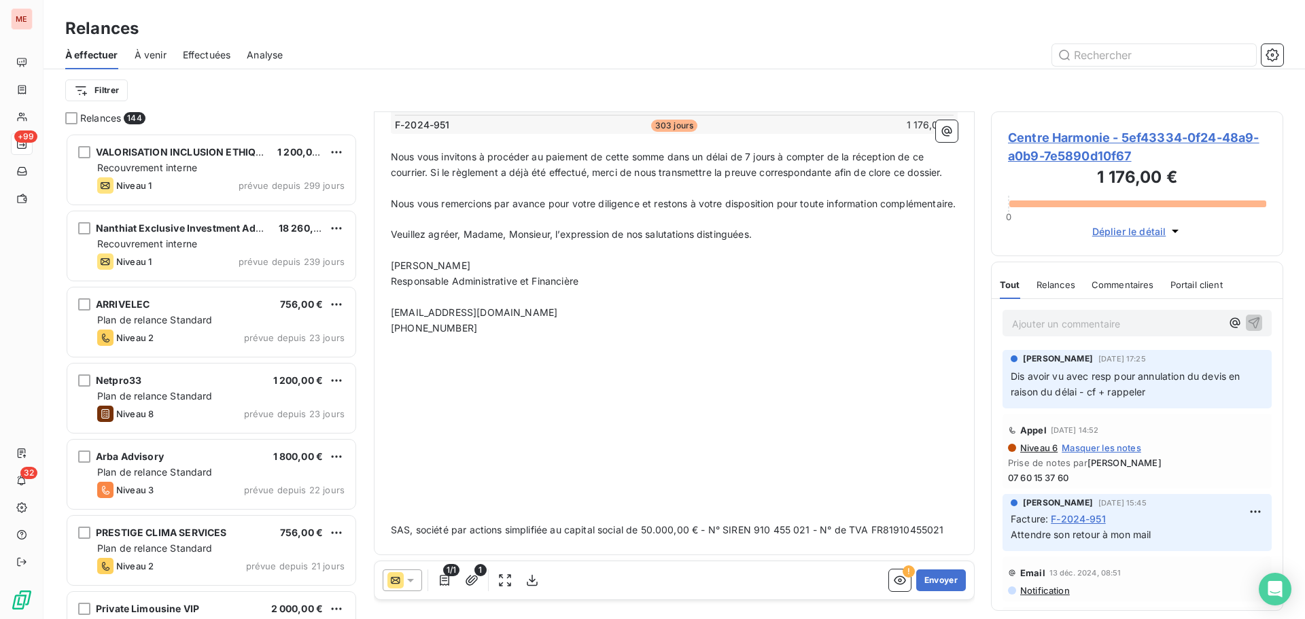
scroll to position [285, 0]
click at [924, 585] on button "Envoyer" at bounding box center [941, 581] width 50 height 22
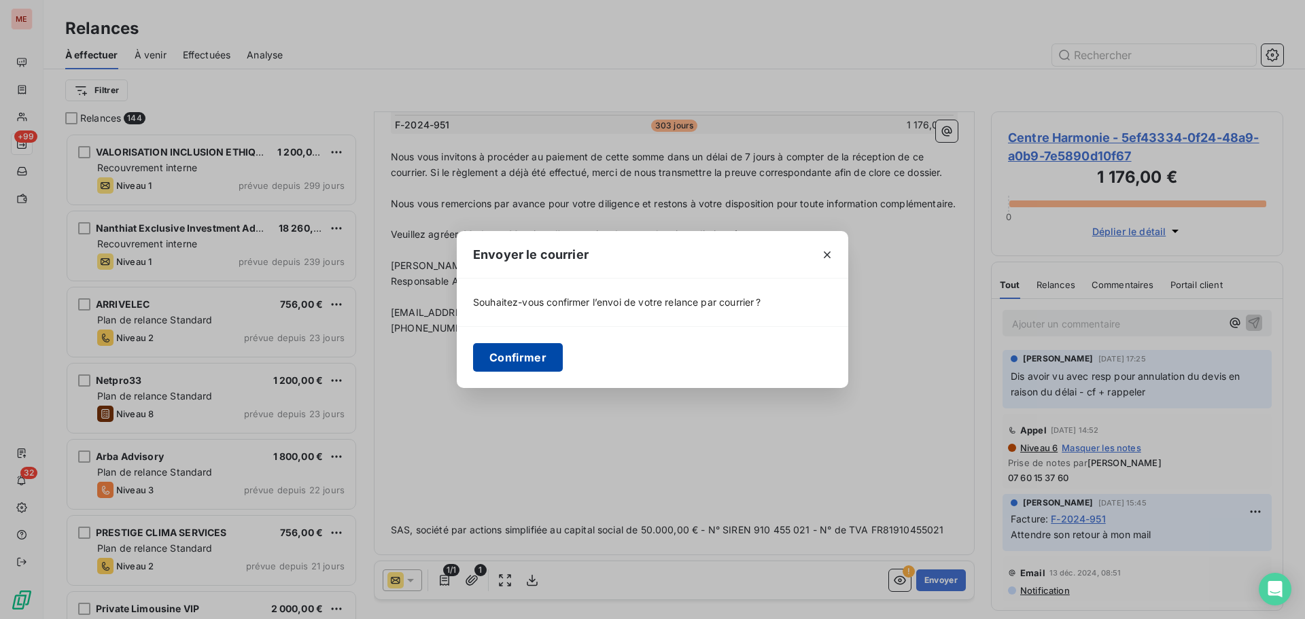
click at [524, 365] on button "Confirmer" at bounding box center [518, 357] width 90 height 29
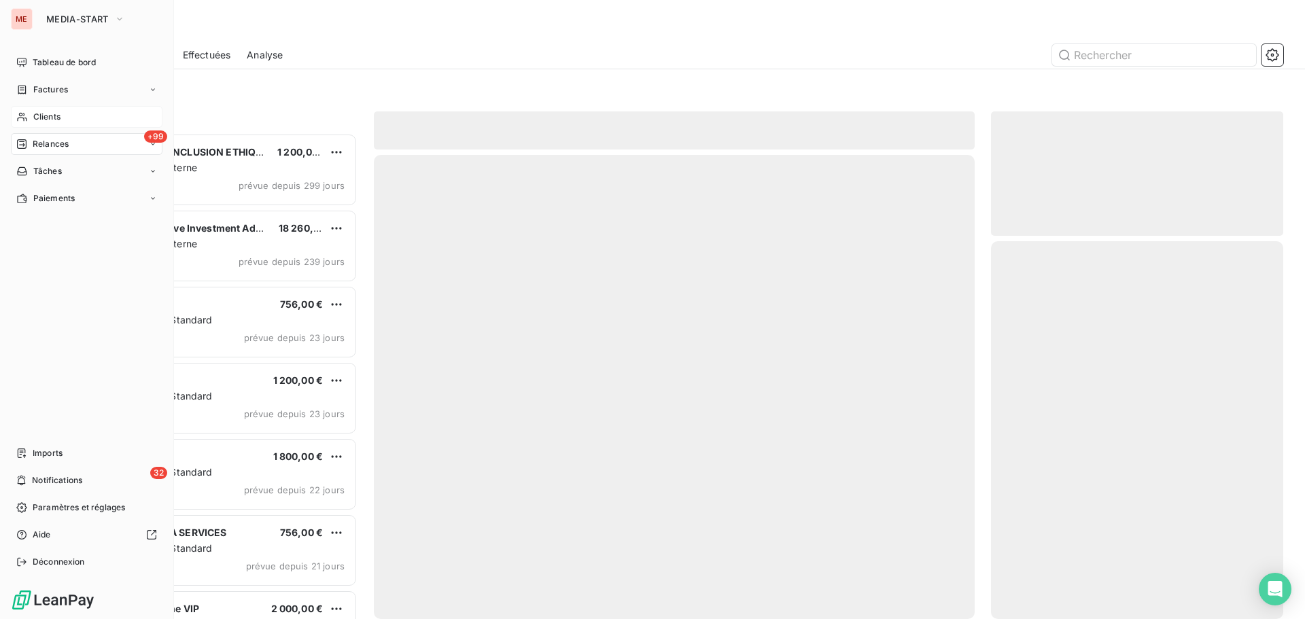
click at [24, 114] on icon at bounding box center [22, 117] width 10 height 9
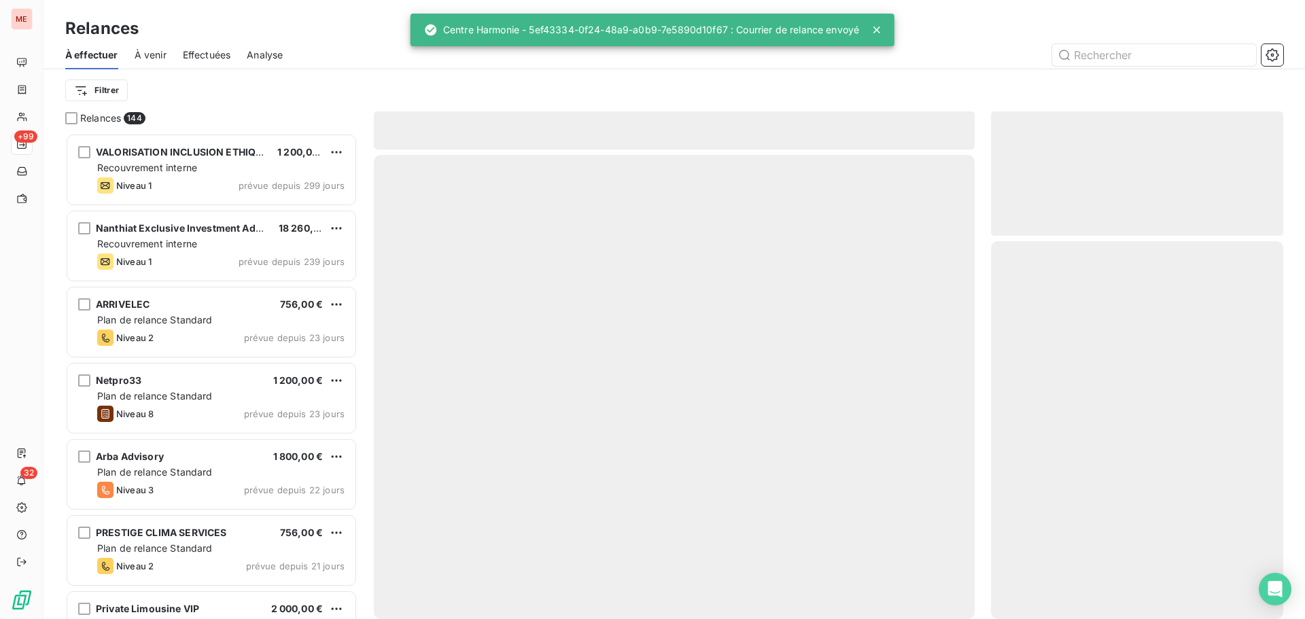
scroll to position [476, 282]
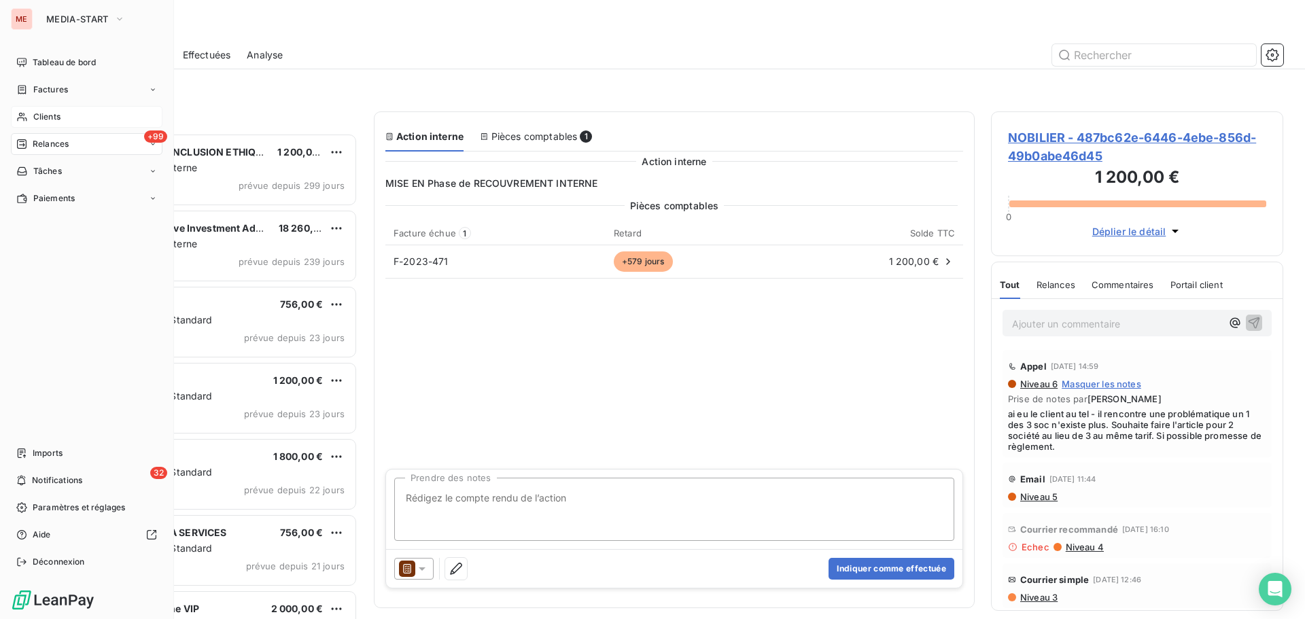
click at [31, 114] on div "Clients" at bounding box center [87, 117] width 152 height 22
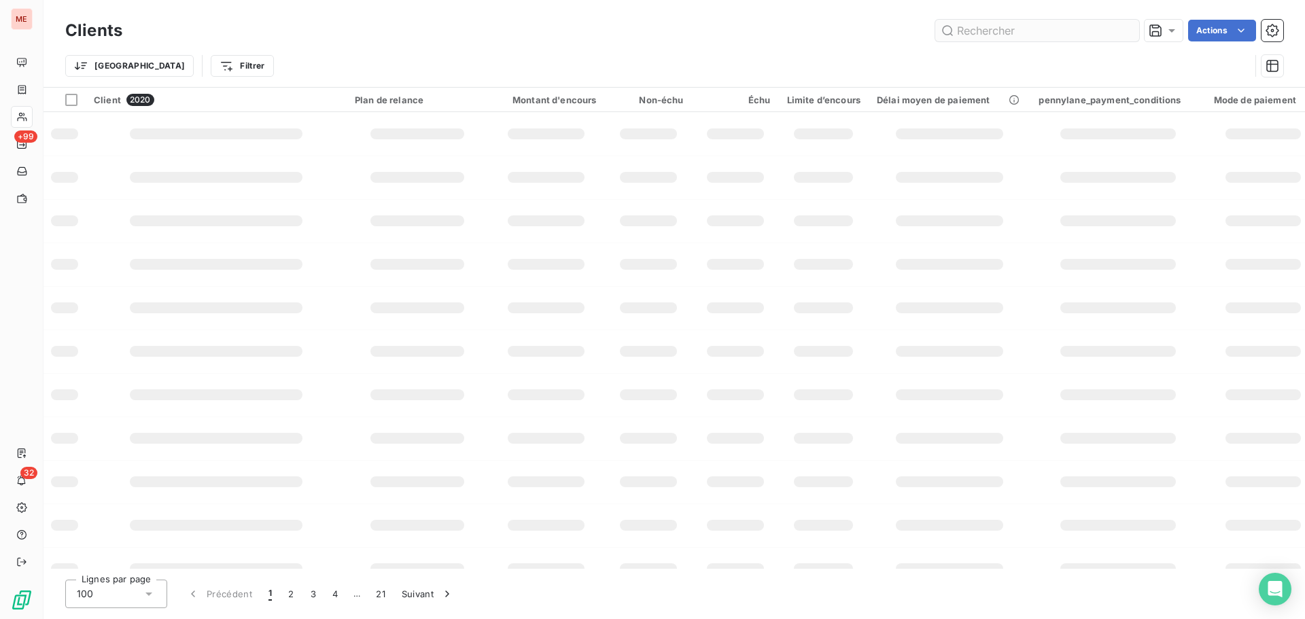
click at [972, 39] on input "text" at bounding box center [1037, 31] width 204 height 22
type input "miryam"
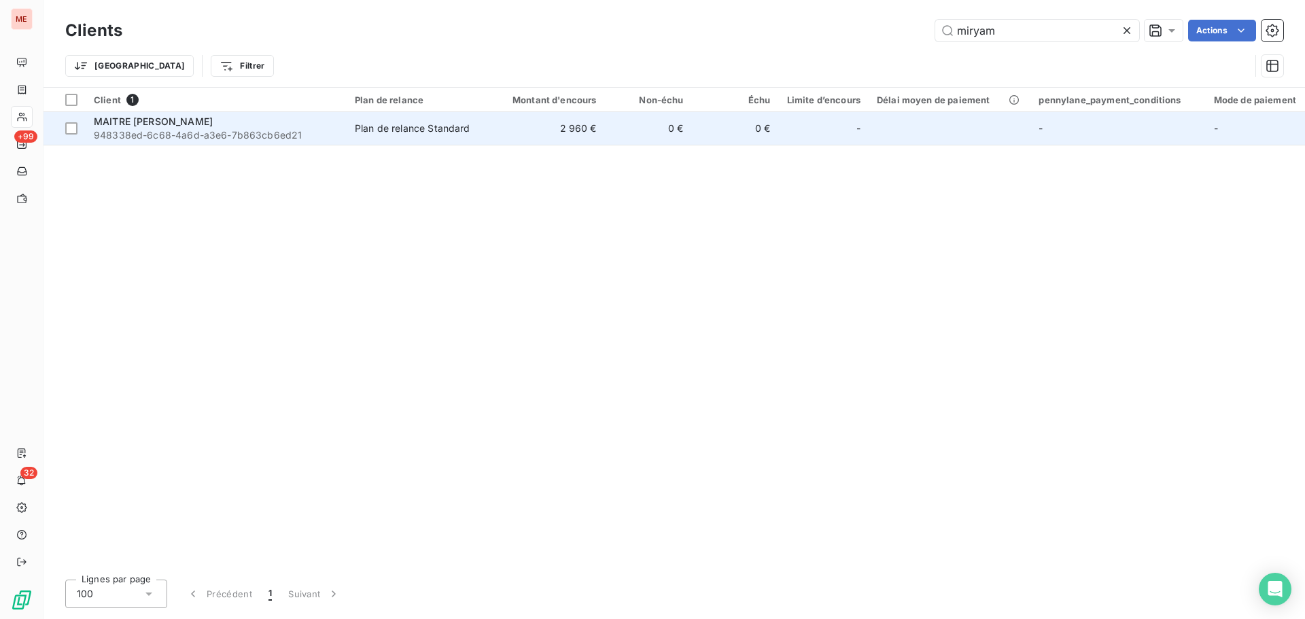
click at [213, 125] on span "MAITRE [PERSON_NAME]" at bounding box center [153, 122] width 119 height 12
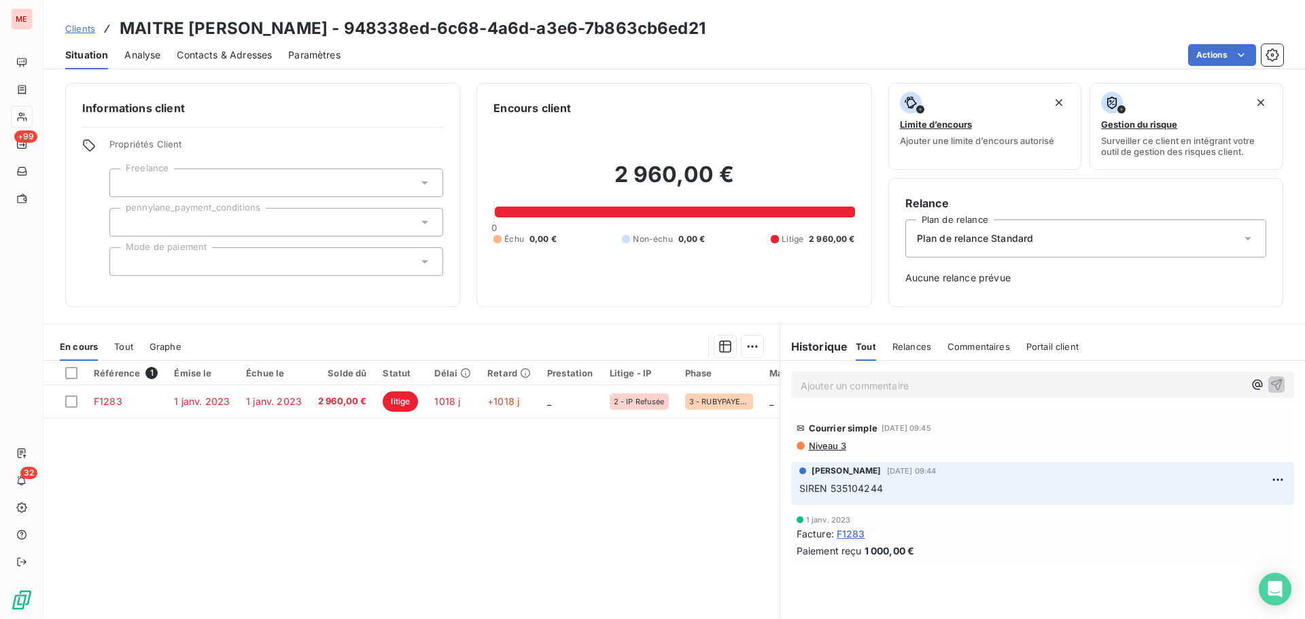
click at [816, 448] on span "Niveau 3" at bounding box center [827, 445] width 39 height 11
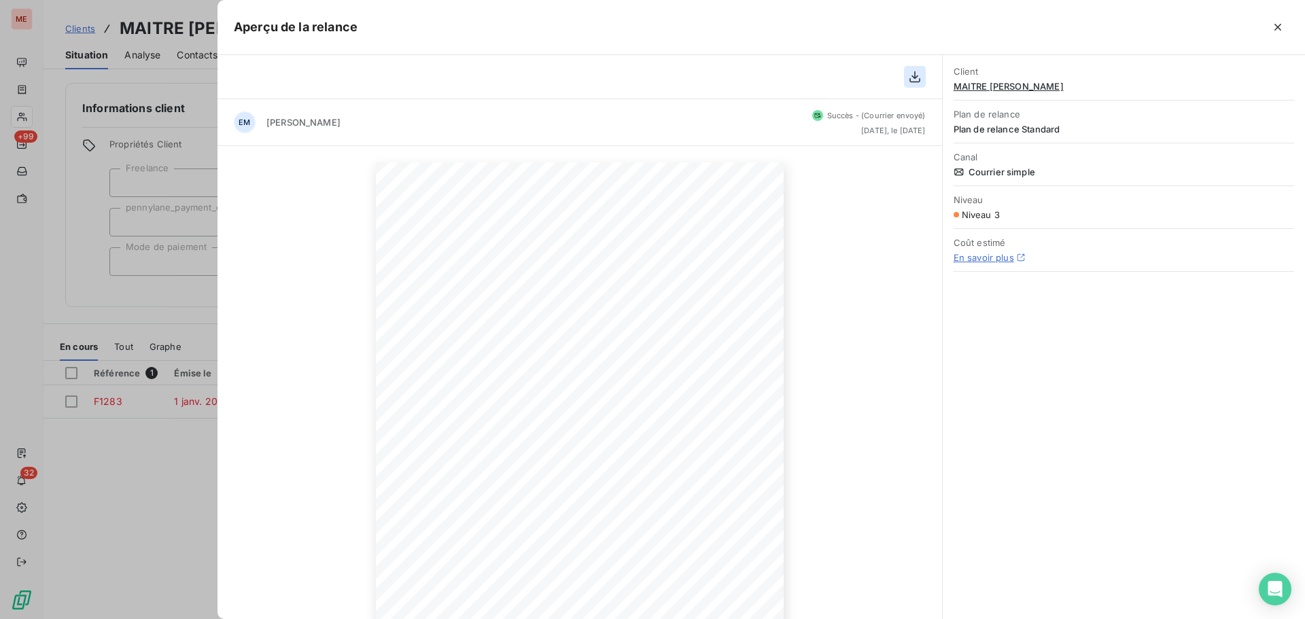
click at [914, 77] on icon "button" at bounding box center [915, 77] width 11 height 12
click at [1276, 24] on icon "button" at bounding box center [1278, 27] width 14 height 14
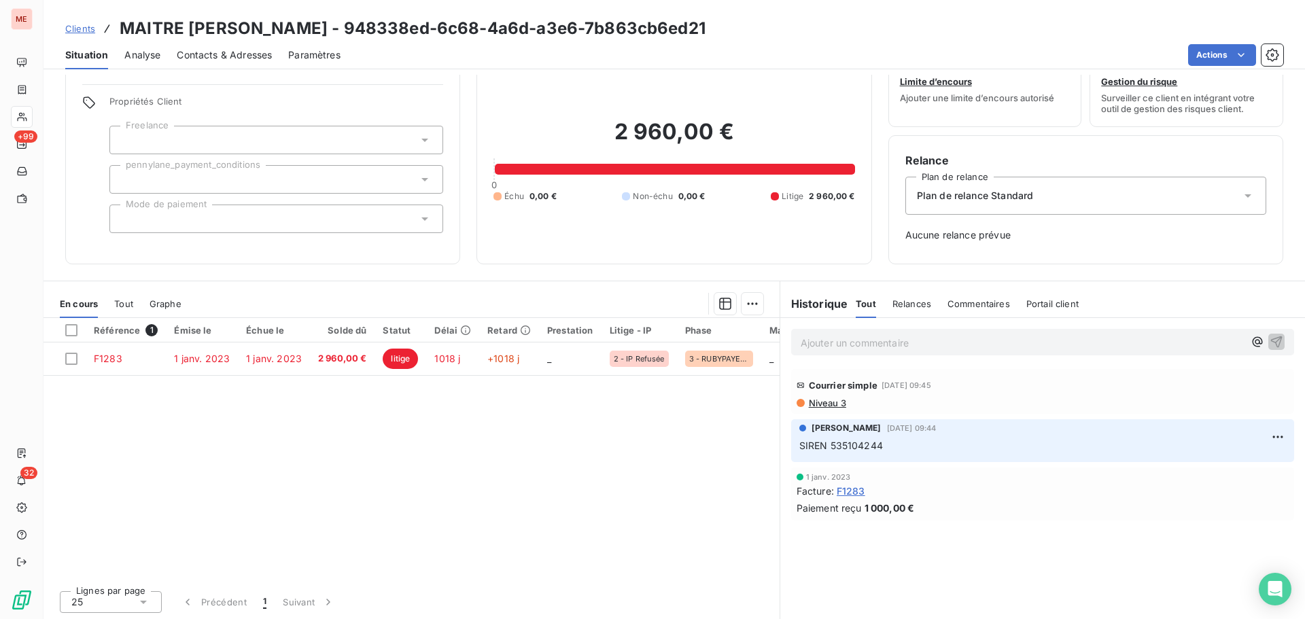
scroll to position [44, 0]
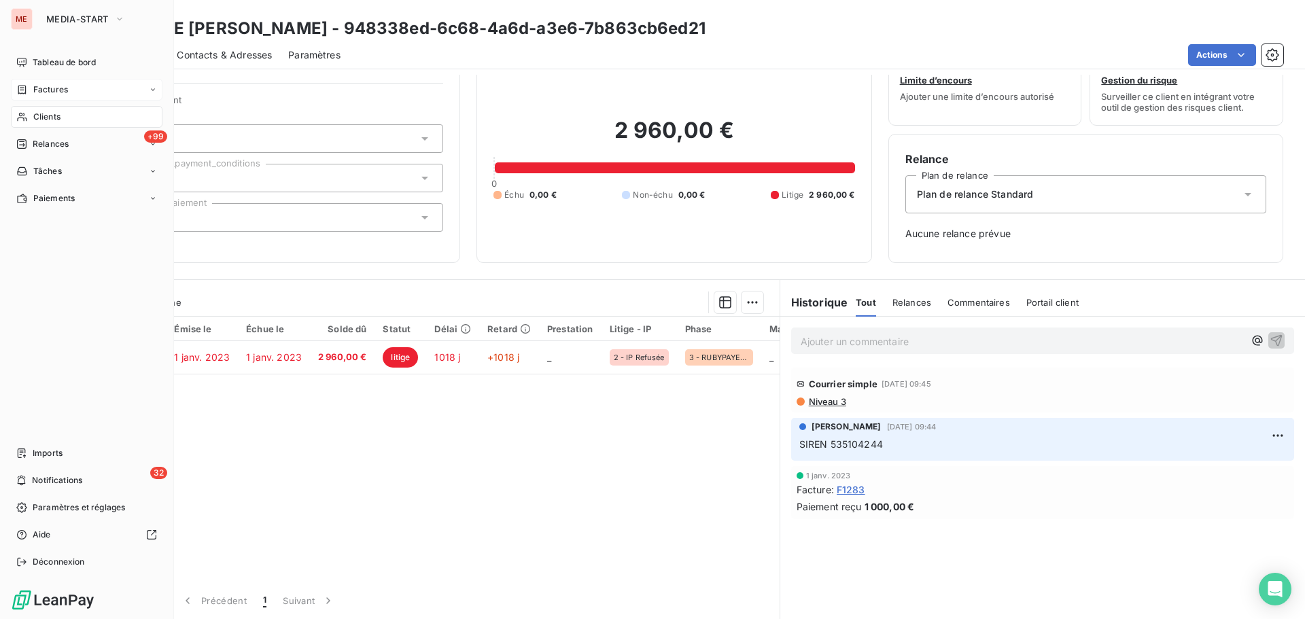
click at [32, 92] on div "Factures" at bounding box center [42, 90] width 52 height 12
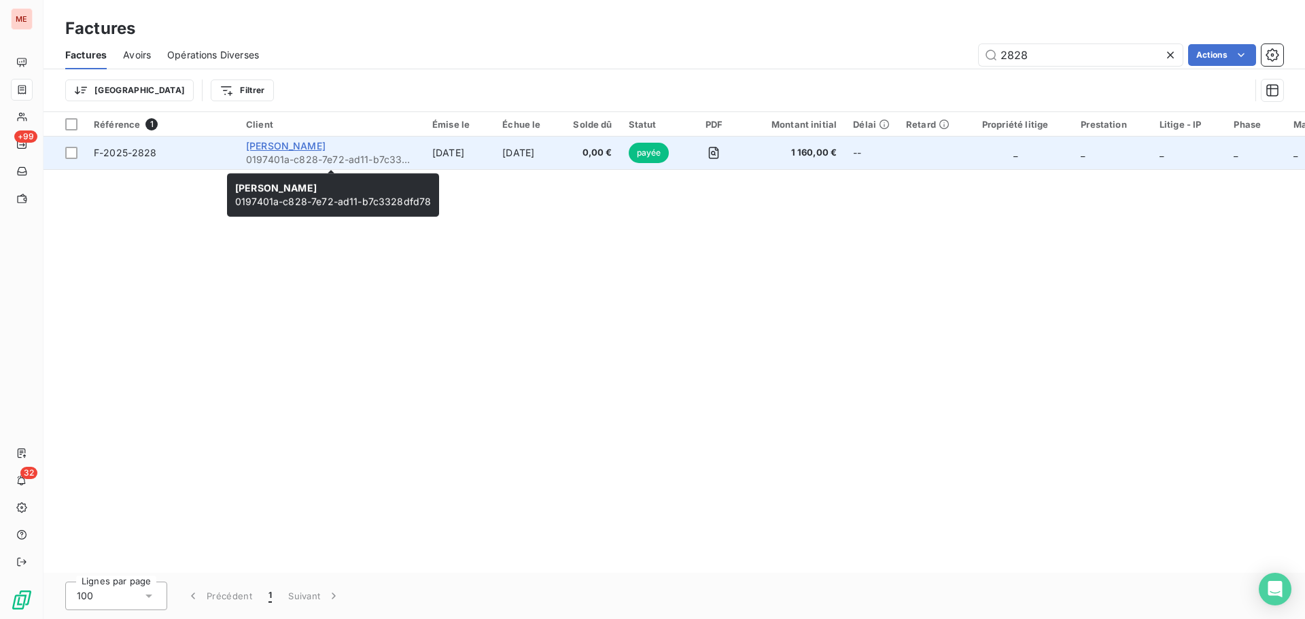
type input "2828"
click at [272, 143] on span "Isabelle Robard" at bounding box center [286, 146] width 80 height 12
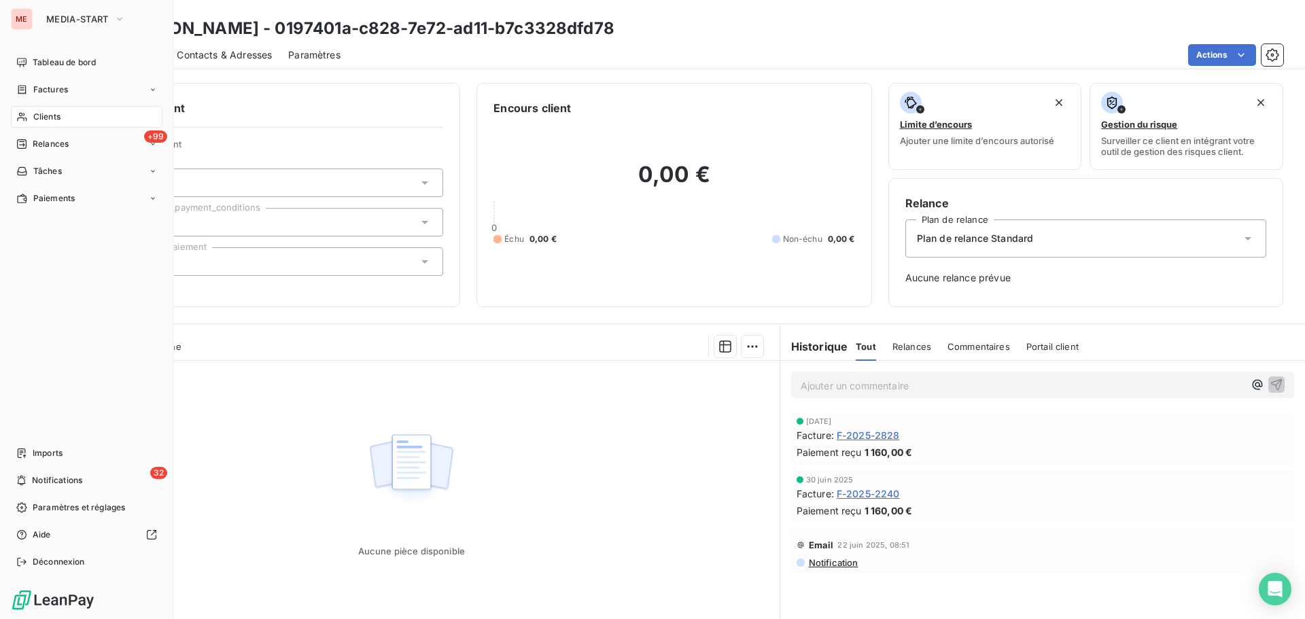
click at [35, 107] on div "Clients" at bounding box center [87, 117] width 152 height 22
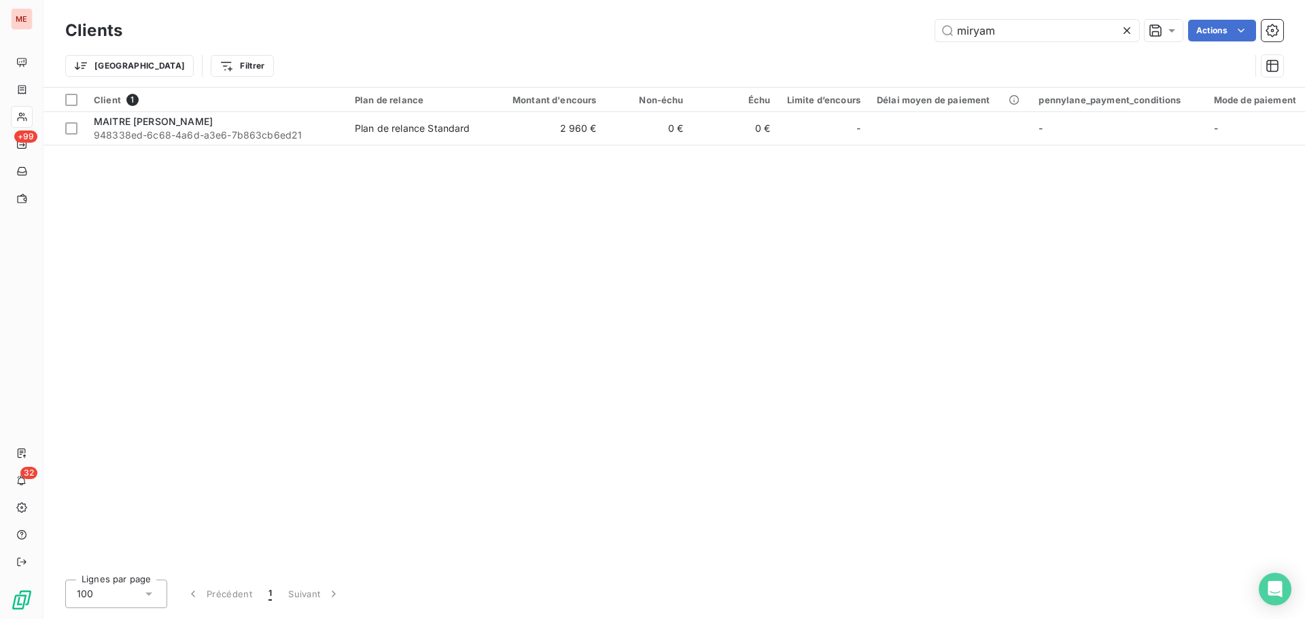
click at [997, 43] on div "Clients miryam Actions" at bounding box center [674, 30] width 1218 height 29
click at [997, 38] on input "miryam" at bounding box center [1037, 31] width 204 height 22
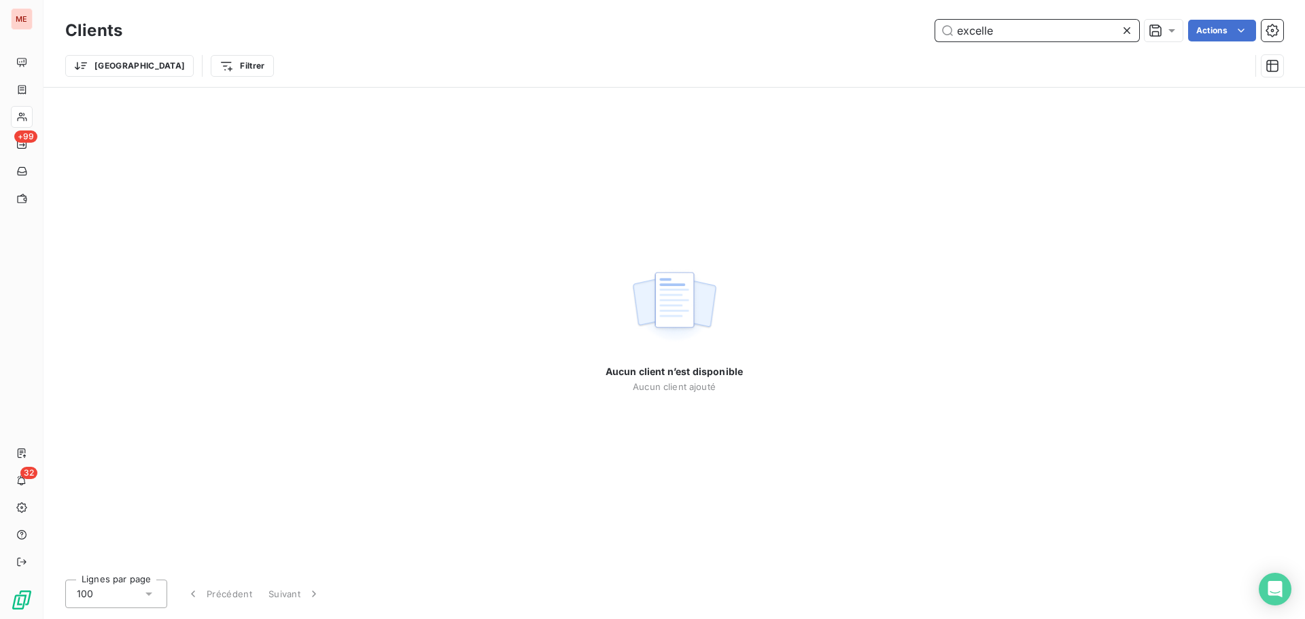
click at [972, 39] on input "excelle" at bounding box center [1037, 31] width 204 height 22
type input "guyan"
click at [68, 62] on html "ME +99 32 Clients guyan Actions Trier Filtrer Aucun client n’est disponible Auc…" at bounding box center [652, 309] width 1305 height 619
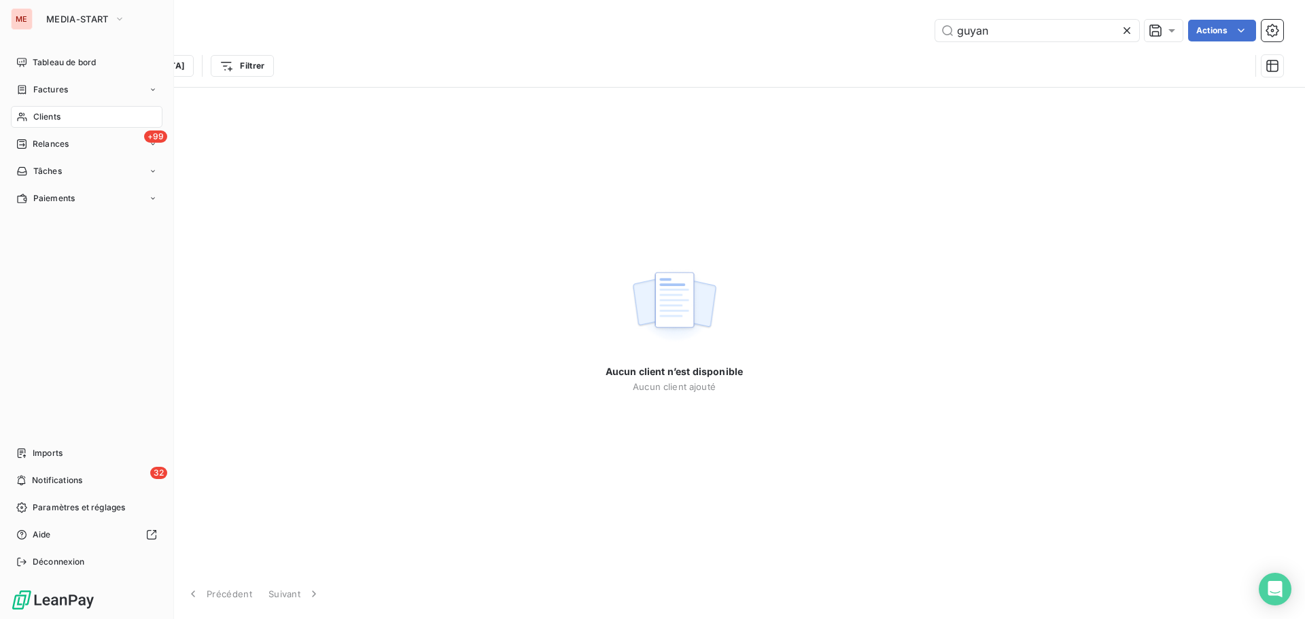
click at [19, 114] on html "ME MEDIA-START Tableau de bord Factures Clients +99 Relances Tâches Paiements I…" at bounding box center [652, 309] width 1305 height 619
click at [19, 114] on icon at bounding box center [22, 117] width 10 height 9
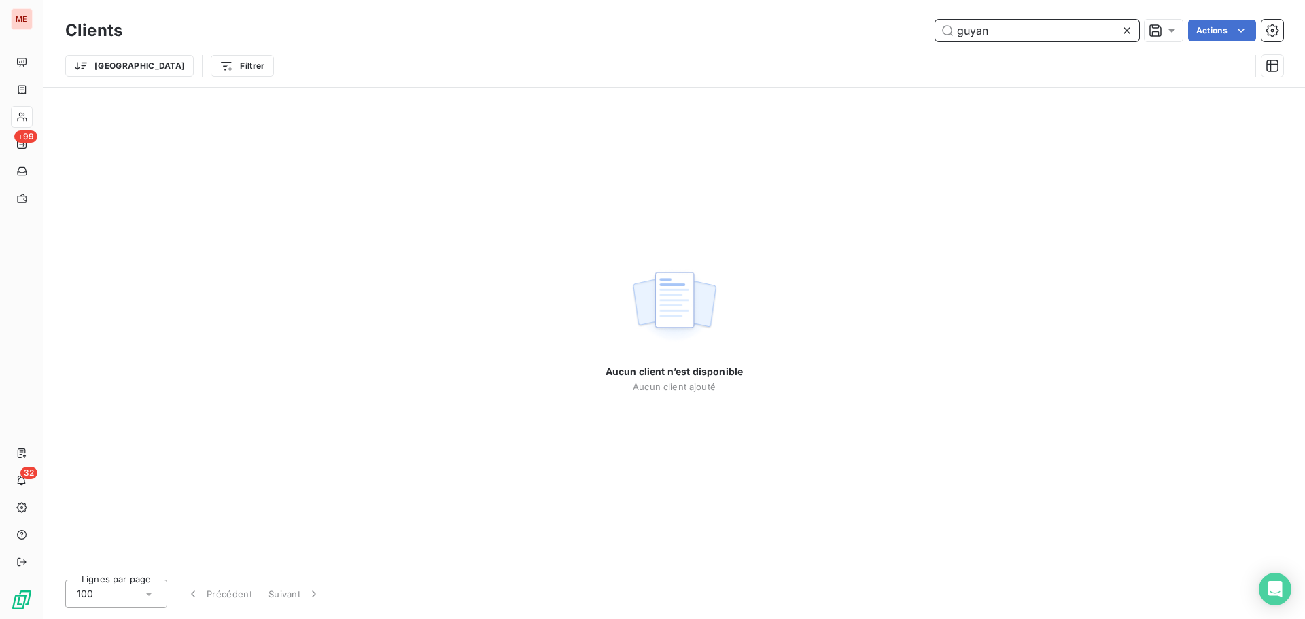
click at [1025, 22] on input "guyan" at bounding box center [1037, 31] width 204 height 22
click at [1127, 34] on icon at bounding box center [1127, 31] width 14 height 14
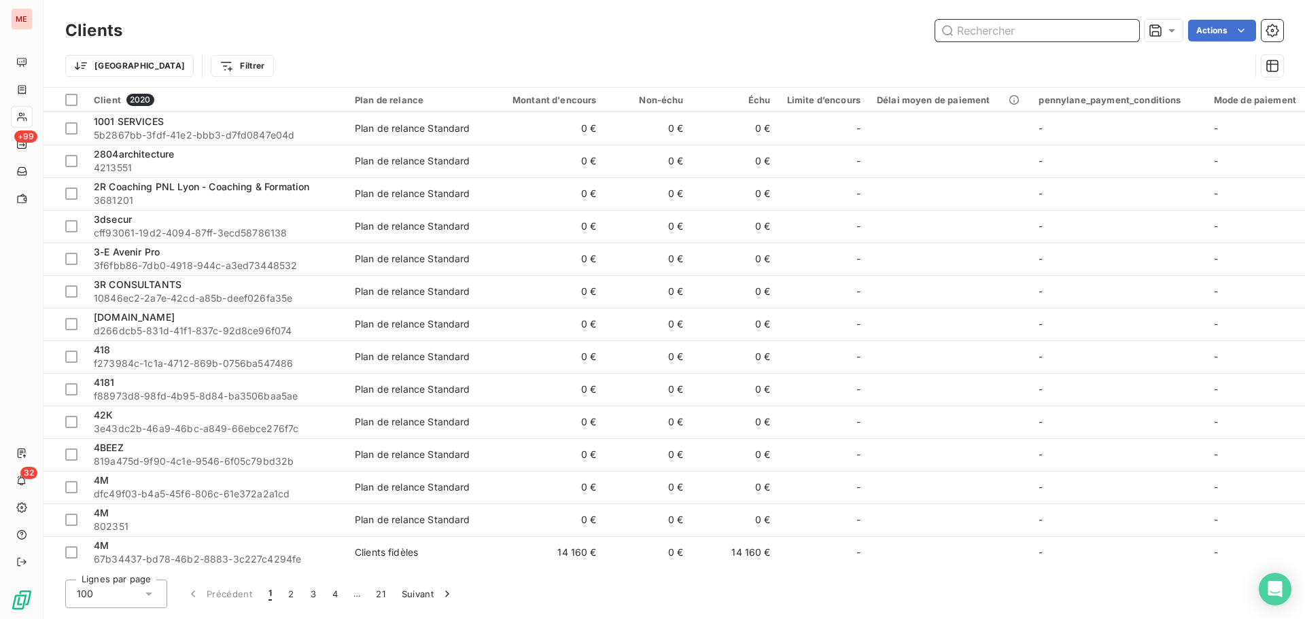
click at [1003, 39] on input "text" at bounding box center [1037, 31] width 204 height 22
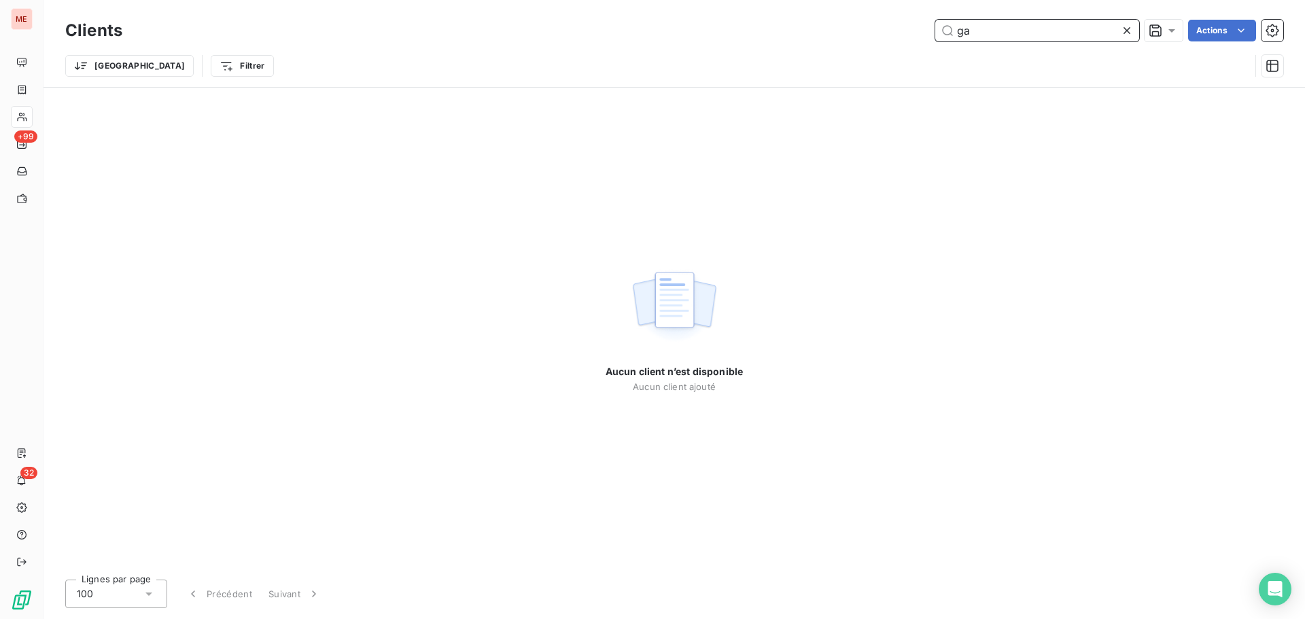
type input "g"
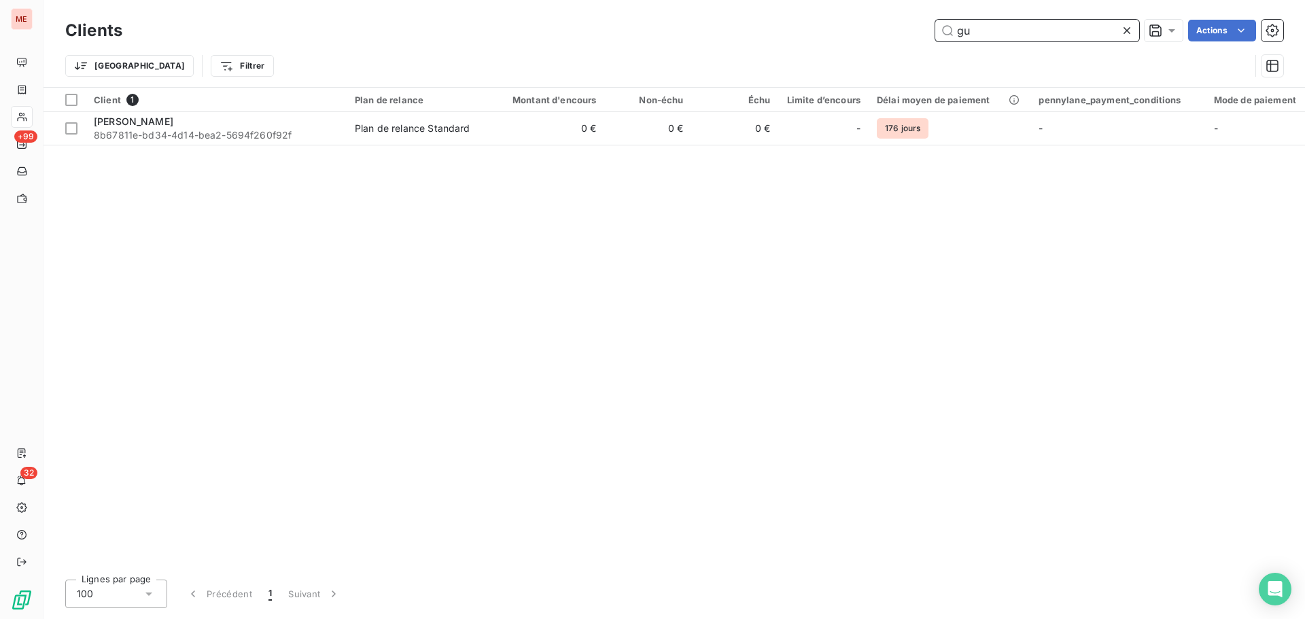
type input "g"
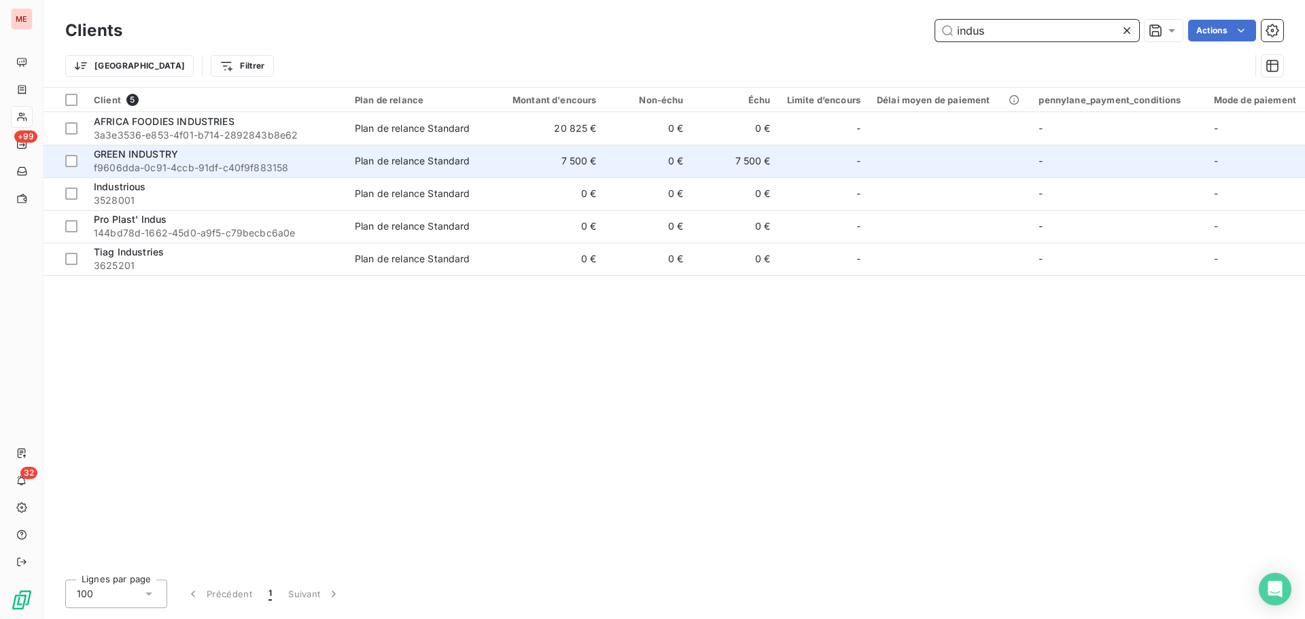
type input "indus"
click at [278, 158] on div "GREEN INDUSTRY" at bounding box center [216, 155] width 245 height 14
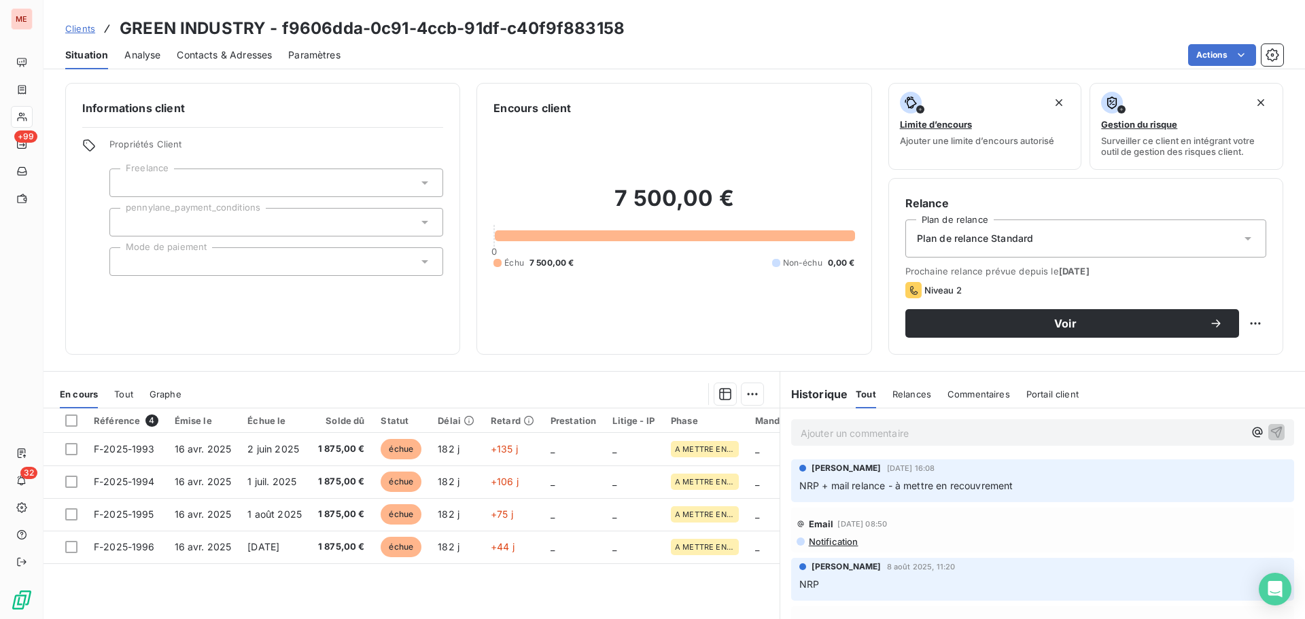
click at [220, 56] on span "Contacts & Adresses" at bounding box center [224, 55] width 95 height 14
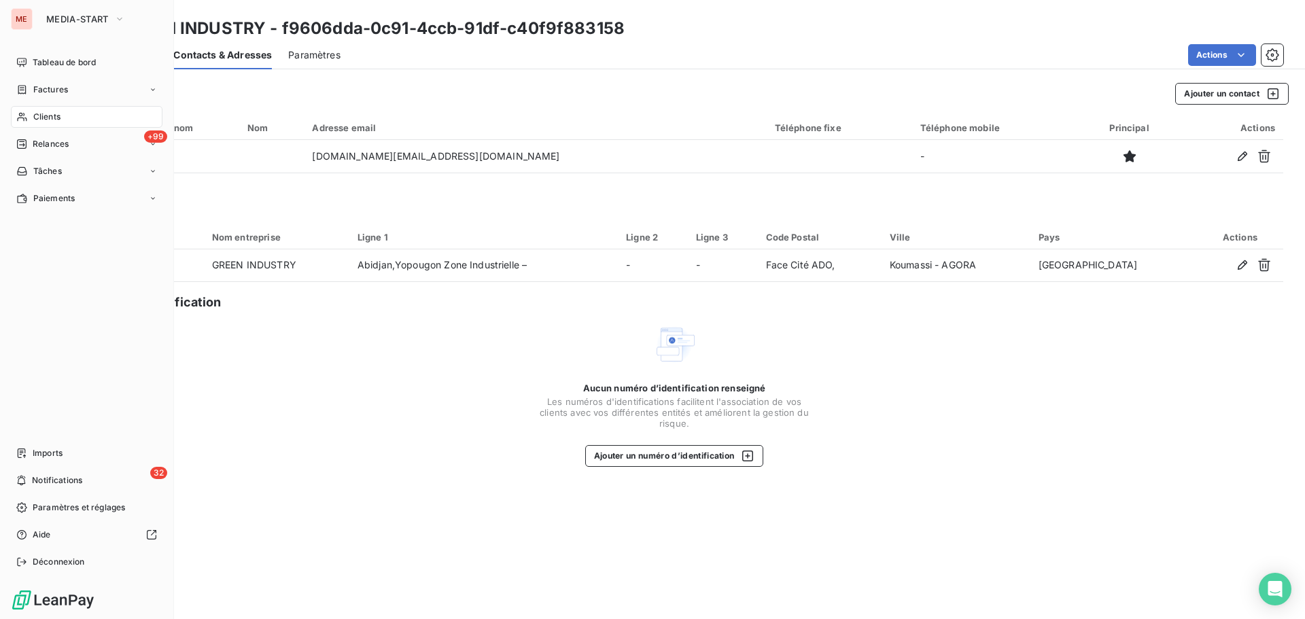
click at [43, 121] on span "Clients" at bounding box center [46, 117] width 27 height 12
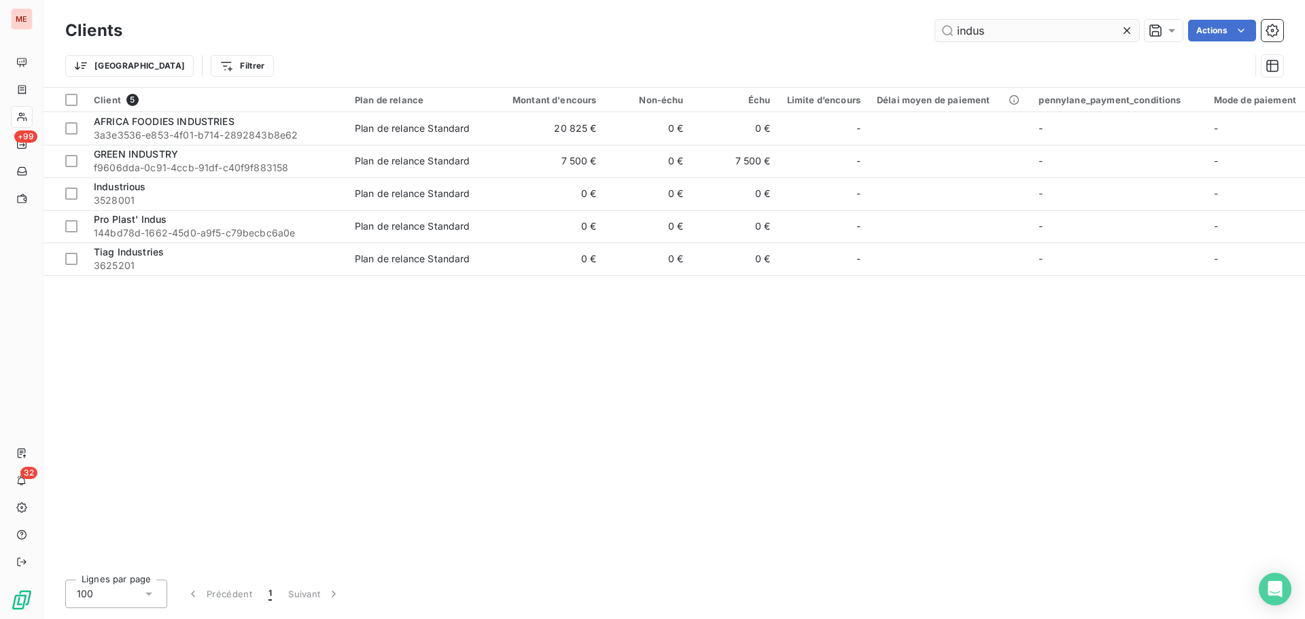
click at [968, 37] on input "indus" at bounding box center [1037, 31] width 204 height 22
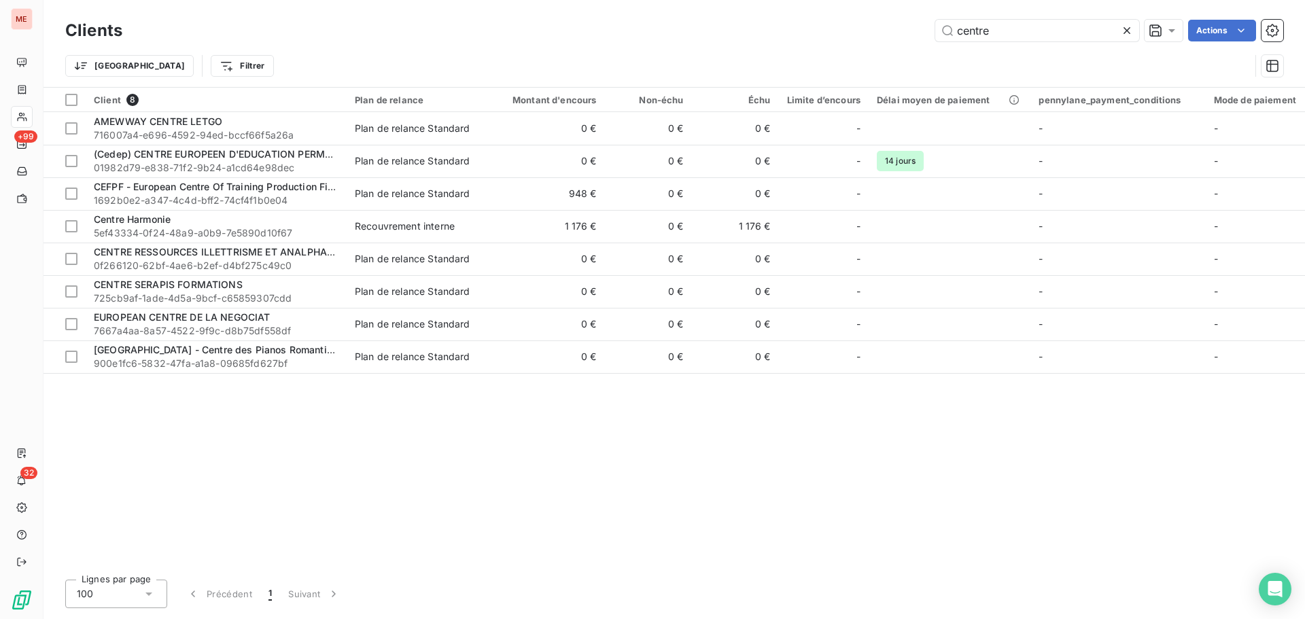
type input "centre"
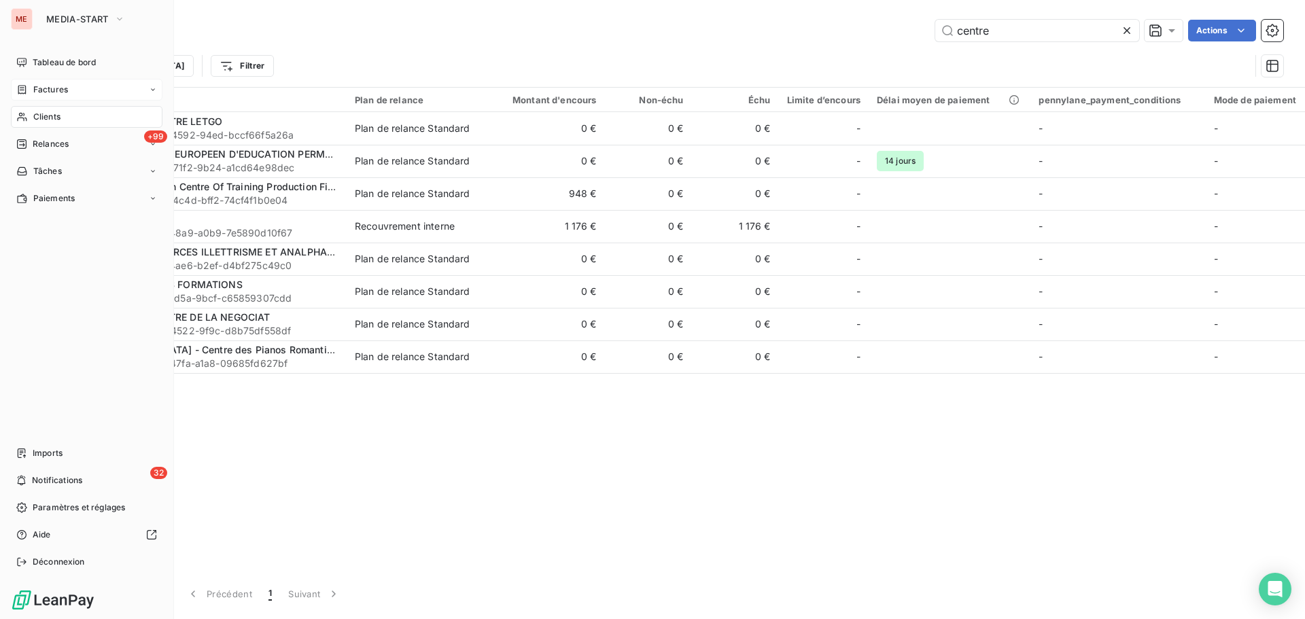
click at [34, 87] on span "Factures" at bounding box center [50, 90] width 35 height 12
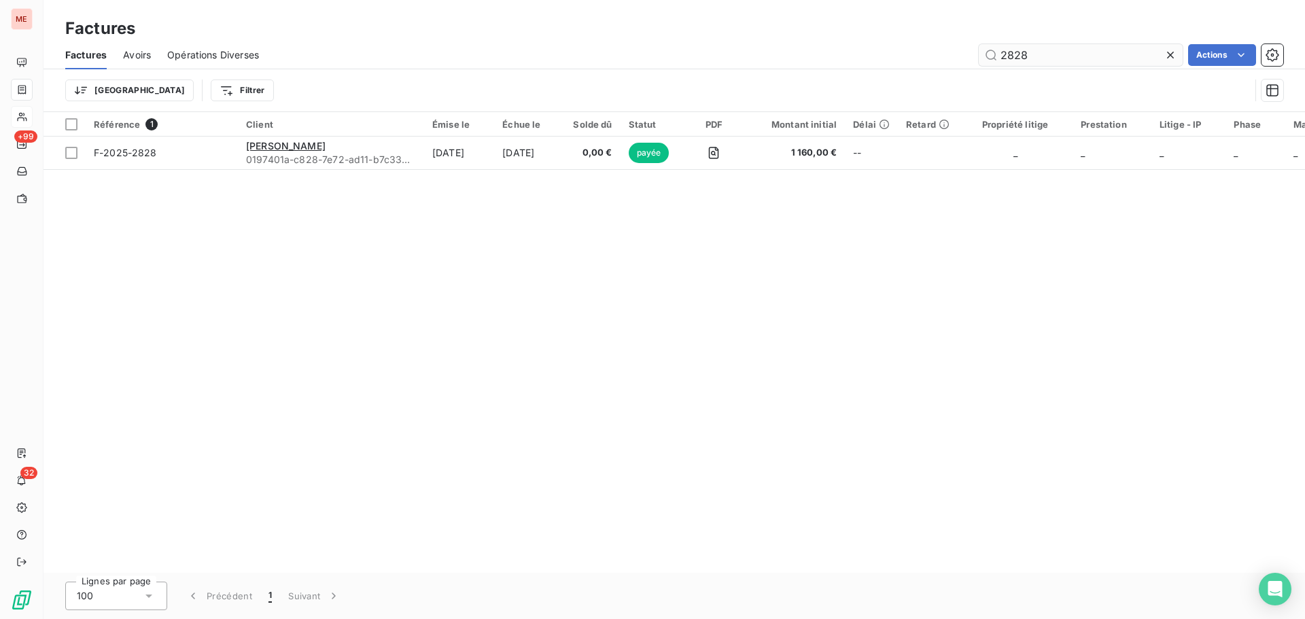
click at [1018, 46] on input "2828" at bounding box center [1081, 55] width 204 height 22
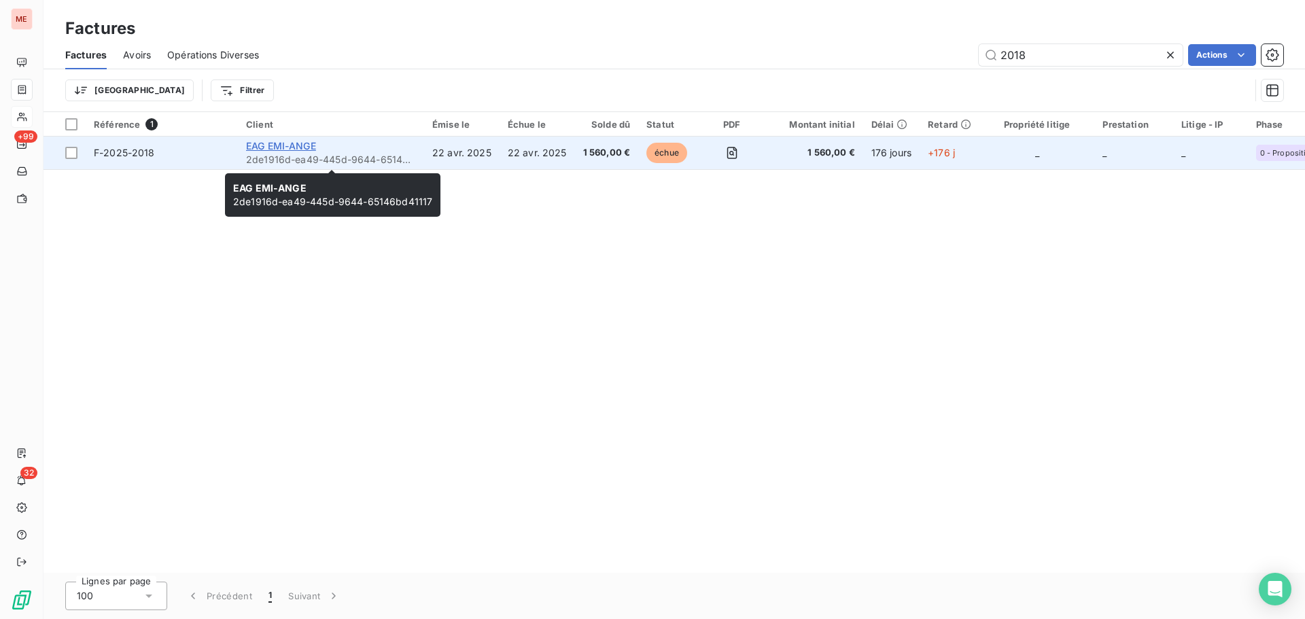
type input "2018"
click at [273, 144] on span "EAG EMI-ANGE" at bounding box center [281, 146] width 70 height 12
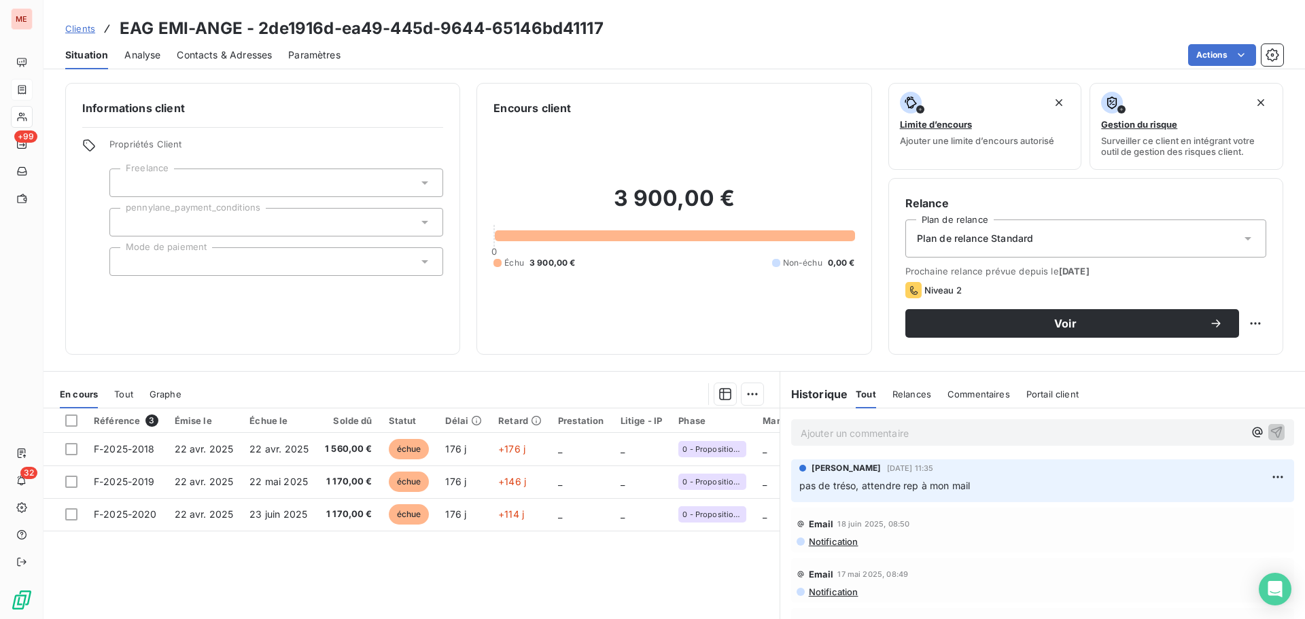
click at [227, 56] on span "Contacts & Adresses" at bounding box center [224, 55] width 95 height 14
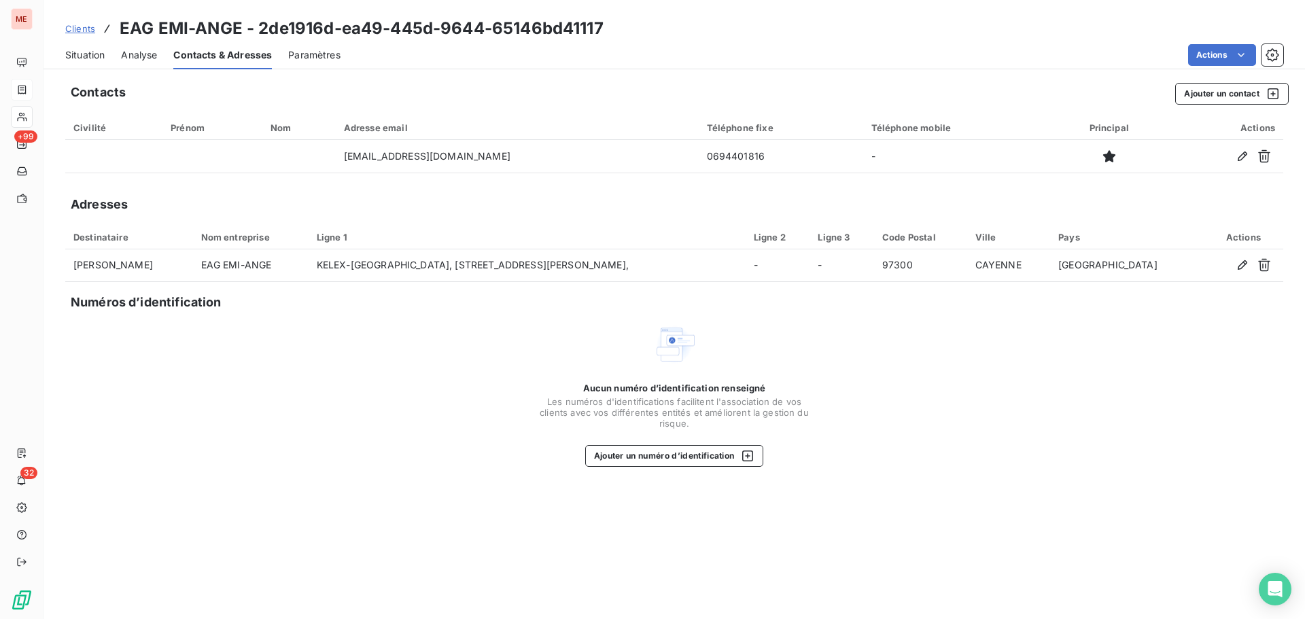
click at [84, 72] on div "Clients EAG EMI-ANGE - 2de1916d-ea49-445d-9644-65146bd41117 Situation Analyse C…" at bounding box center [675, 309] width 1262 height 619
click at [92, 50] on span "Situation" at bounding box center [84, 55] width 39 height 14
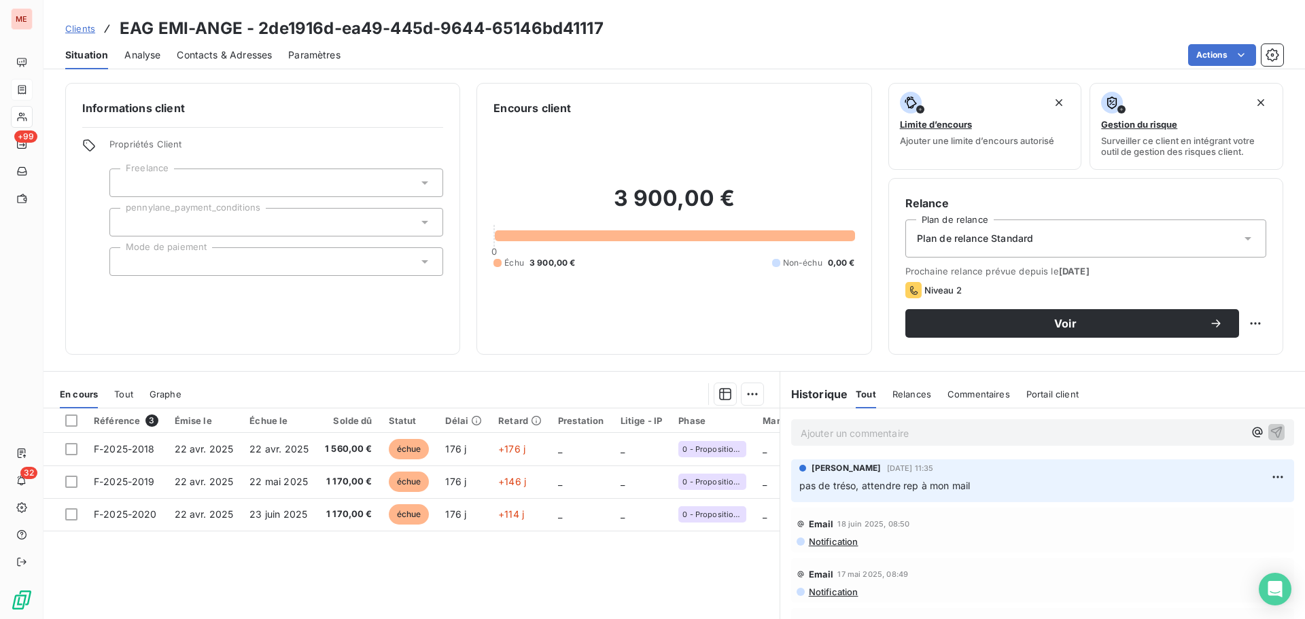
click at [229, 56] on span "Contacts & Adresses" at bounding box center [224, 55] width 95 height 14
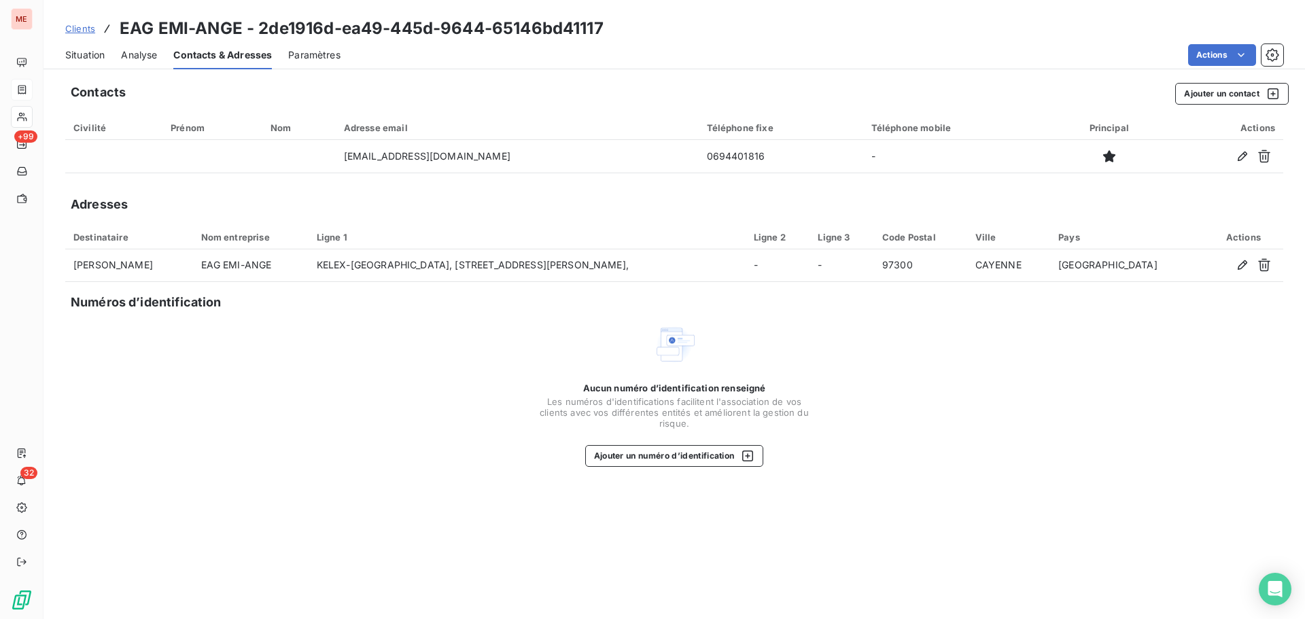
click at [90, 54] on span "Situation" at bounding box center [84, 55] width 39 height 14
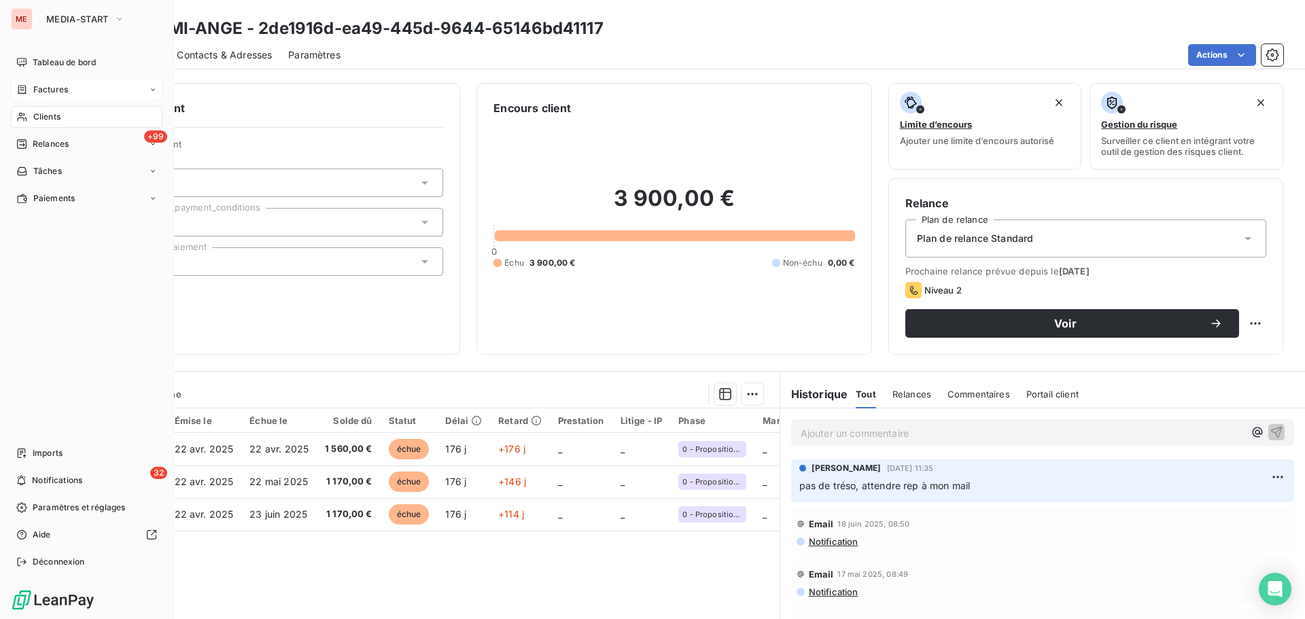
click at [25, 116] on icon at bounding box center [22, 116] width 12 height 11
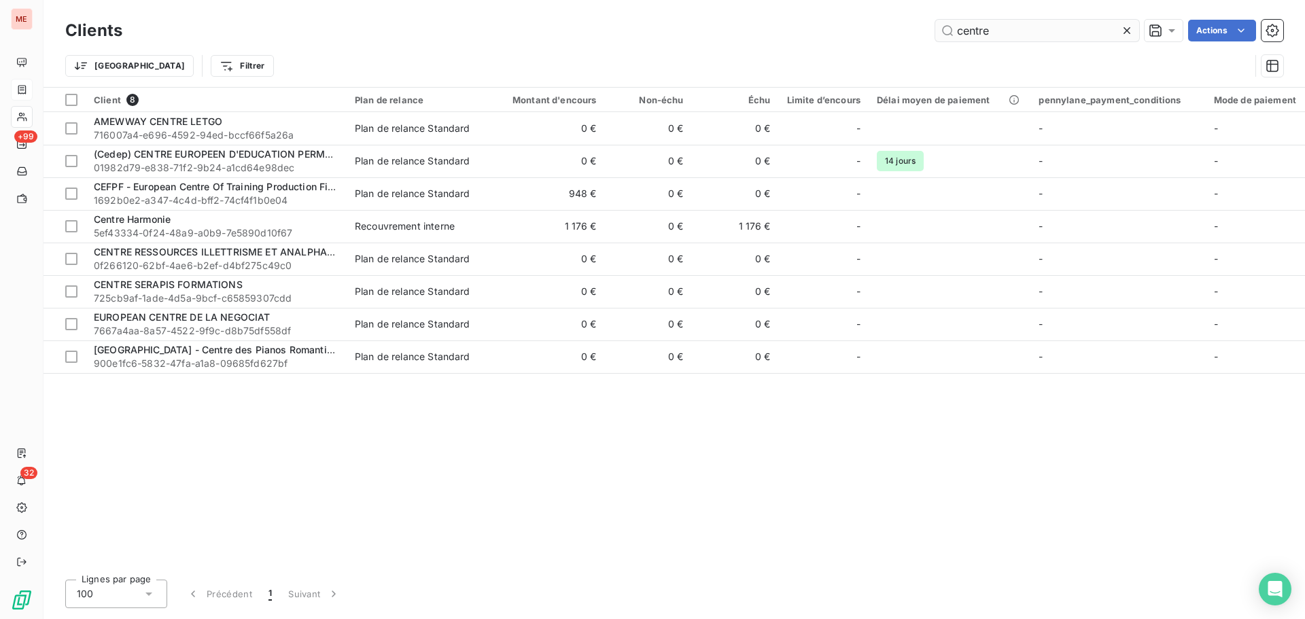
click at [1056, 38] on input "centre" at bounding box center [1037, 31] width 204 height 22
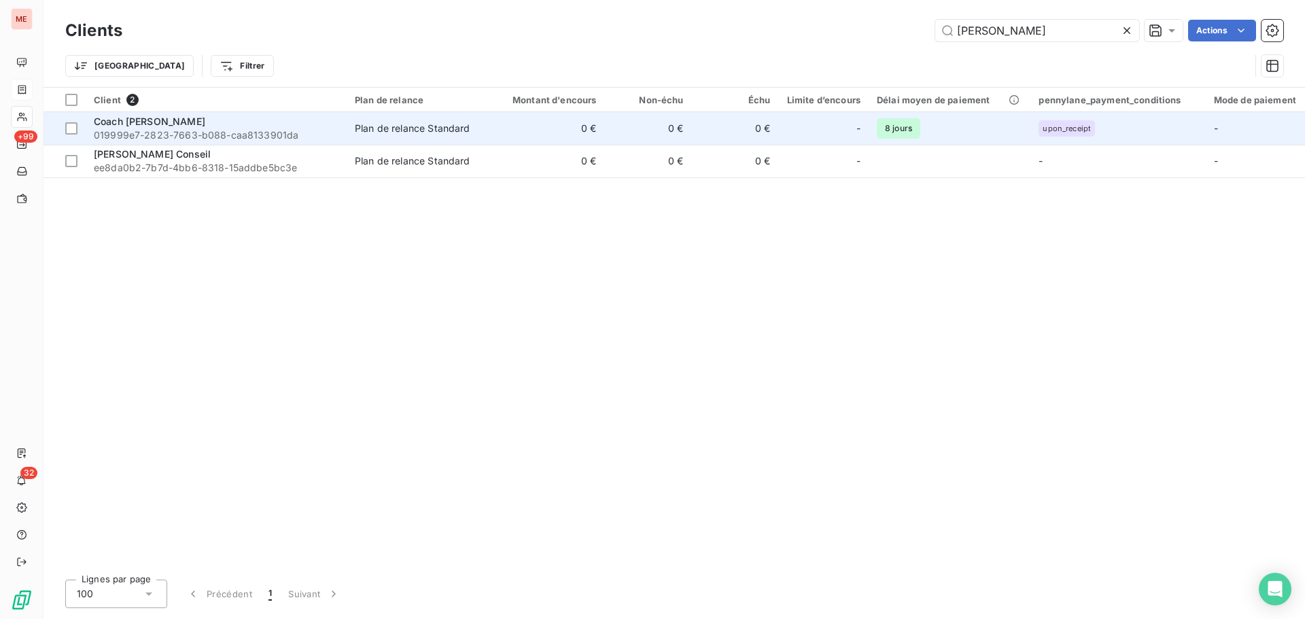
type input "elsa"
click at [273, 127] on div "Coach Elsa Isenborghs" at bounding box center [216, 122] width 245 height 14
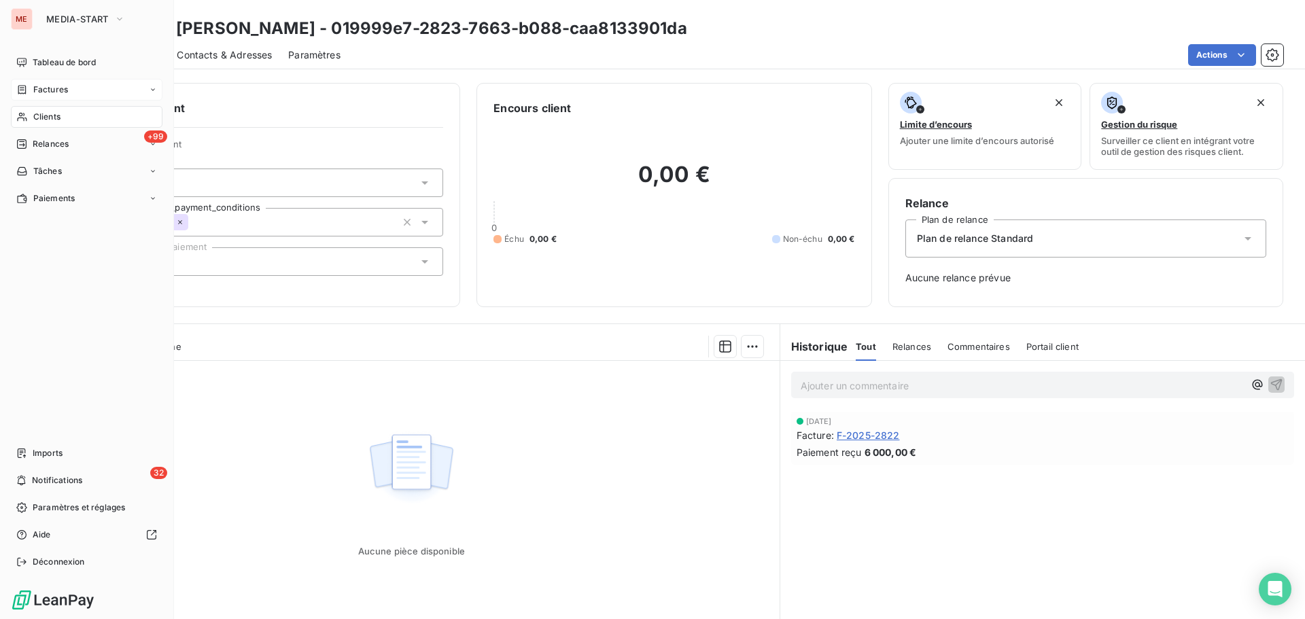
click at [17, 111] on icon at bounding box center [22, 116] width 12 height 11
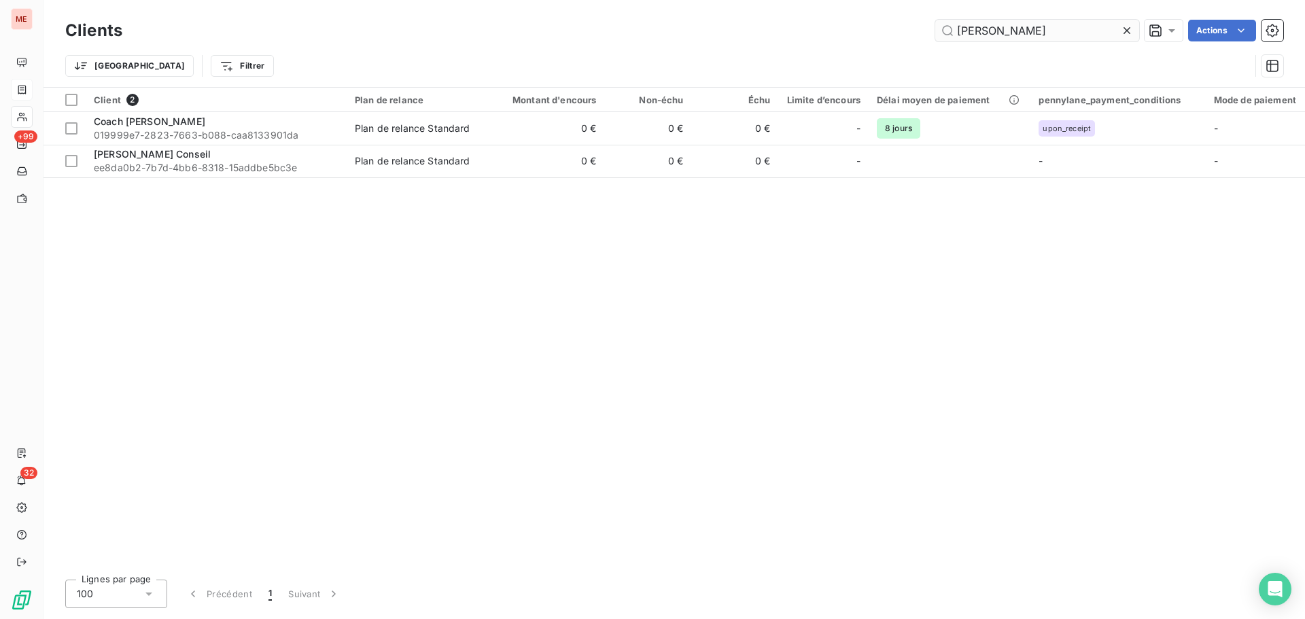
click at [1001, 35] on input "elsa" at bounding box center [1037, 31] width 204 height 22
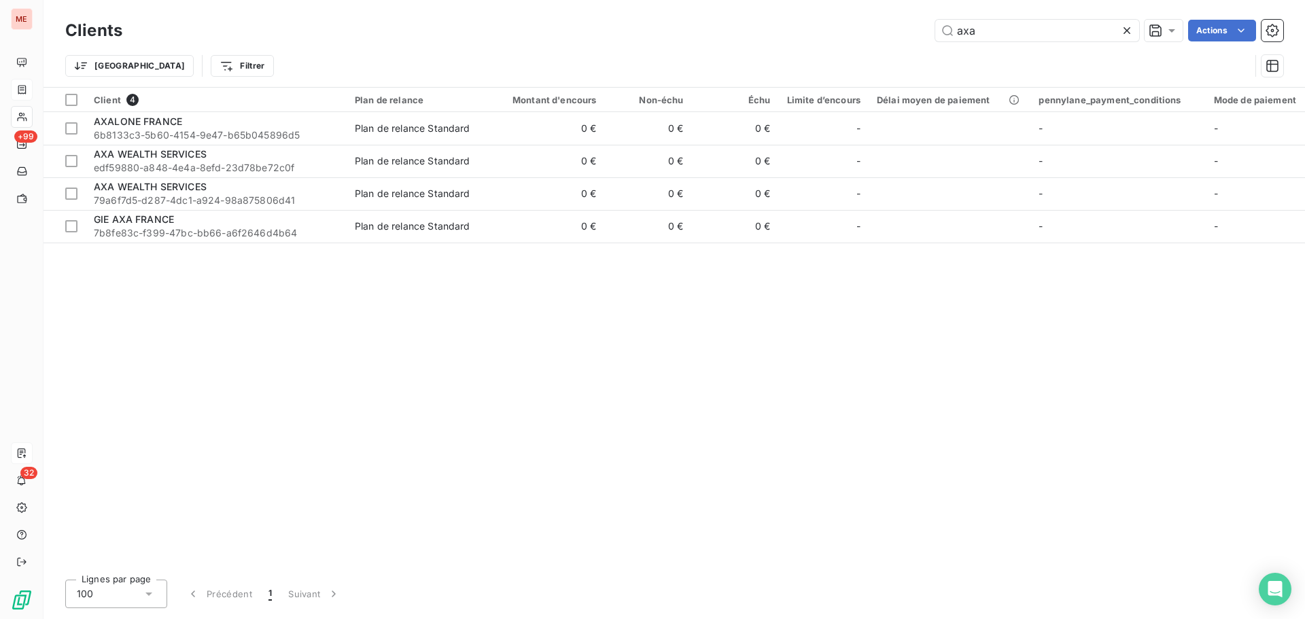
type input "axa"
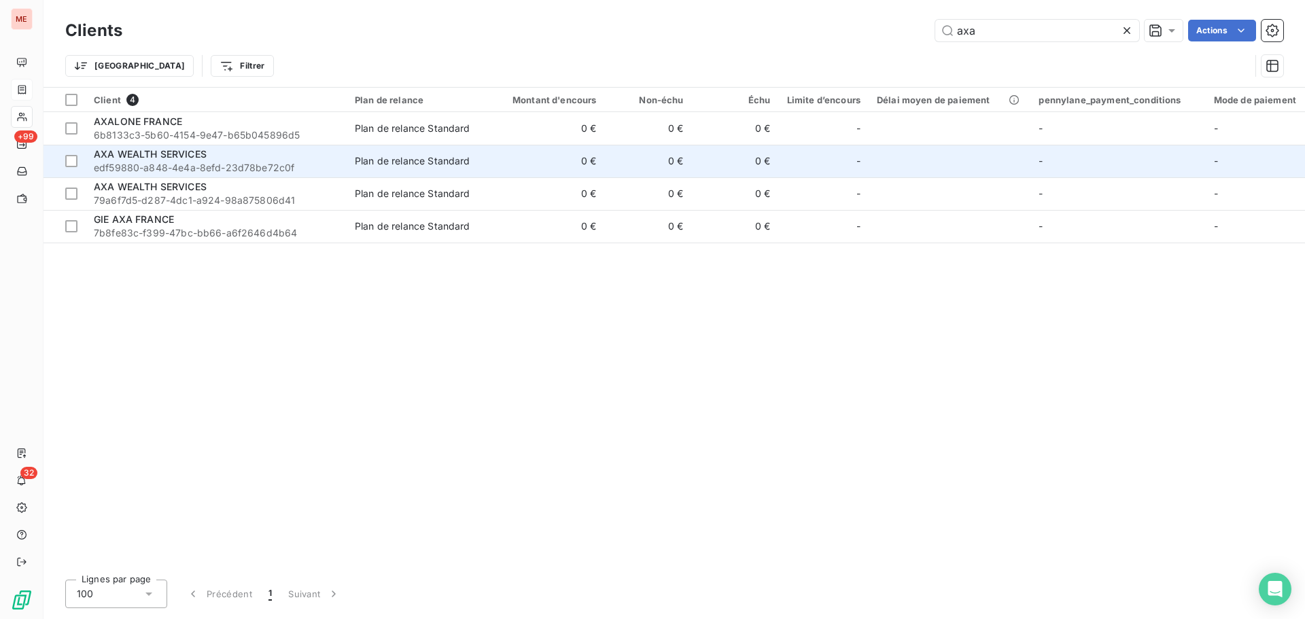
click at [244, 158] on div "AXA WEALTH SERVICES" at bounding box center [216, 155] width 245 height 14
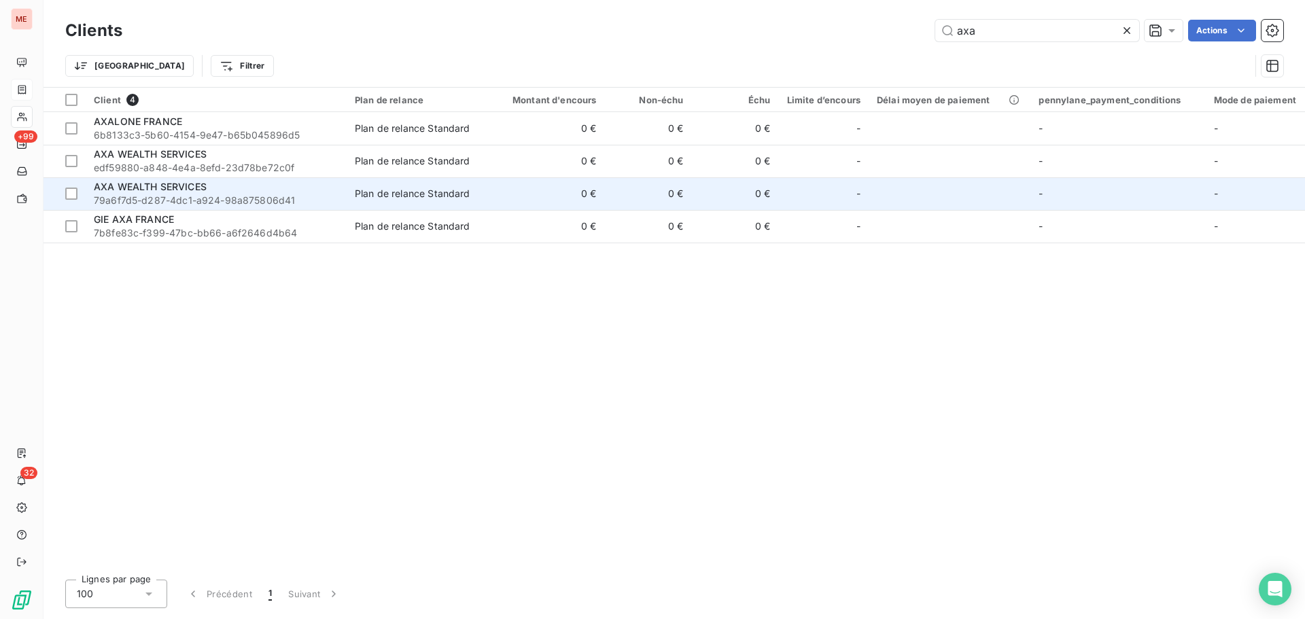
click at [179, 191] on span "AXA WEALTH SERVICES" at bounding box center [150, 187] width 113 height 12
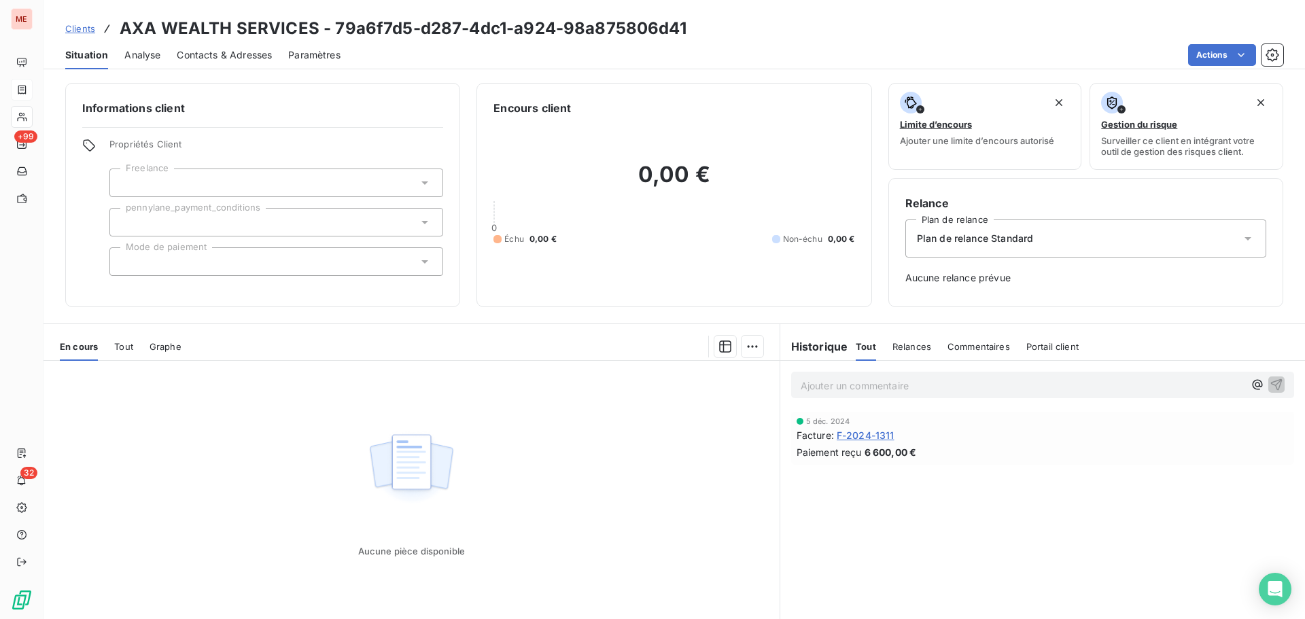
click at [220, 62] on div "Contacts & Adresses" at bounding box center [224, 55] width 95 height 29
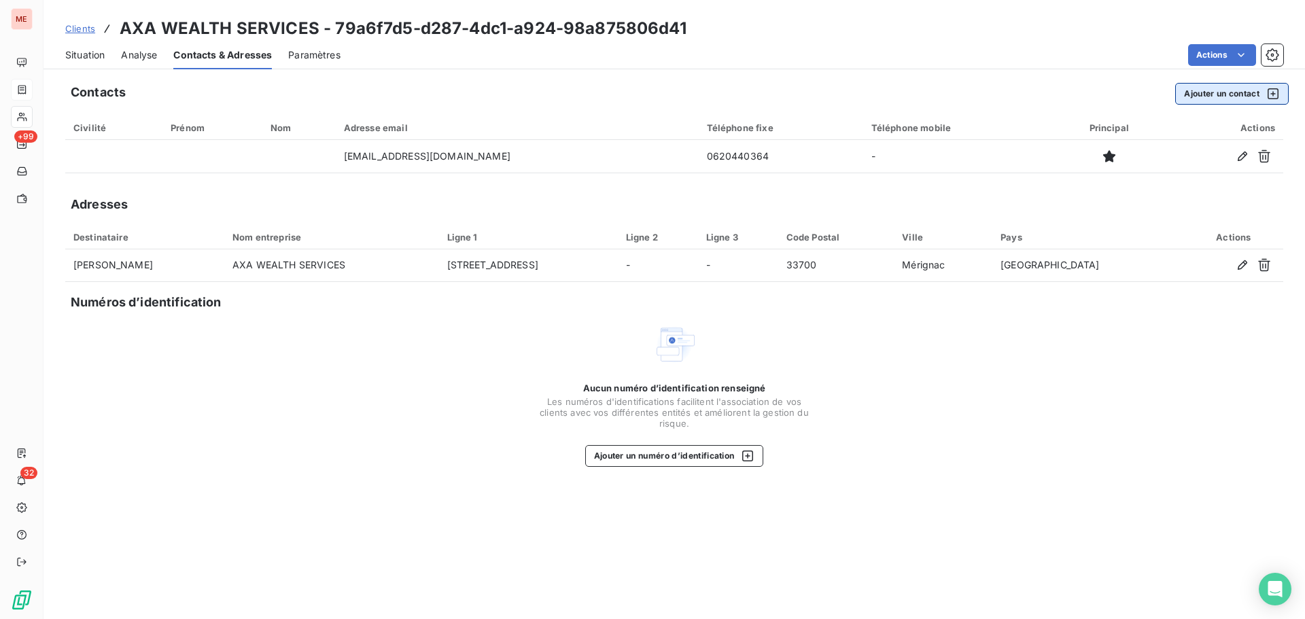
click at [1234, 98] on button "Ajouter un contact" at bounding box center [1232, 94] width 114 height 22
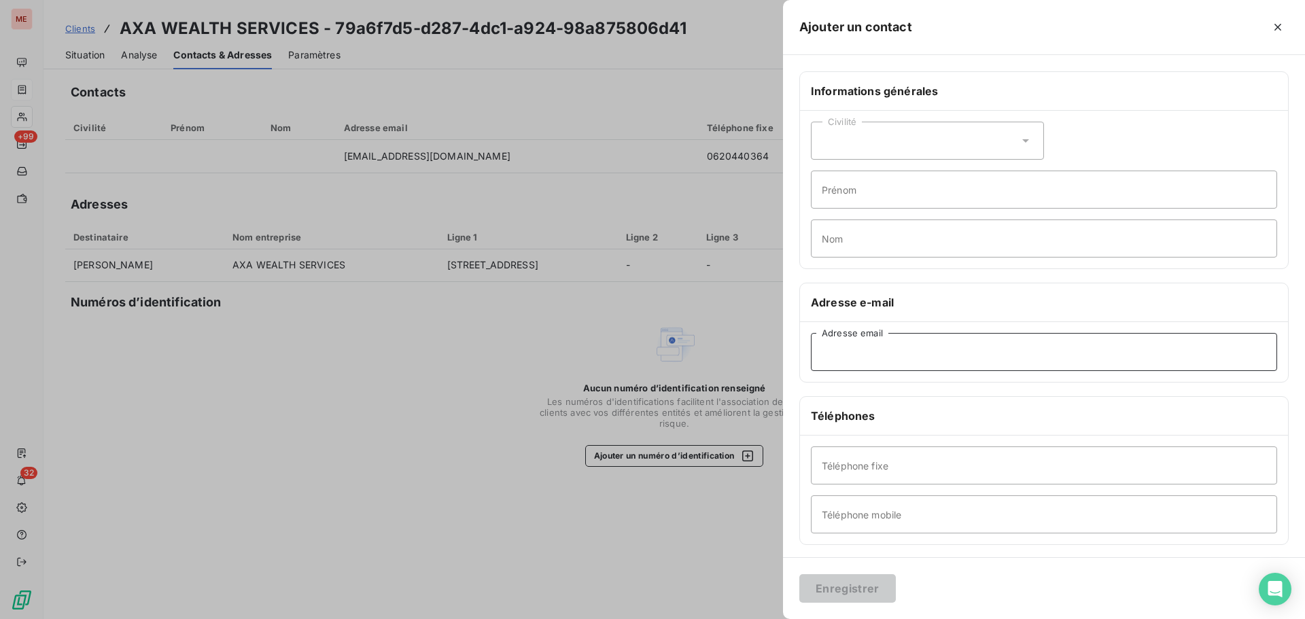
click at [899, 345] on input "Adresse email" at bounding box center [1044, 352] width 466 height 38
paste input "manon.fargeas@axa-ws.fr>"
type input "manon.fargeas@axa-ws.fr"
click at [846, 589] on button "Enregistrer" at bounding box center [847, 588] width 97 height 29
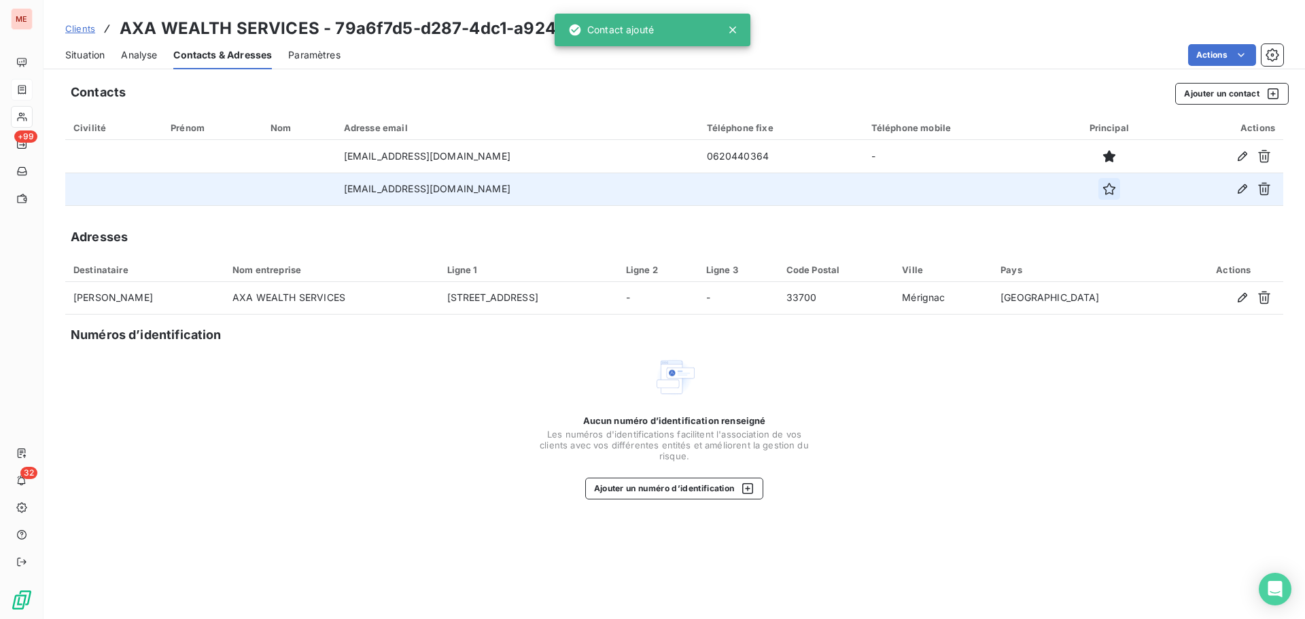
click at [1103, 188] on icon "button" at bounding box center [1110, 189] width 14 height 14
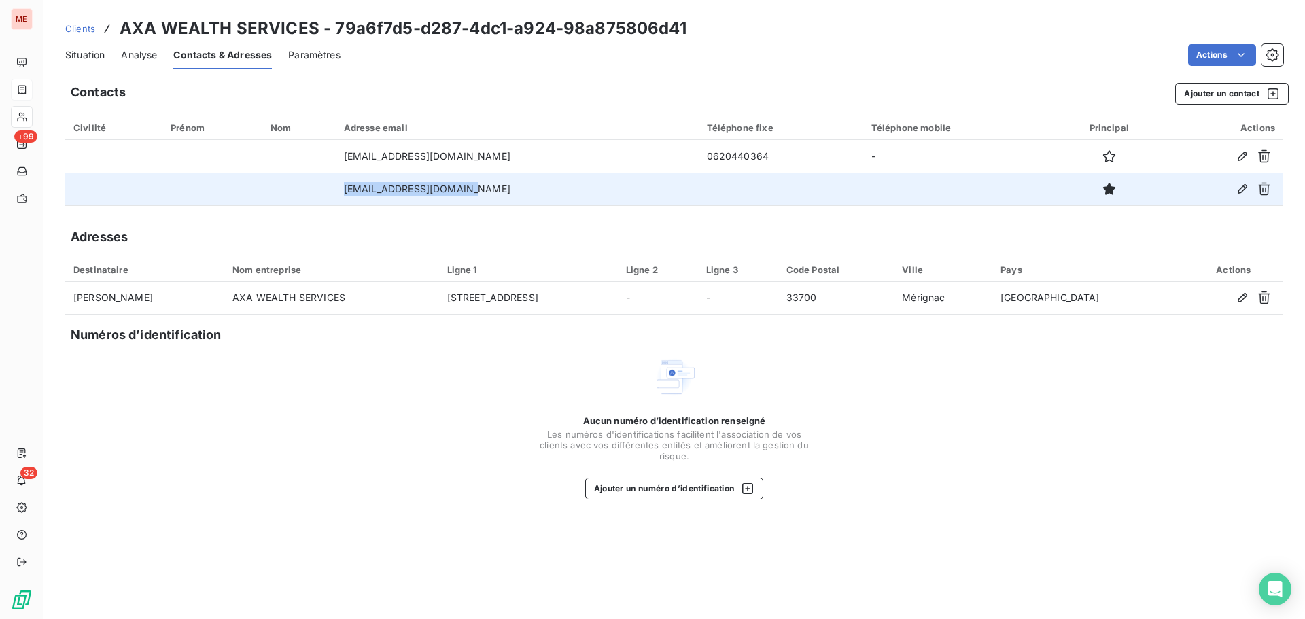
drag, startPoint x: 490, startPoint y: 183, endPoint x: 341, endPoint y: 182, distance: 149.6
click at [341, 182] on tr "manon.fargeas@axa-ws.fr" at bounding box center [674, 189] width 1218 height 33
copy tr "manon.fargeas@axa-ws.fr"
